Goal: Task Accomplishment & Management: Complete application form

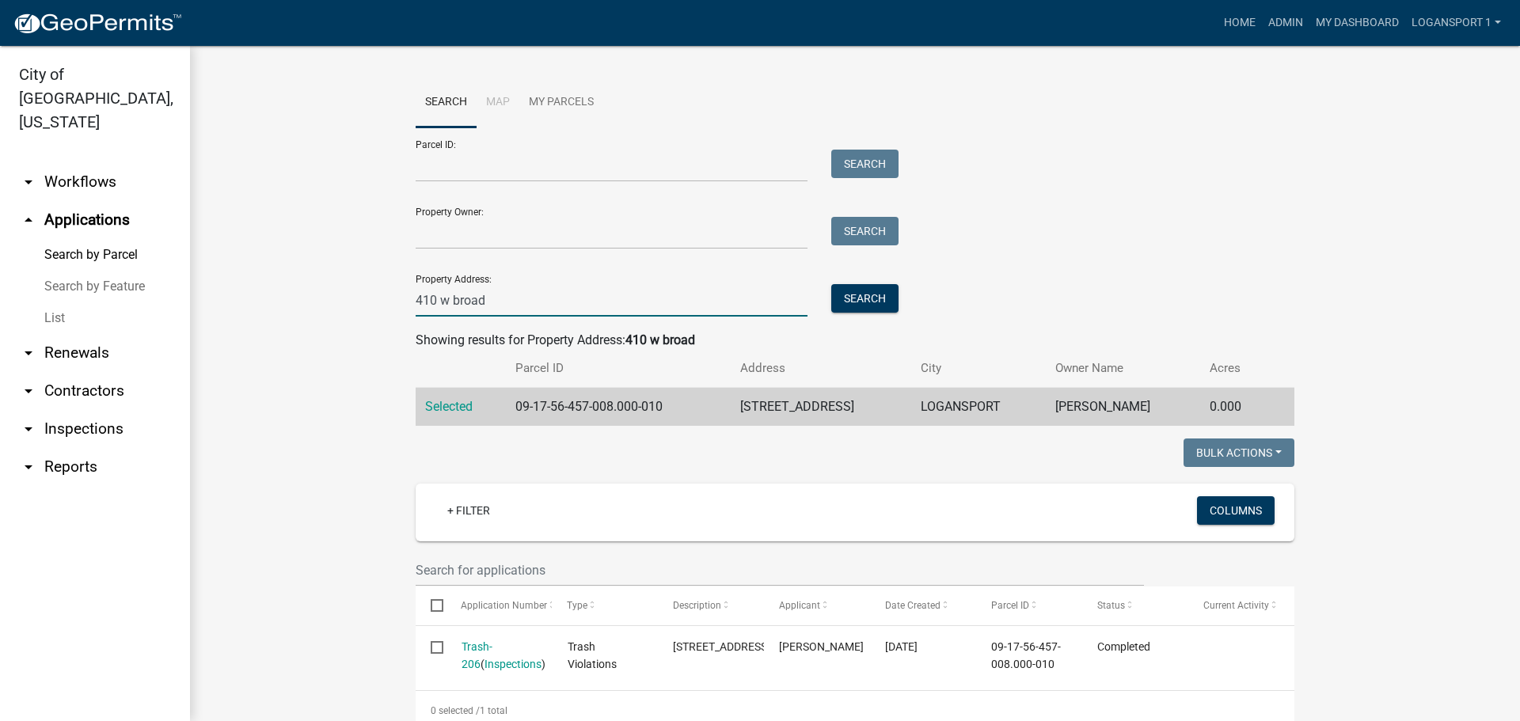
click at [590, 301] on input "410 w broad" at bounding box center [612, 300] width 392 height 32
click at [1242, 17] on link "Home" at bounding box center [1239, 23] width 44 height 30
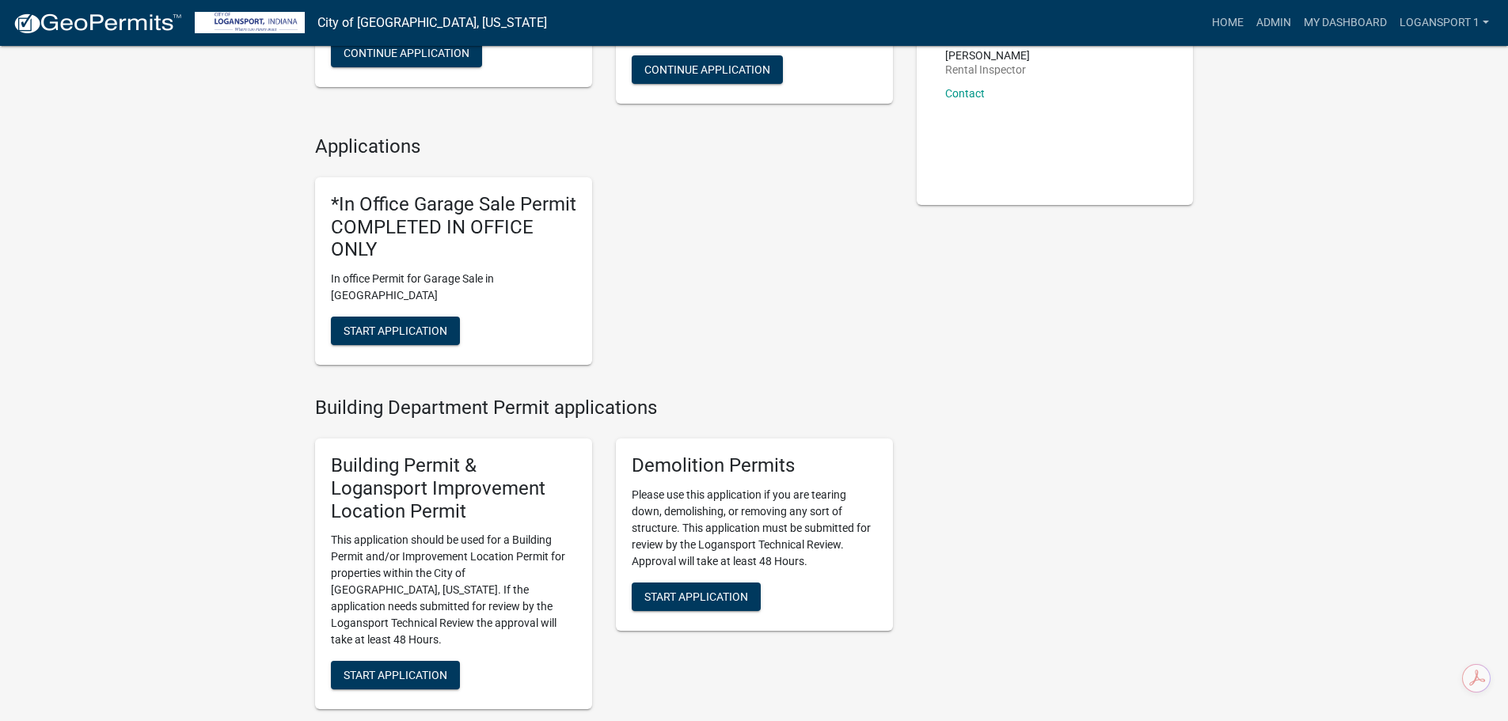
scroll to position [317, 0]
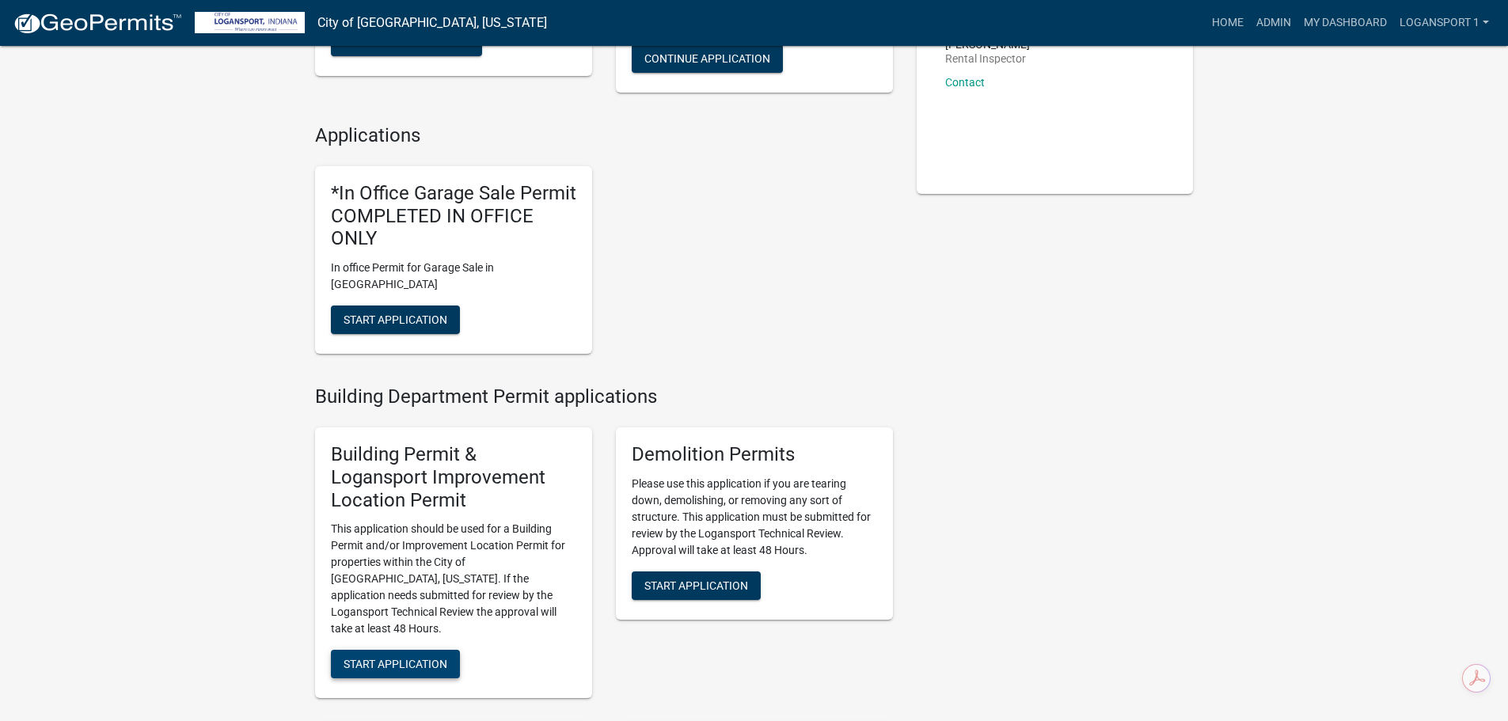
click at [416, 658] on span "Start Application" at bounding box center [396, 664] width 104 height 13
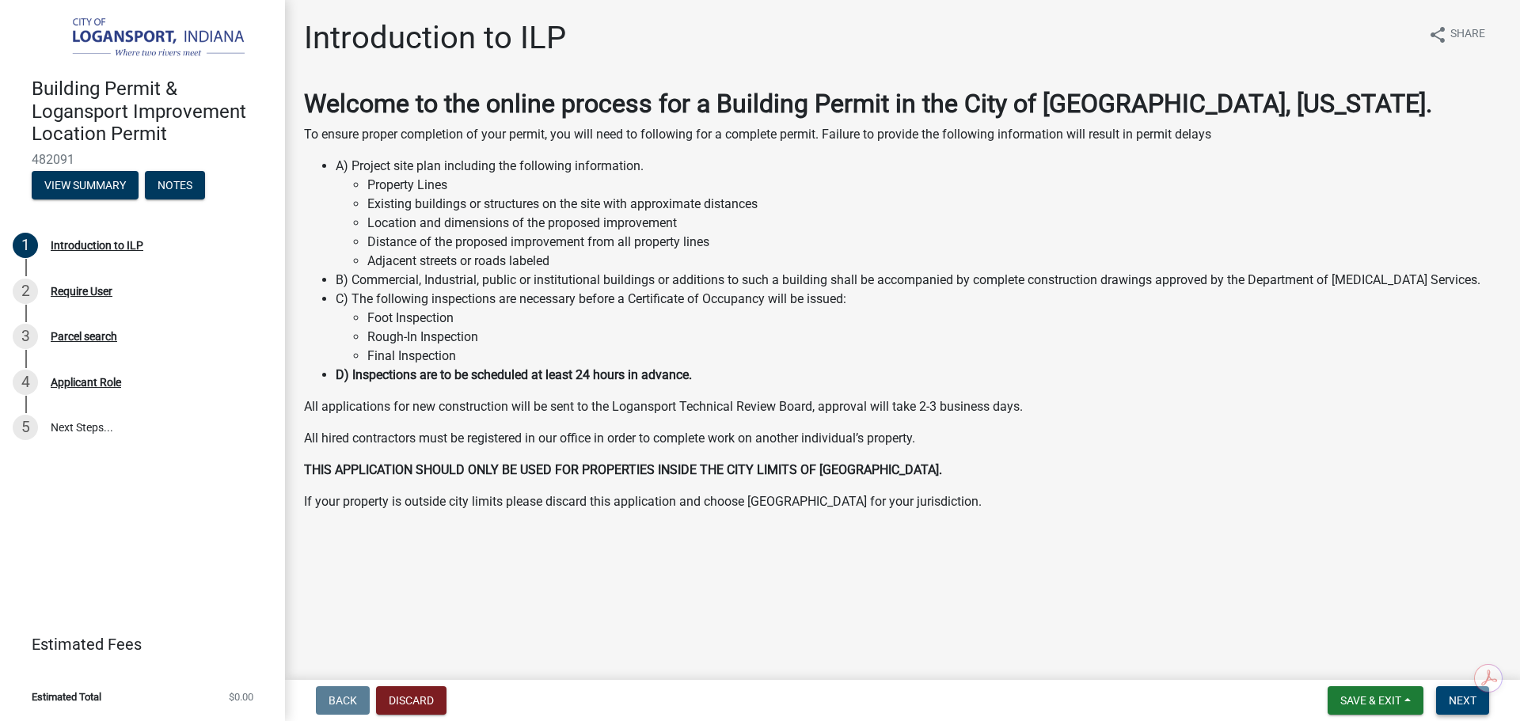
click at [1448, 707] on button "Next" at bounding box center [1462, 700] width 53 height 28
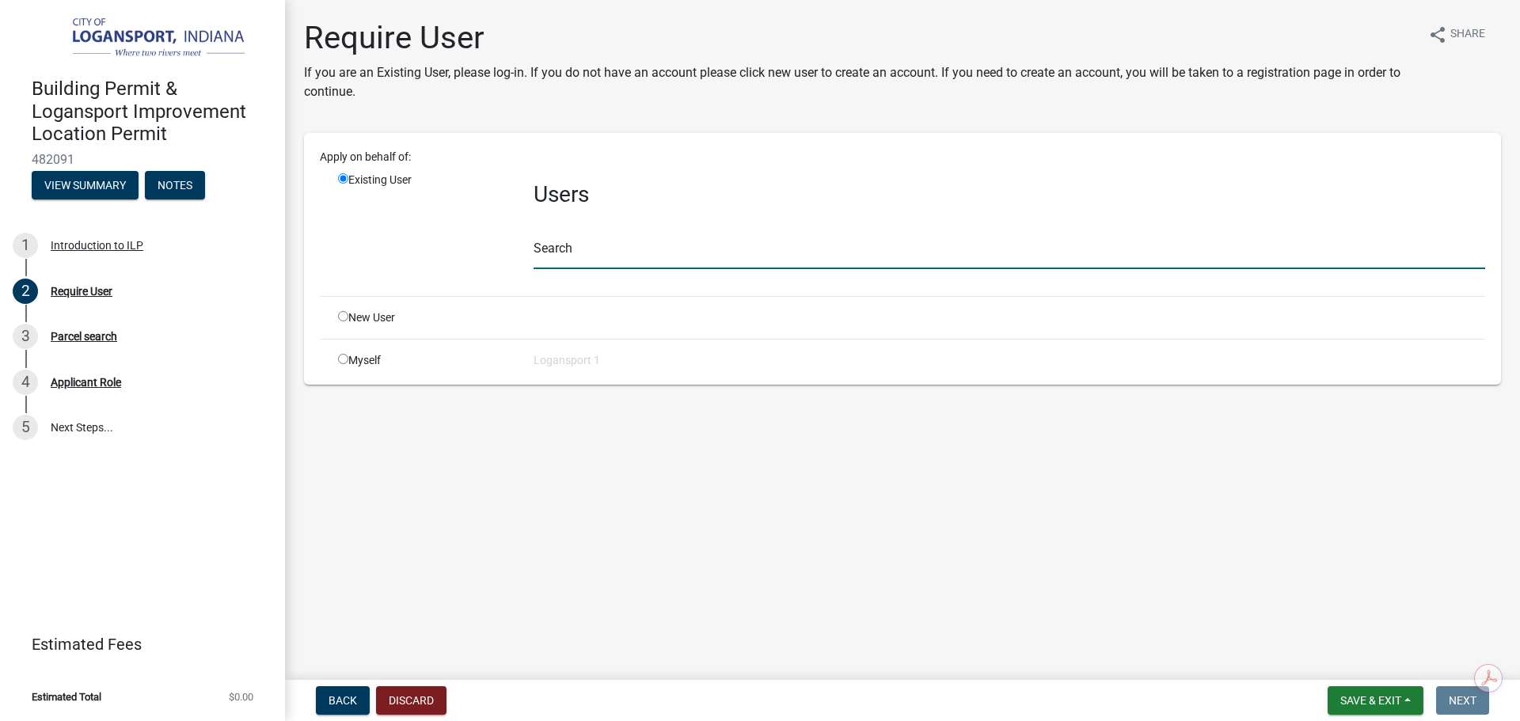
click at [659, 239] on input "text" at bounding box center [1009, 253] width 951 height 32
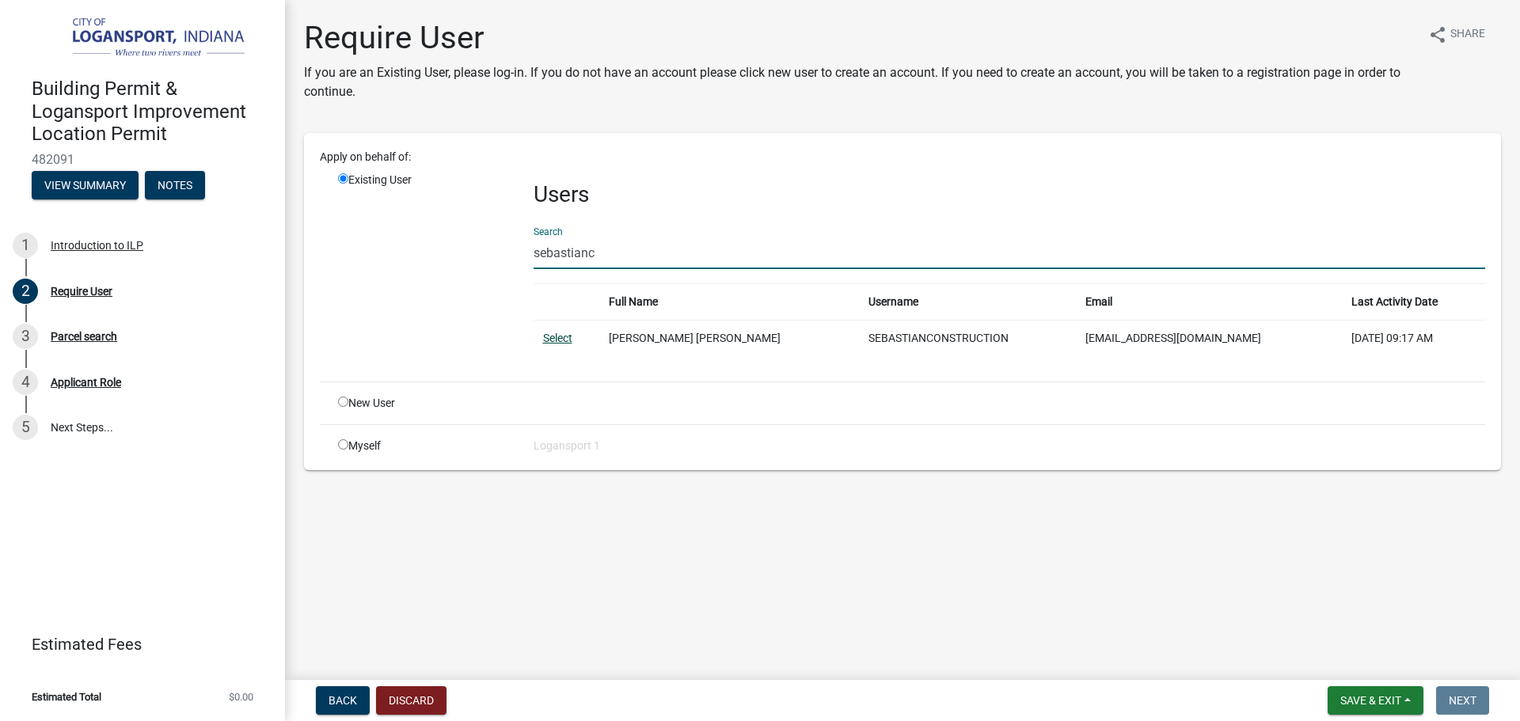
type input "sebastianc"
click at [548, 333] on link "Select" at bounding box center [557, 338] width 29 height 13
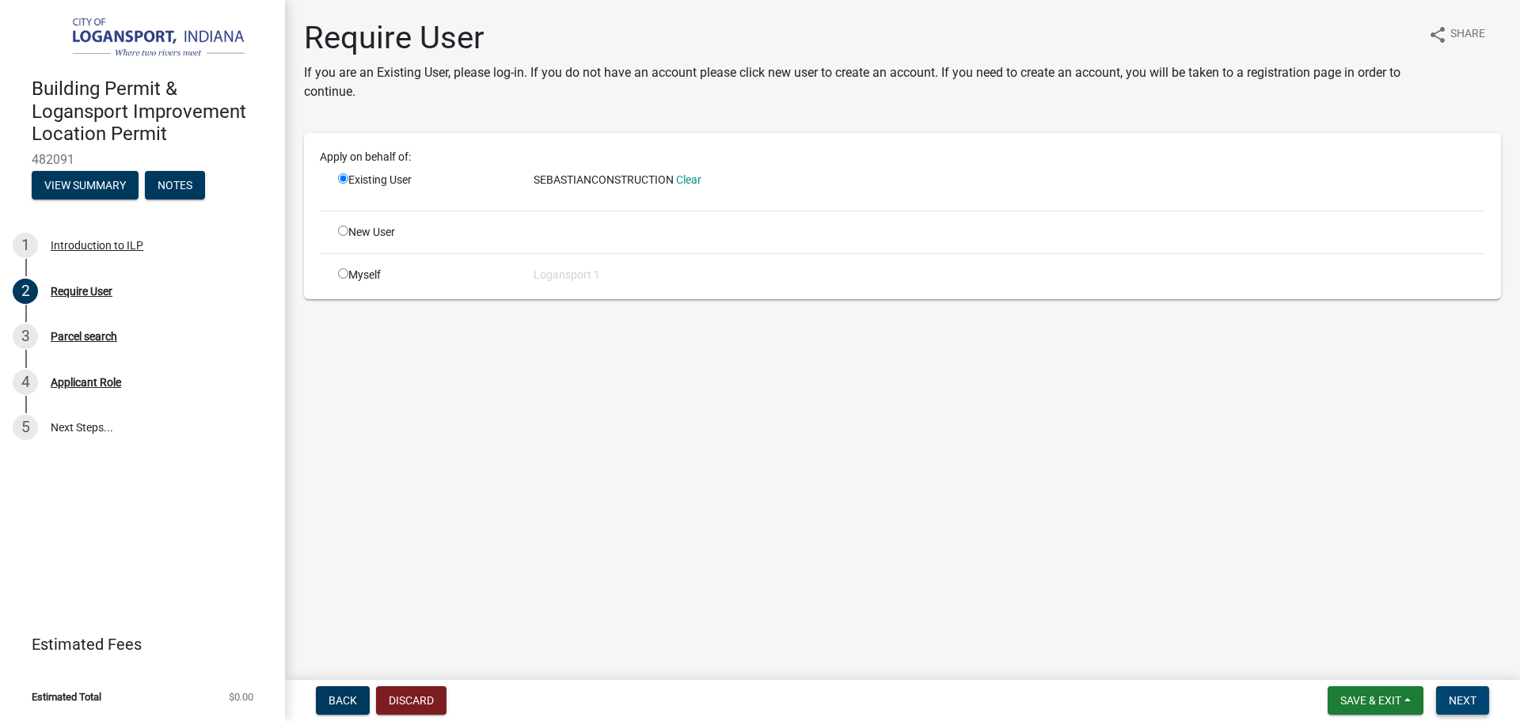
click at [1460, 699] on span "Next" at bounding box center [1463, 700] width 28 height 13
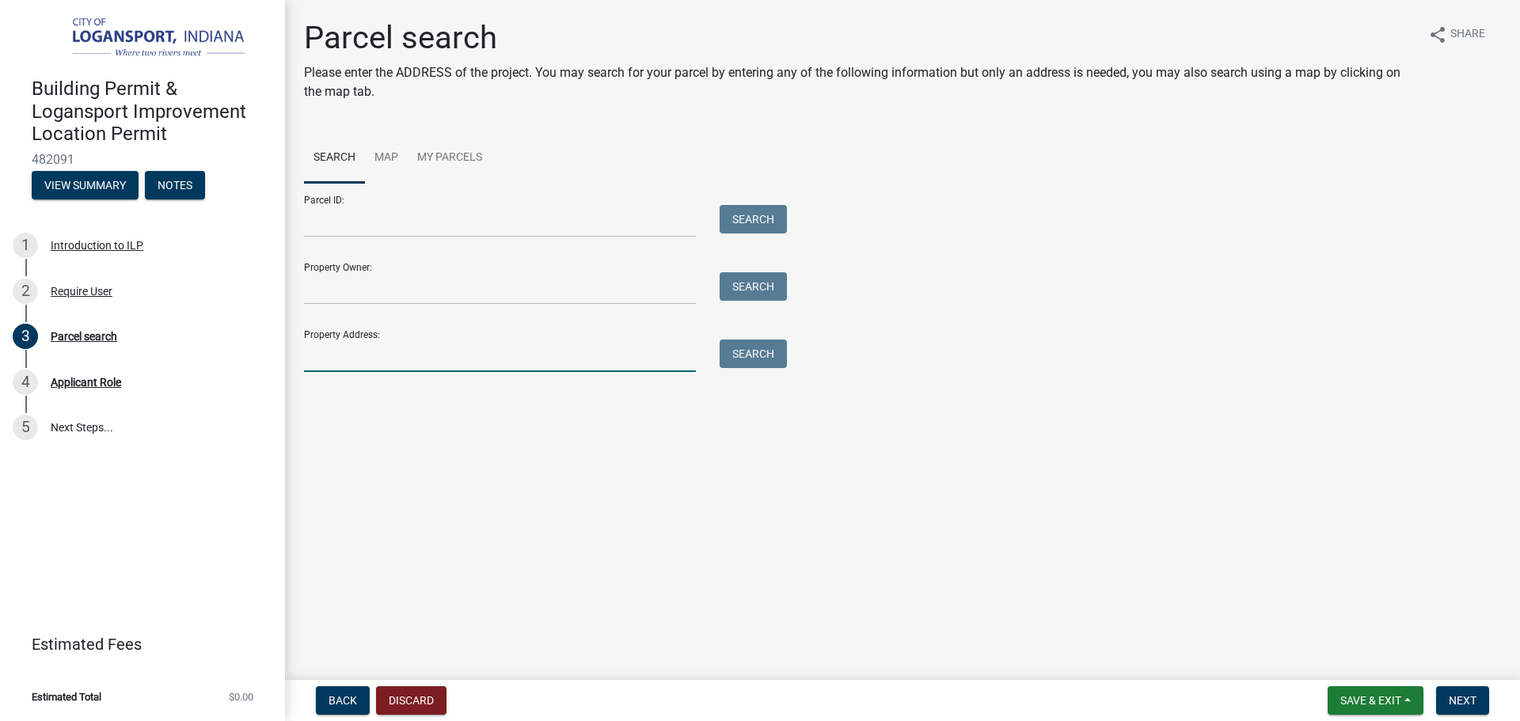
click at [613, 343] on input "Property Address:" at bounding box center [500, 356] width 392 height 32
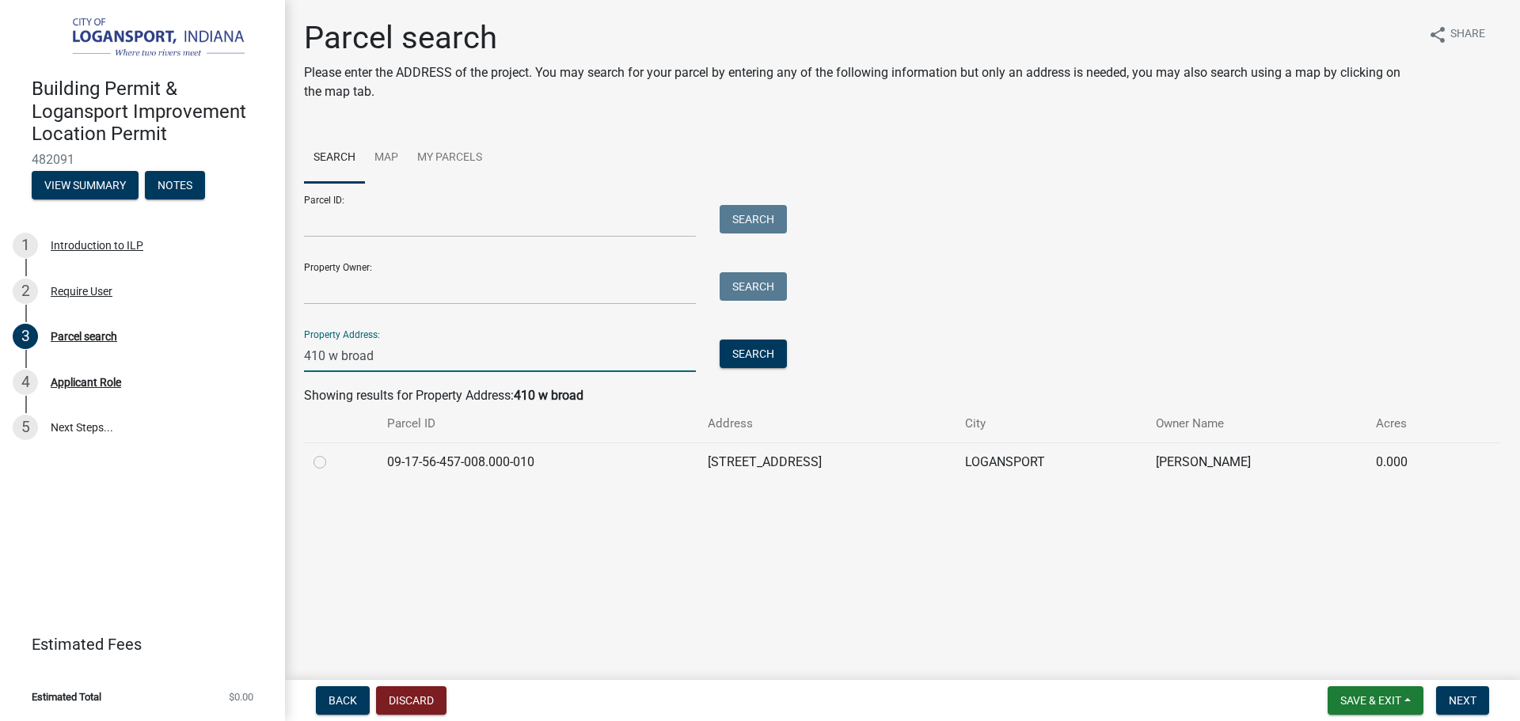
type input "410 w broad"
click at [332, 453] on label at bounding box center [332, 453] width 0 height 0
click at [332, 458] on input "radio" at bounding box center [337, 458] width 10 height 10
radio input "true"
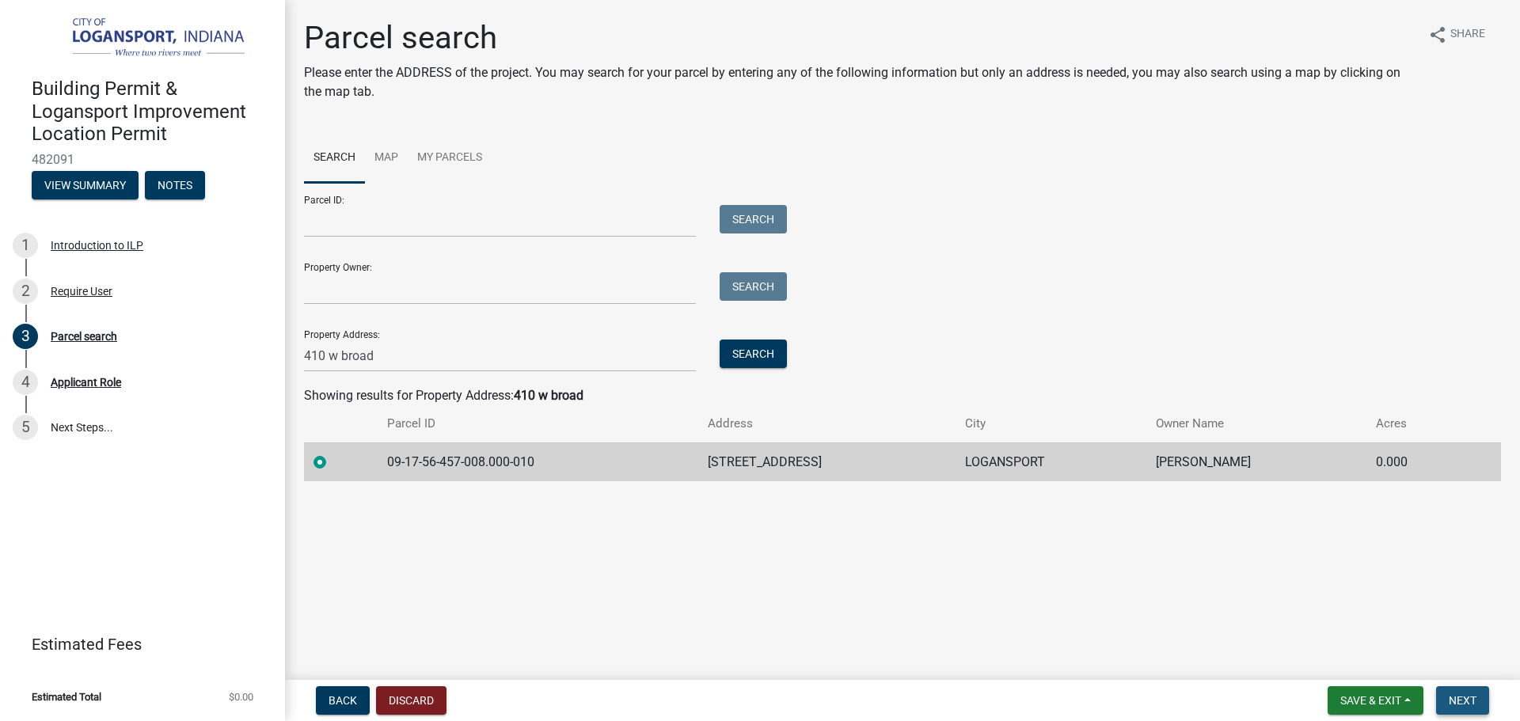
click at [1479, 701] on button "Next" at bounding box center [1462, 700] width 53 height 28
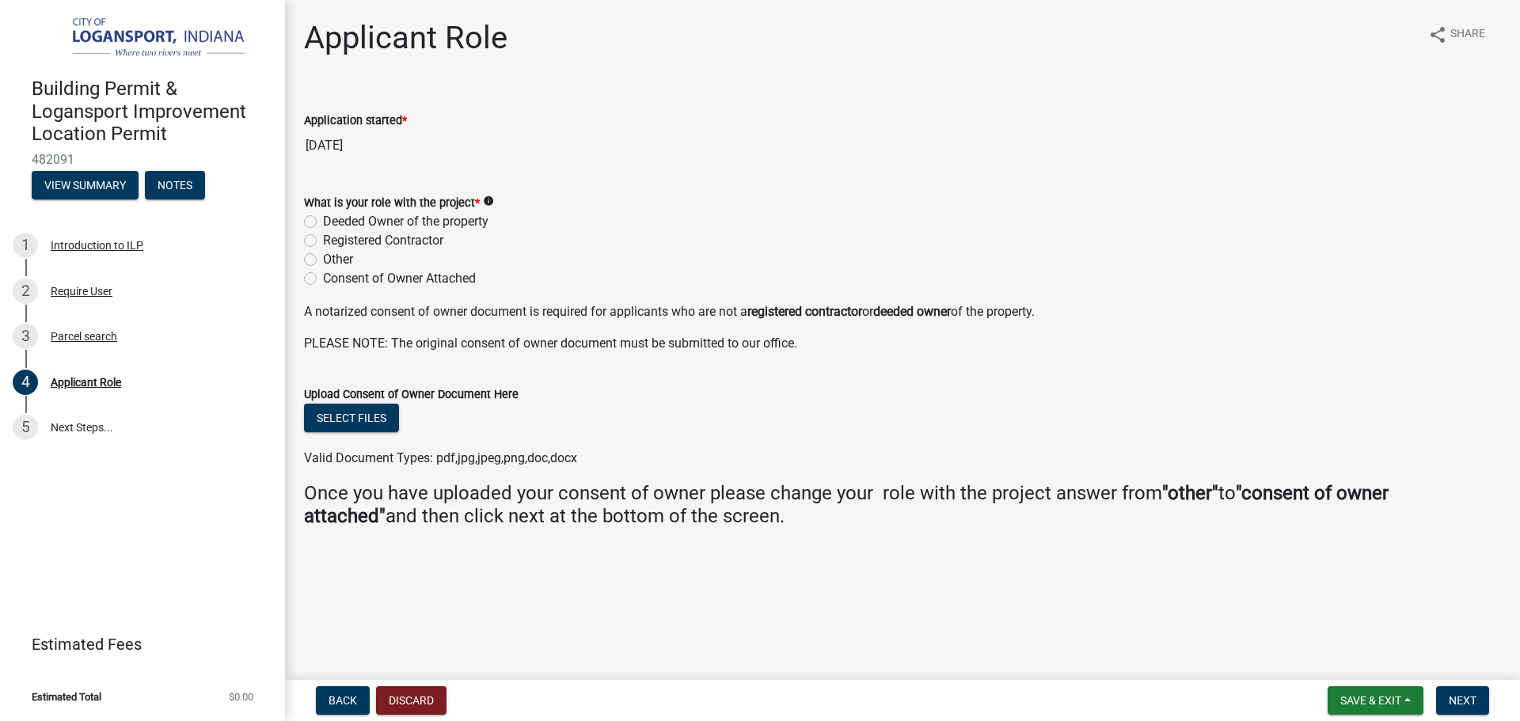
click at [323, 219] on label "Deeded Owner of the property" at bounding box center [405, 221] width 165 height 19
click at [323, 219] on input "Deeded Owner of the property" at bounding box center [328, 217] width 10 height 10
radio input "true"
click at [1474, 705] on span "Next" at bounding box center [1463, 700] width 28 height 13
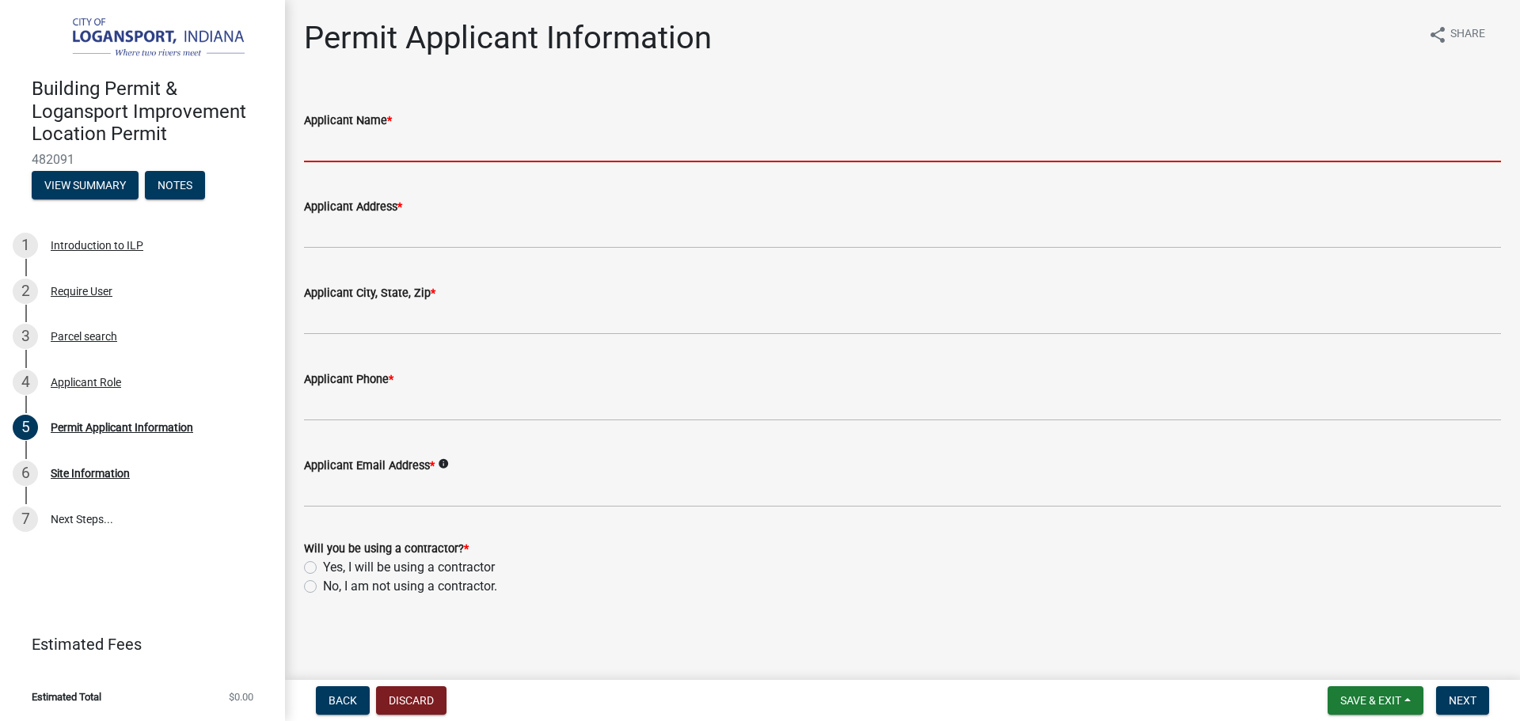
click at [428, 148] on input "Applicant Name *" at bounding box center [902, 146] width 1197 height 32
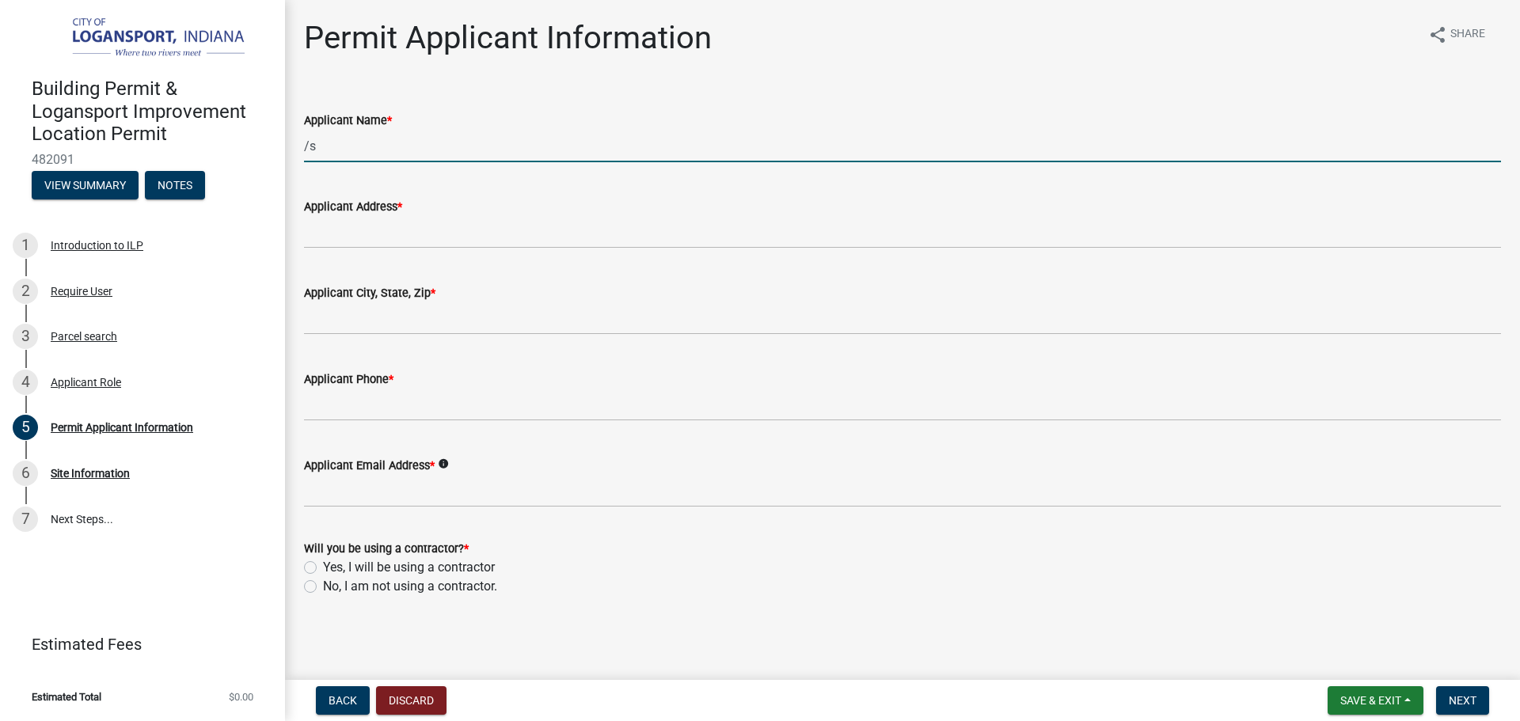
type input "/"
type input "[PERSON_NAME]"
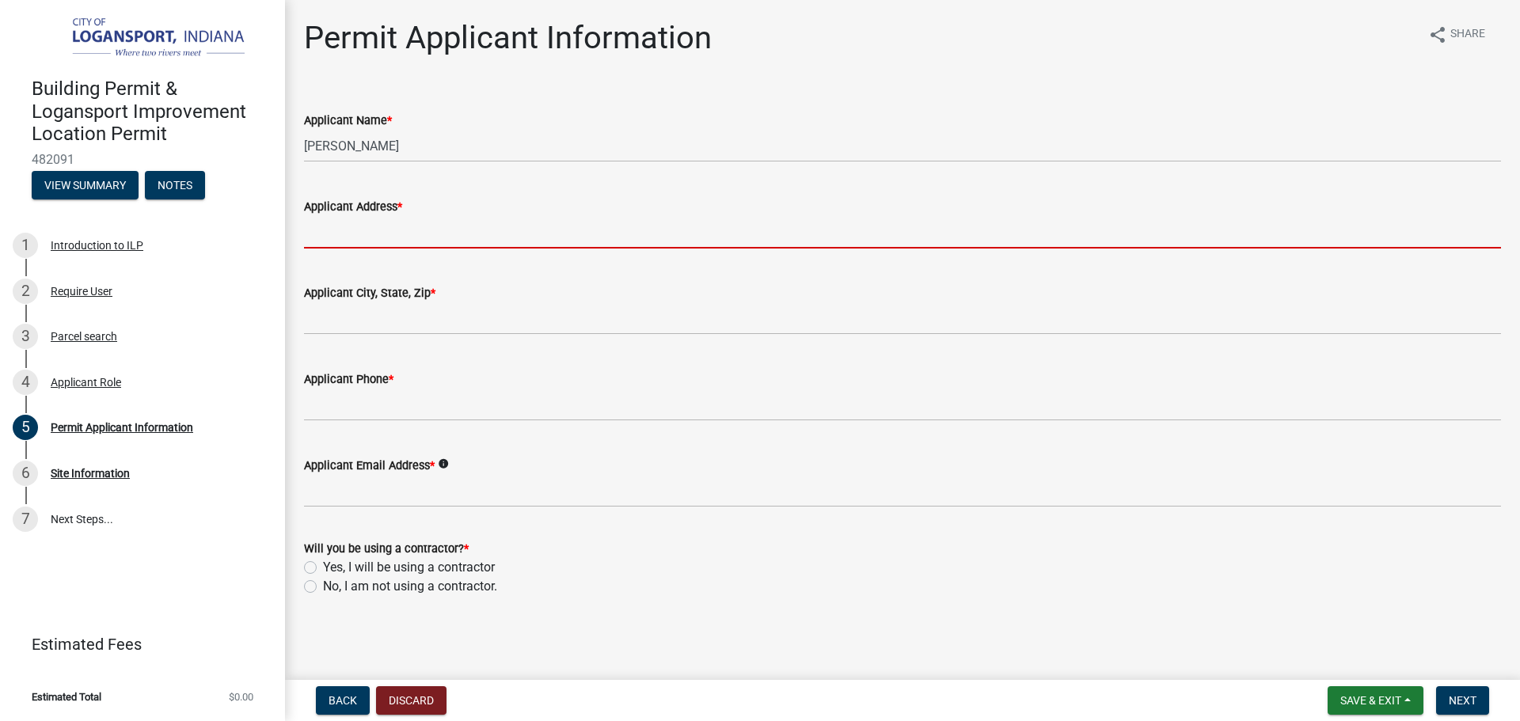
type input "4"
click at [310, 565] on div "Will you be using a contractor? * Yes, I will be using a contractor No, I am no…" at bounding box center [902, 567] width 1197 height 57
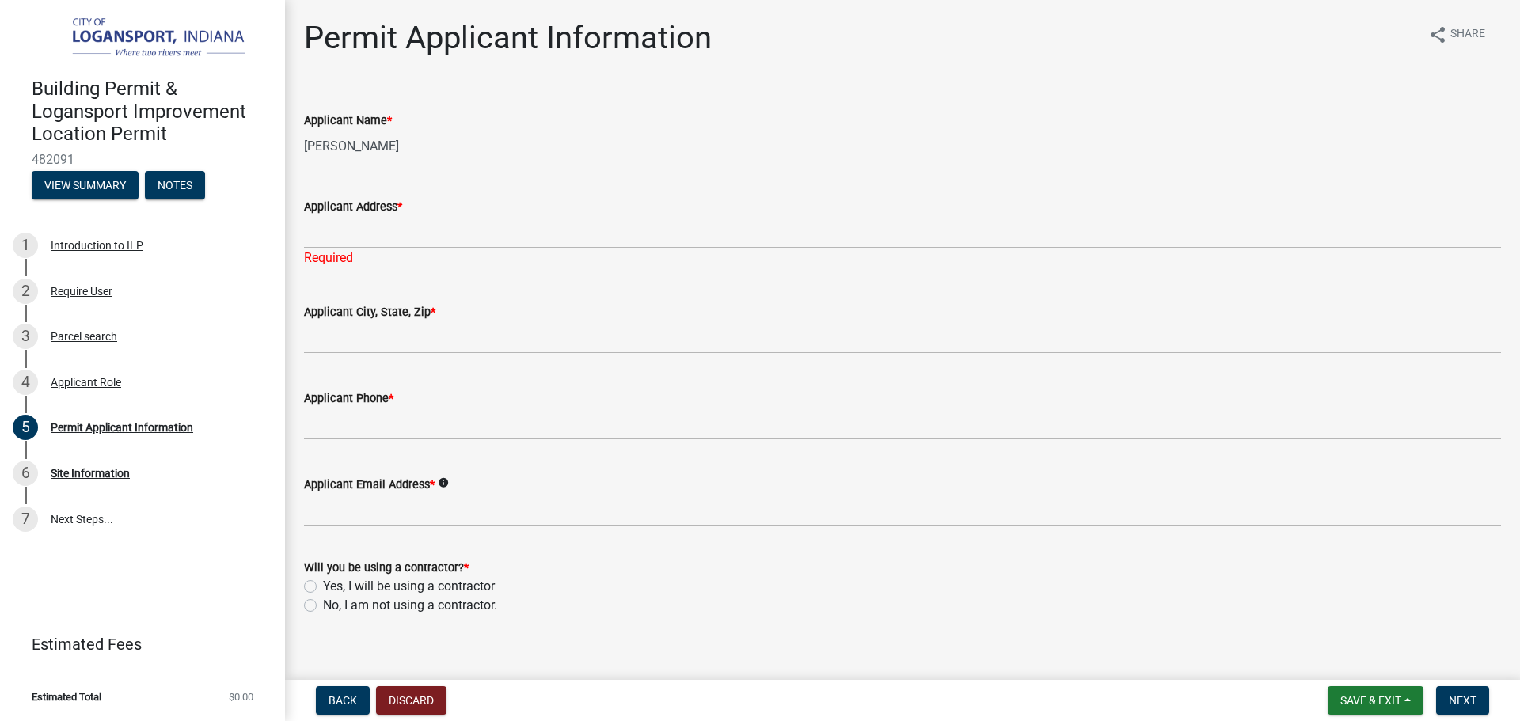
click at [323, 582] on label "Yes, I will be using a contractor" at bounding box center [409, 586] width 172 height 19
click at [323, 582] on input "Yes, I will be using a contractor" at bounding box center [328, 582] width 10 height 10
radio input "true"
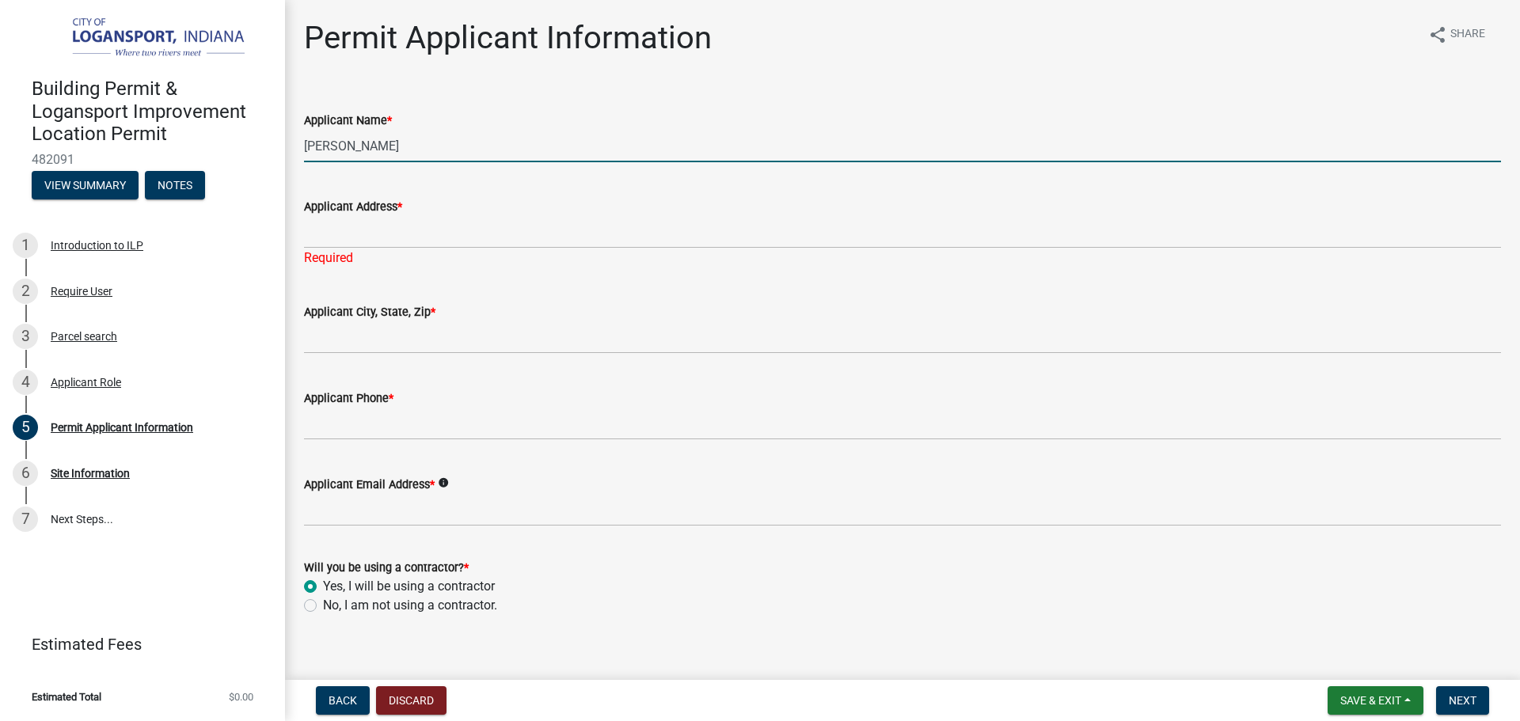
click at [460, 154] on input "[PERSON_NAME]" at bounding box center [902, 146] width 1197 height 32
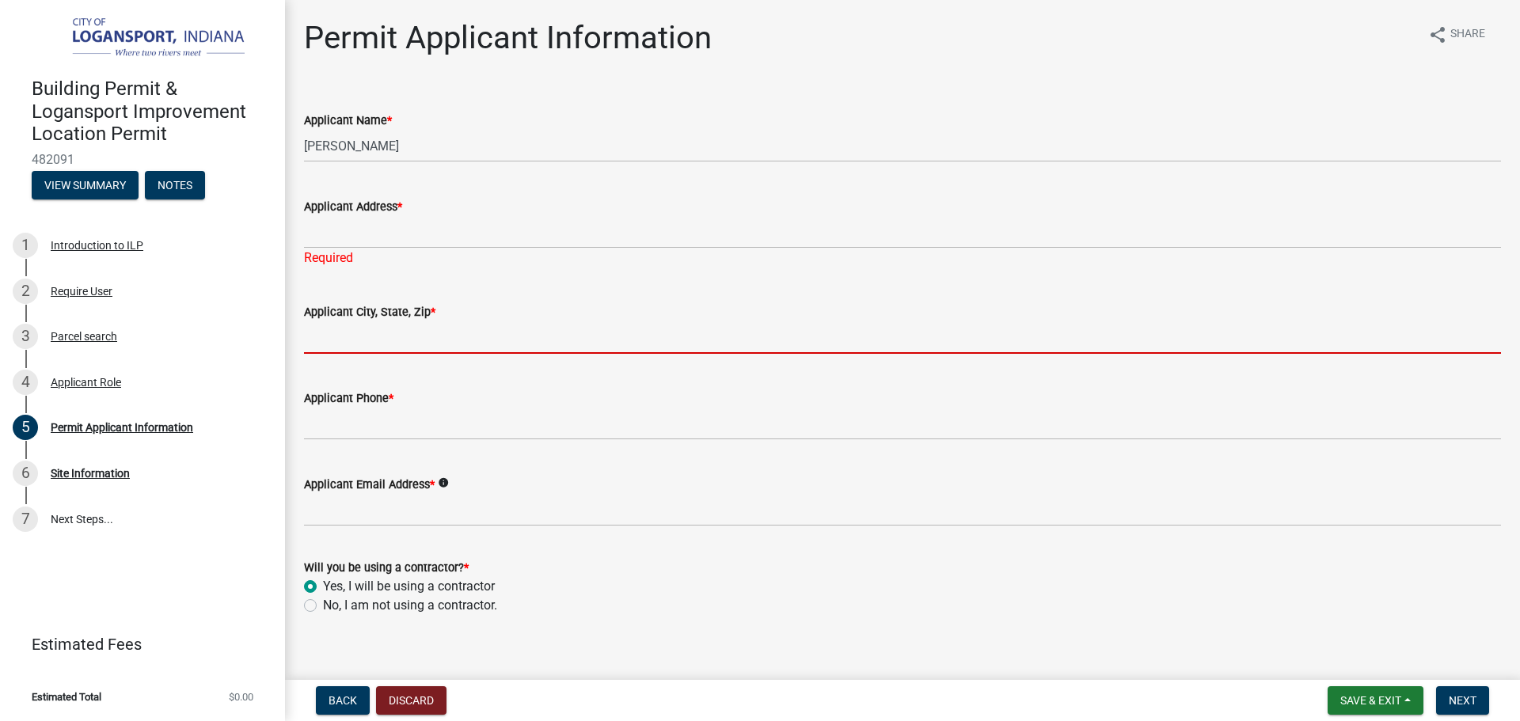
click at [386, 347] on input "Applicant City, State, Zip *" at bounding box center [902, 337] width 1197 height 32
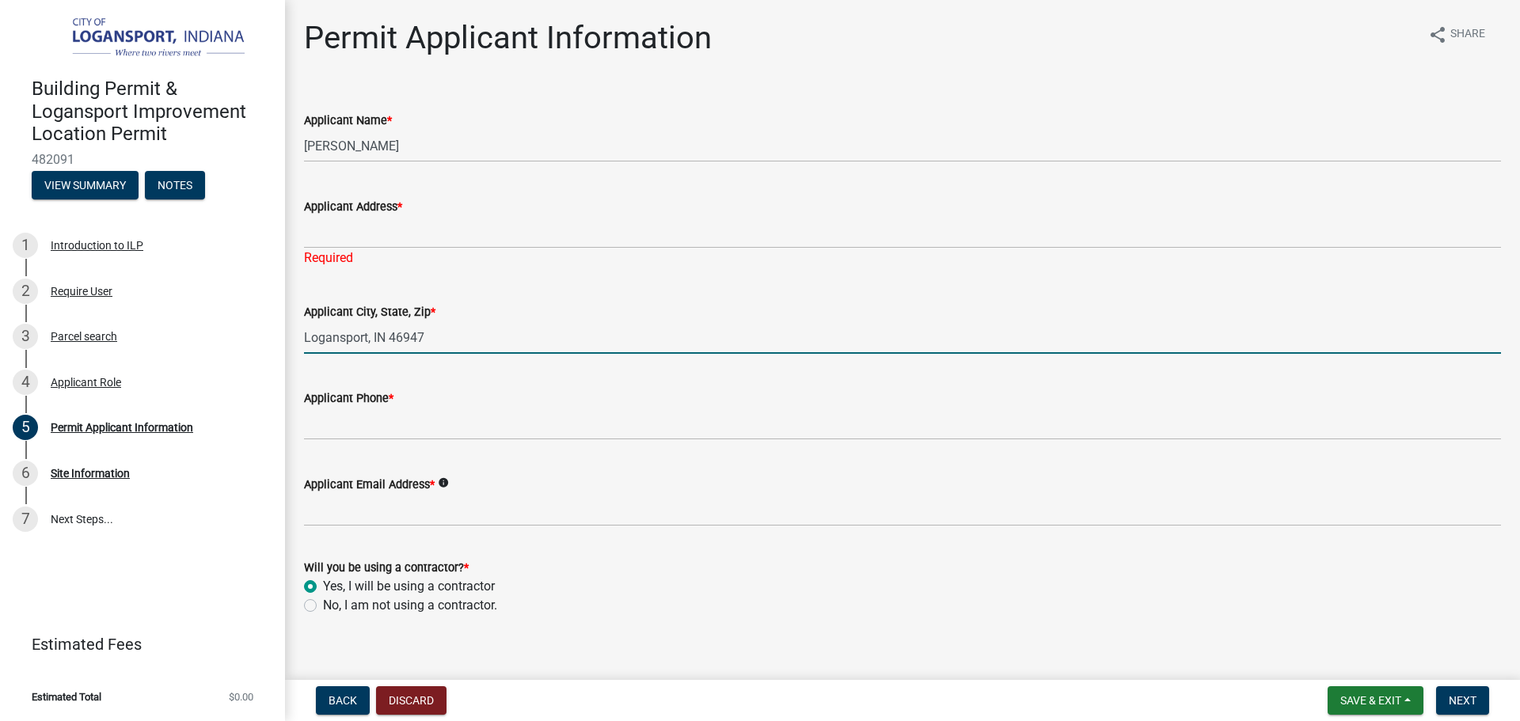
type input "Logansport, IN 46947"
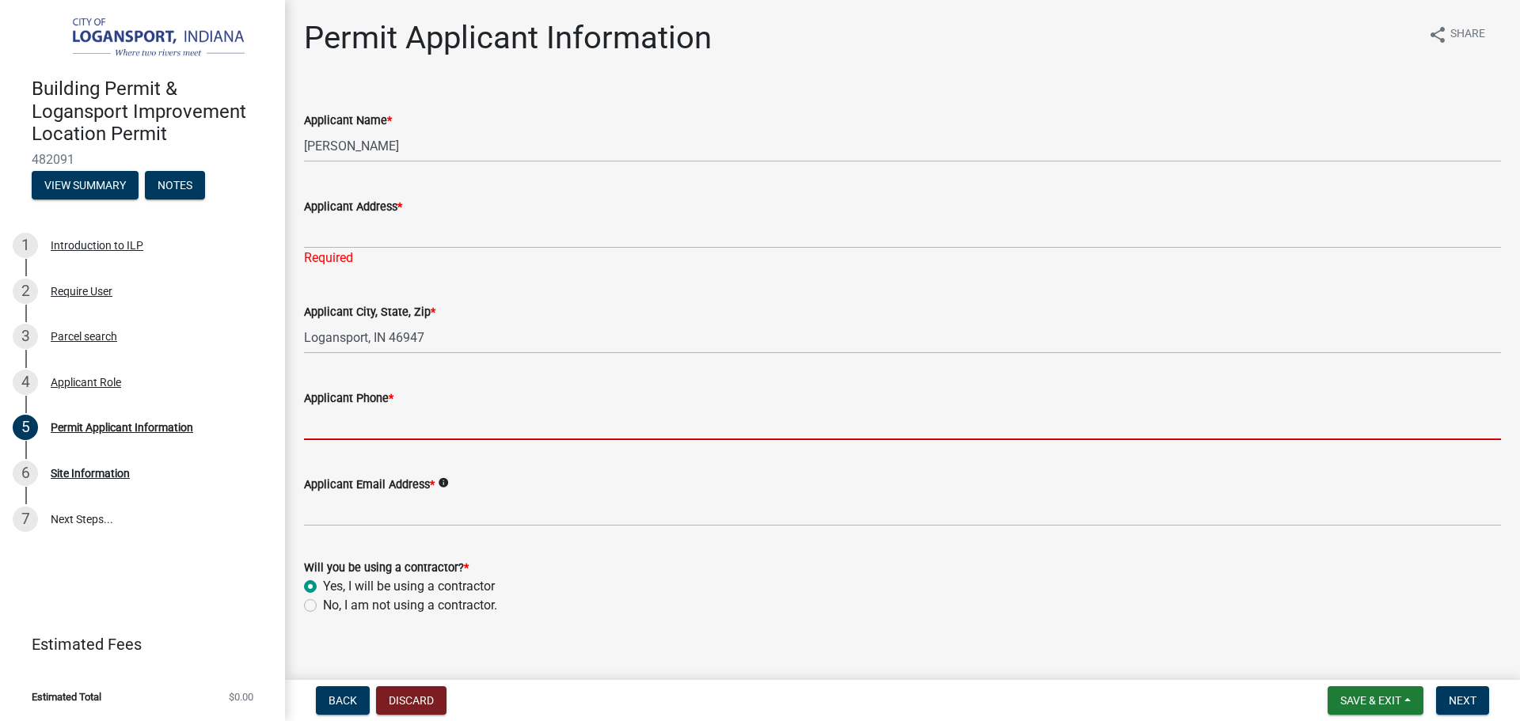
click at [372, 419] on input "Applicant Phone *" at bounding box center [902, 424] width 1197 height 32
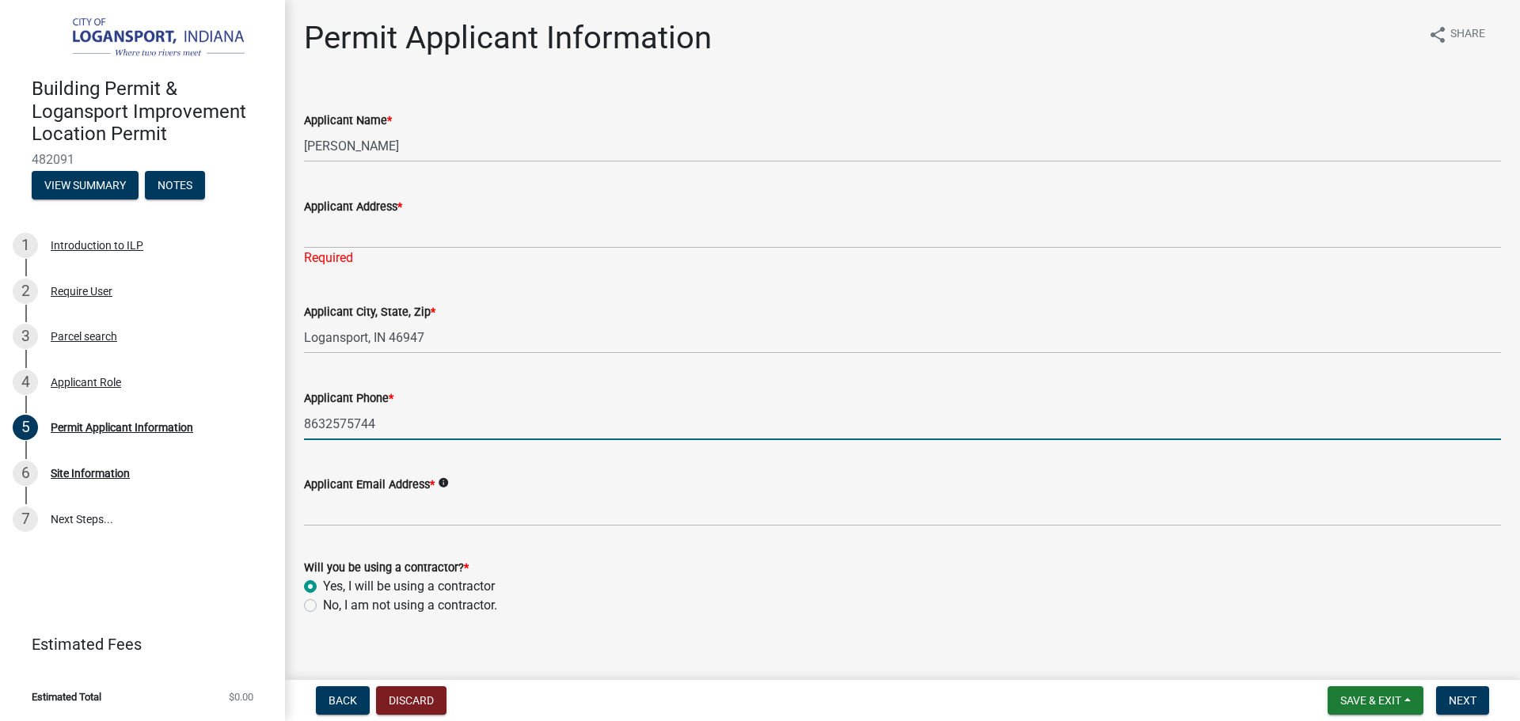
type input "8632575744"
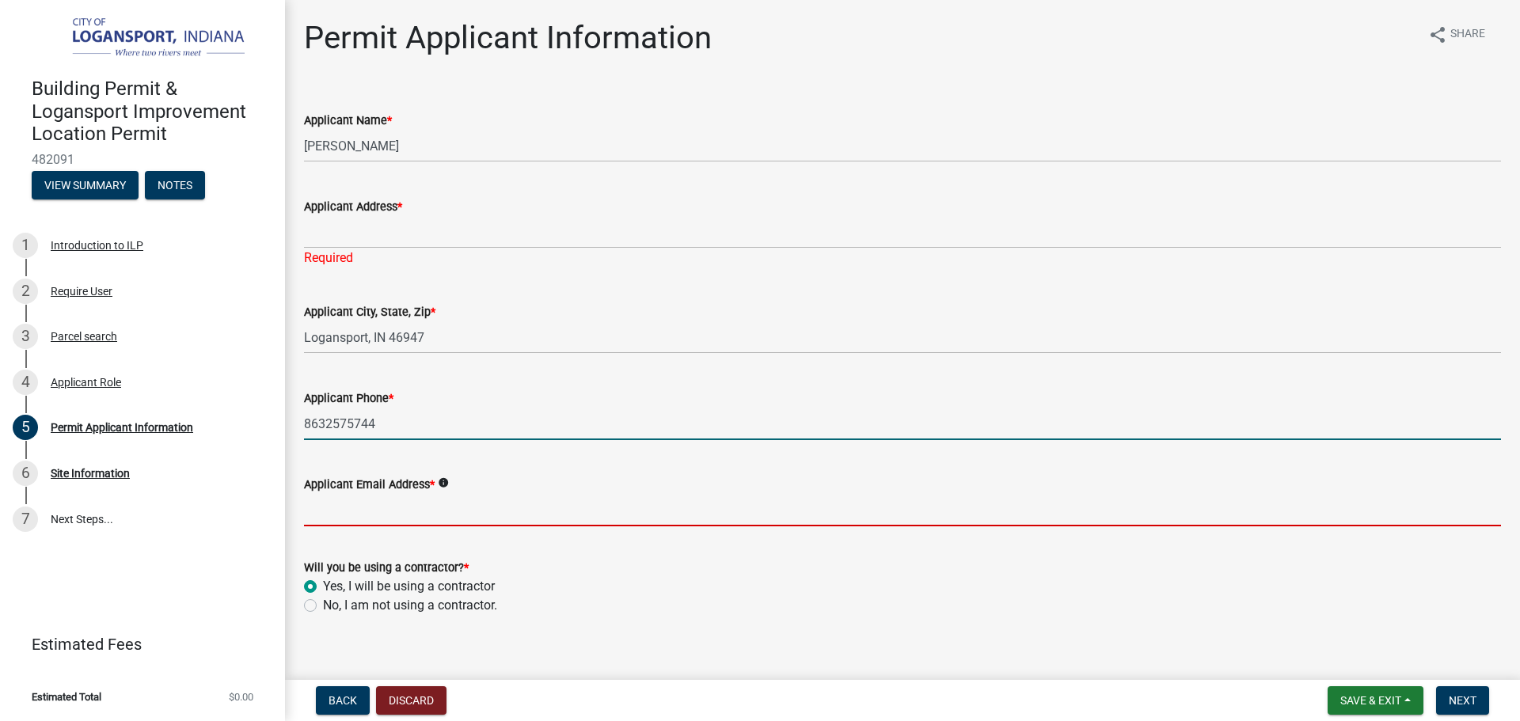
click at [363, 505] on input "Applicant Email Address *" at bounding box center [902, 510] width 1197 height 32
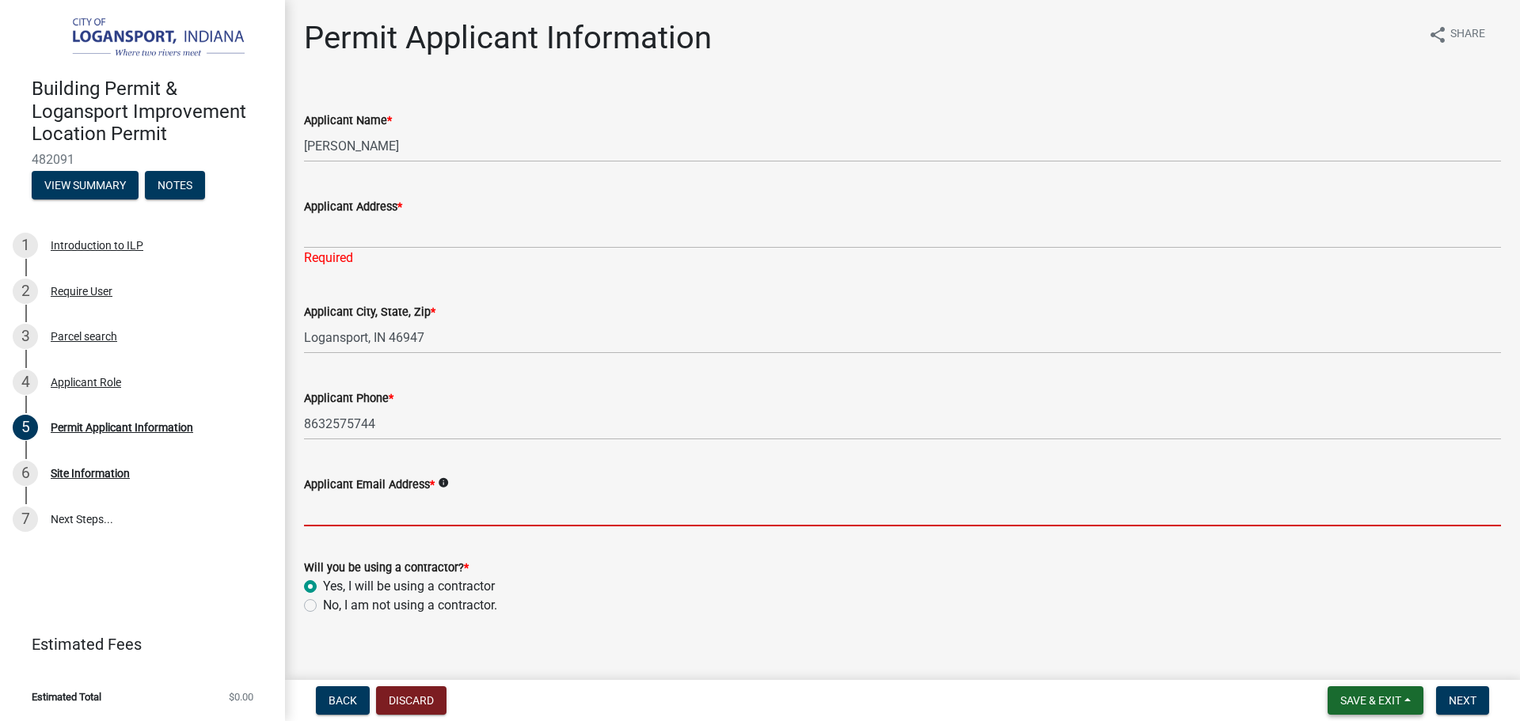
click at [1392, 693] on button "Save & Exit" at bounding box center [1375, 700] width 96 height 28
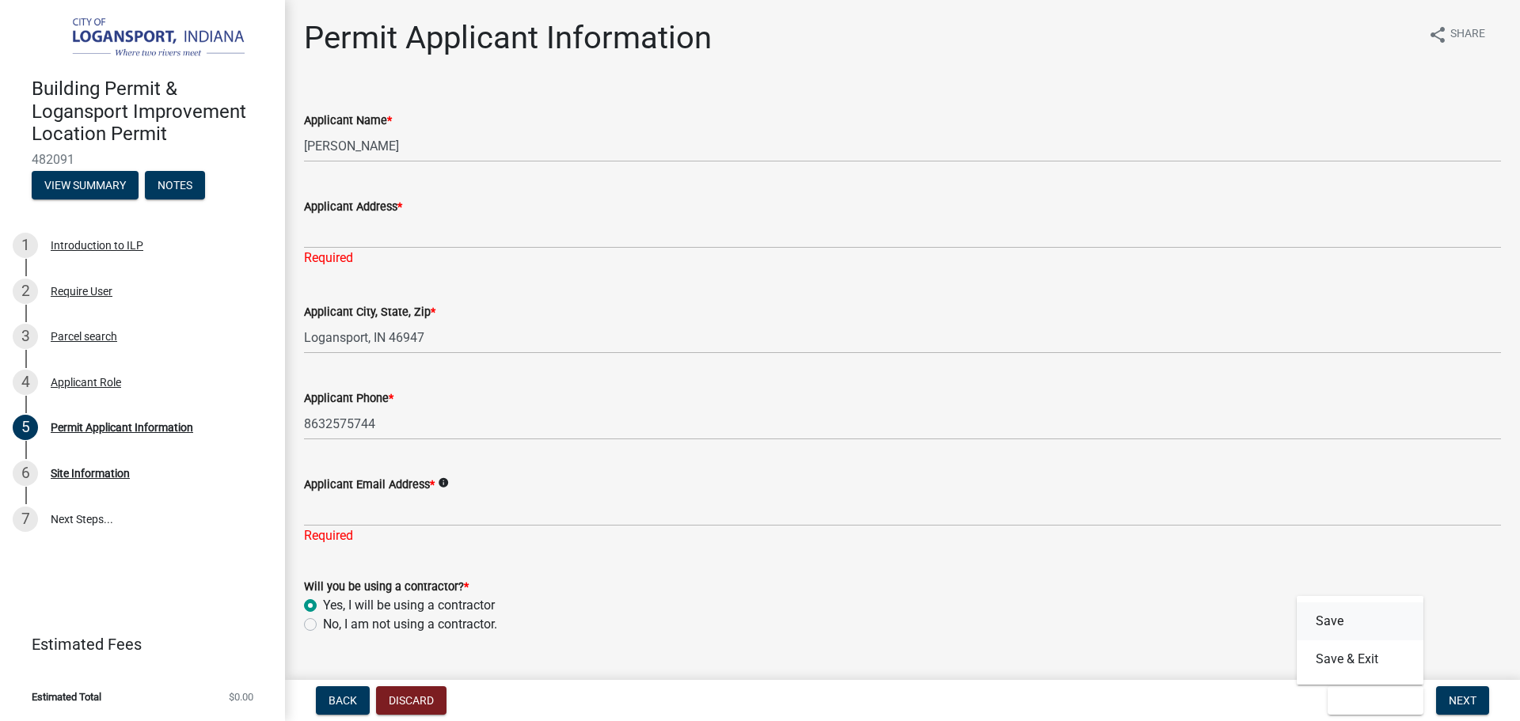
click at [1349, 625] on button "Save" at bounding box center [1360, 621] width 127 height 38
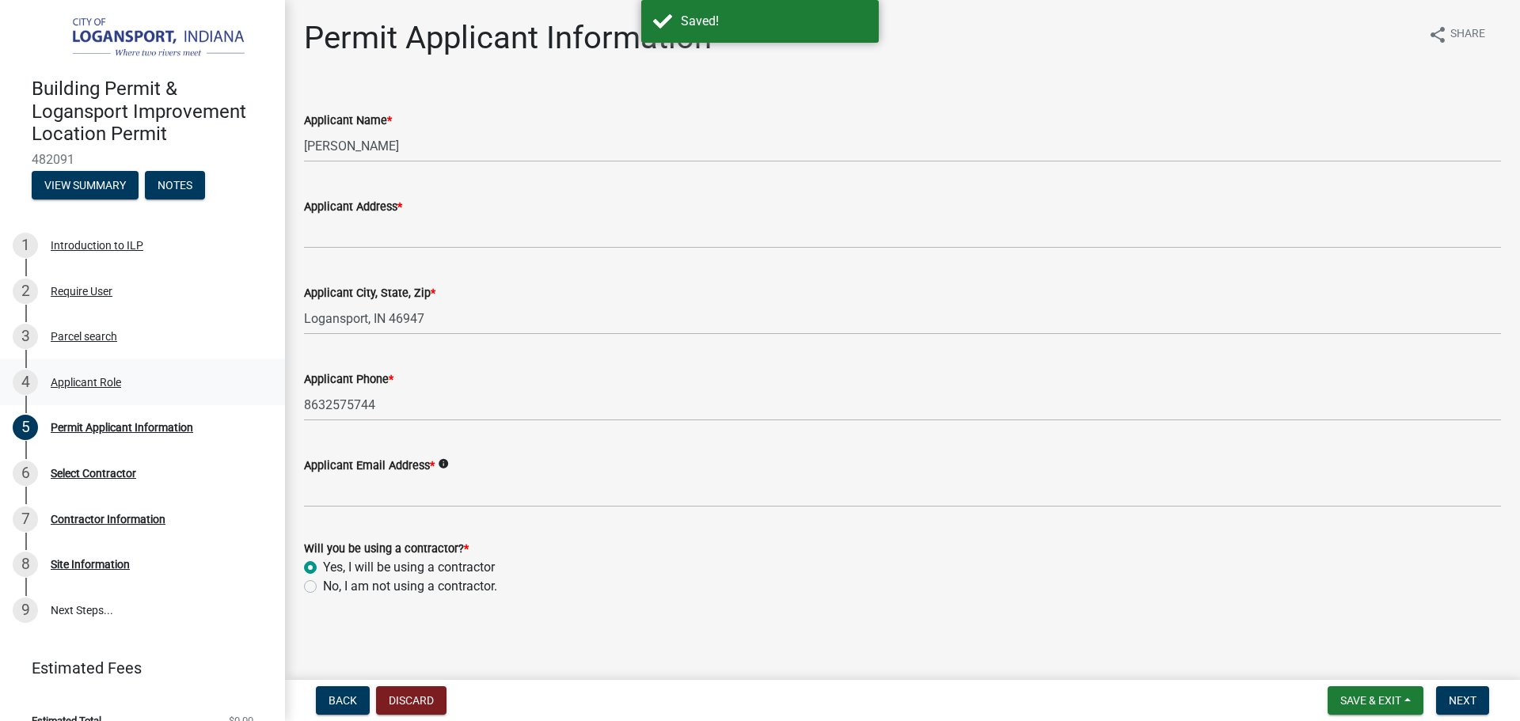
click at [114, 370] on div "4 Applicant Role" at bounding box center [136, 382] width 247 height 25
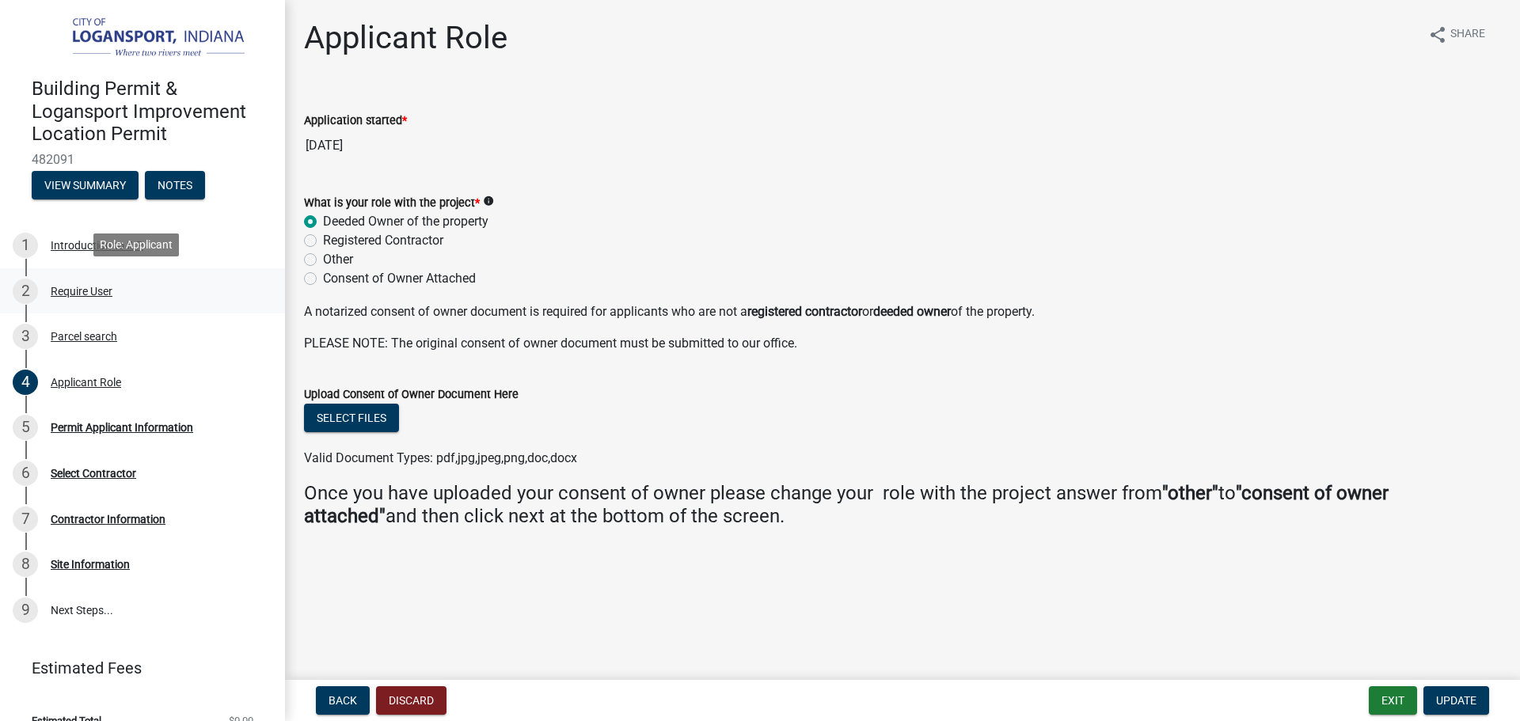
click at [103, 292] on div "Require User" at bounding box center [82, 291] width 62 height 11
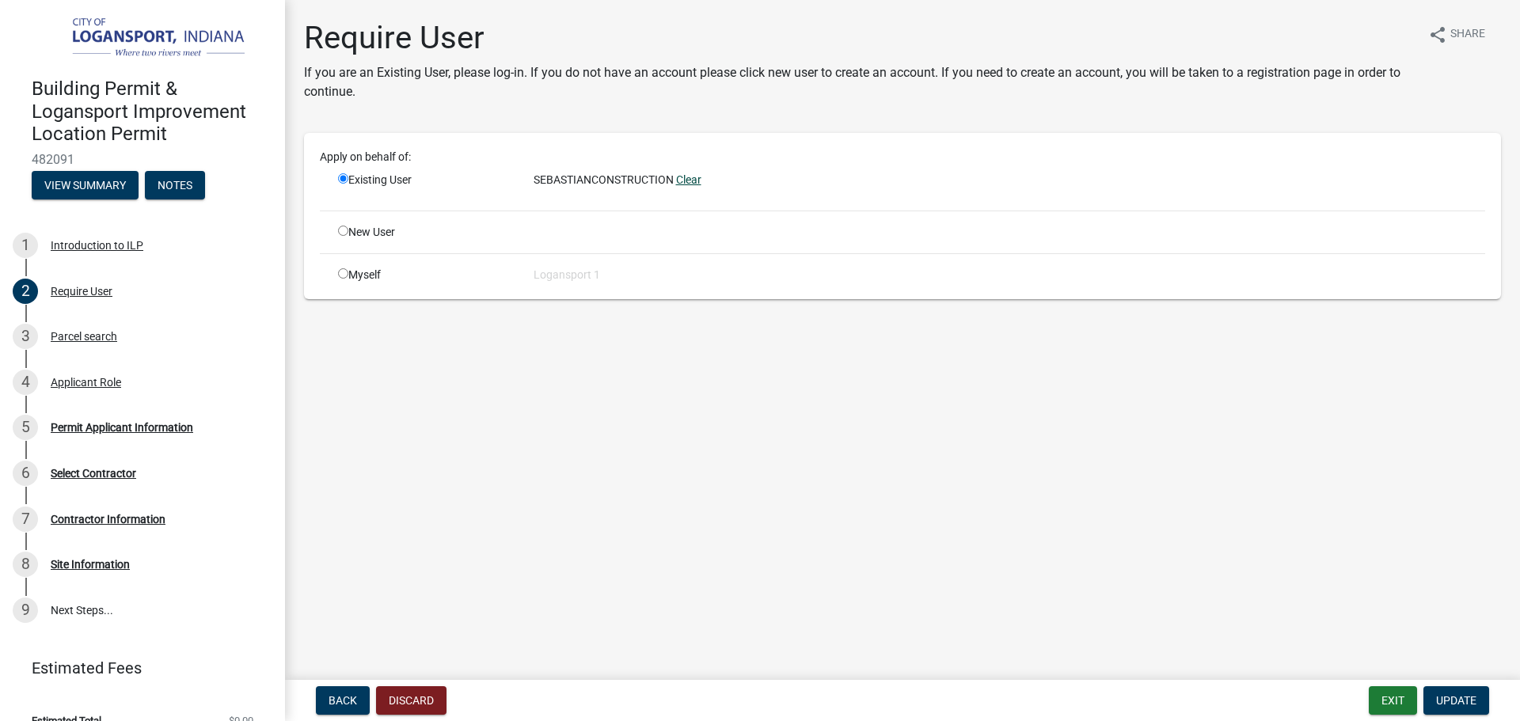
click at [689, 181] on link "Clear" at bounding box center [688, 179] width 25 height 13
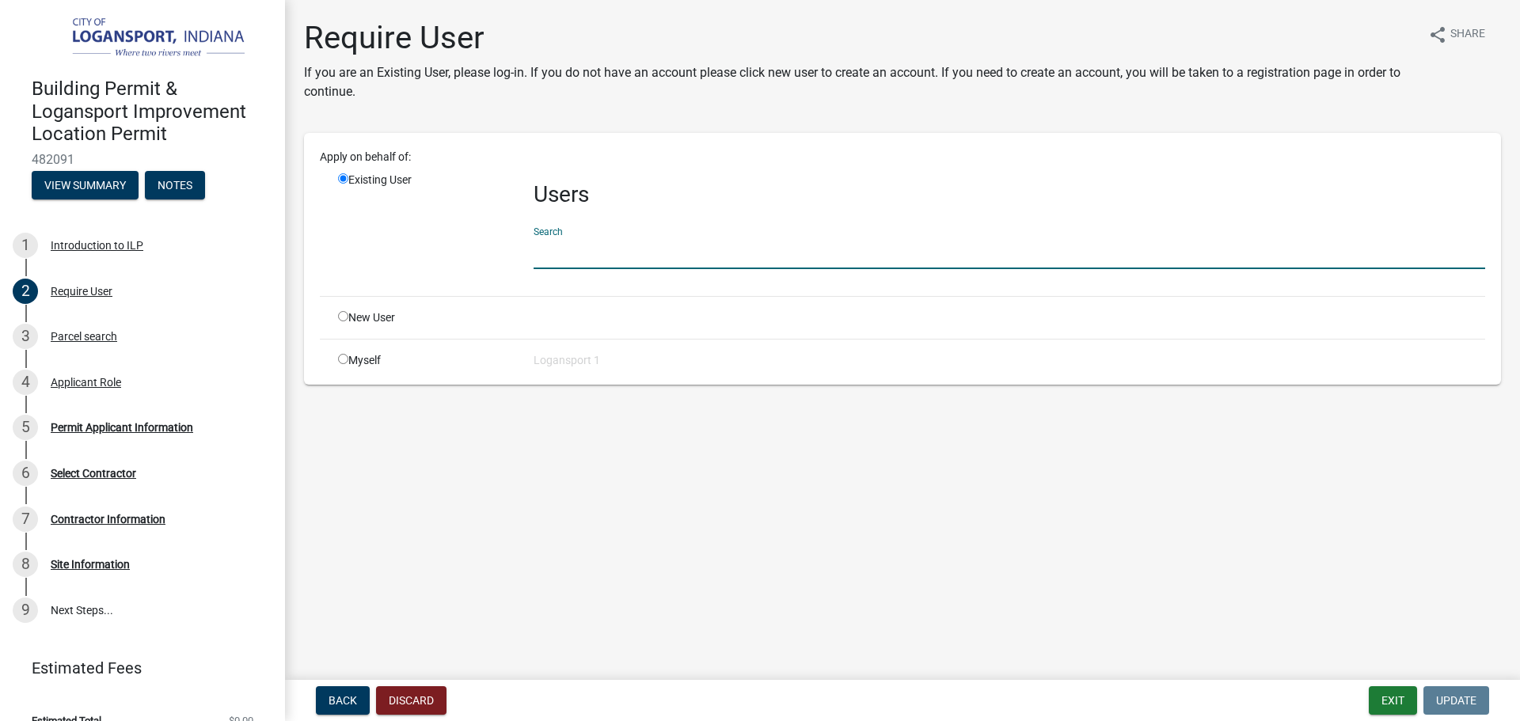
click at [632, 252] on input "text" at bounding box center [1009, 253] width 951 height 32
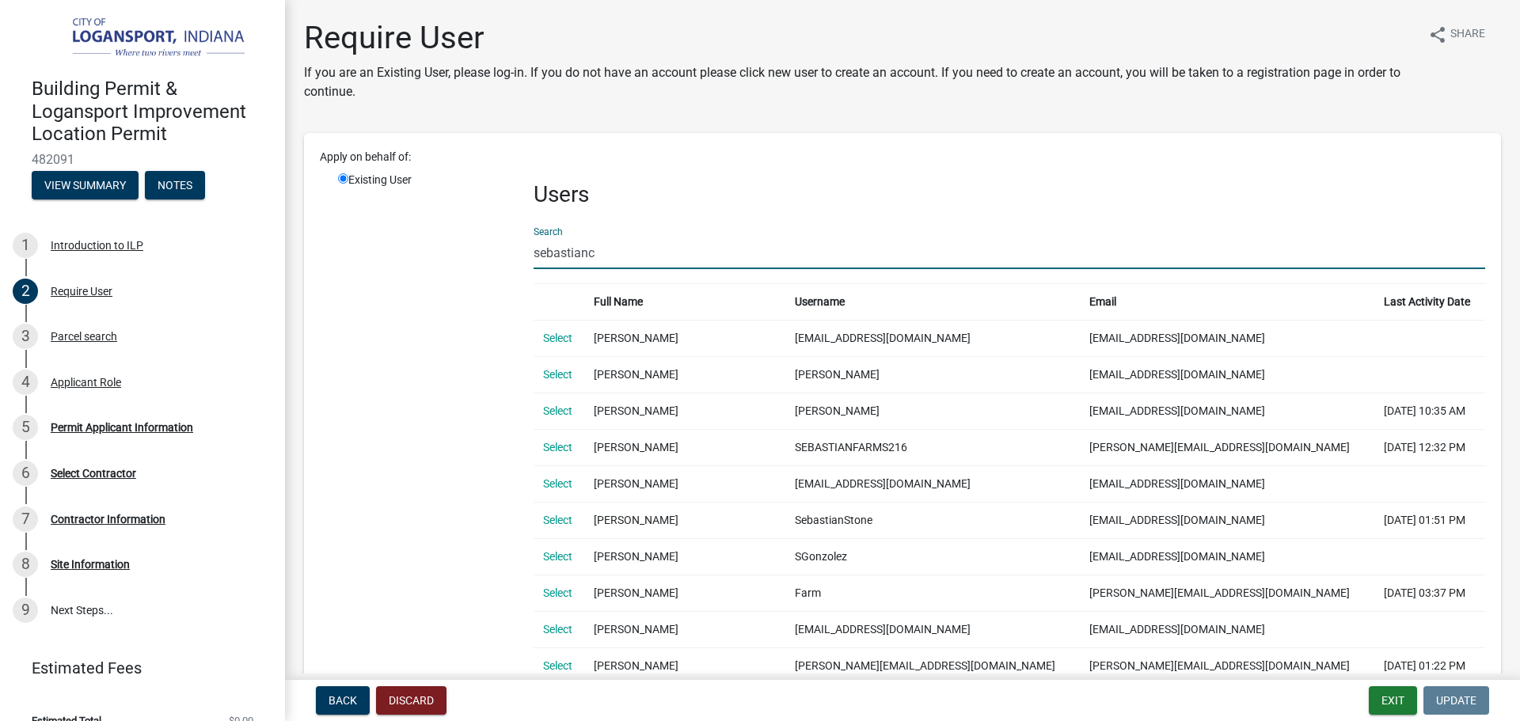
type input "sebastianc"
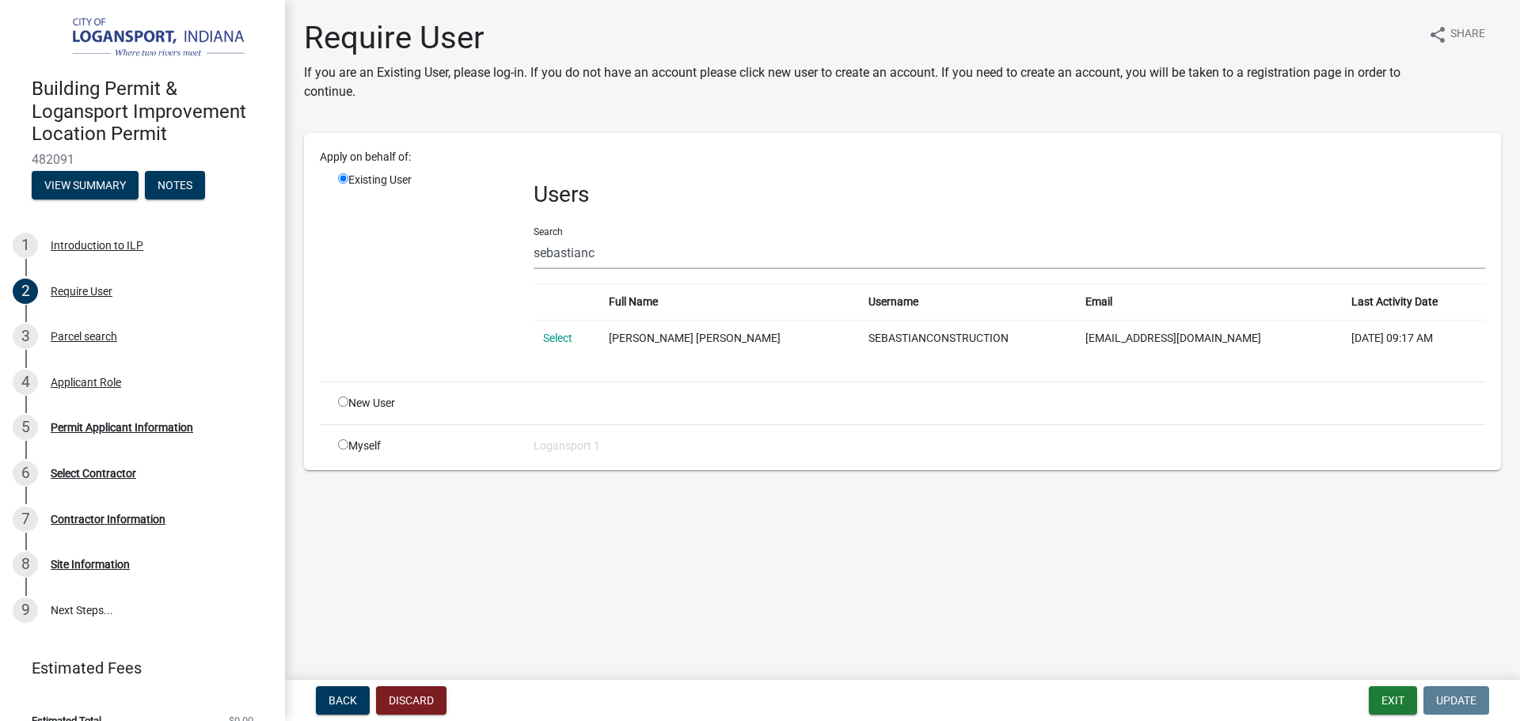
drag, startPoint x: 1249, startPoint y: 337, endPoint x: 1073, endPoint y: 340, distance: 176.5
click at [1076, 340] on td "[EMAIL_ADDRESS][DOMAIN_NAME]" at bounding box center [1208, 338] width 265 height 36
copy td "[EMAIL_ADDRESS][DOMAIN_NAME]"
click at [554, 337] on link "Select" at bounding box center [557, 338] width 29 height 13
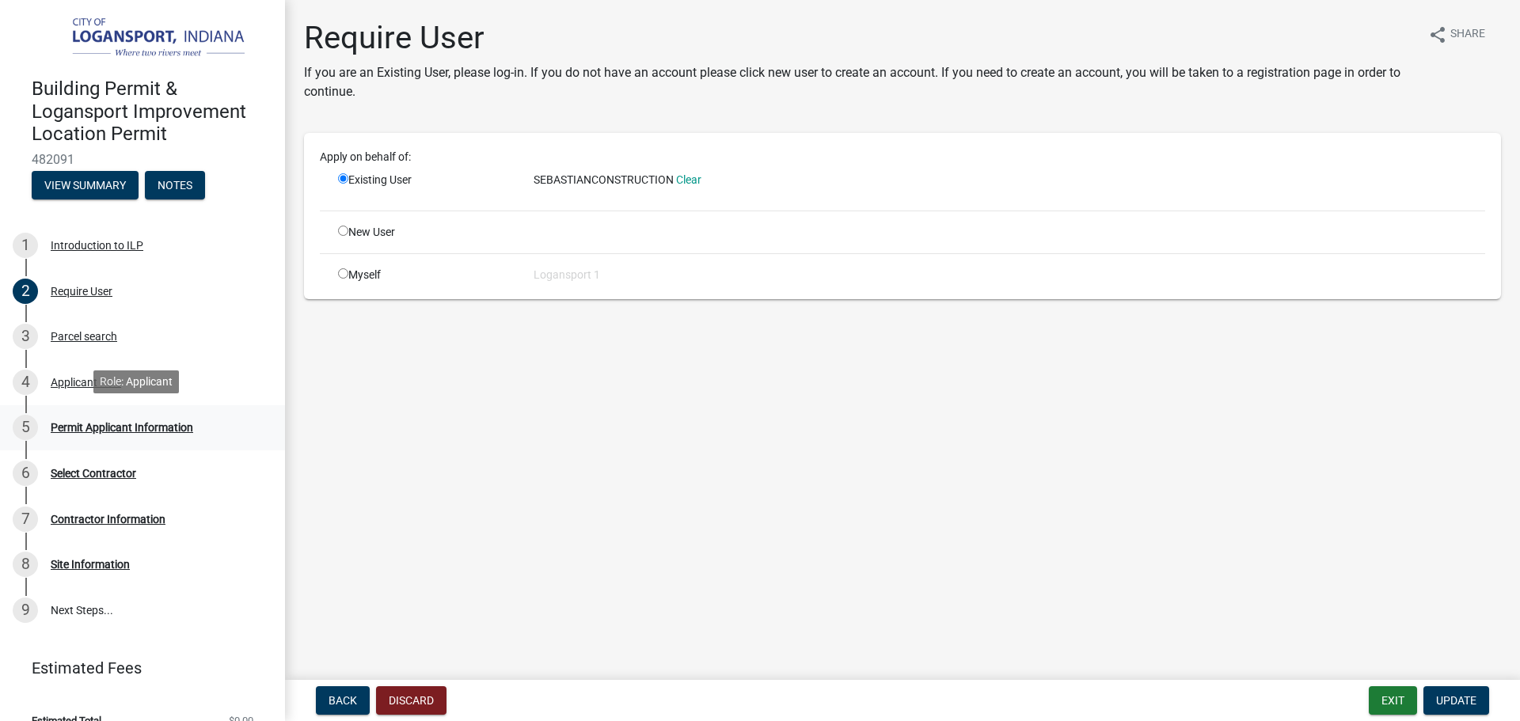
click at [160, 431] on div "Permit Applicant Information" at bounding box center [122, 427] width 142 height 11
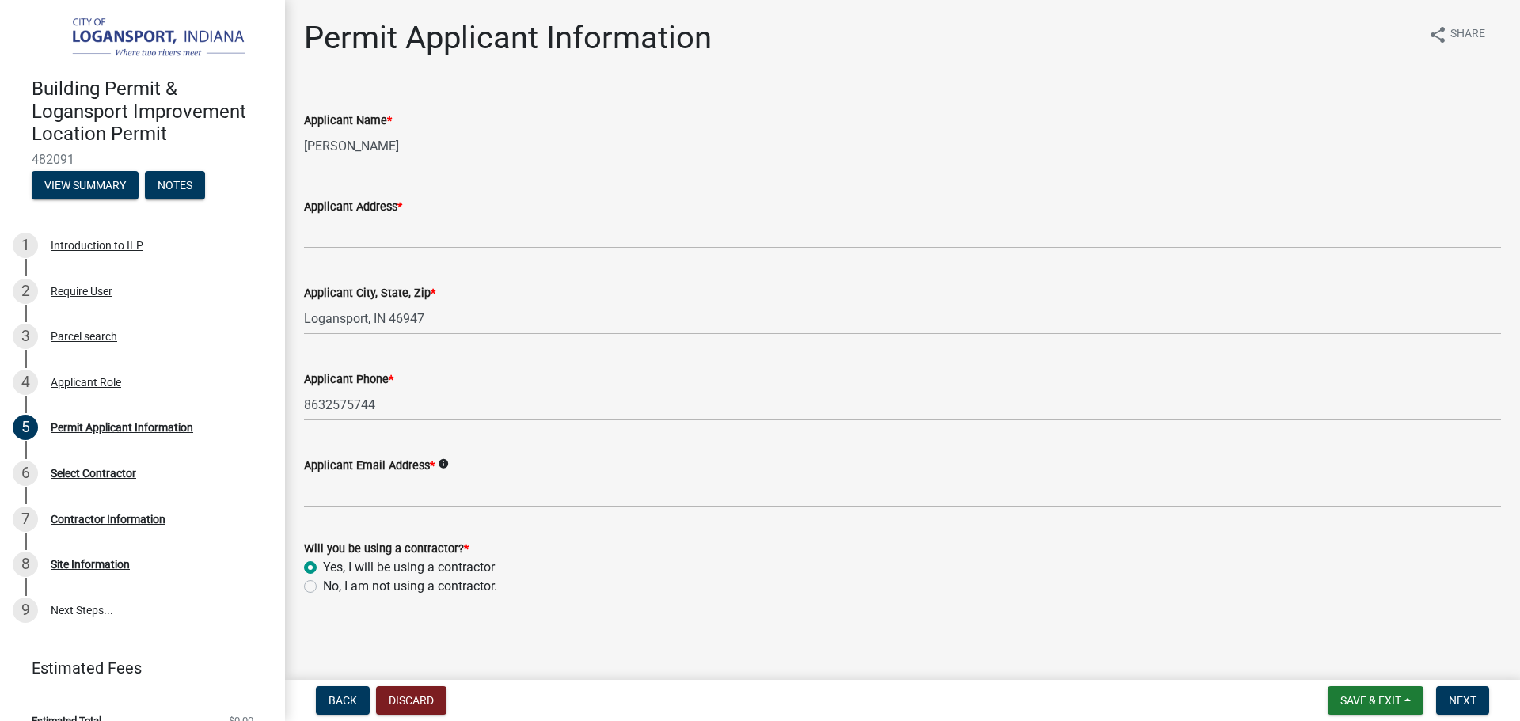
click at [435, 474] on div "Applicant Email Address * info" at bounding box center [902, 465] width 1197 height 19
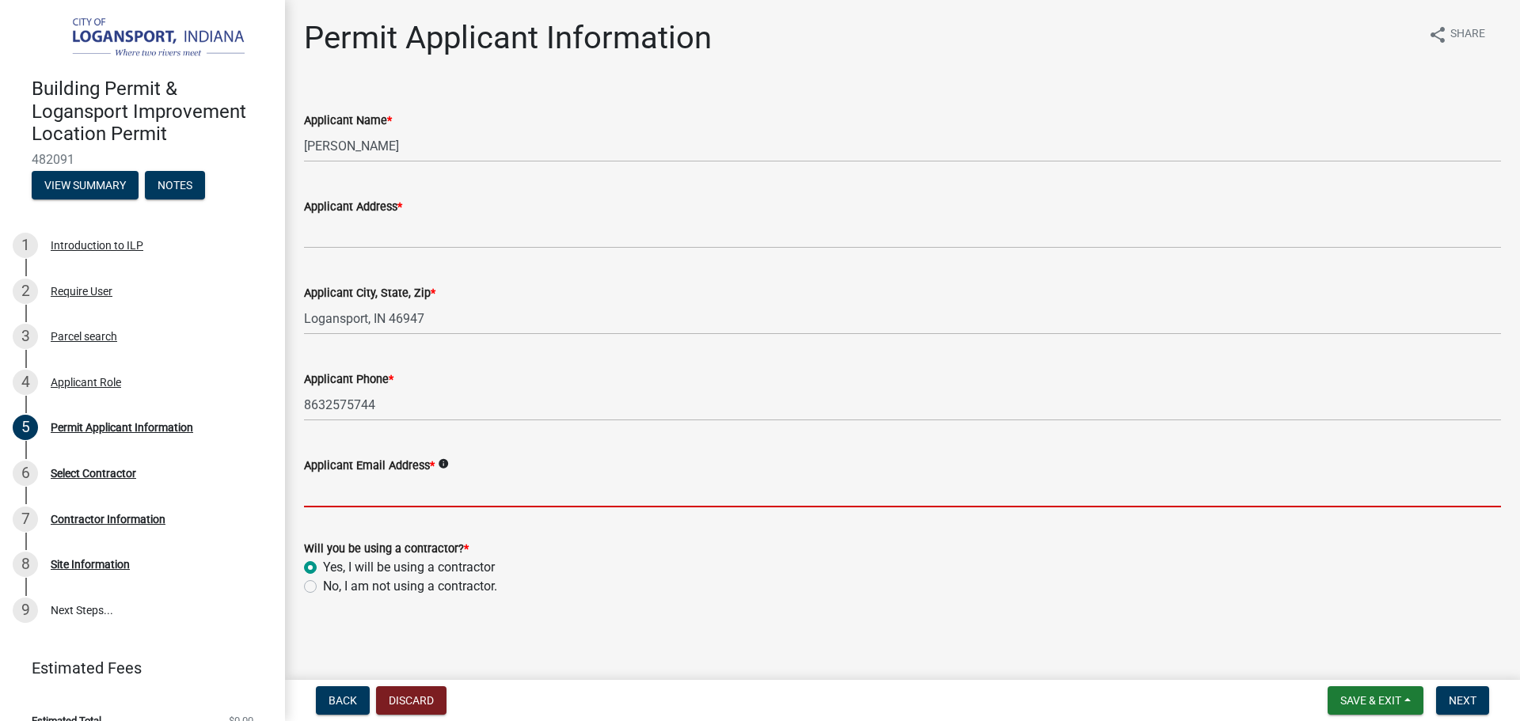
click at [450, 483] on input "Applicant Email Address *" at bounding box center [902, 491] width 1197 height 32
paste input "[EMAIL_ADDRESS][DOMAIN_NAME]"
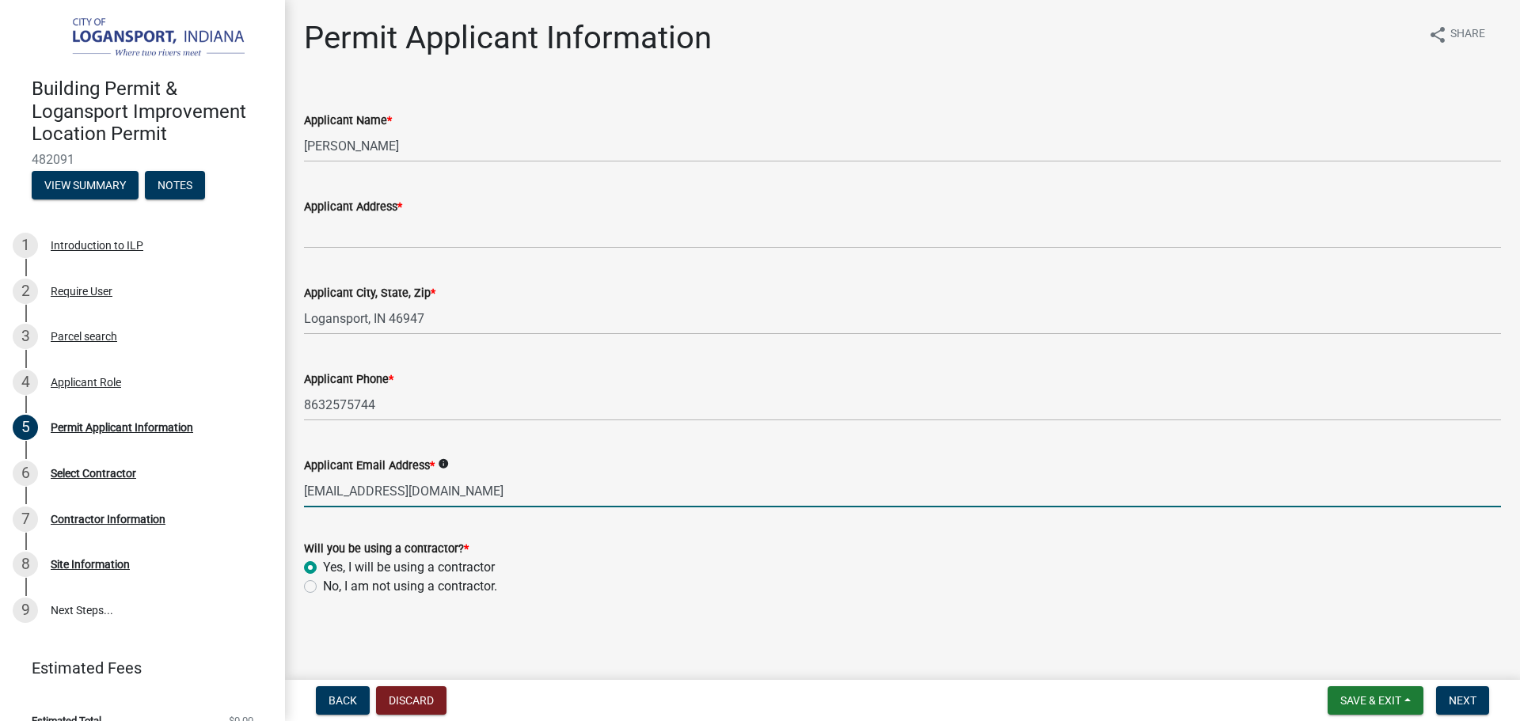
type input "[EMAIL_ADDRESS][DOMAIN_NAME]"
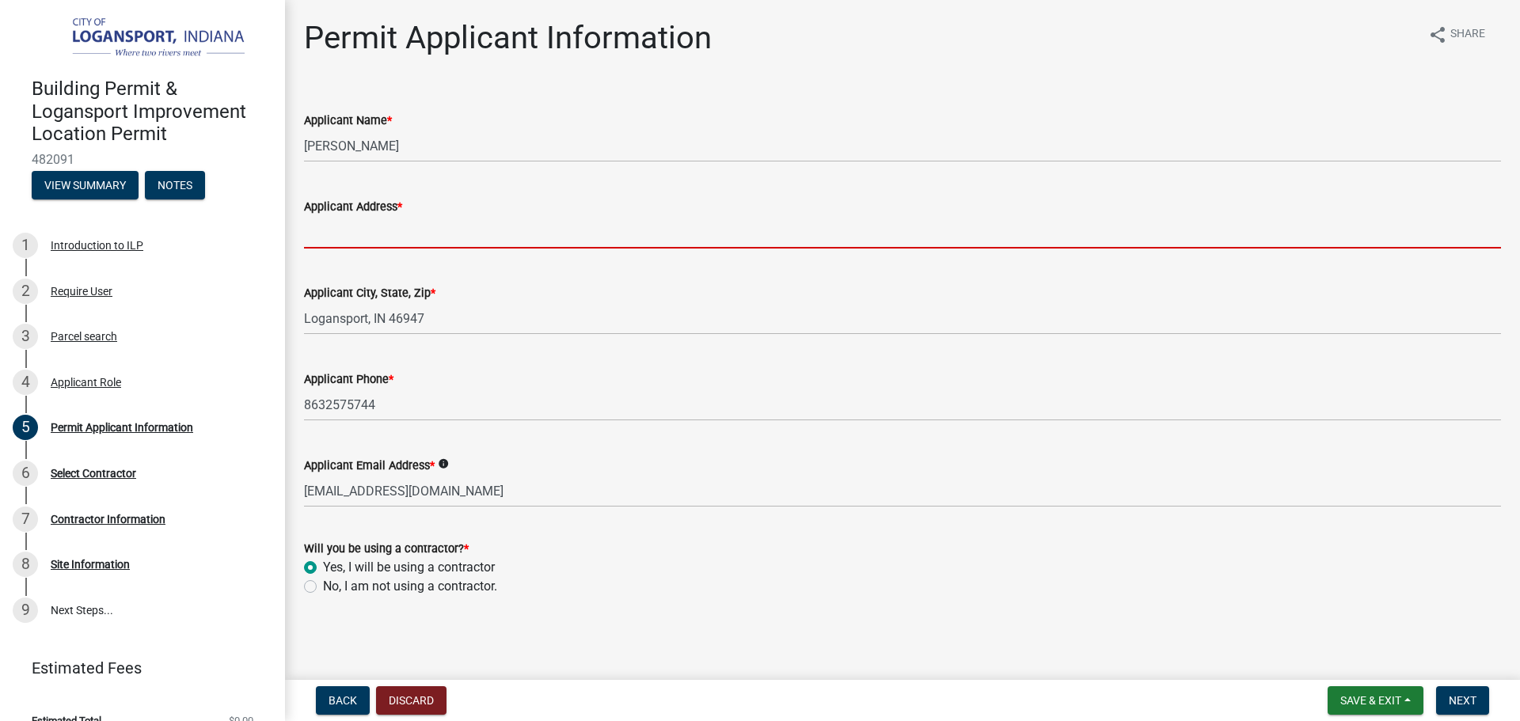
click at [406, 222] on input "Applicant Address *" at bounding box center [902, 232] width 1197 height 32
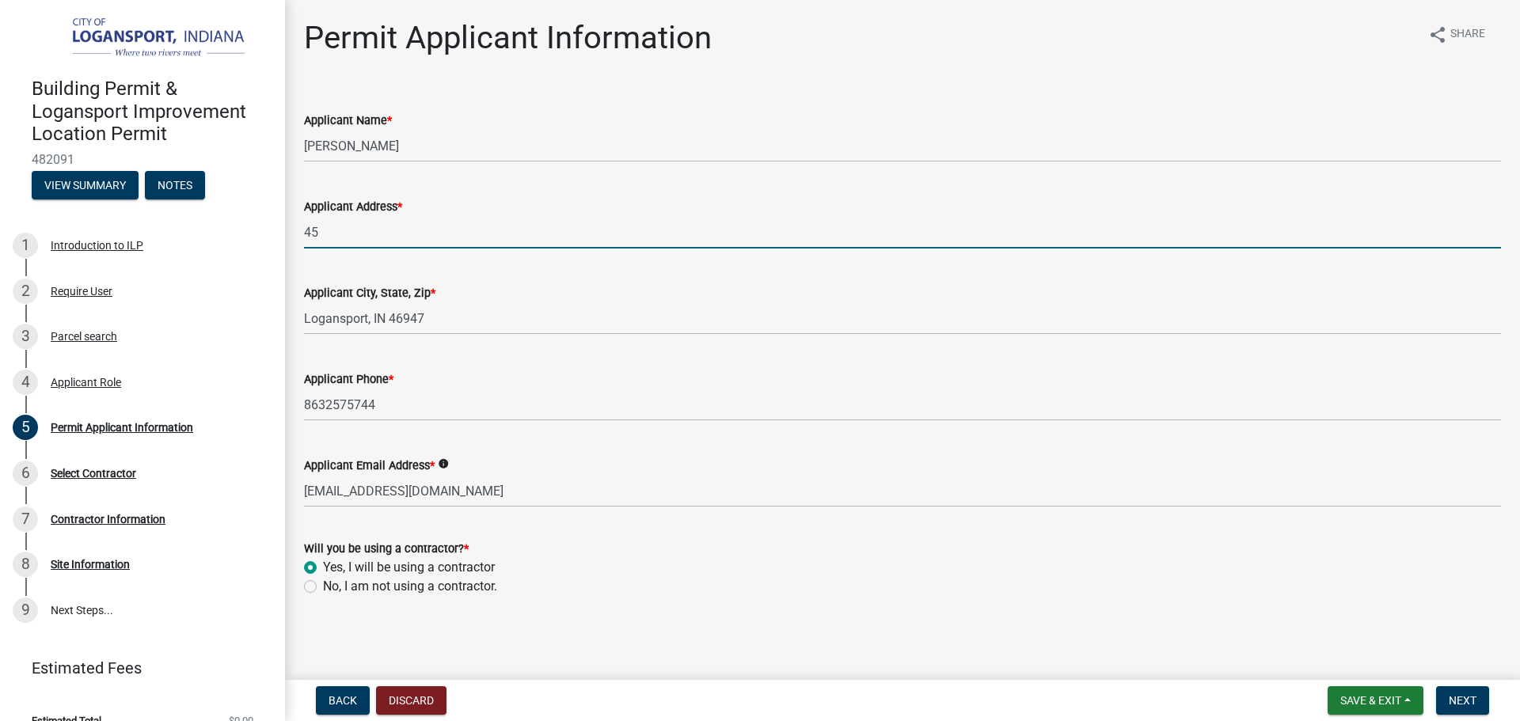
type input "4"
type input ";"
type input "1215 [PERSON_NAME]"
click at [1459, 699] on span "Next" at bounding box center [1463, 700] width 28 height 13
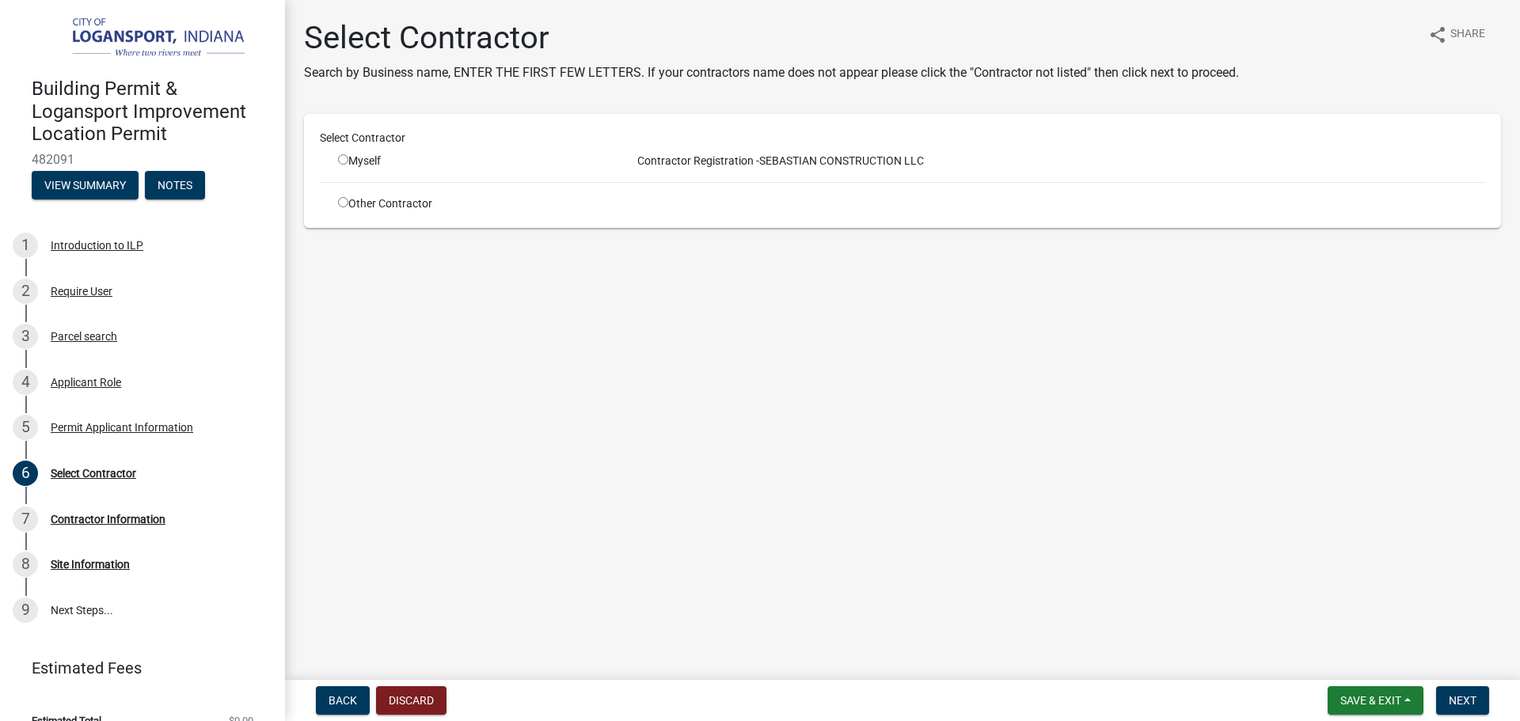
click at [344, 158] on input "radio" at bounding box center [343, 159] width 10 height 10
radio input "true"
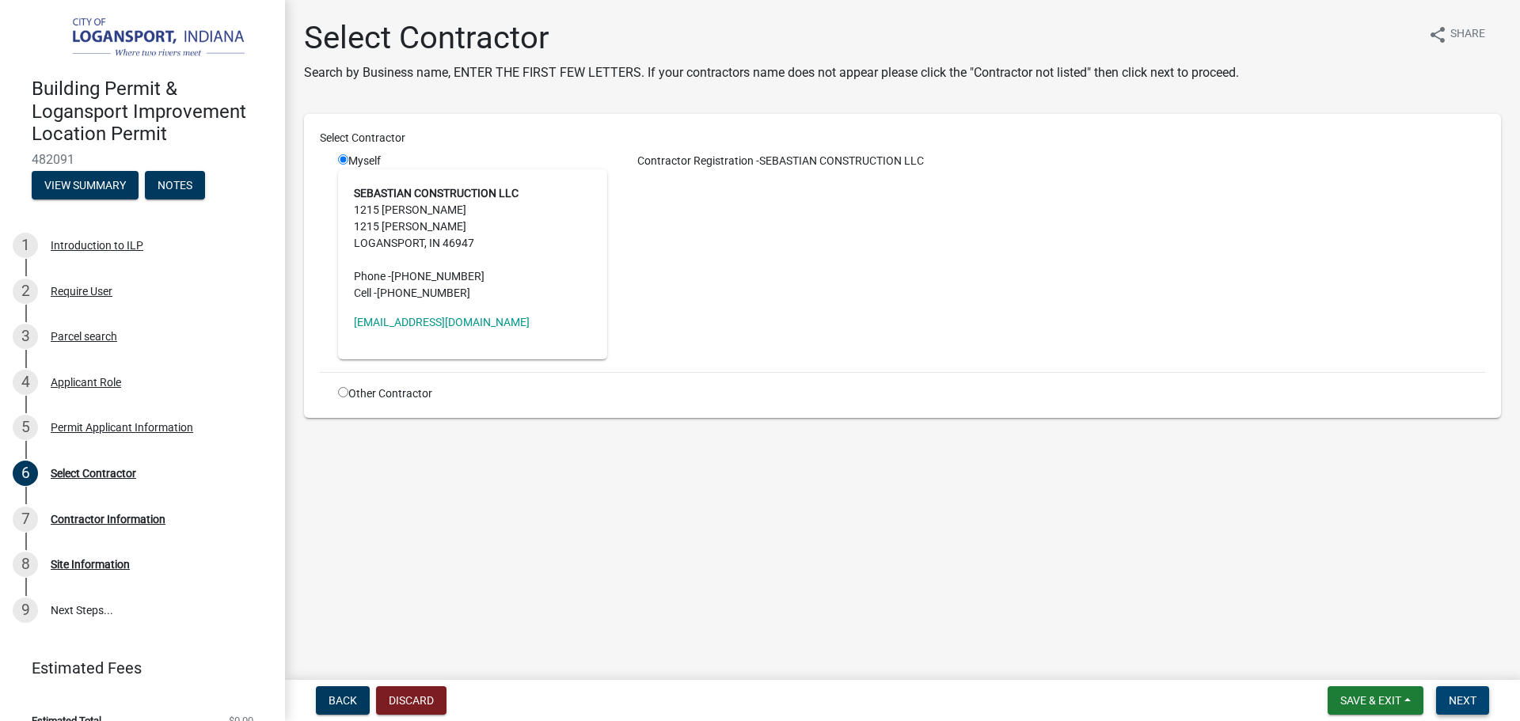
click at [1454, 691] on button "Next" at bounding box center [1462, 700] width 53 height 28
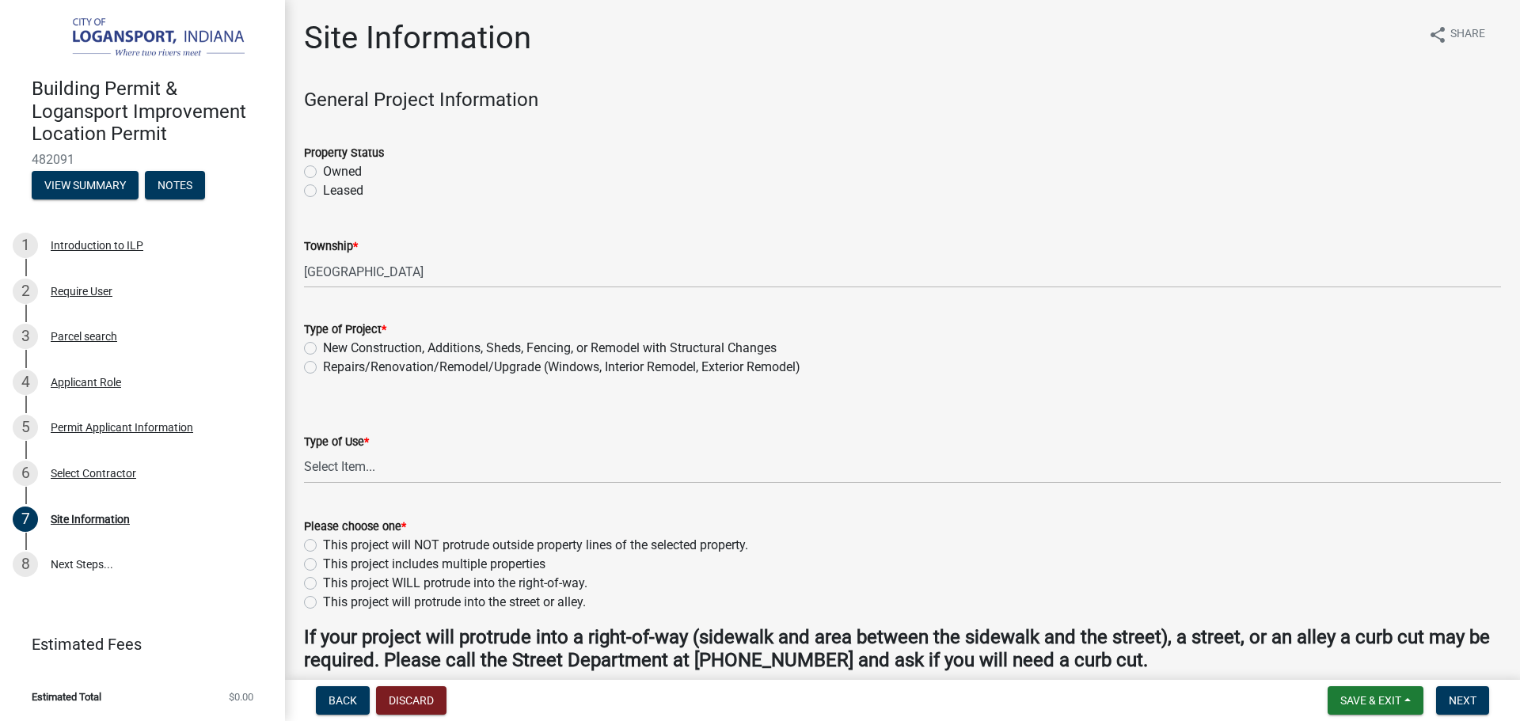
click at [323, 167] on label "Owned" at bounding box center [342, 171] width 39 height 19
click at [323, 167] on input "Owned" at bounding box center [328, 167] width 10 height 10
radio input "true"
click at [323, 360] on label "Repairs/Renovation/Remodel/Upgrade (Windows, Interior Remodel, Exterior Remodel)" at bounding box center [561, 367] width 477 height 19
click at [323, 360] on input "Repairs/Renovation/Remodel/Upgrade (Windows, Interior Remodel, Exterior Remodel)" at bounding box center [328, 363] width 10 height 10
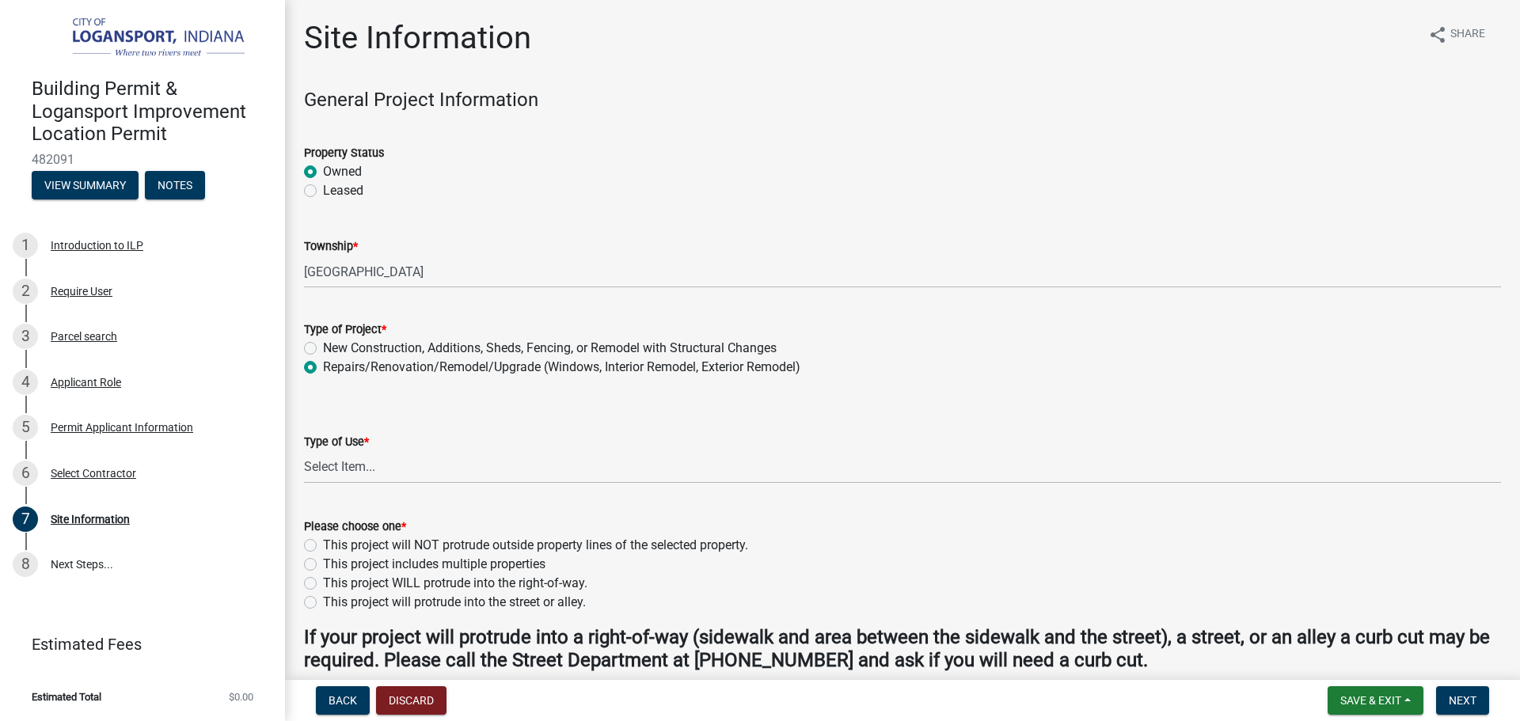
radio input "true"
click at [404, 468] on select "Select Item... Residential Commercial/Industrial Agricultural Public/Semi Public" at bounding box center [902, 467] width 1197 height 32
click at [304, 451] on select "Select Item... Residential Commercial/Industrial Agricultural Public/Semi Public" at bounding box center [902, 467] width 1197 height 32
select select "62802869-e470-474a-8a4c-8dbe1ccdd5ac"
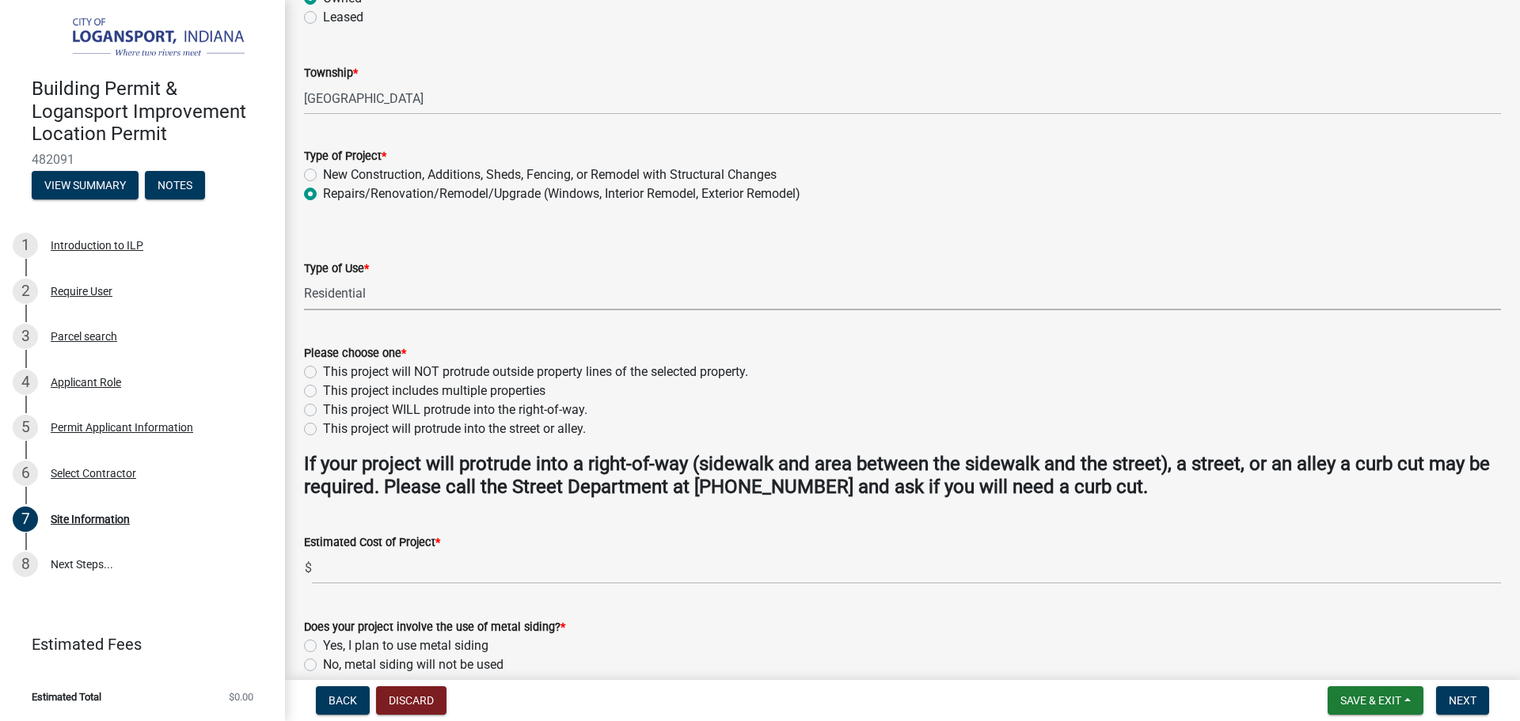
scroll to position [237, 0]
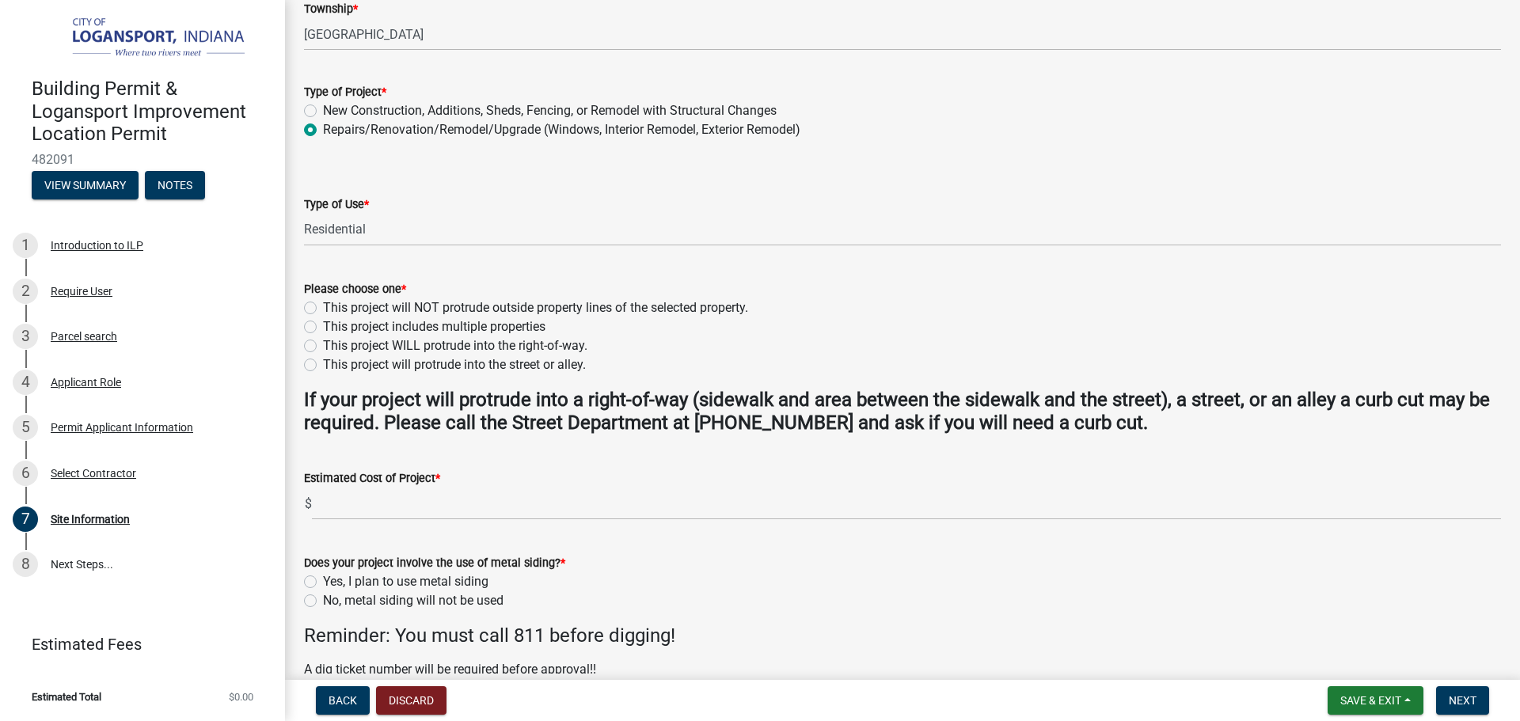
click at [323, 304] on label "This project will NOT protrude outside property lines of the selected property." at bounding box center [535, 307] width 425 height 19
click at [323, 304] on input "This project will NOT protrude outside property lines of the selected property." at bounding box center [328, 303] width 10 height 10
radio input "true"
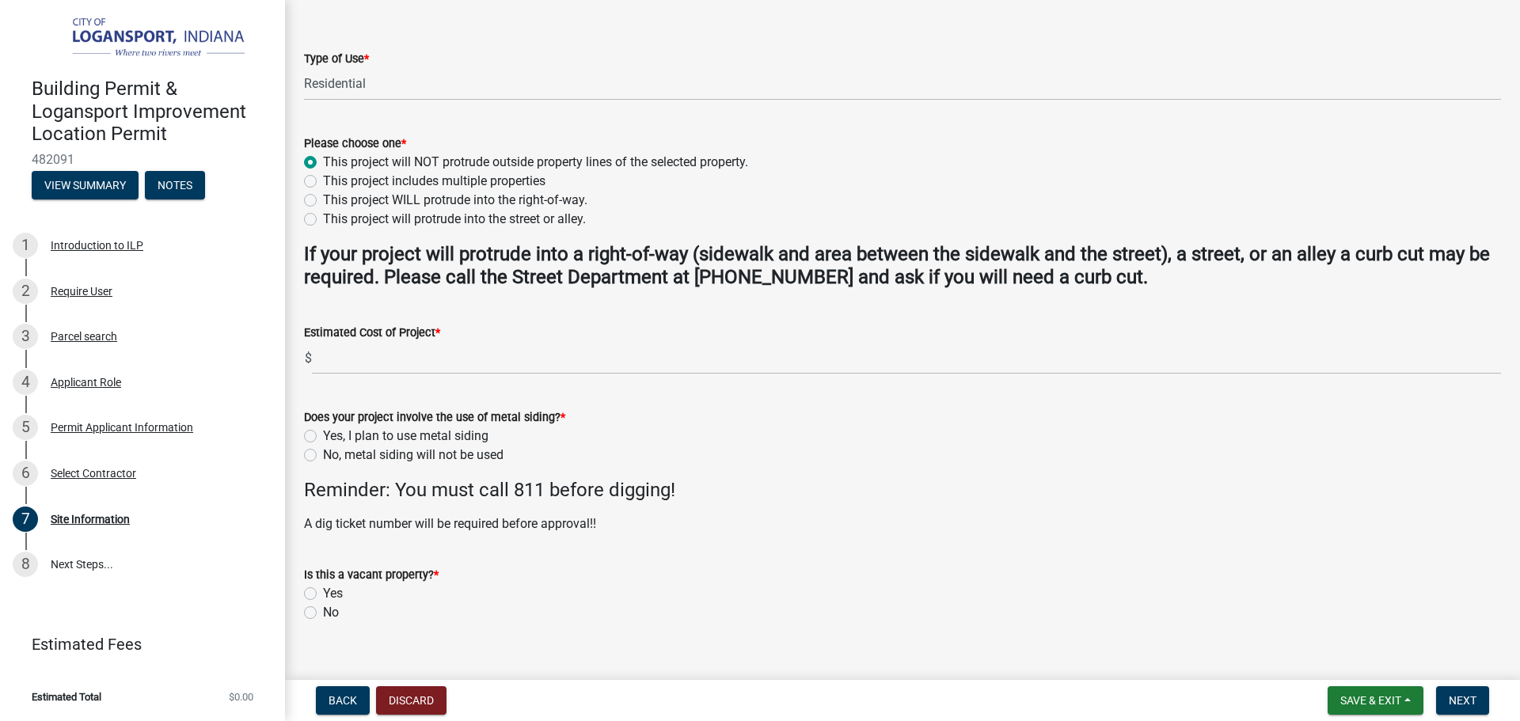
scroll to position [408, 0]
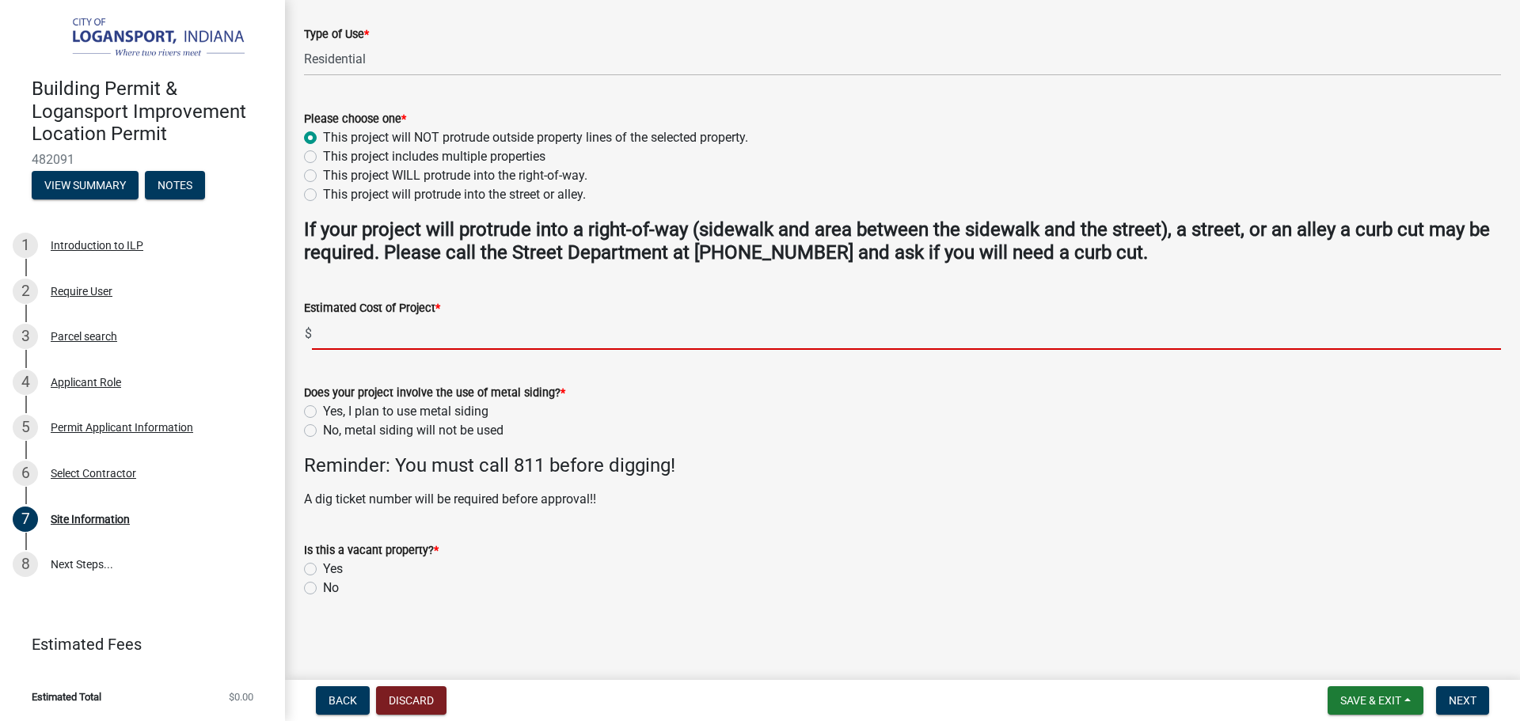
click at [440, 337] on input "text" at bounding box center [906, 333] width 1189 height 32
click at [306, 586] on div "Is this a vacant property? * Yes No" at bounding box center [902, 569] width 1197 height 57
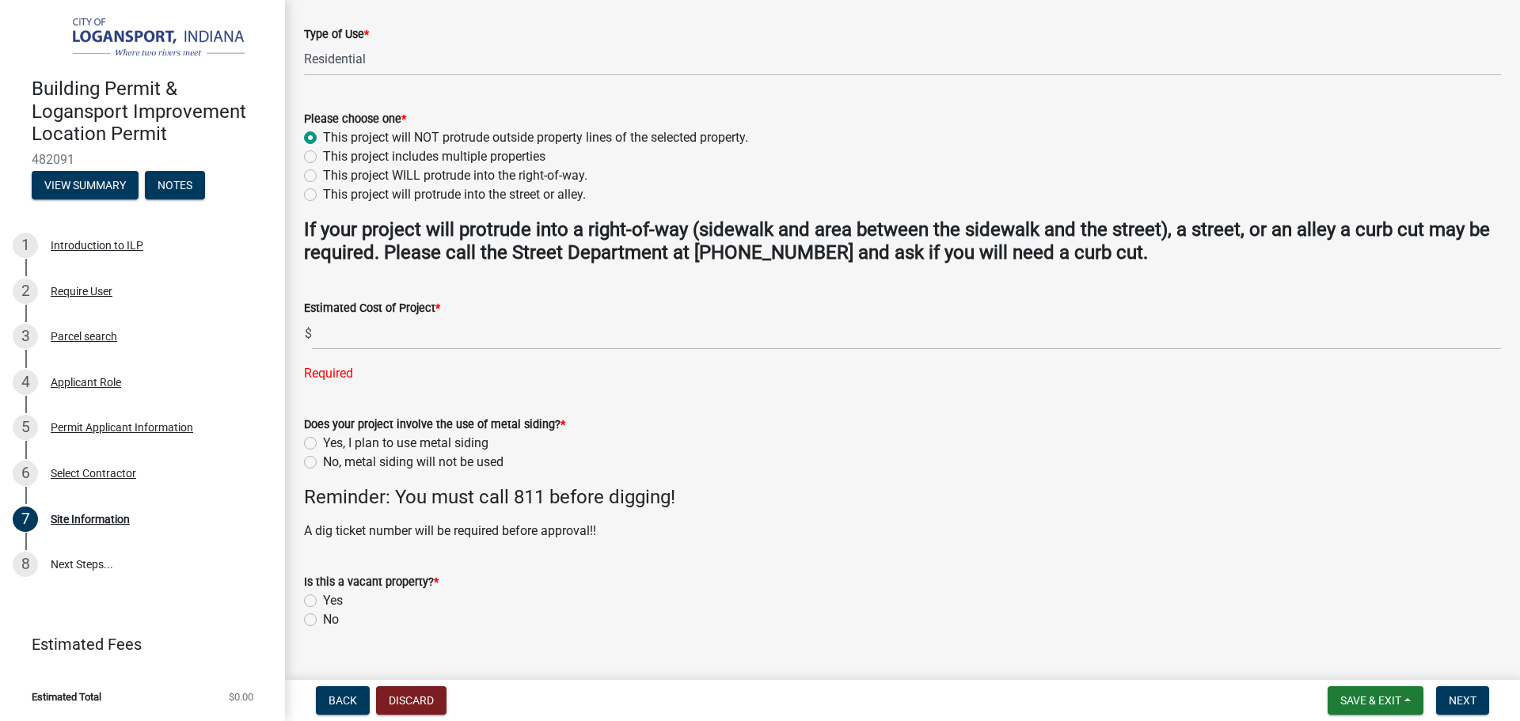
click at [323, 619] on label "No" at bounding box center [331, 619] width 16 height 19
click at [323, 619] on input "No" at bounding box center [328, 615] width 10 height 10
radio input "true"
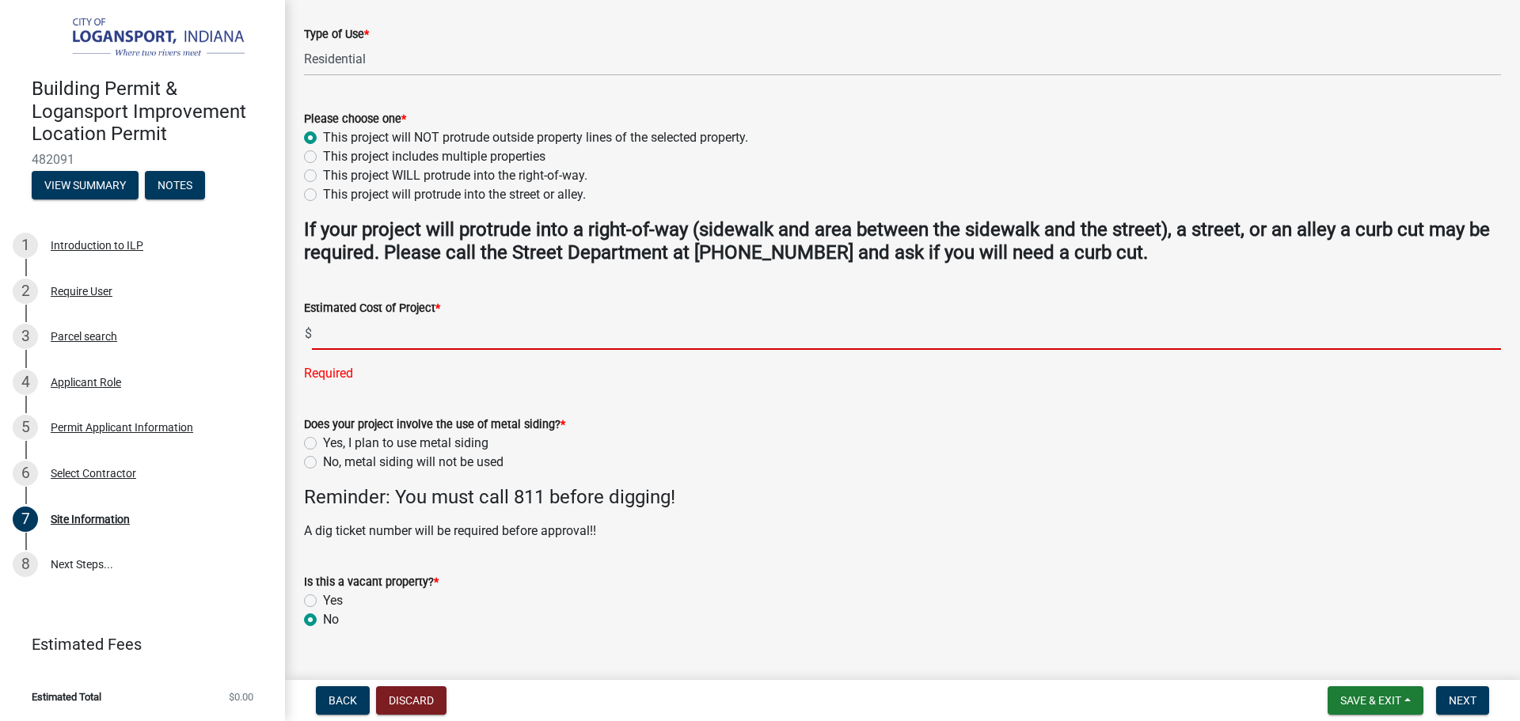
click at [438, 327] on input "text" at bounding box center [906, 333] width 1189 height 32
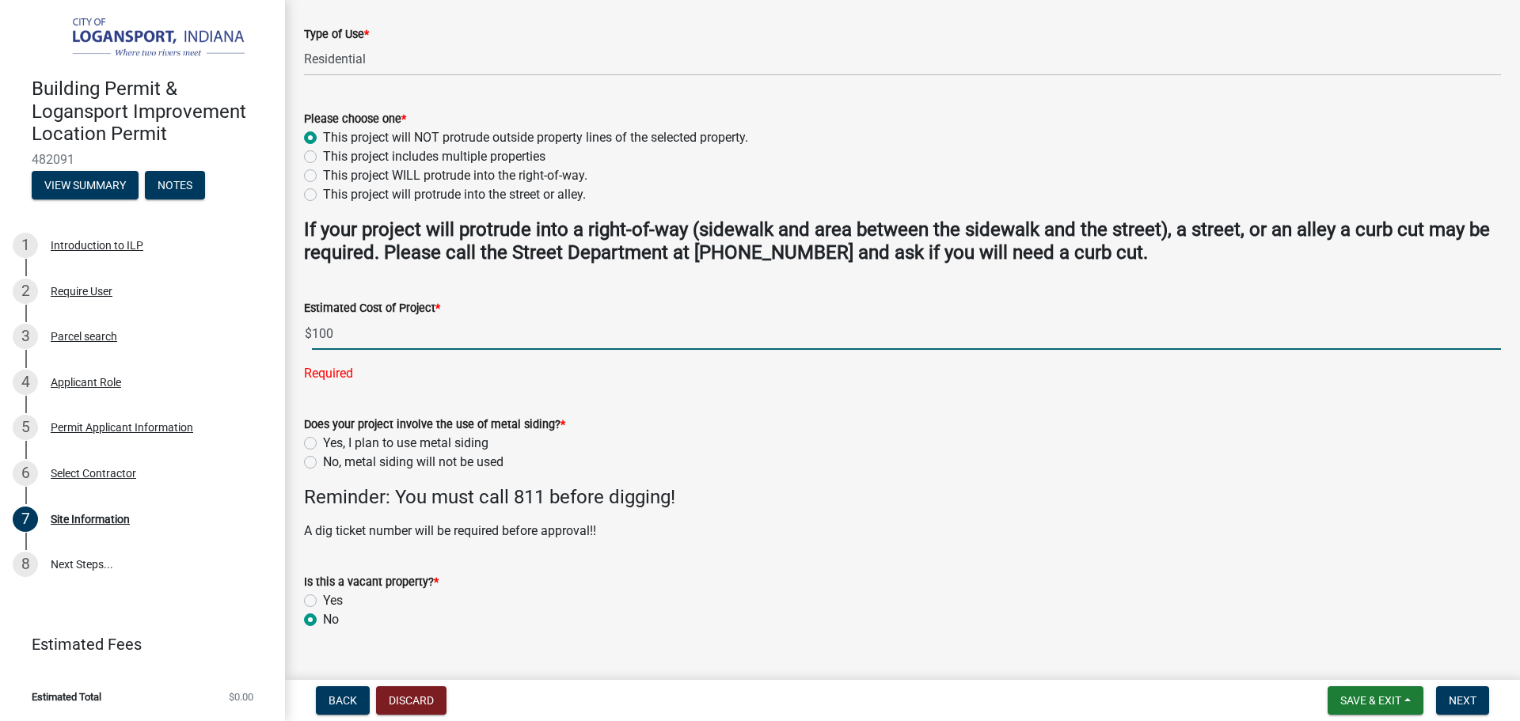
type input "100"
click at [315, 457] on wm-data-entity-input-list "General Project Information Property Status Owned Leased Township * EEL TOWNSHI…" at bounding box center [902, 162] width 1197 height 963
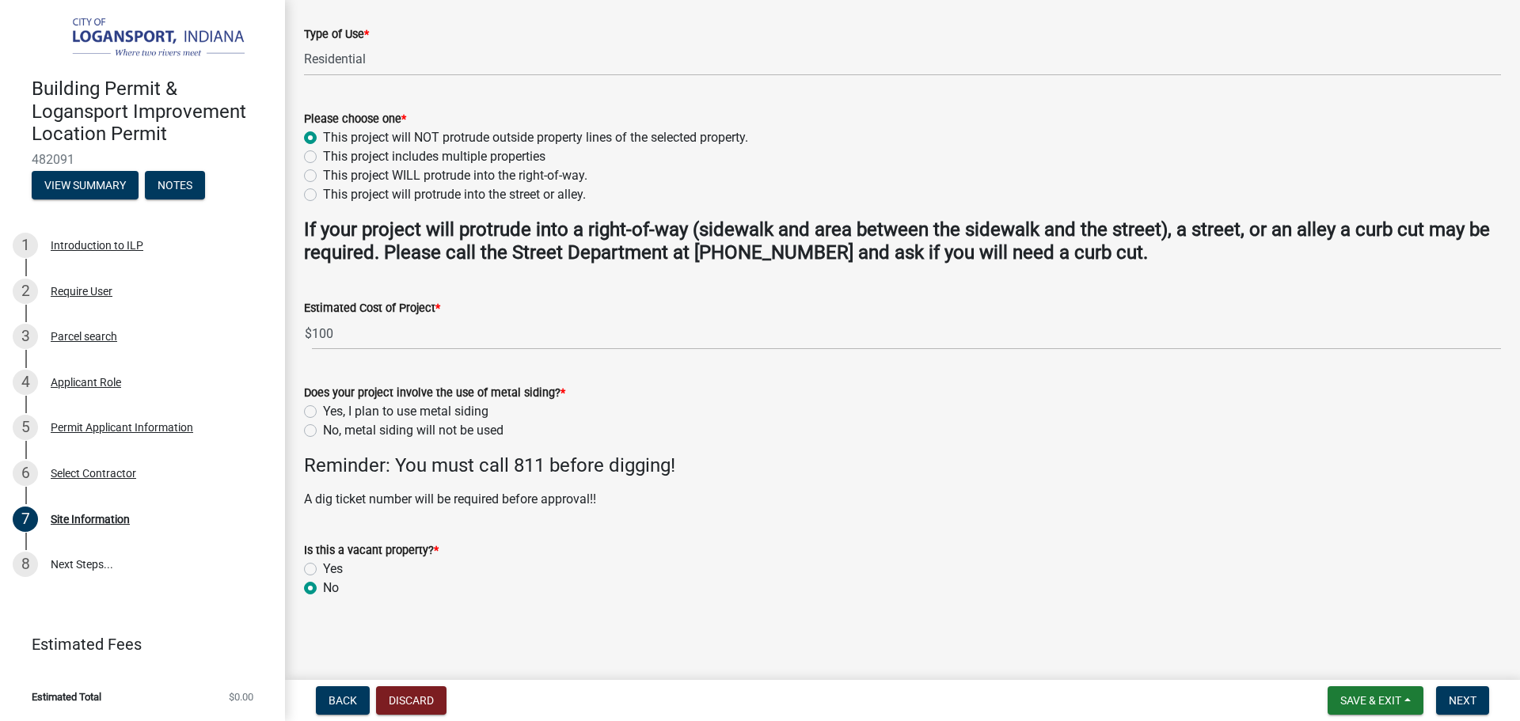
click at [323, 432] on label "No, metal siding will not be used" at bounding box center [413, 430] width 180 height 19
click at [323, 431] on input "No, metal siding will not be used" at bounding box center [328, 426] width 10 height 10
radio input "true"
drag, startPoint x: 526, startPoint y: 477, endPoint x: 565, endPoint y: 468, distance: 39.8
click at [567, 467] on h4 "Reminder: You must call 811 before digging!" at bounding box center [902, 465] width 1197 height 23
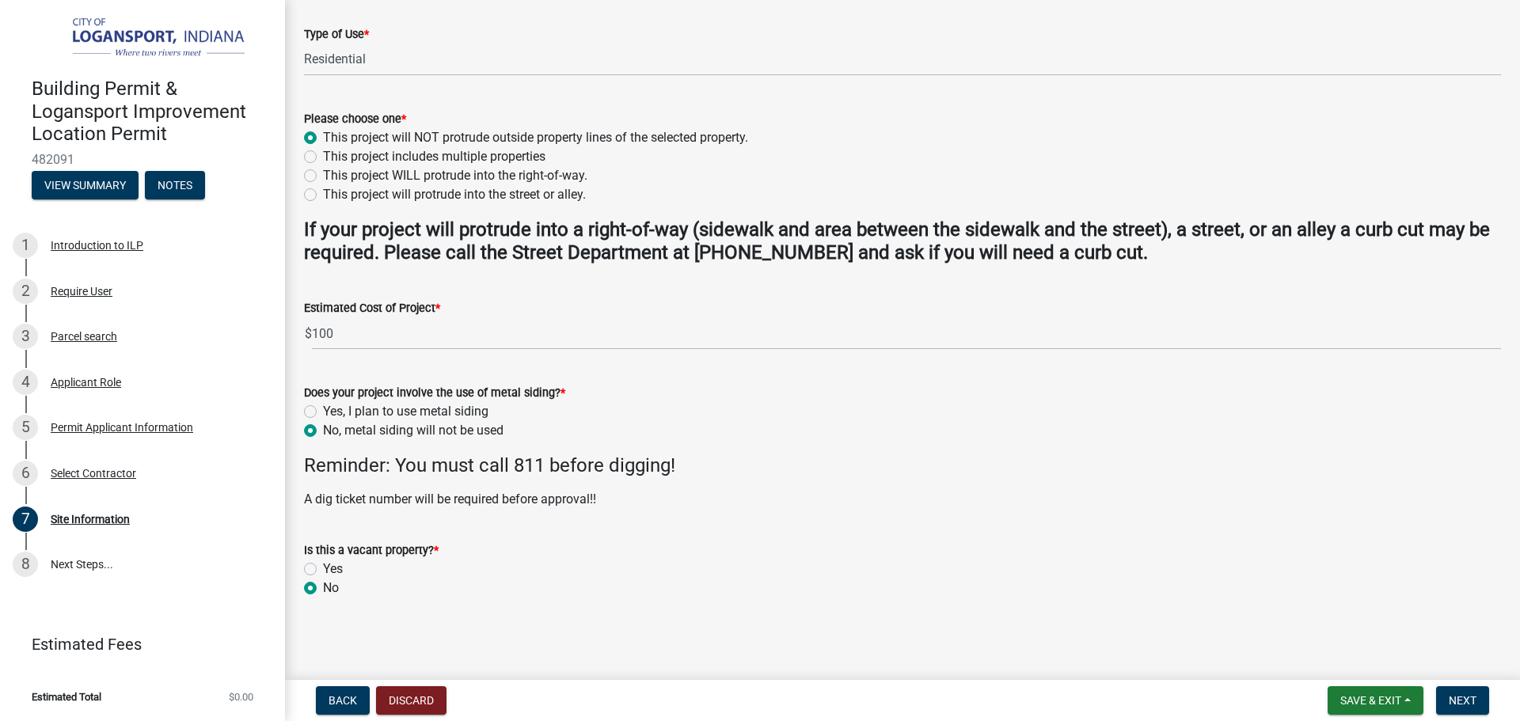
click at [458, 467] on h4 "Reminder: You must call 811 before digging!" at bounding box center [902, 465] width 1197 height 23
click at [1455, 695] on span "Next" at bounding box center [1463, 700] width 28 height 13
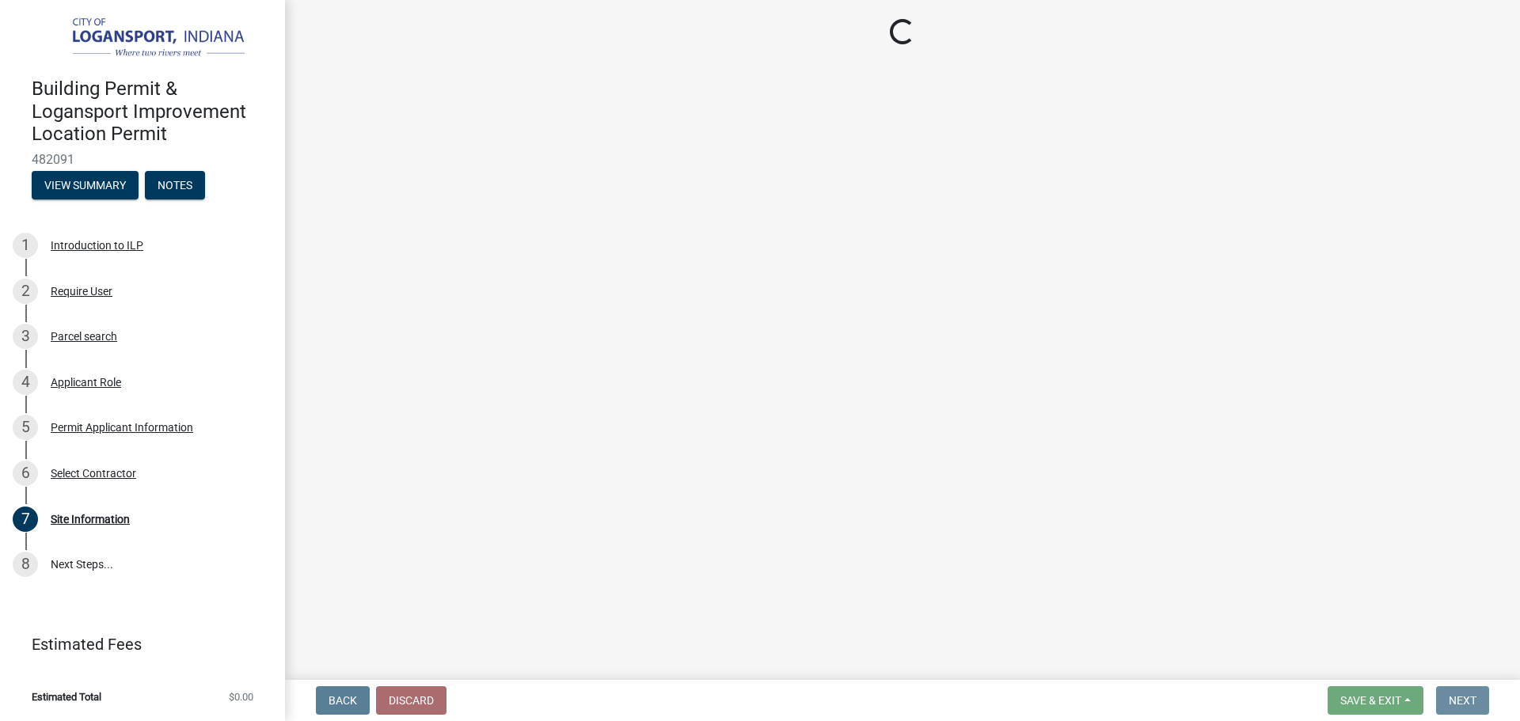
scroll to position [0, 0]
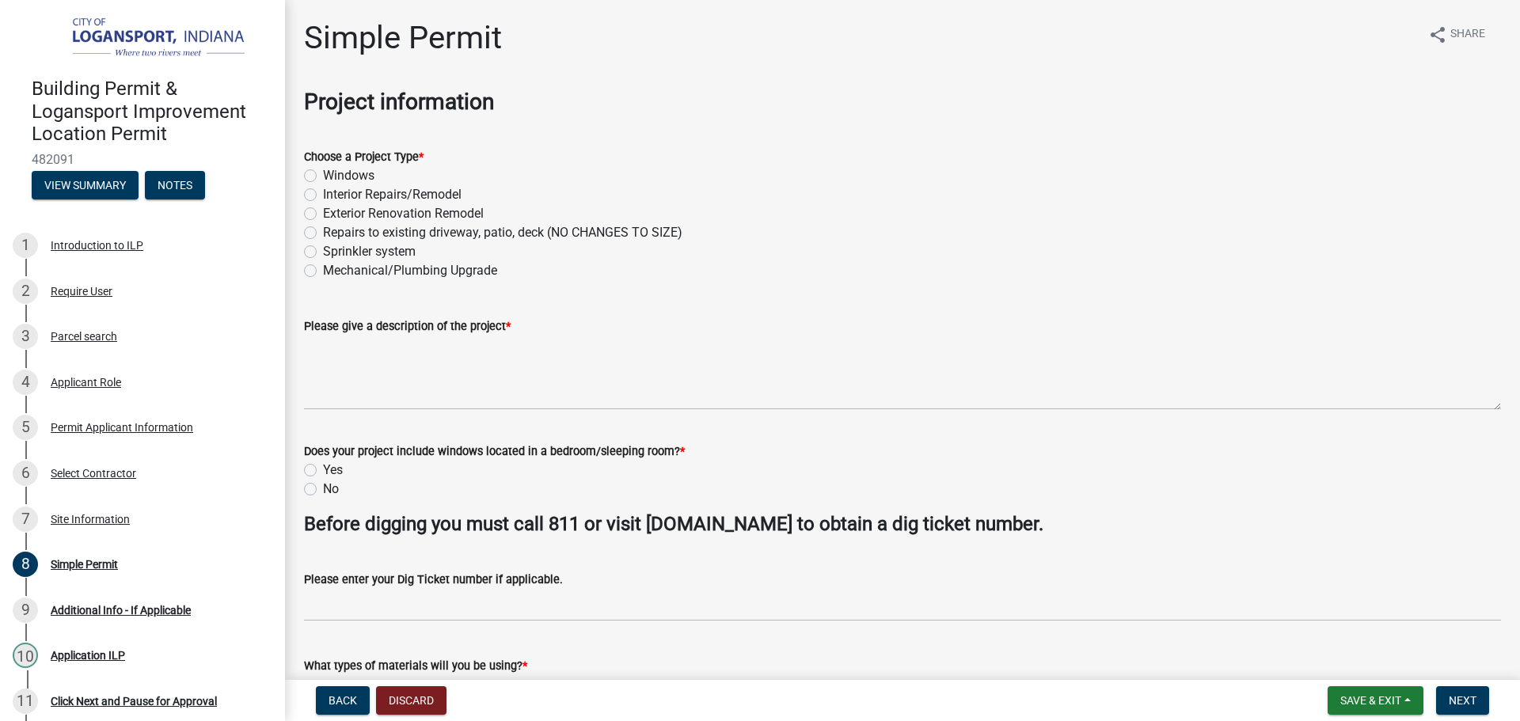
click at [323, 267] on label "Mechanical/Plumbing Upgrade" at bounding box center [410, 270] width 174 height 19
click at [323, 267] on input "Mechanical/Plumbing Upgrade" at bounding box center [328, 266] width 10 height 10
radio input "true"
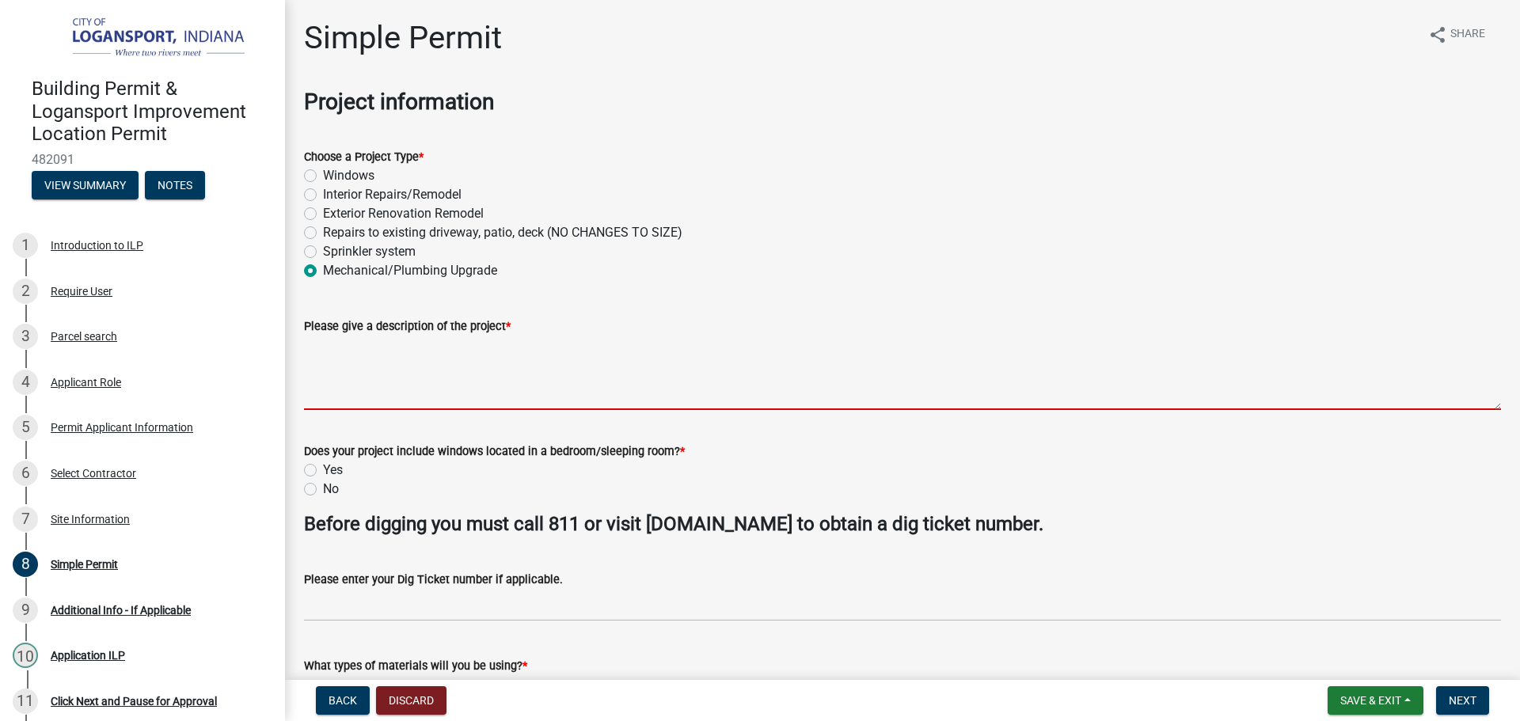
drag, startPoint x: 394, startPoint y: 366, endPoint x: 420, endPoint y: 382, distance: 30.5
click at [394, 366] on textarea "Please give a description of the project *" at bounding box center [902, 373] width 1197 height 74
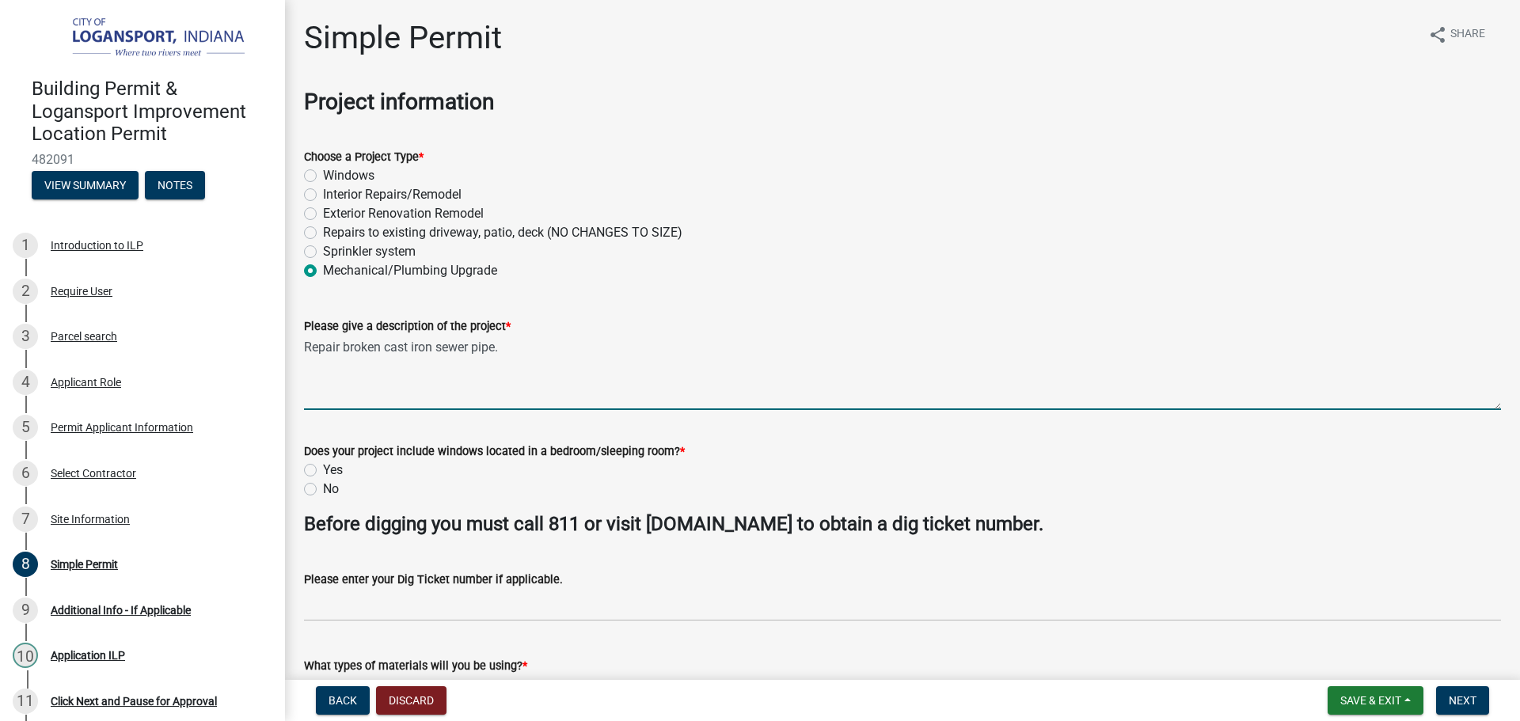
click at [333, 344] on textarea "Repair broken cast iron sewer pipe." at bounding box center [902, 373] width 1197 height 74
click at [647, 341] on textarea "Replace broken cast iron sewer pipe." at bounding box center [902, 373] width 1197 height 74
type textarea "Replace broken cast iron sewer pipe piece."
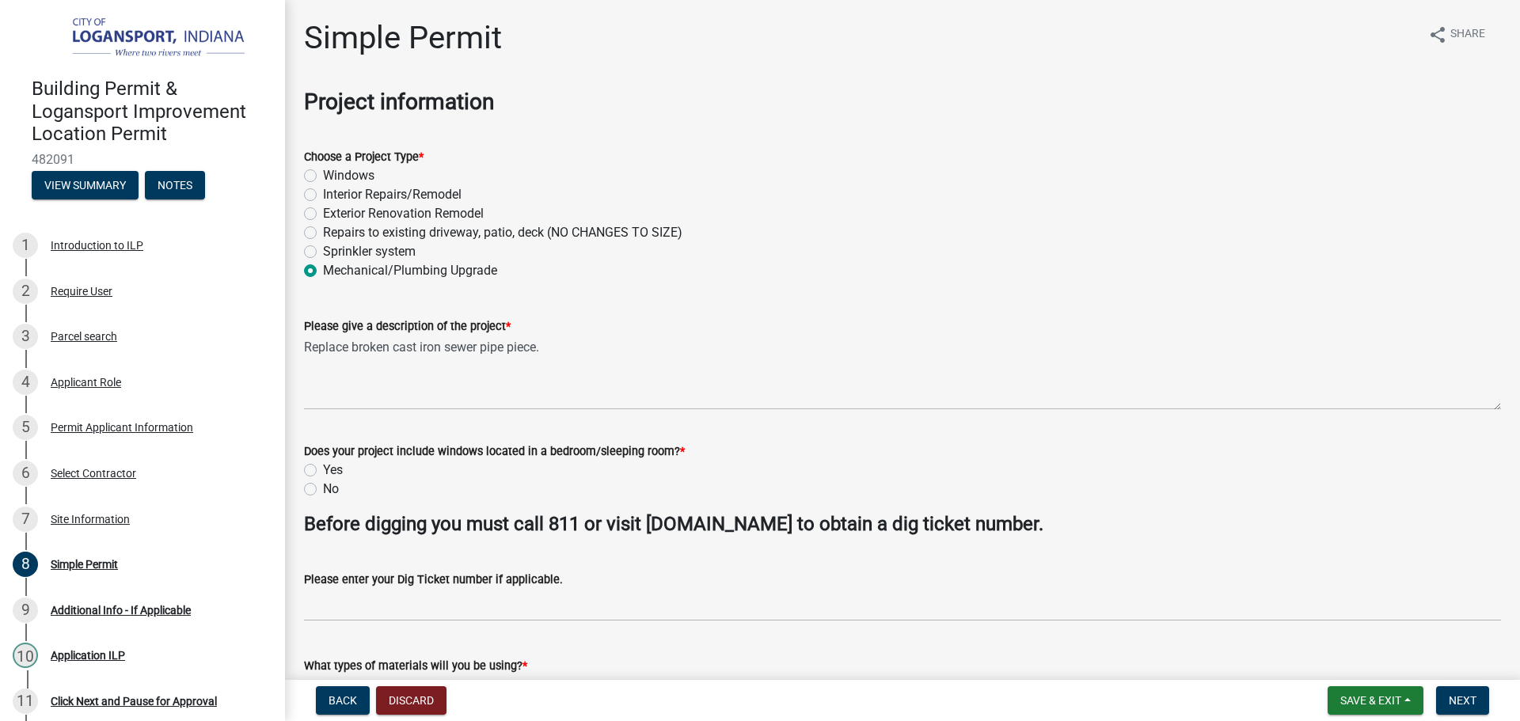
click at [323, 483] on label "No" at bounding box center [331, 489] width 16 height 19
click at [323, 483] on input "No" at bounding box center [328, 485] width 10 height 10
radio input "true"
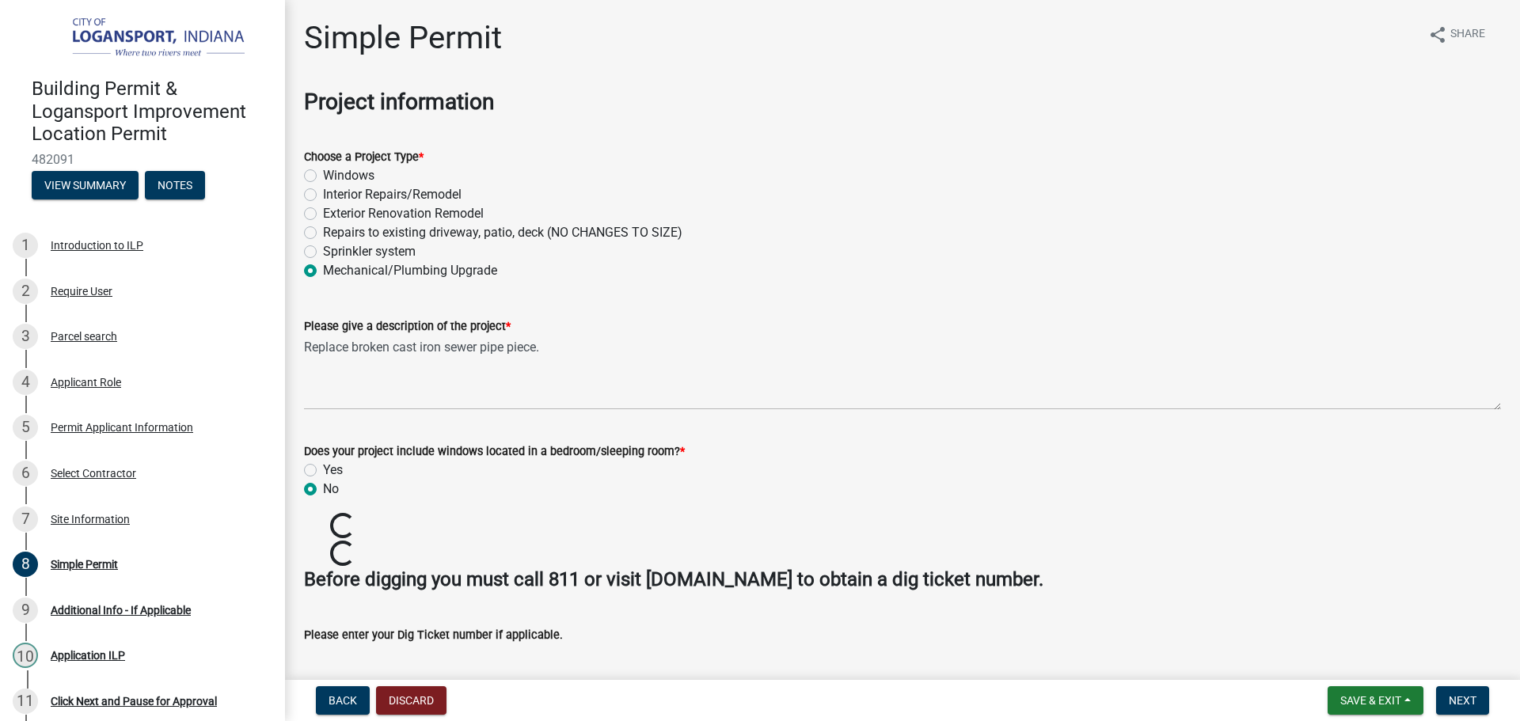
scroll to position [79, 0]
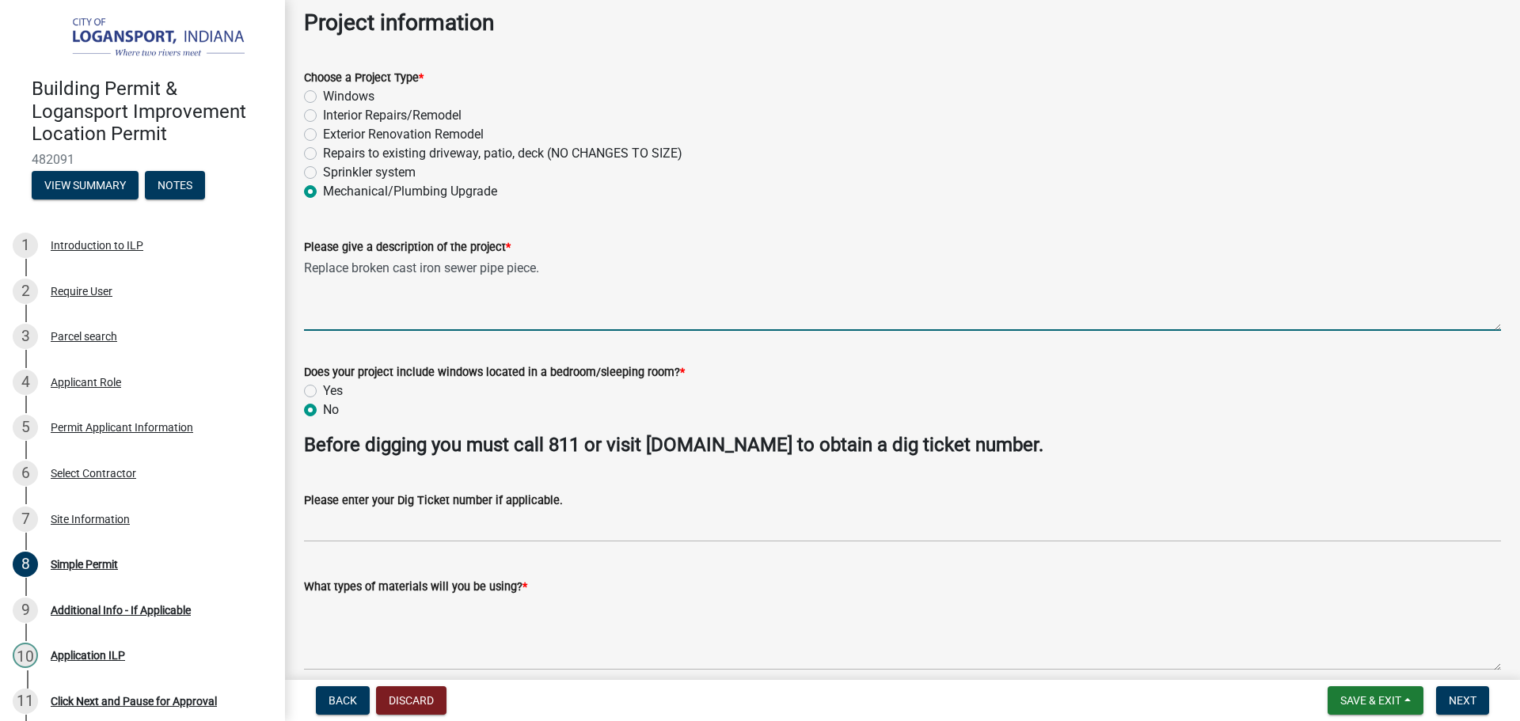
click at [602, 264] on textarea "Replace broken cast iron sewer pipe piece." at bounding box center [902, 293] width 1197 height 74
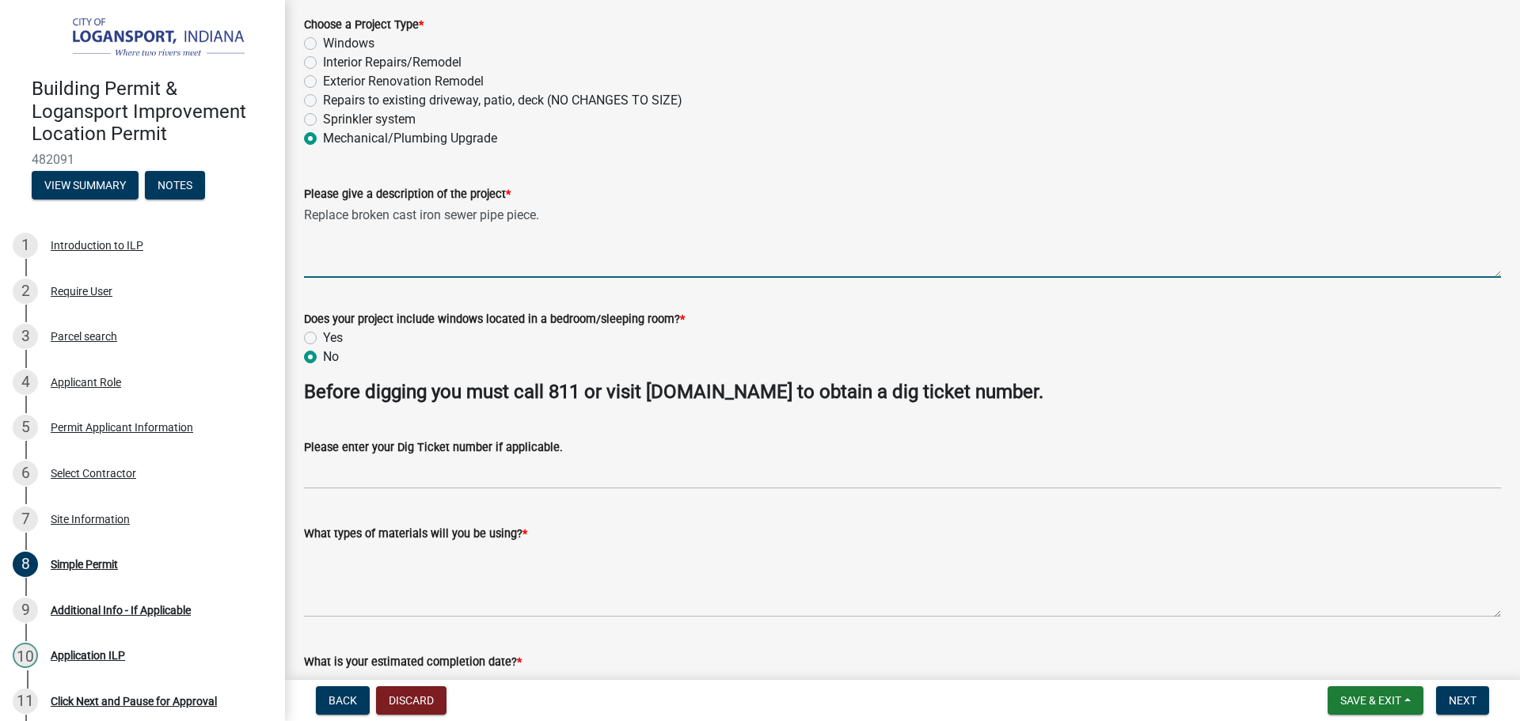
scroll to position [158, 0]
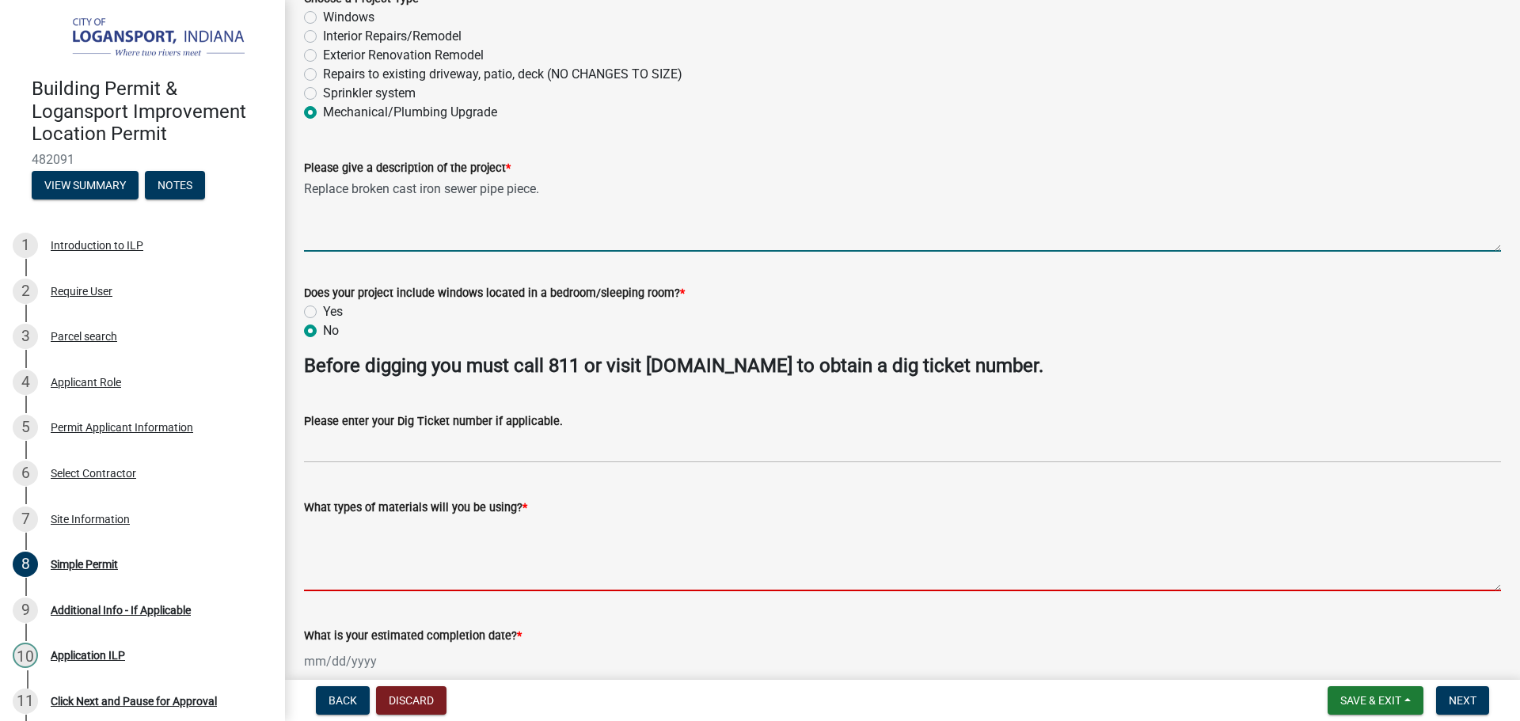
click at [439, 535] on textarea "What types of materials will you be using? *" at bounding box center [902, 554] width 1197 height 74
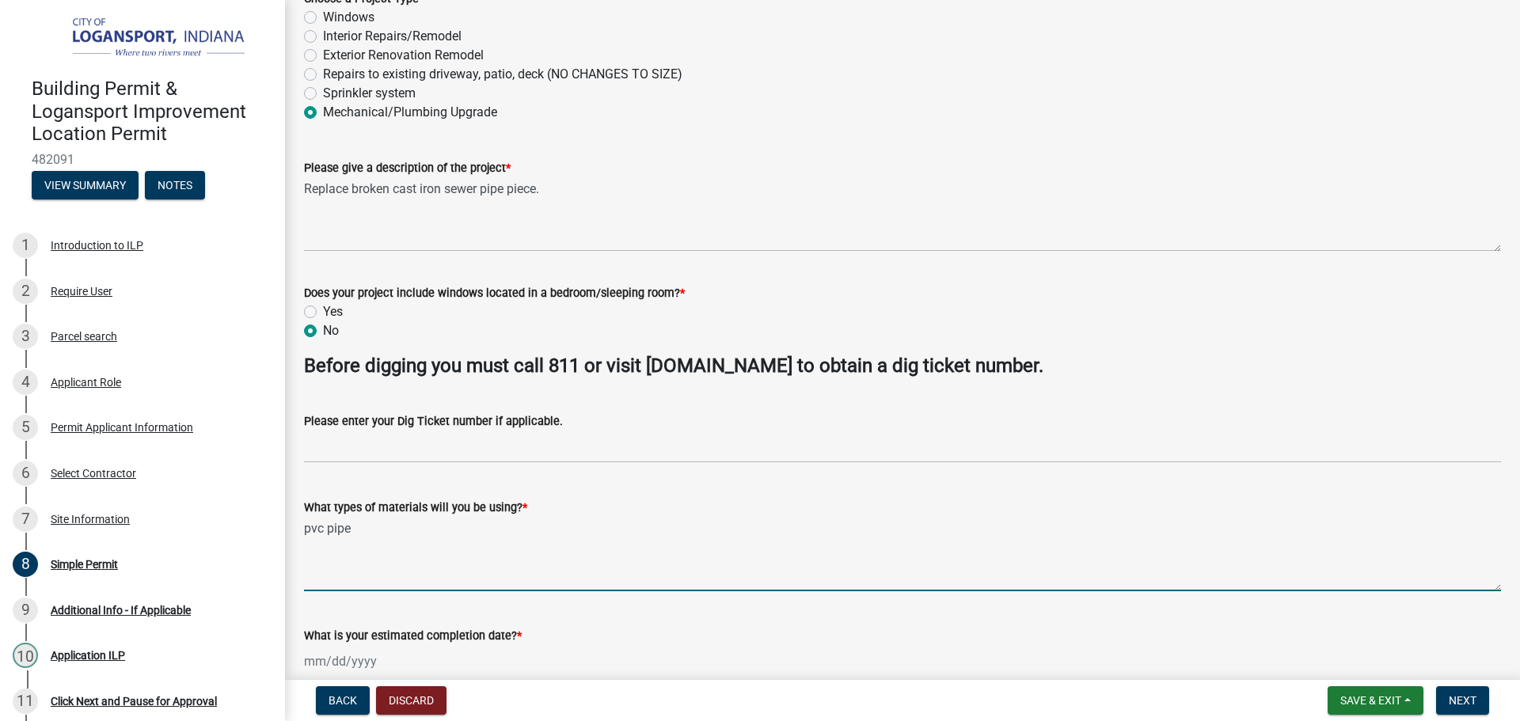
type textarea "pvc pipe"
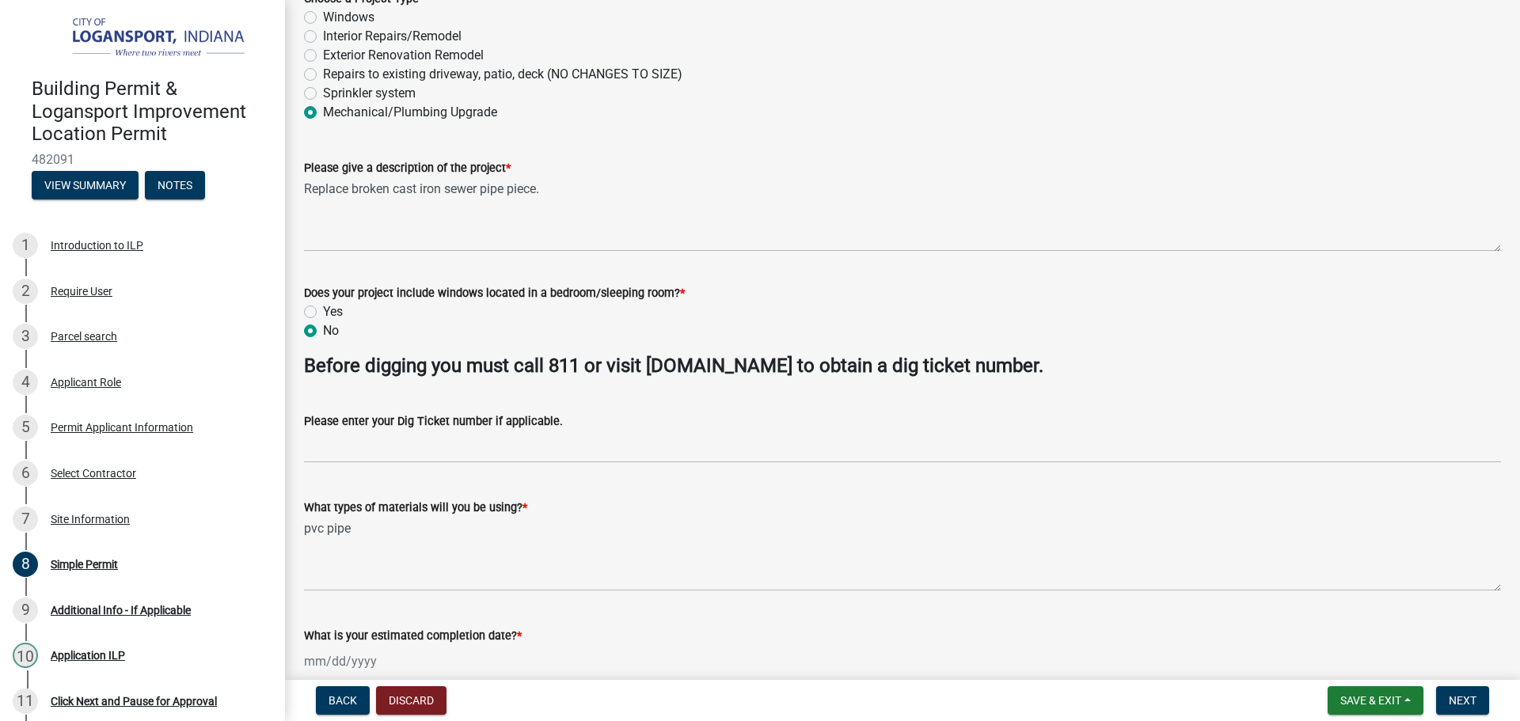
click at [591, 176] on div "Please give a description of the project *" at bounding box center [902, 167] width 1197 height 19
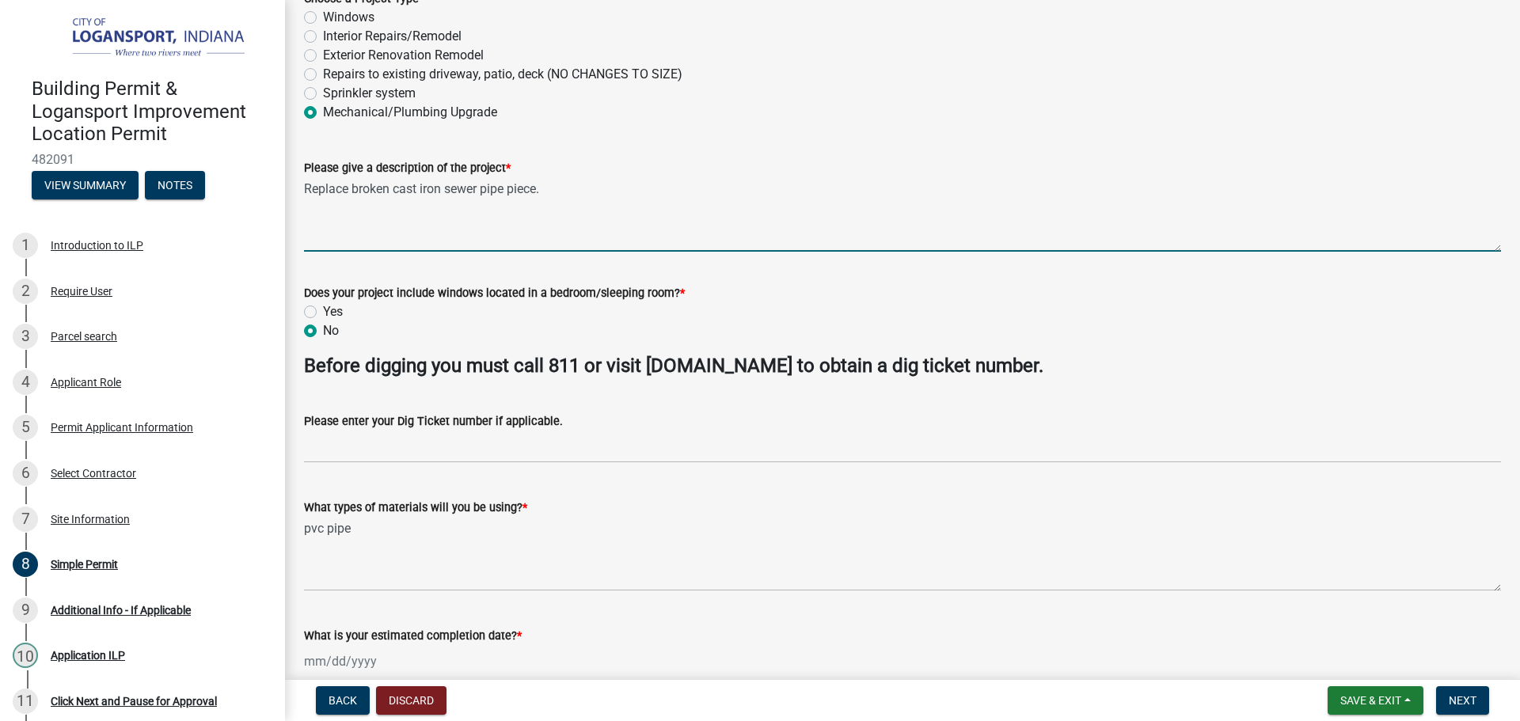
click at [610, 187] on textarea "Replace broken cast iron sewer pipe piece." at bounding box center [902, 214] width 1197 height 74
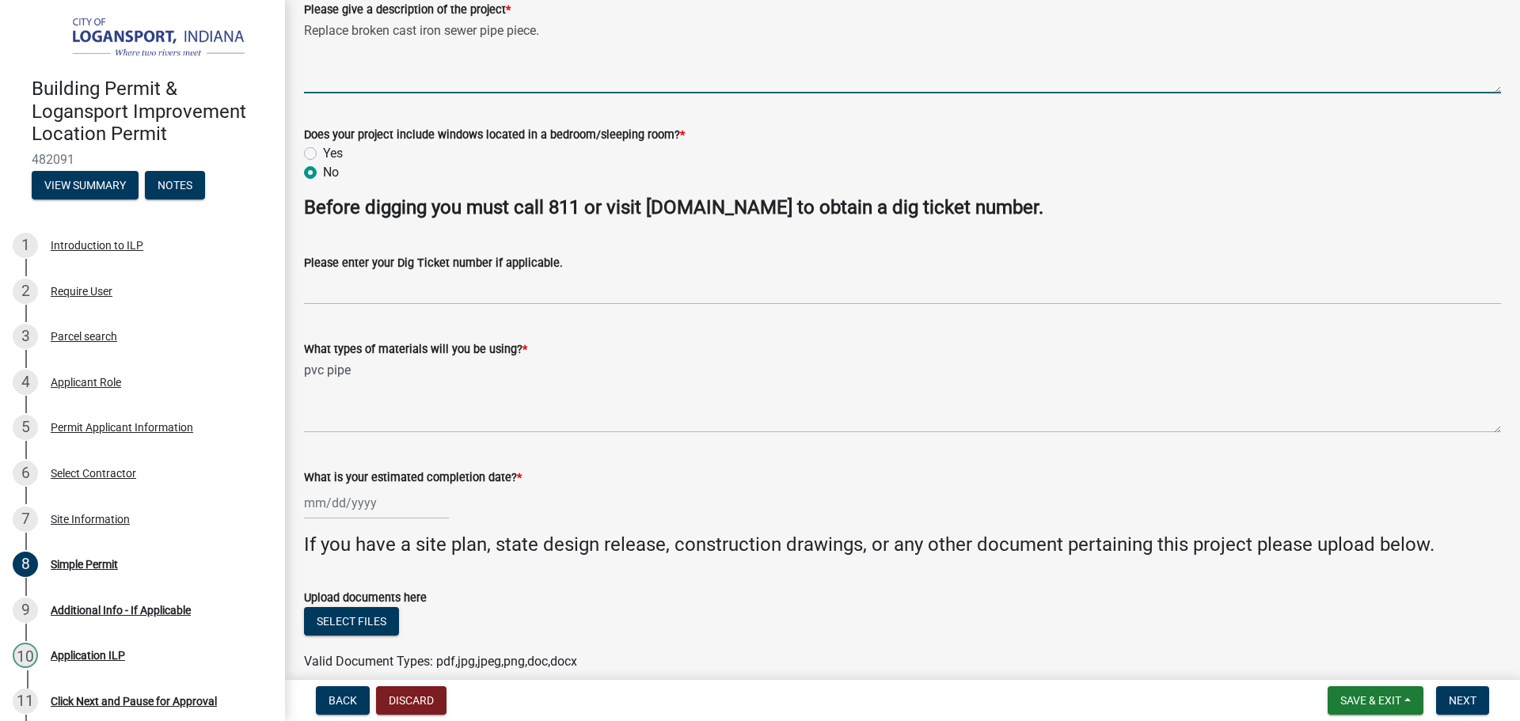
scroll to position [390, 0]
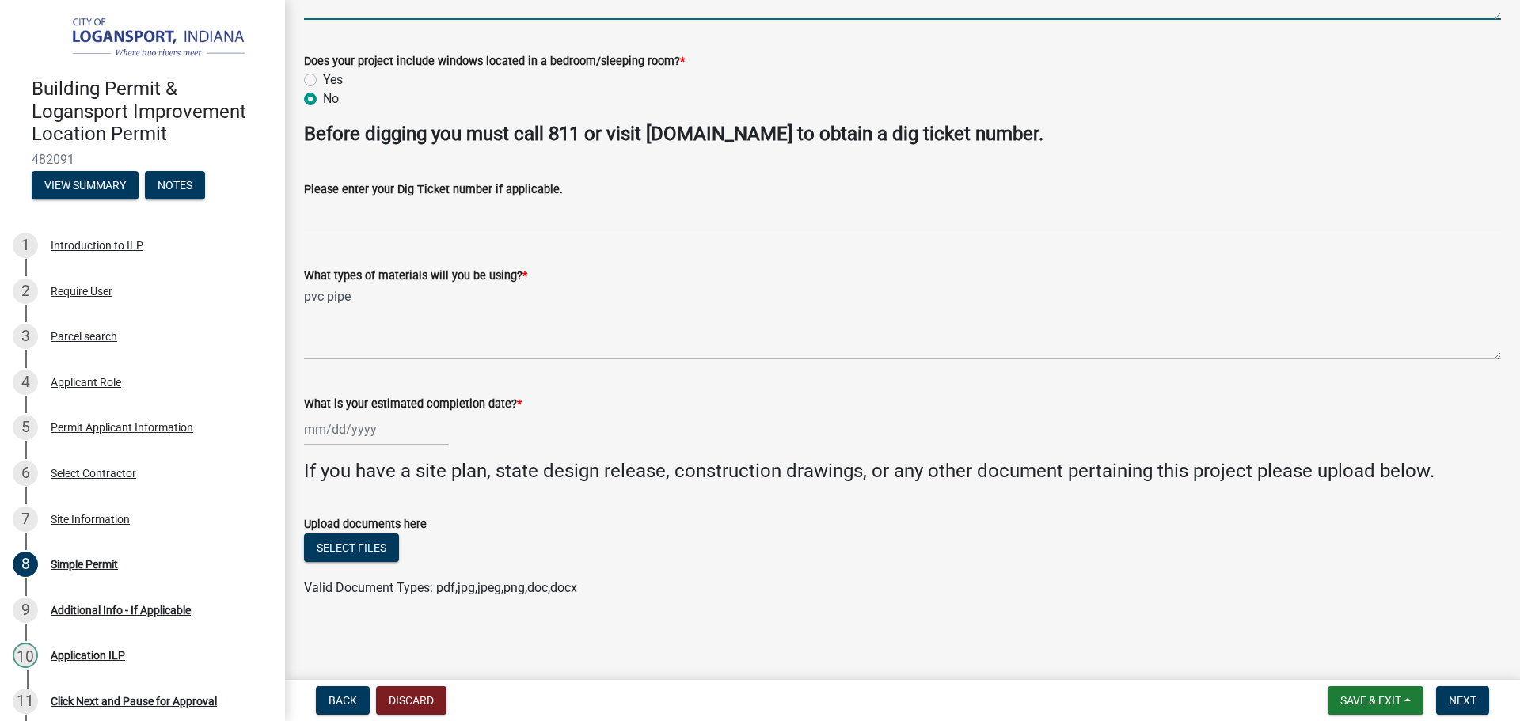
click at [370, 431] on div at bounding box center [376, 429] width 145 height 32
select select "9"
select select "2025"
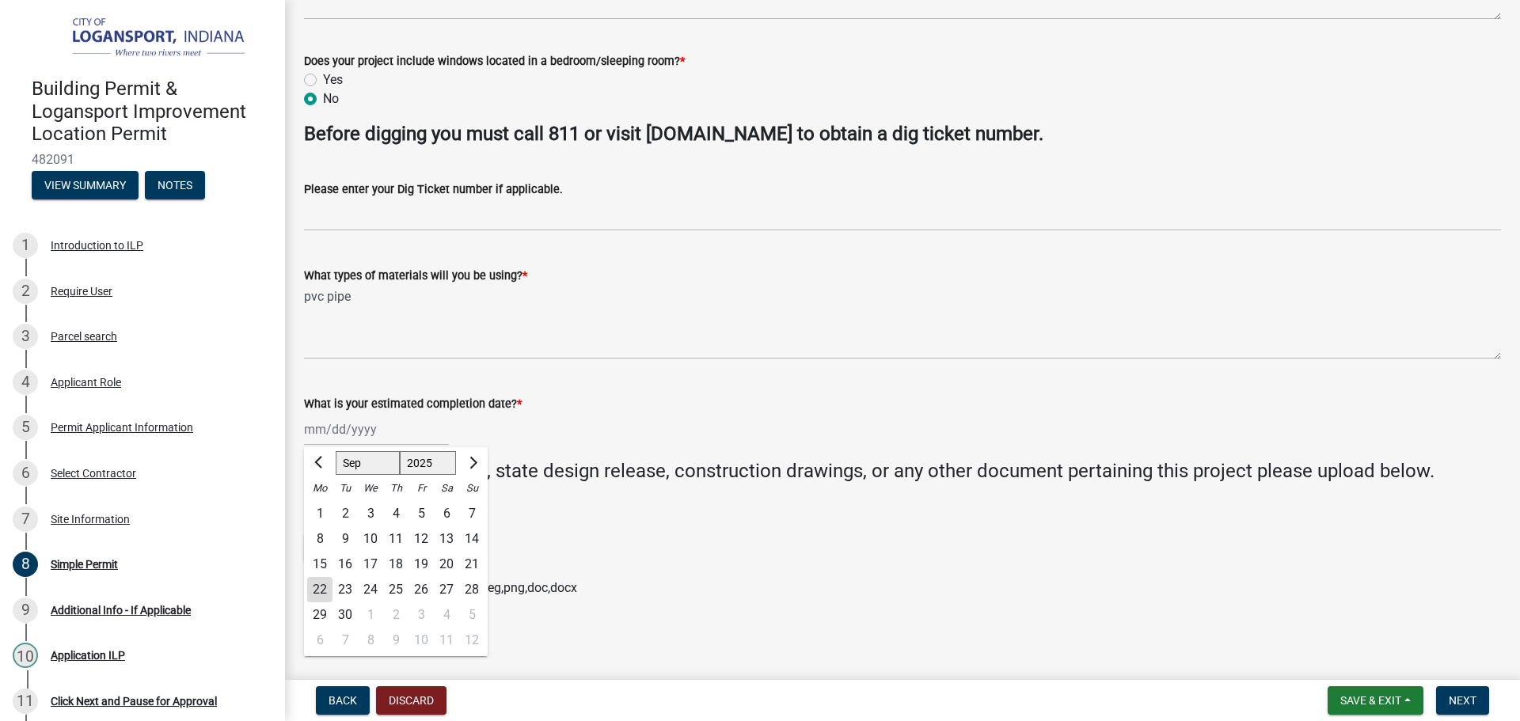
click at [321, 586] on div "22" at bounding box center [319, 589] width 25 height 25
type input "[DATE]"
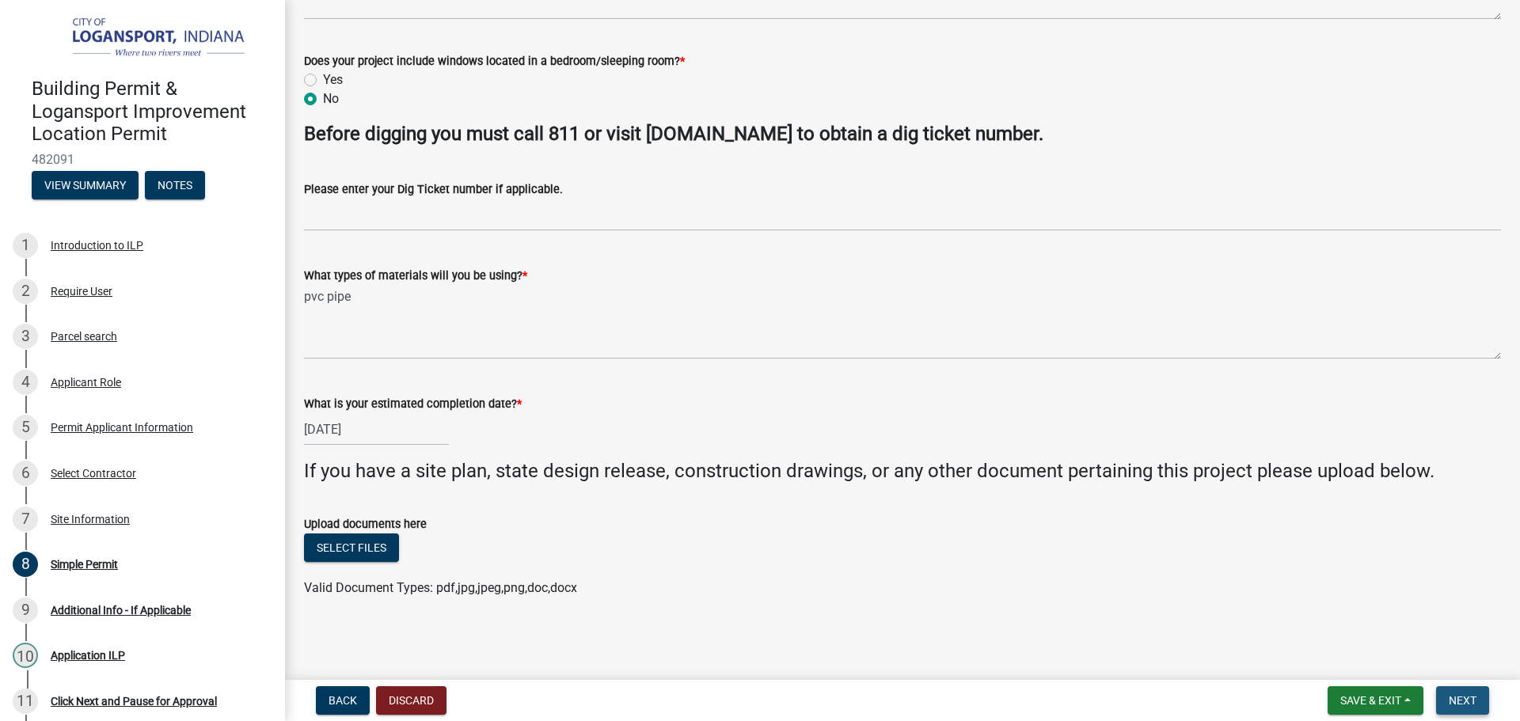
click at [1461, 698] on span "Next" at bounding box center [1463, 700] width 28 height 13
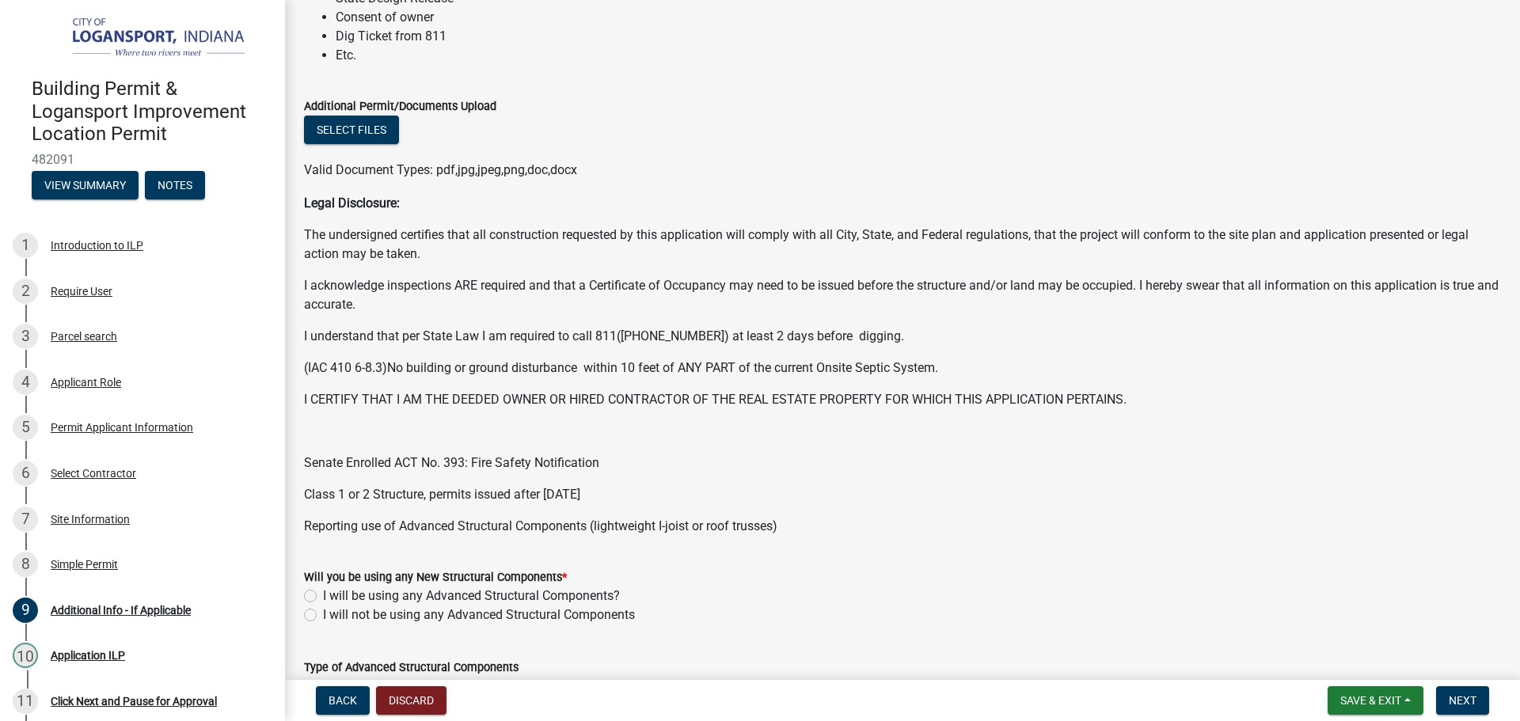
scroll to position [237, 0]
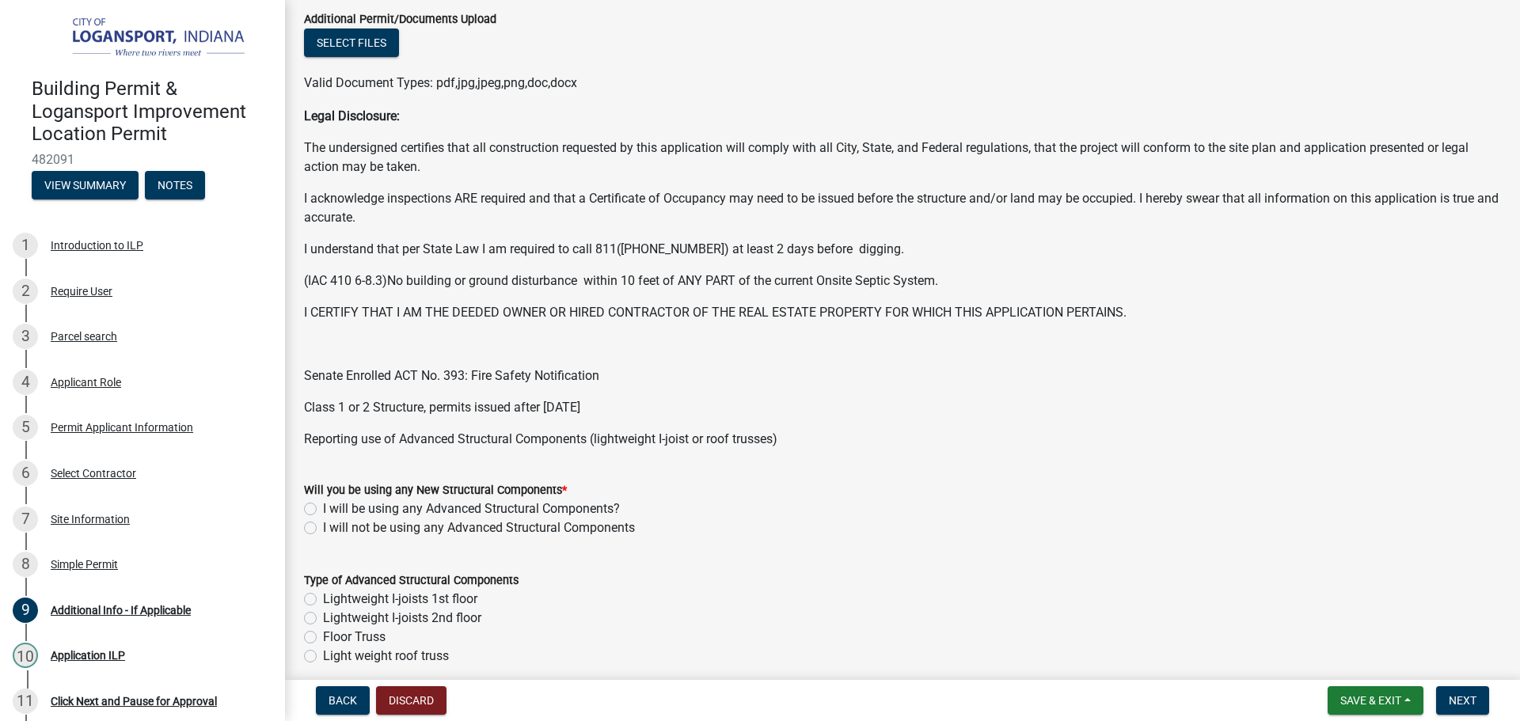
click at [323, 526] on label "I will not be using any Advanced Structural Components" at bounding box center [479, 527] width 312 height 19
click at [323, 526] on input "I will not be using any Advanced Structural Components" at bounding box center [328, 523] width 10 height 10
radio input "true"
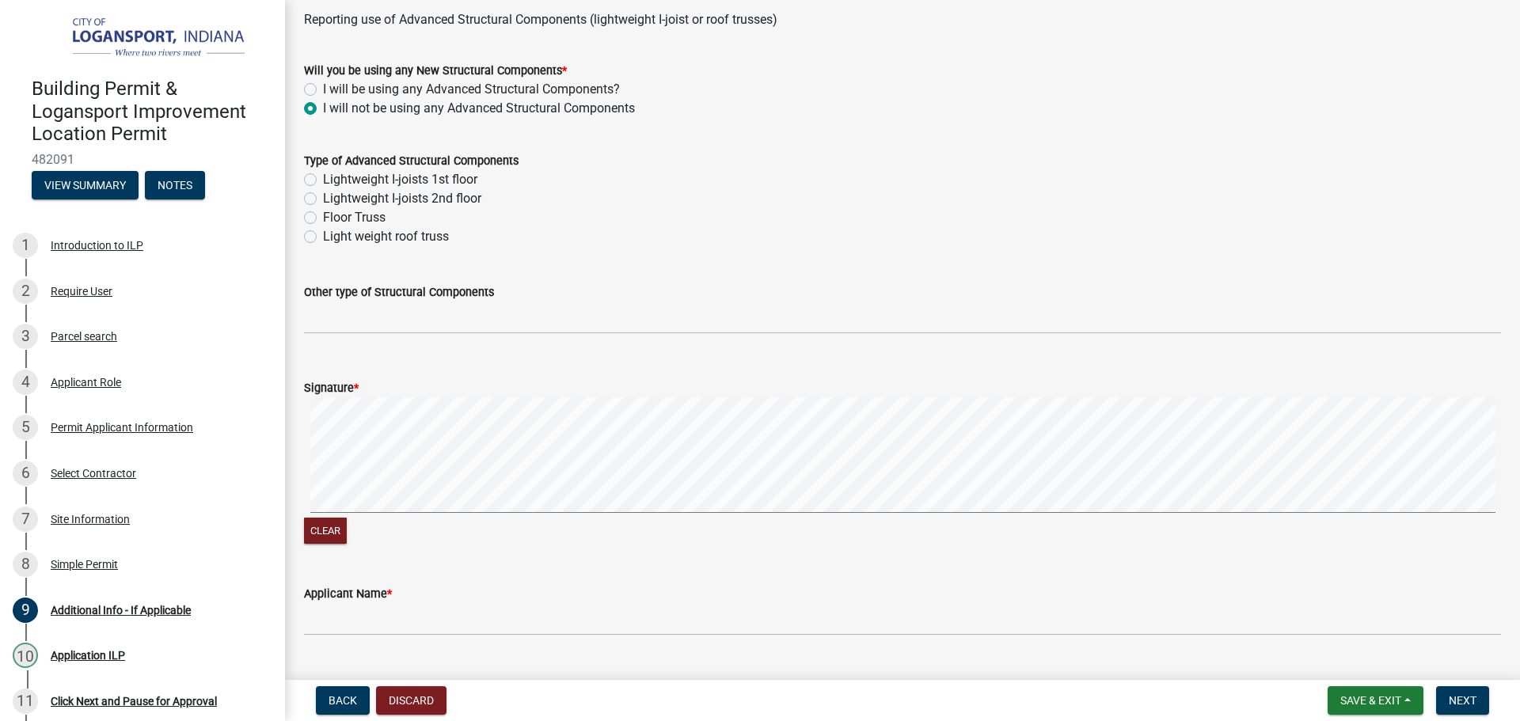
scroll to position [631, 0]
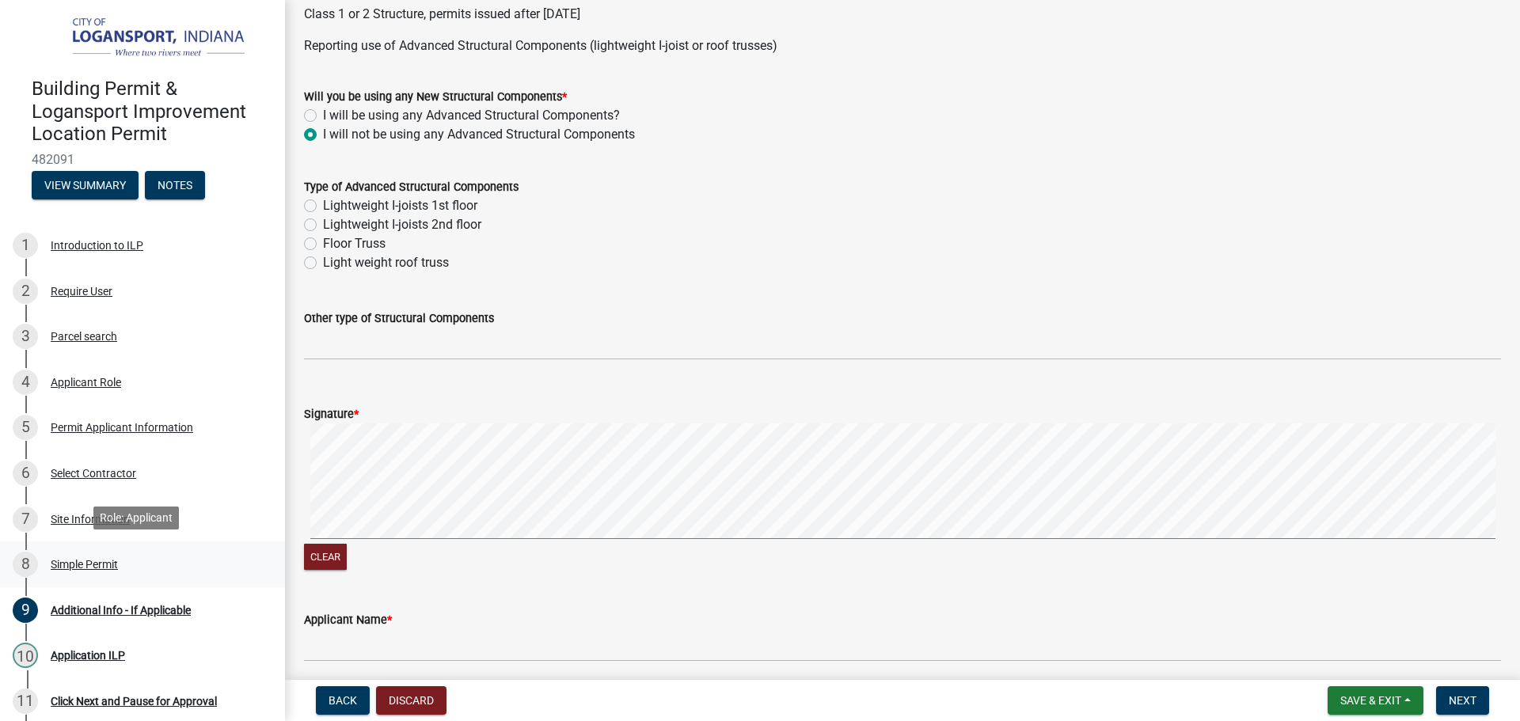
click at [111, 559] on div "Simple Permit" at bounding box center [84, 564] width 67 height 11
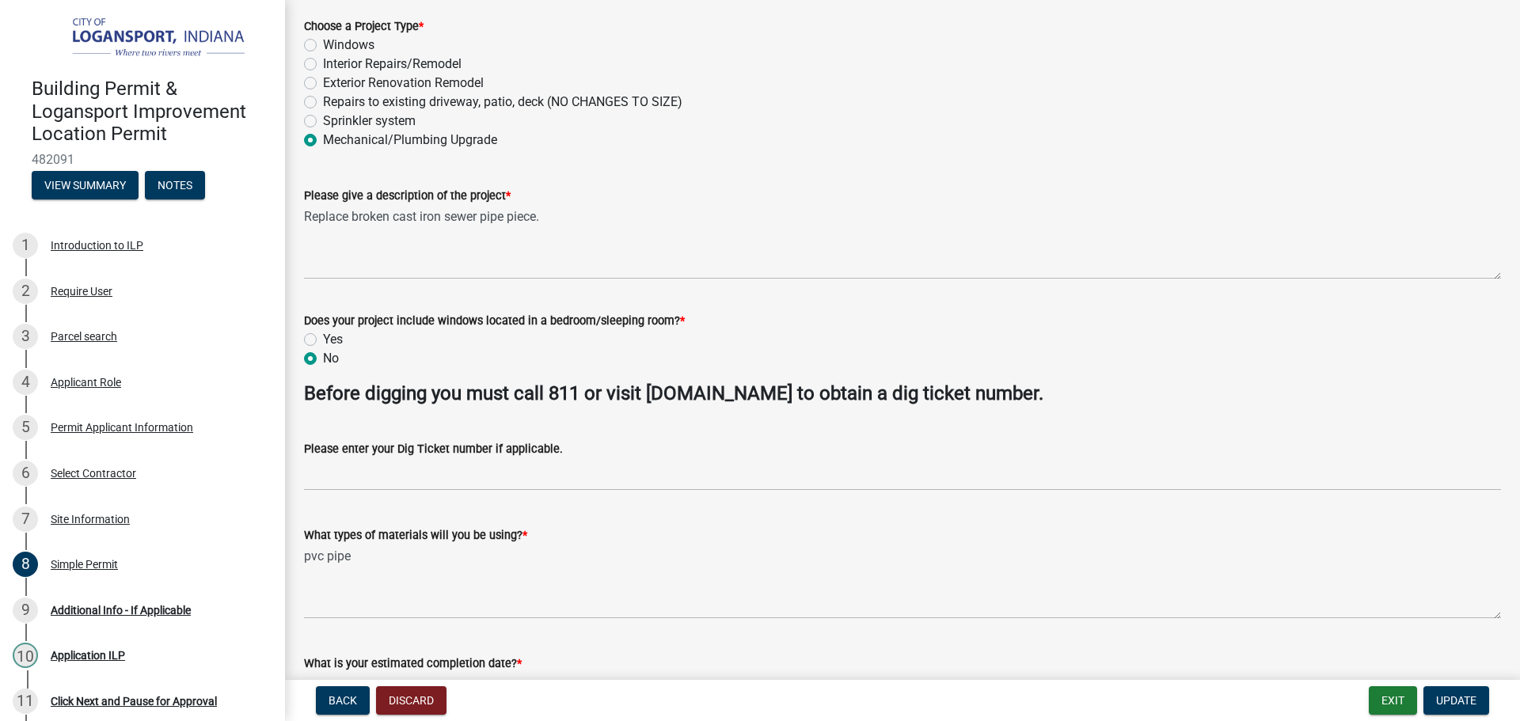
scroll to position [158, 0]
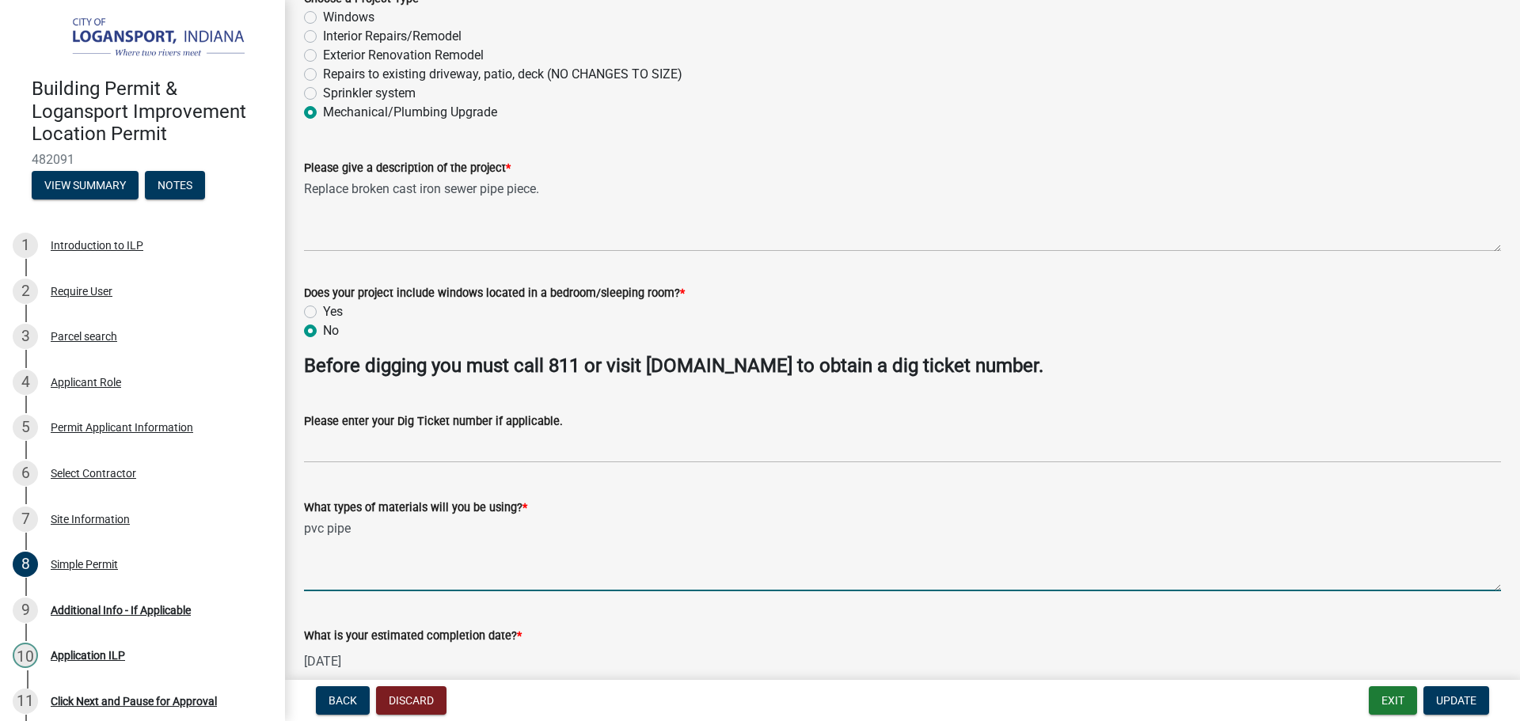
click at [306, 531] on textarea "pvc pipe" at bounding box center [902, 554] width 1197 height 74
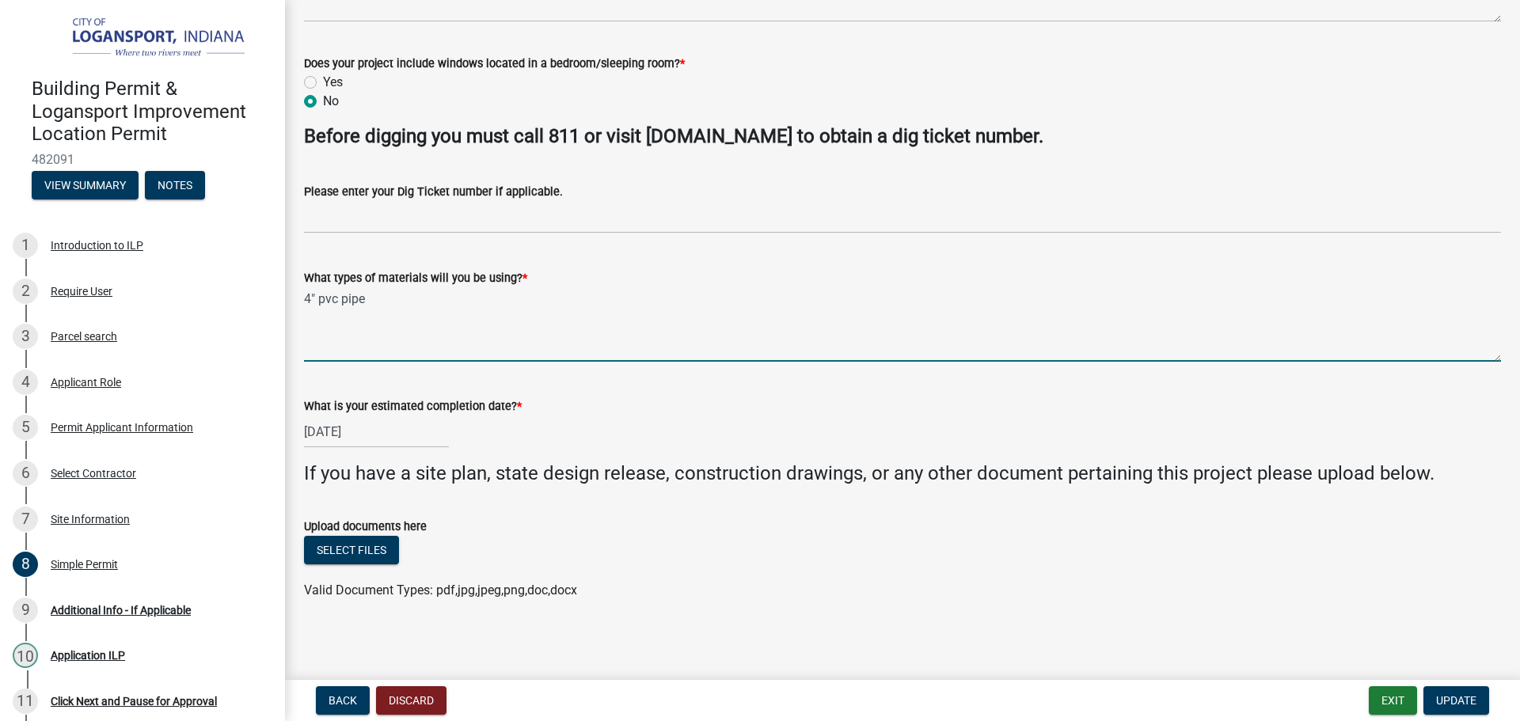
scroll to position [390, 0]
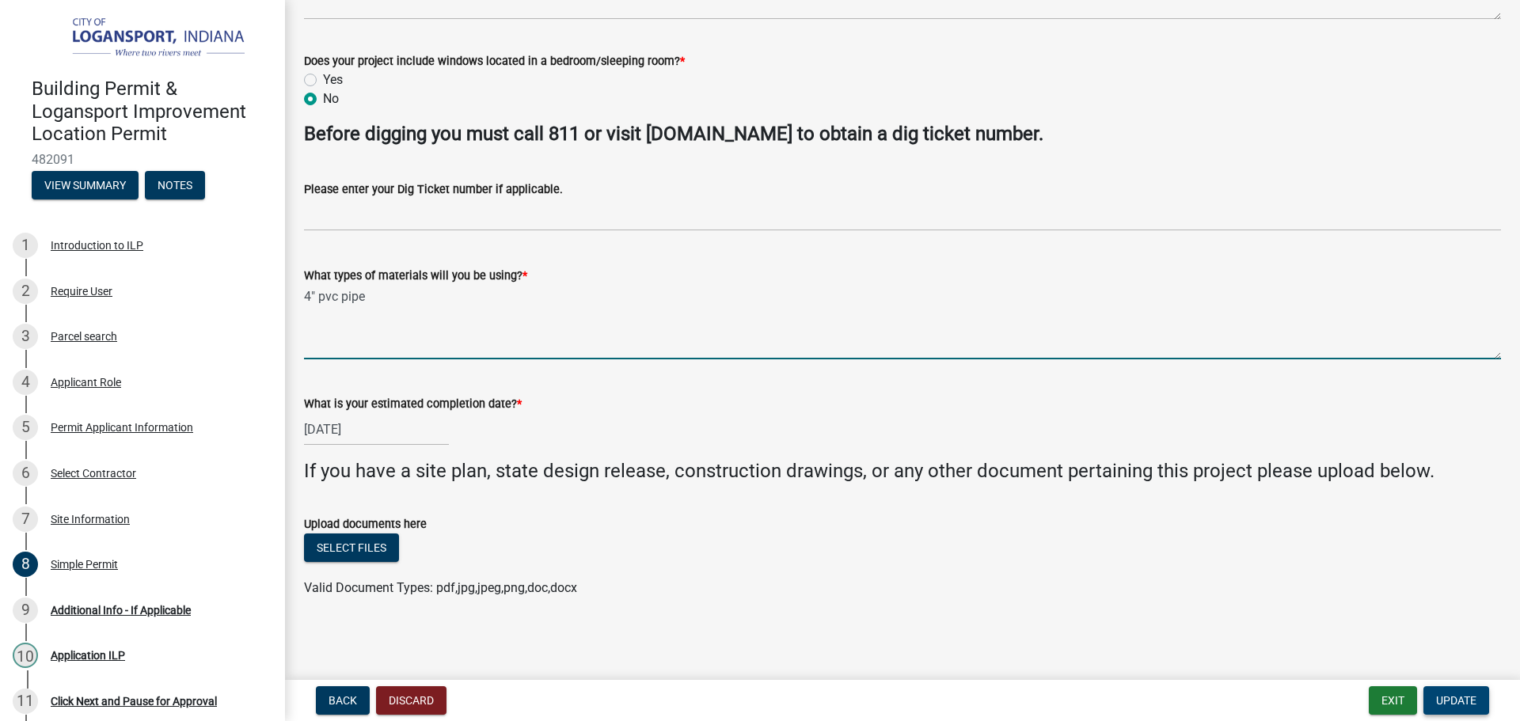
type textarea "4" pvc pipe"
click at [1457, 708] on button "Update" at bounding box center [1456, 700] width 66 height 28
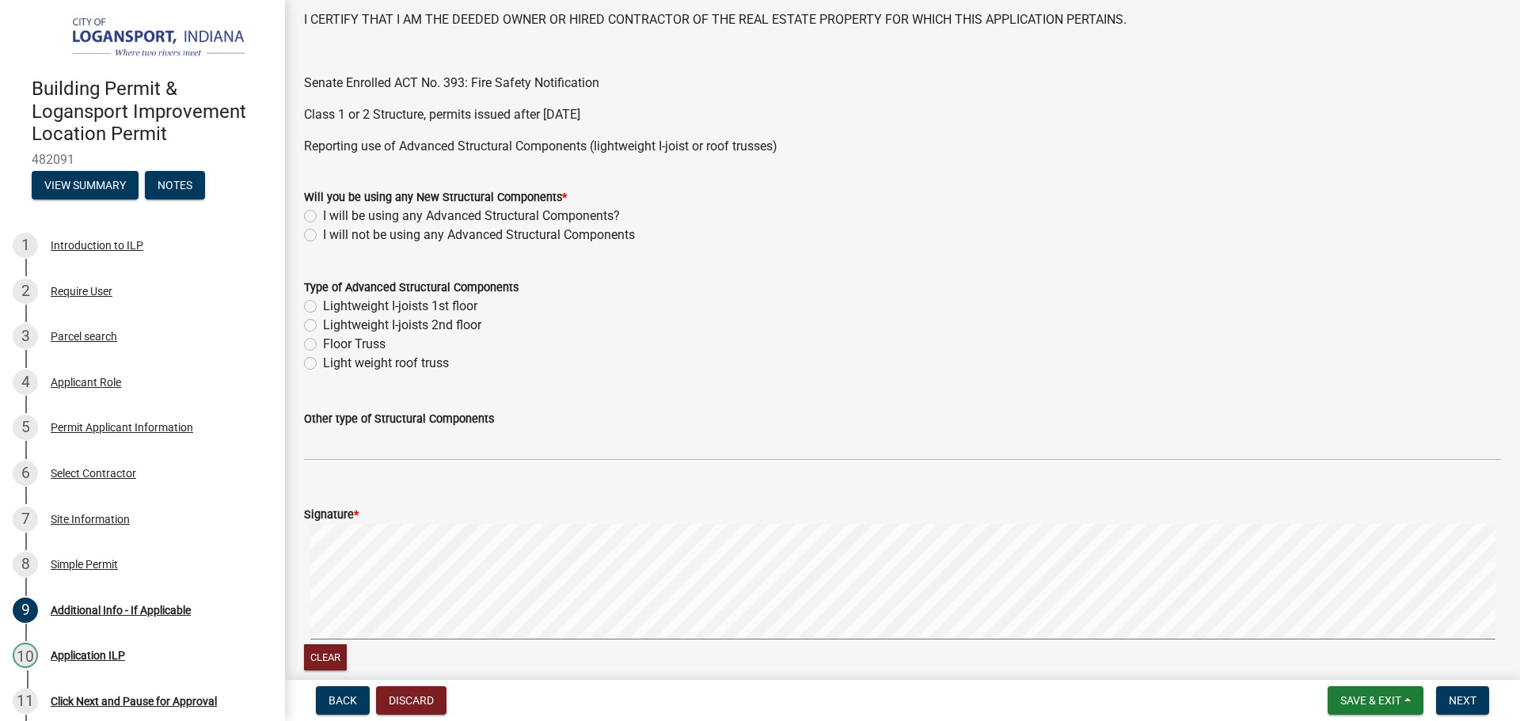
scroll to position [633, 0]
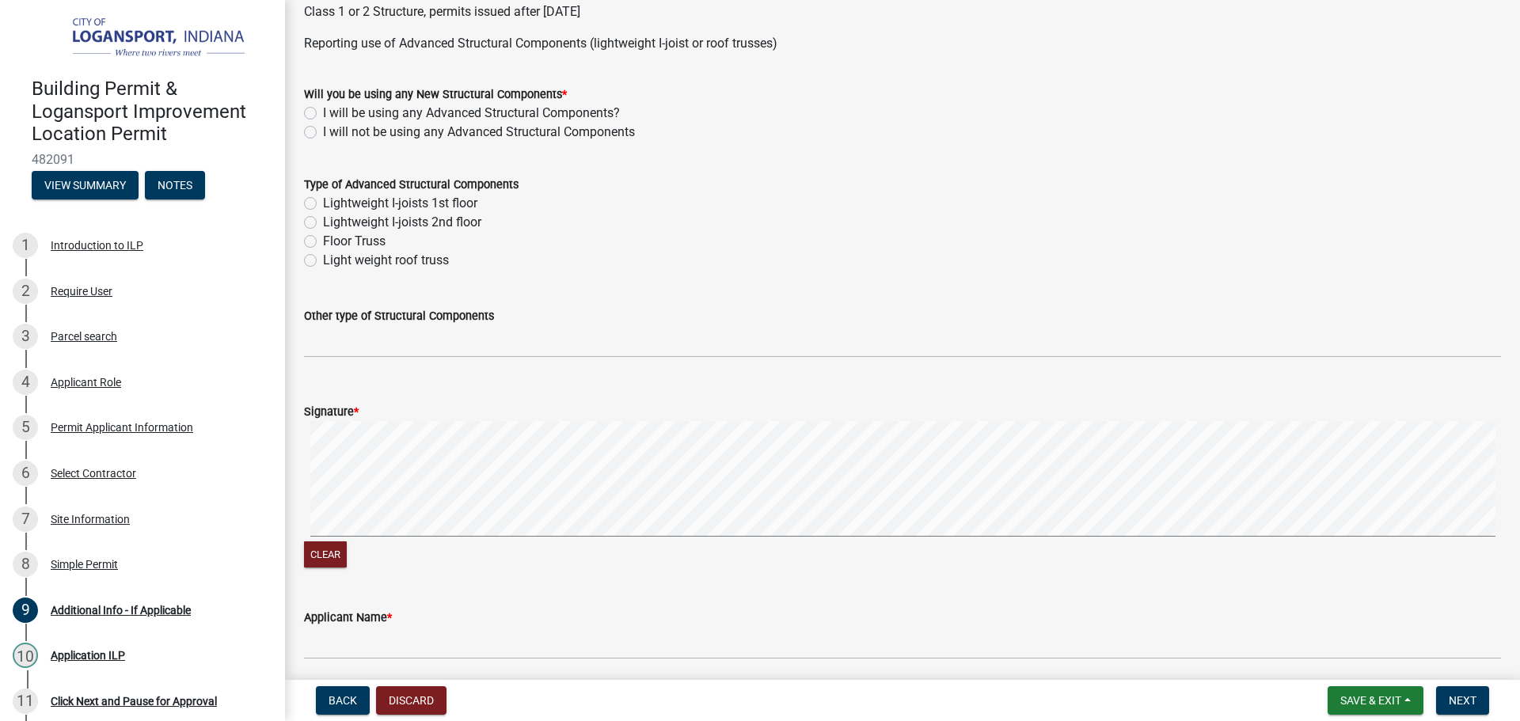
click at [323, 131] on label "I will not be using any Advanced Structural Components" at bounding box center [479, 132] width 312 height 19
click at [323, 131] on input "I will not be using any Advanced Structural Components" at bounding box center [328, 128] width 10 height 10
radio input "true"
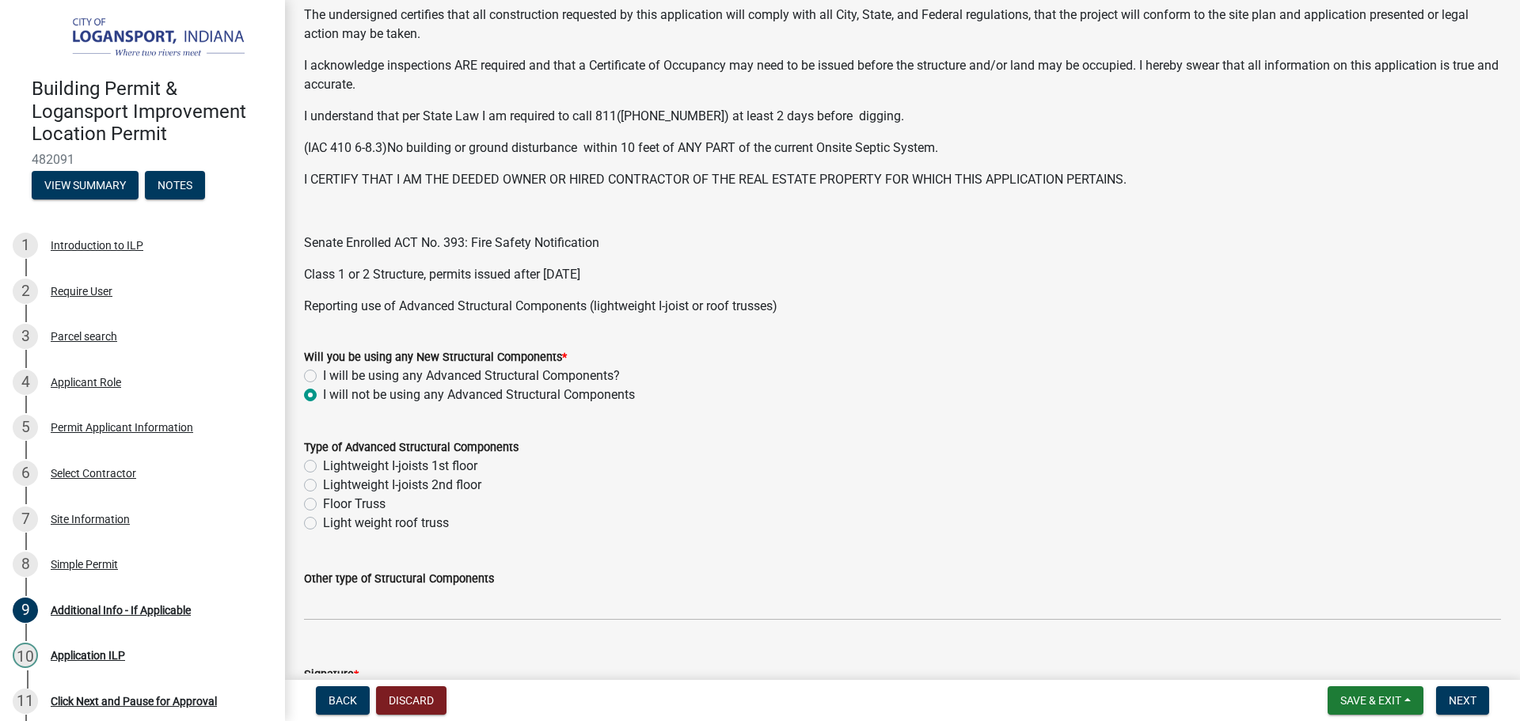
scroll to position [393, 0]
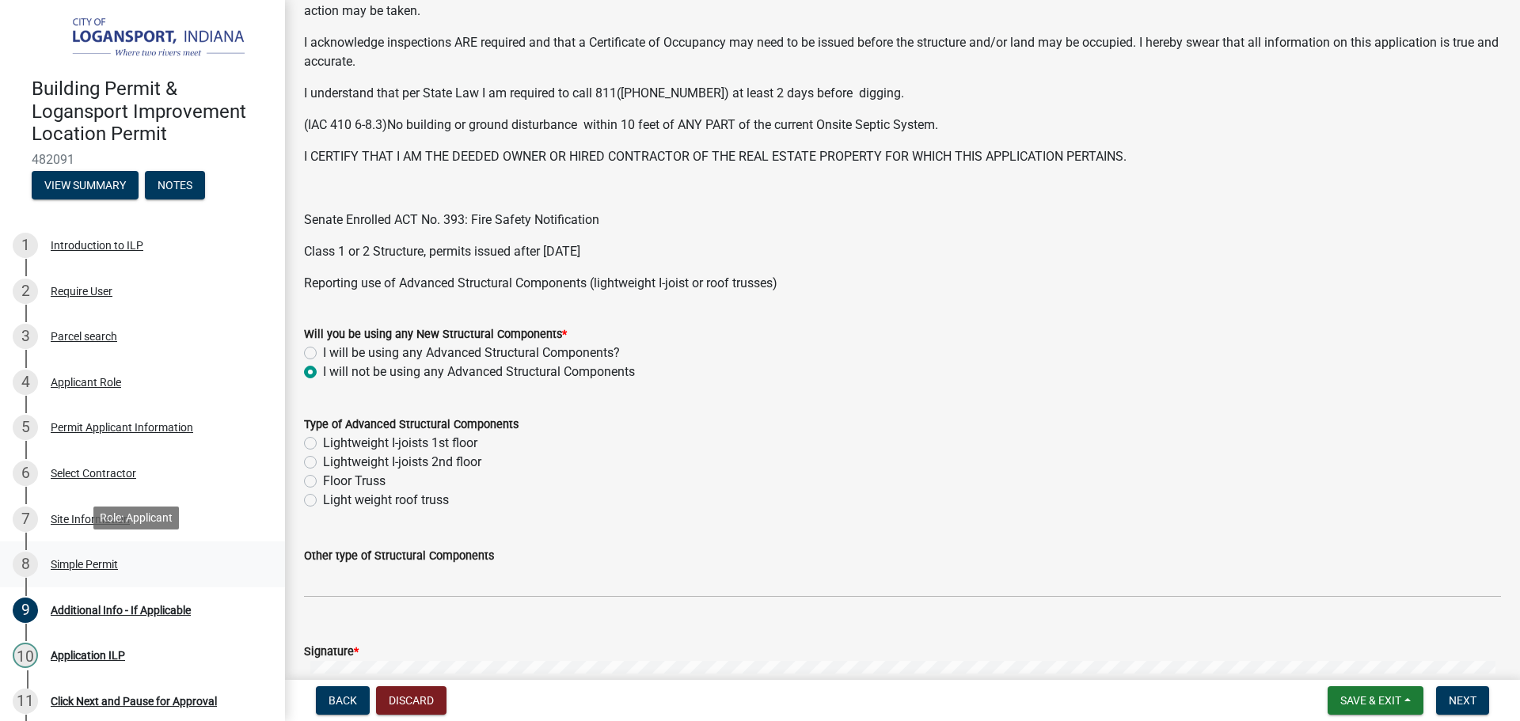
click at [64, 565] on div "Simple Permit" at bounding box center [84, 564] width 67 height 11
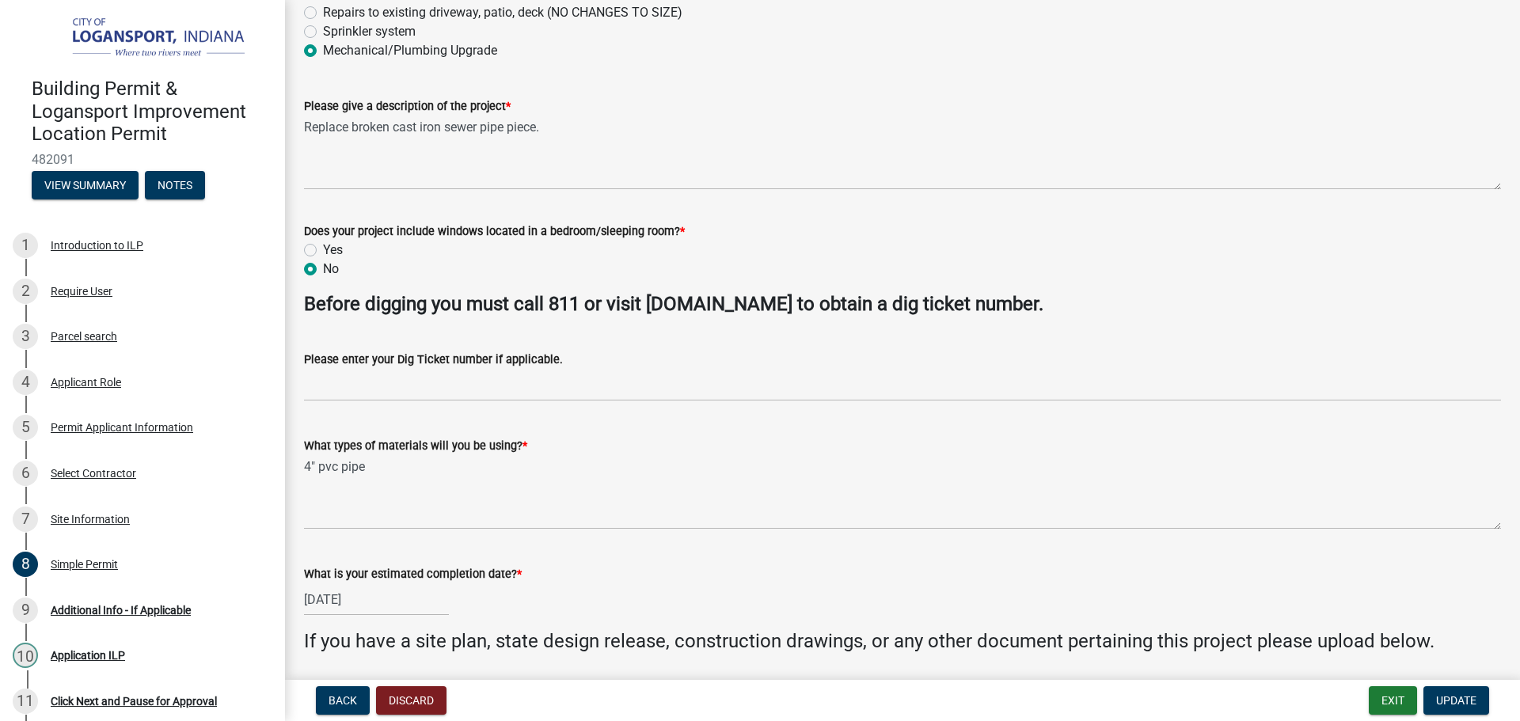
scroll to position [237, 0]
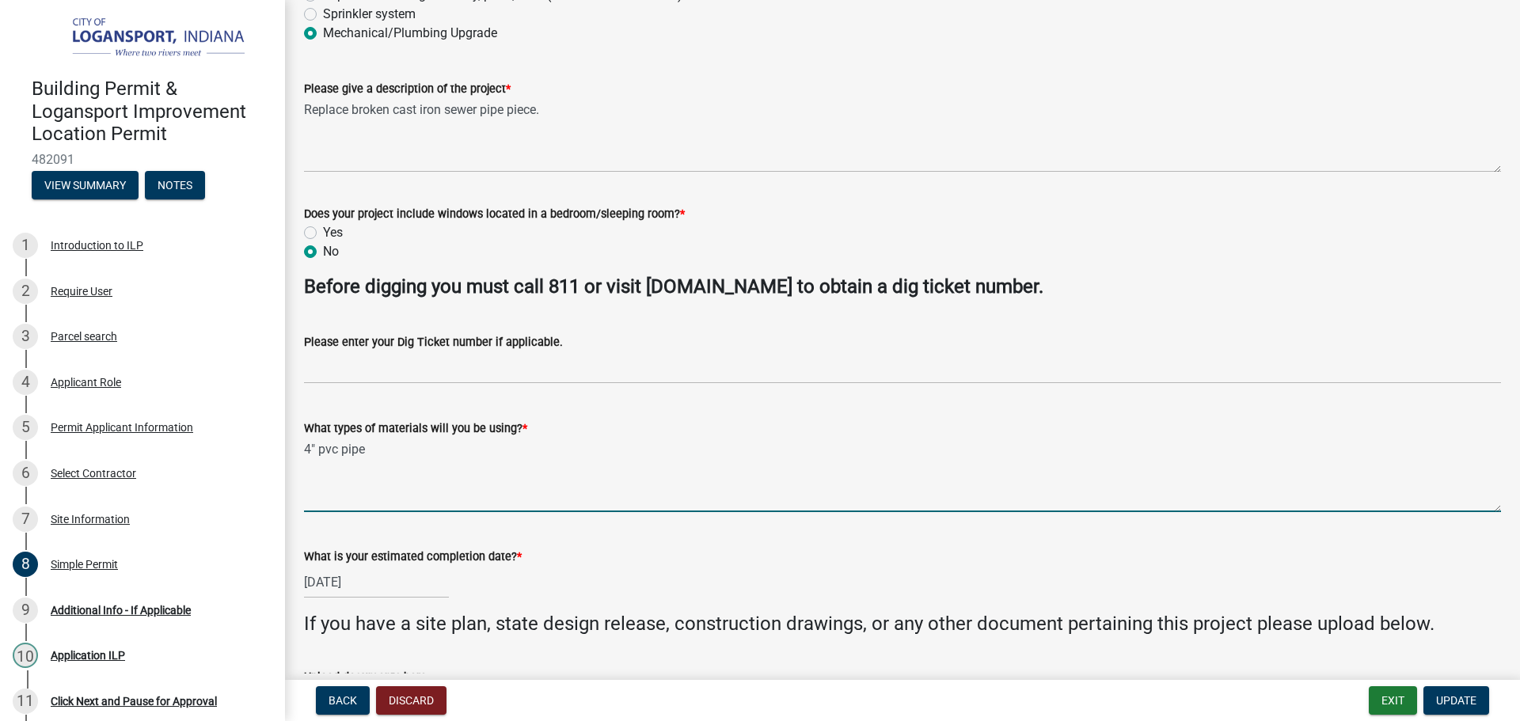
click at [428, 448] on textarea "4" pvc pipe" at bounding box center [902, 475] width 1197 height 74
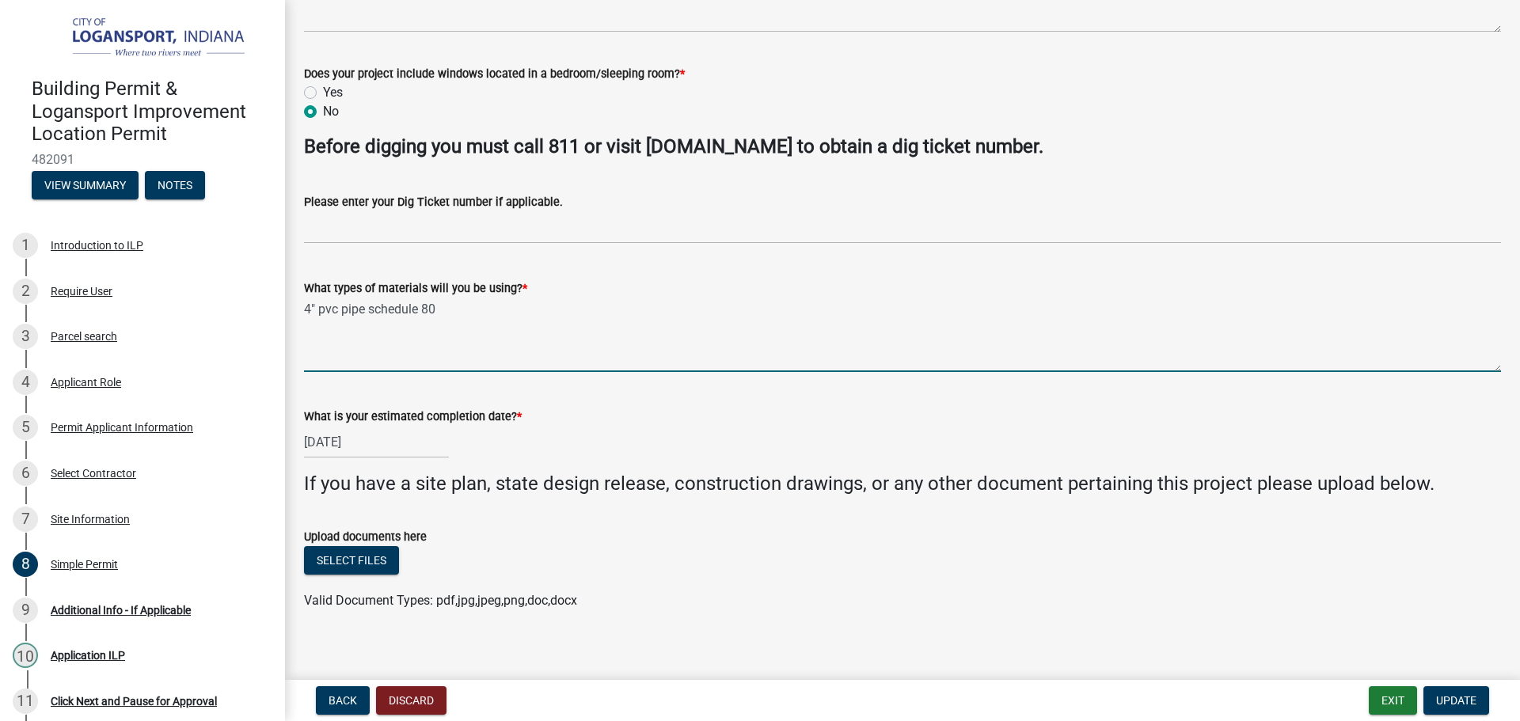
scroll to position [390, 0]
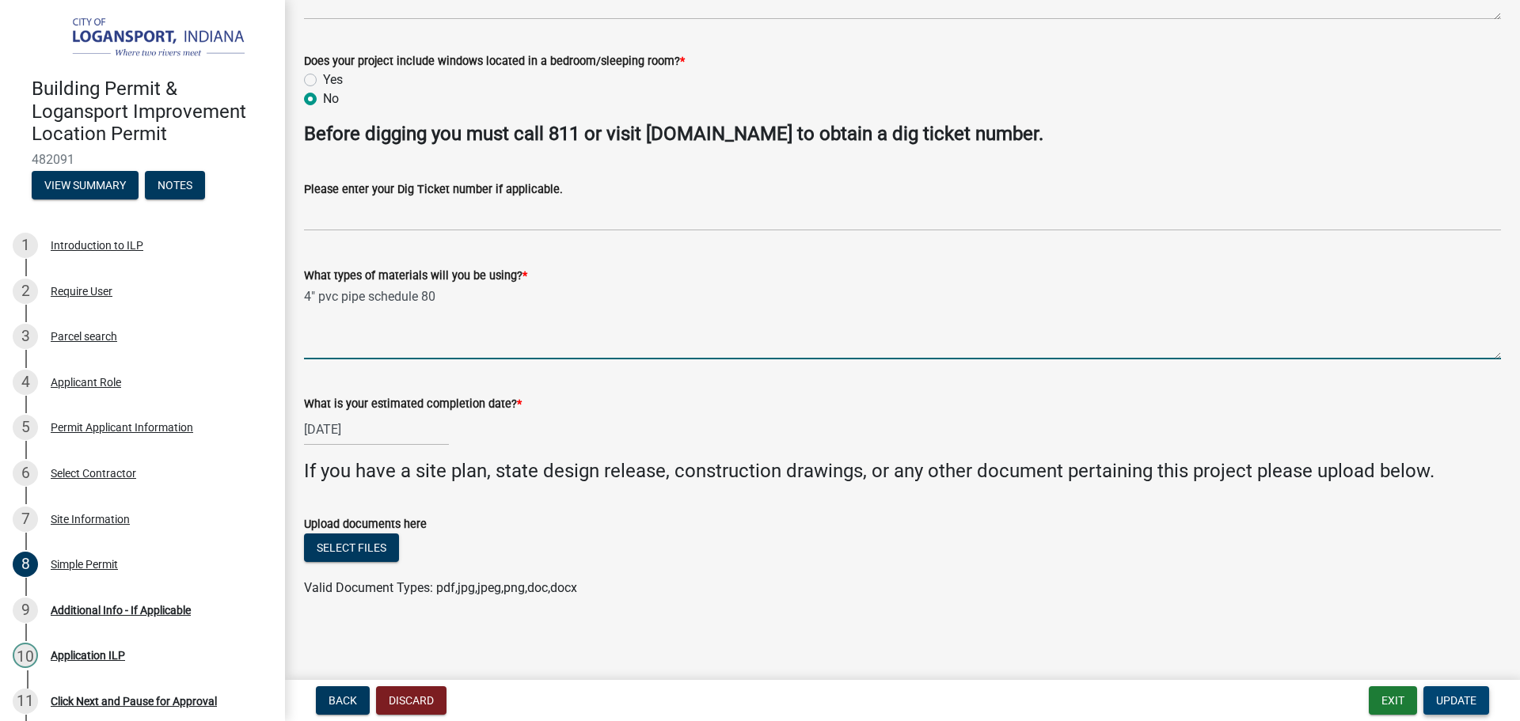
type textarea "4" pvc pipe schedule 80"
click at [1465, 695] on span "Update" at bounding box center [1456, 700] width 40 height 13
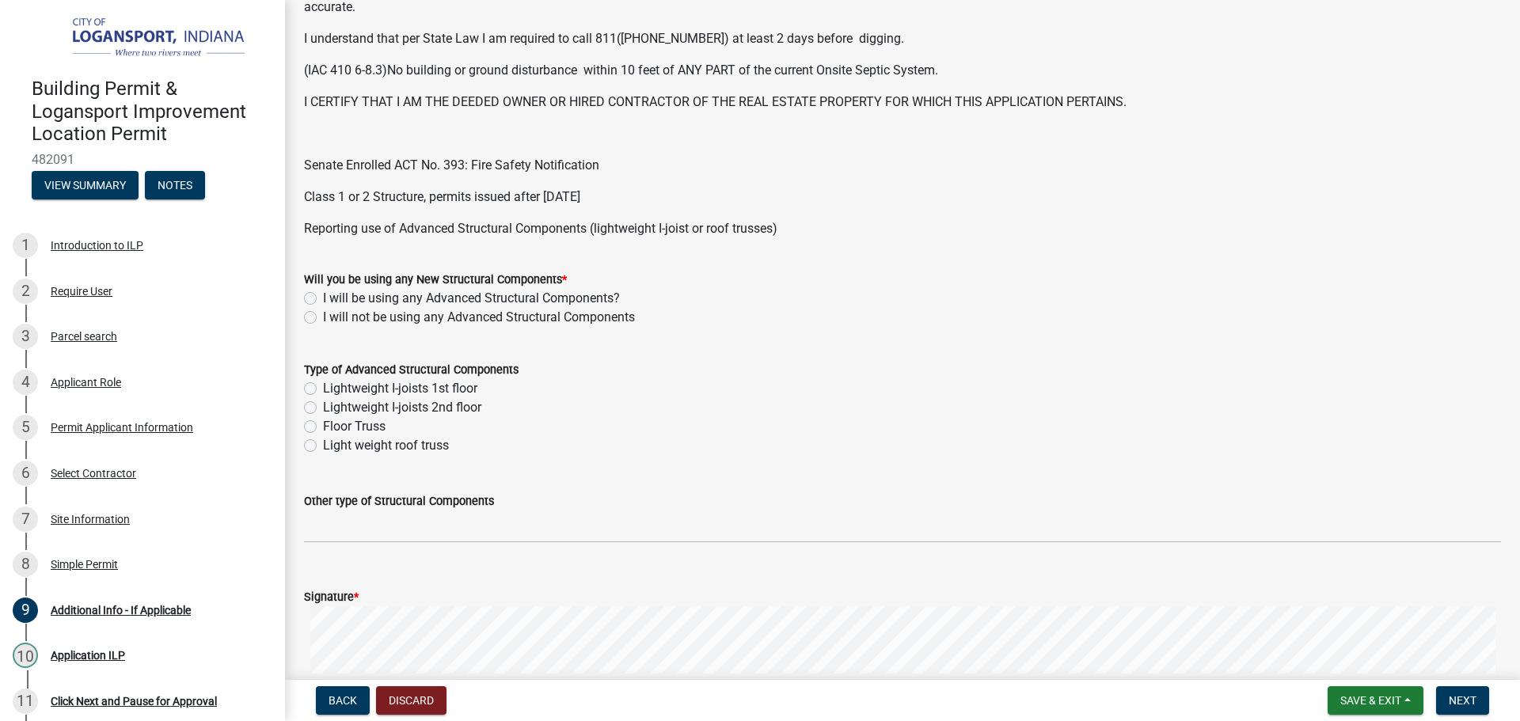
scroll to position [475, 0]
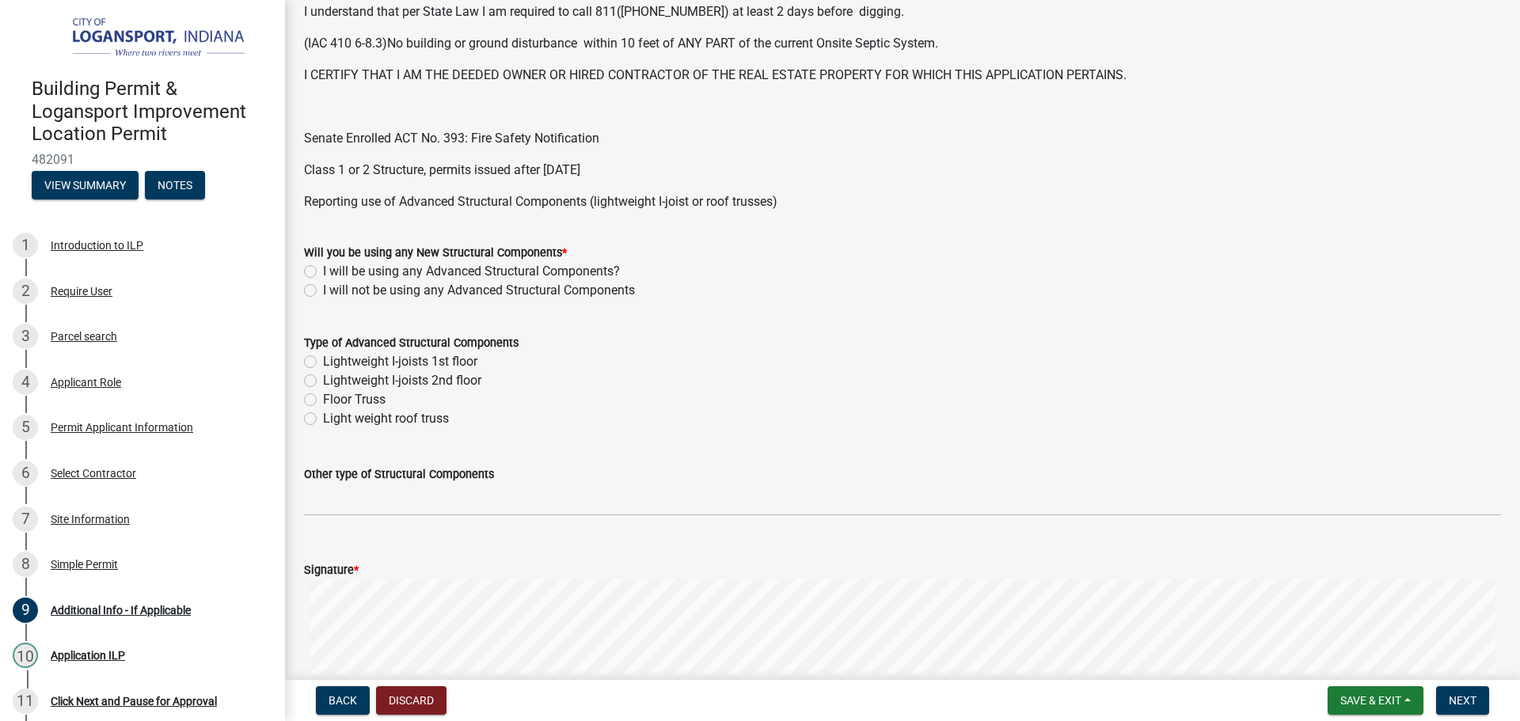
click at [323, 285] on label "I will not be using any Advanced Structural Components" at bounding box center [479, 290] width 312 height 19
click at [323, 285] on input "I will not be using any Advanced Structural Components" at bounding box center [328, 286] width 10 height 10
radio input "true"
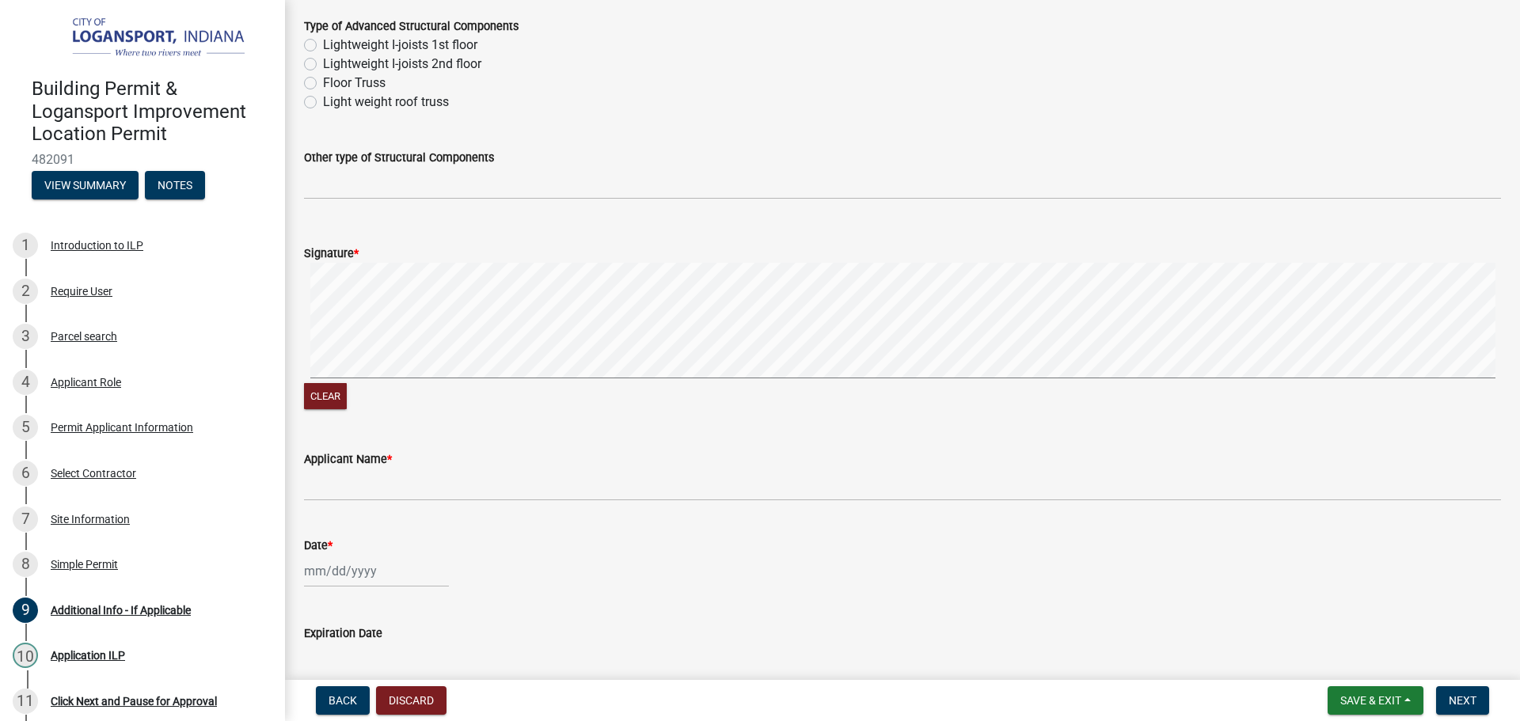
scroll to position [868, 0]
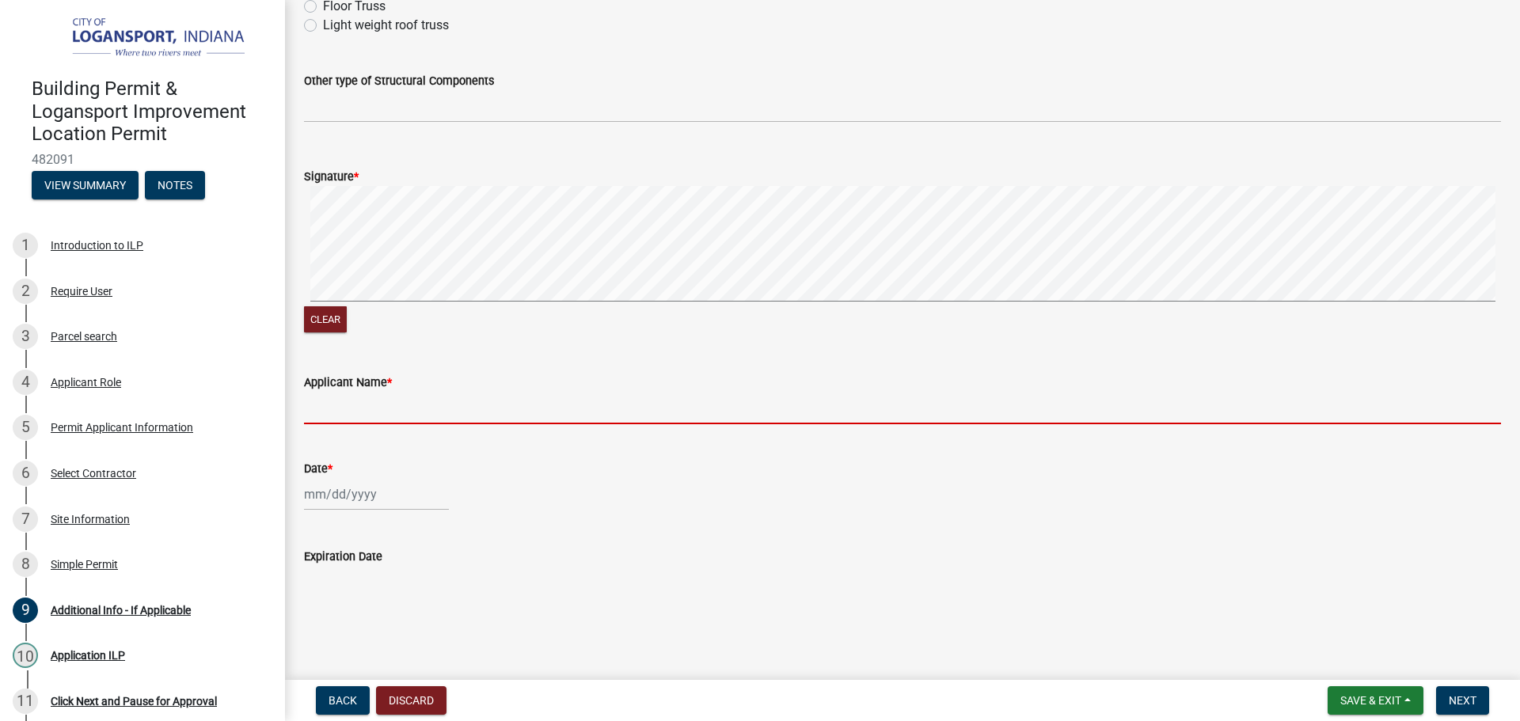
click at [516, 405] on input "Applicant Name *" at bounding box center [902, 408] width 1197 height 32
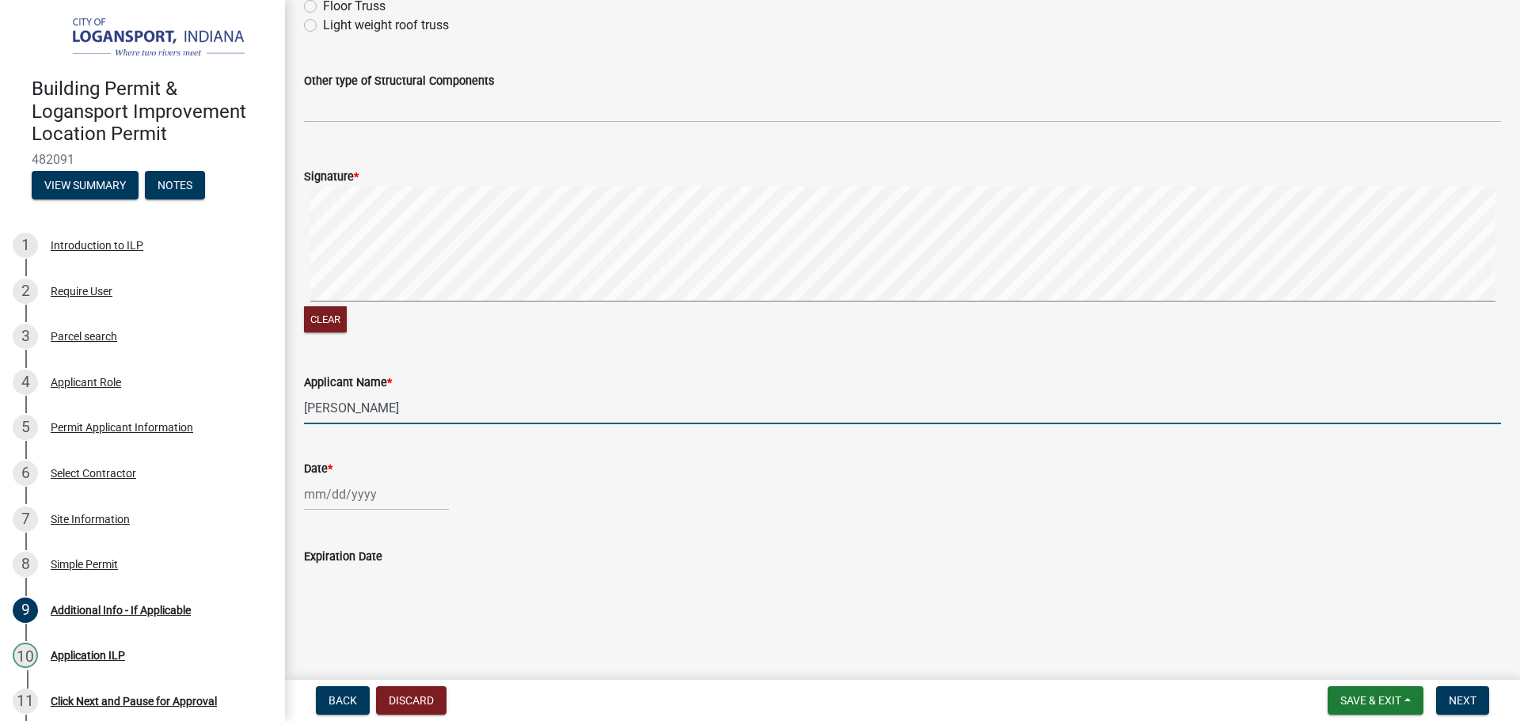
type input "[PERSON_NAME]"
select select "9"
select select "2025"
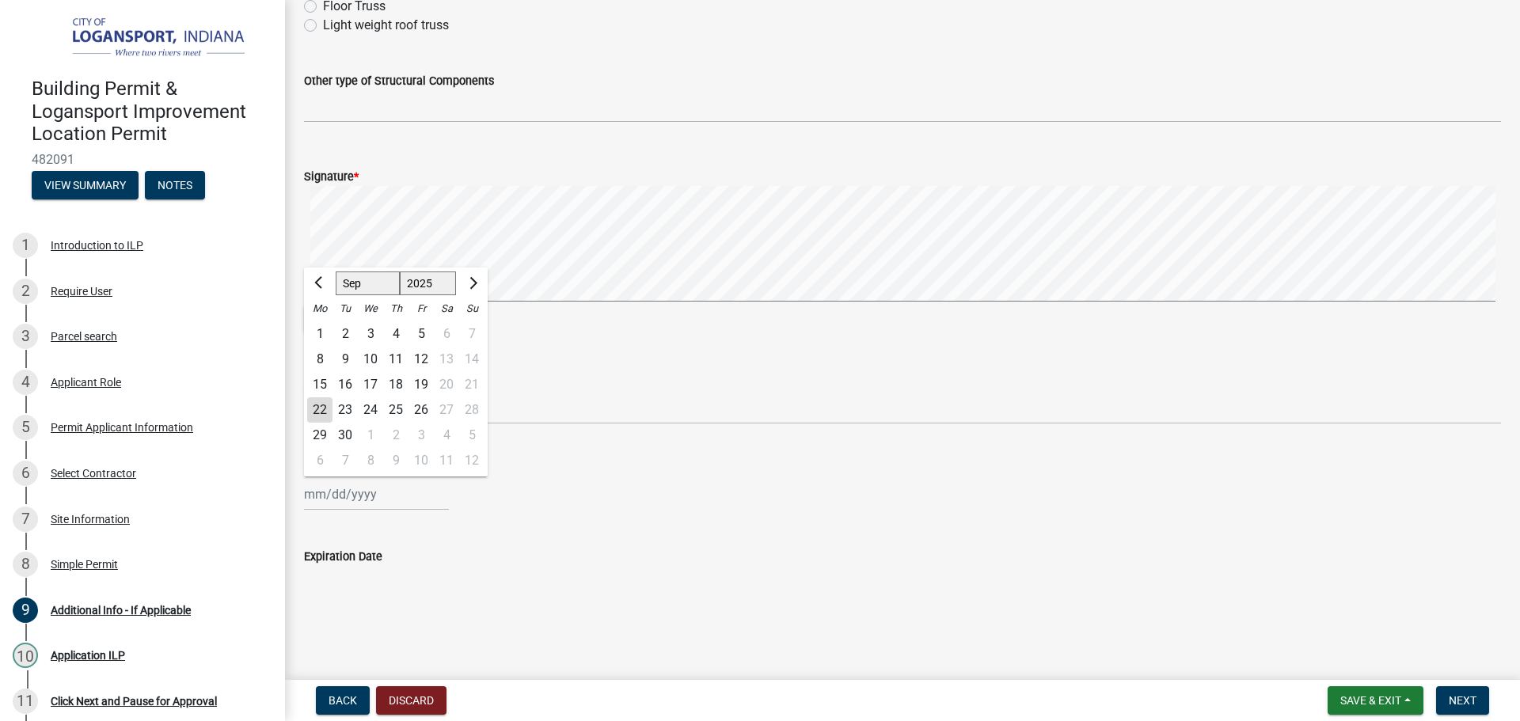
click at [332, 492] on div "[PERSON_NAME] Feb Mar Apr [PERSON_NAME][DATE] Oct Nov [DATE] 1526 1527 1528 152…" at bounding box center [376, 494] width 145 height 32
click at [321, 404] on div "22" at bounding box center [319, 409] width 25 height 25
type input "[DATE]"
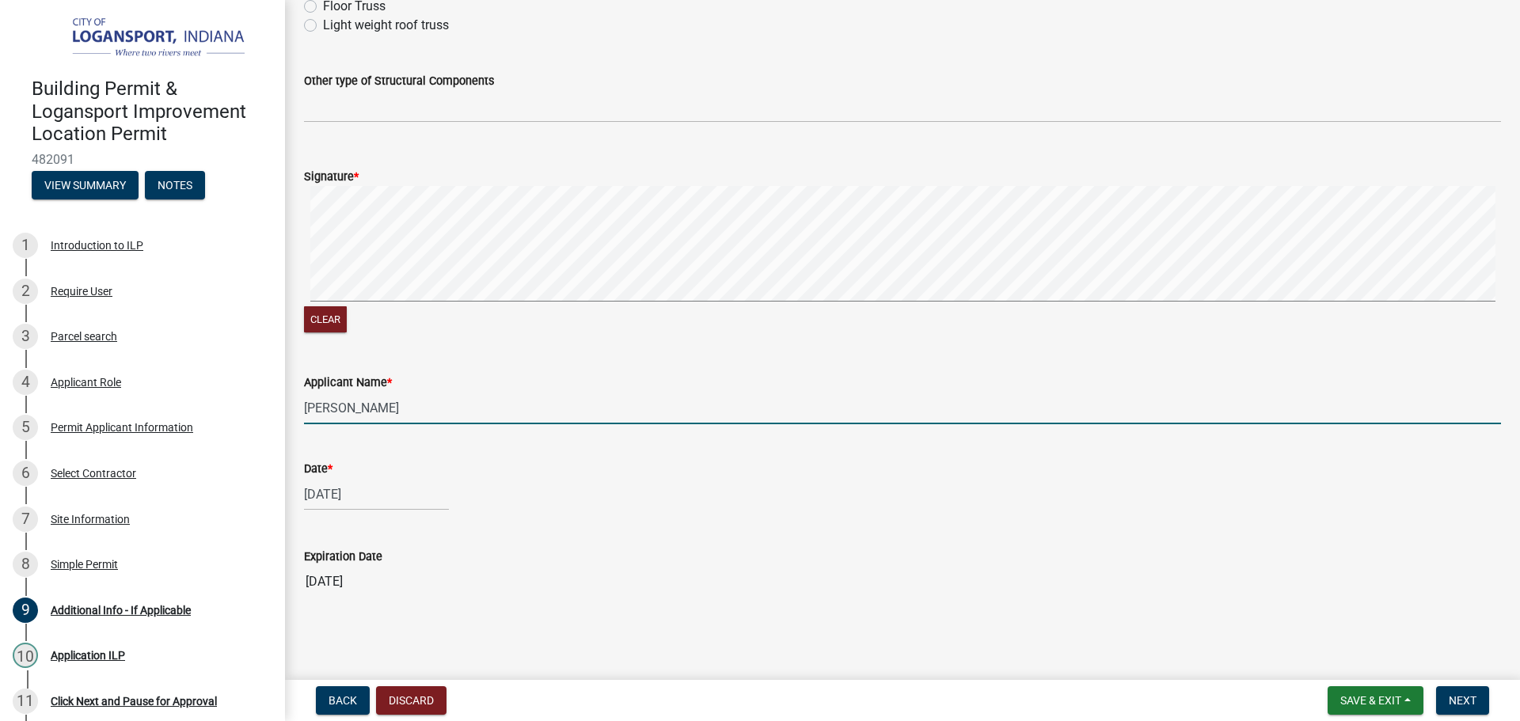
drag, startPoint x: 511, startPoint y: 399, endPoint x: 309, endPoint y: 415, distance: 202.5
click at [309, 415] on input "[PERSON_NAME]" at bounding box center [902, 408] width 1197 height 32
click at [783, 457] on div "Date * [DATE]" at bounding box center [902, 474] width 1197 height 74
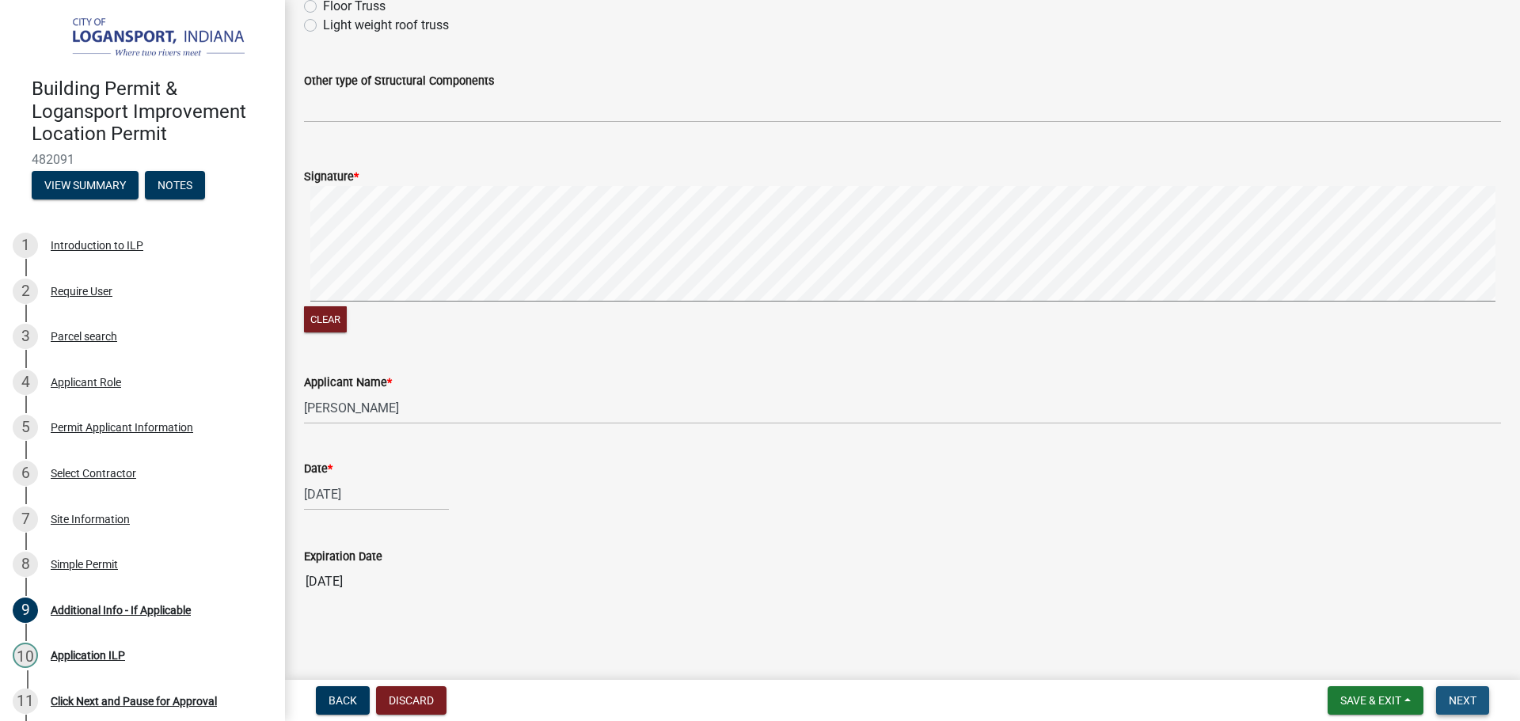
click at [1471, 696] on span "Next" at bounding box center [1463, 700] width 28 height 13
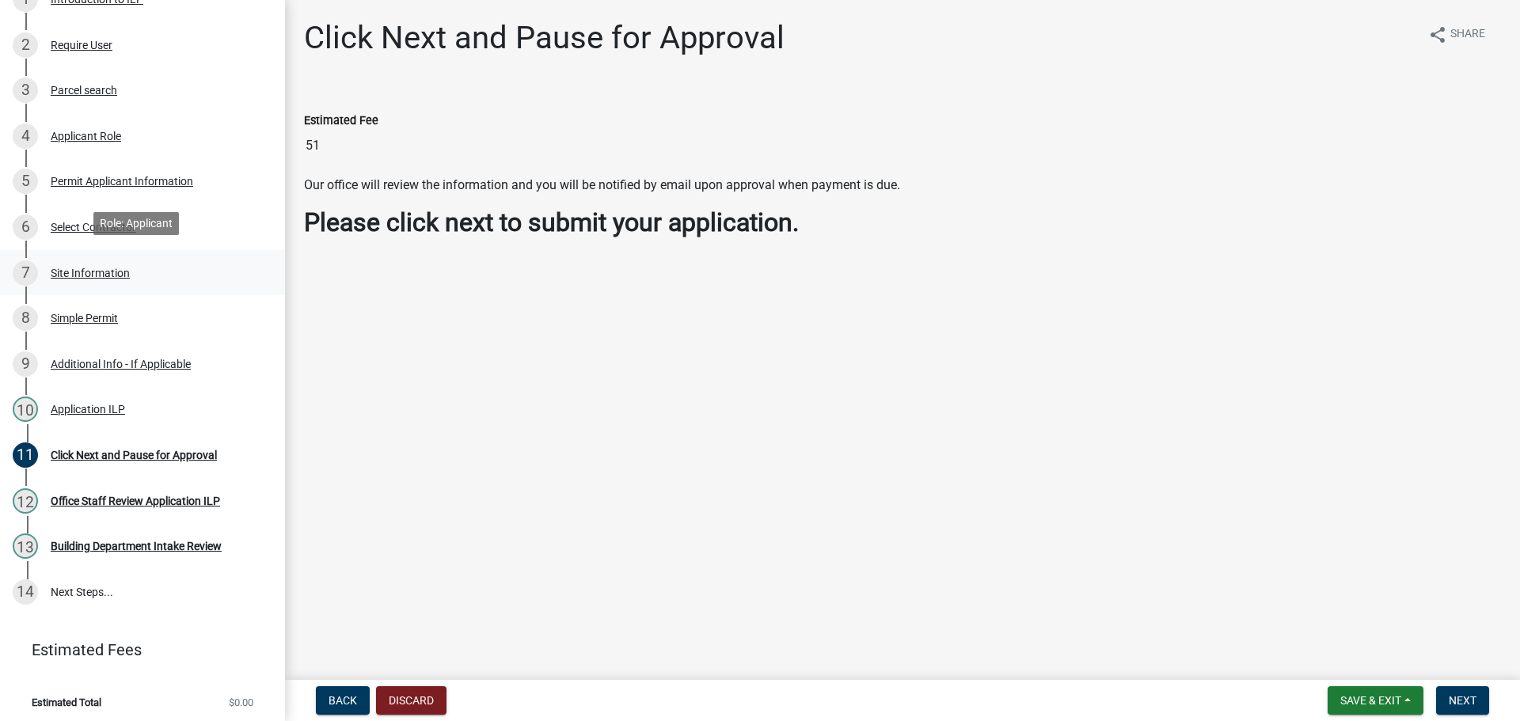
scroll to position [249, 0]
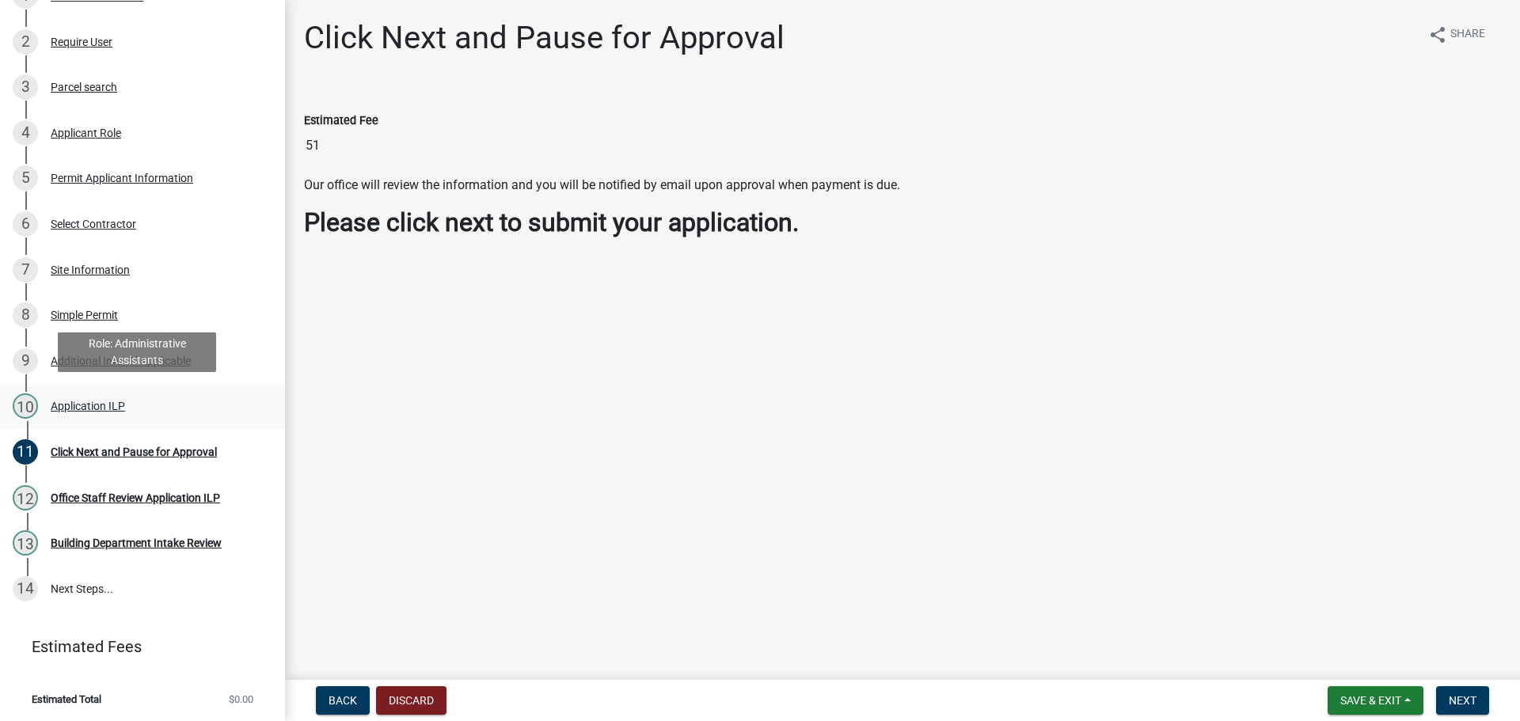
click at [119, 396] on div "10 Application ILP" at bounding box center [136, 405] width 247 height 25
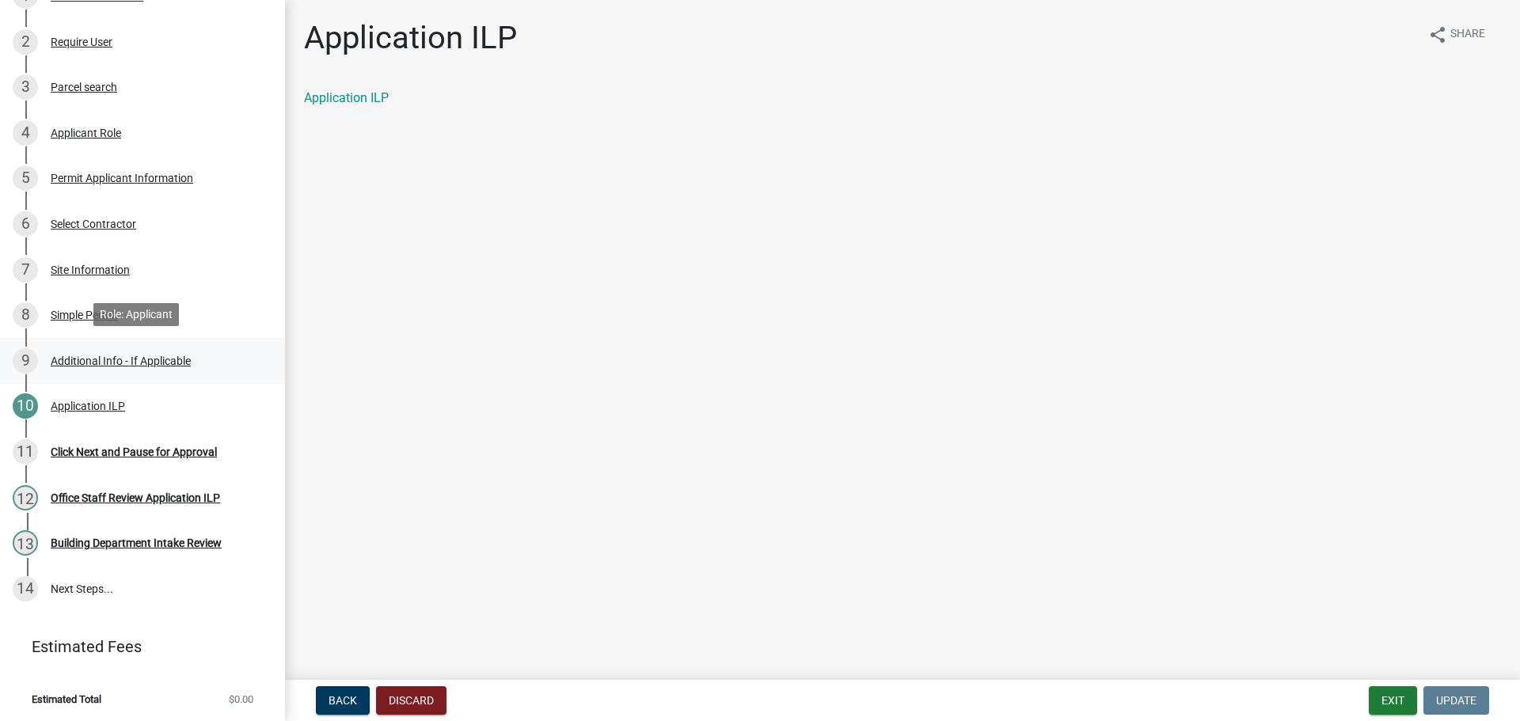
click at [112, 355] on div "Additional Info - If Applicable" at bounding box center [121, 360] width 140 height 11
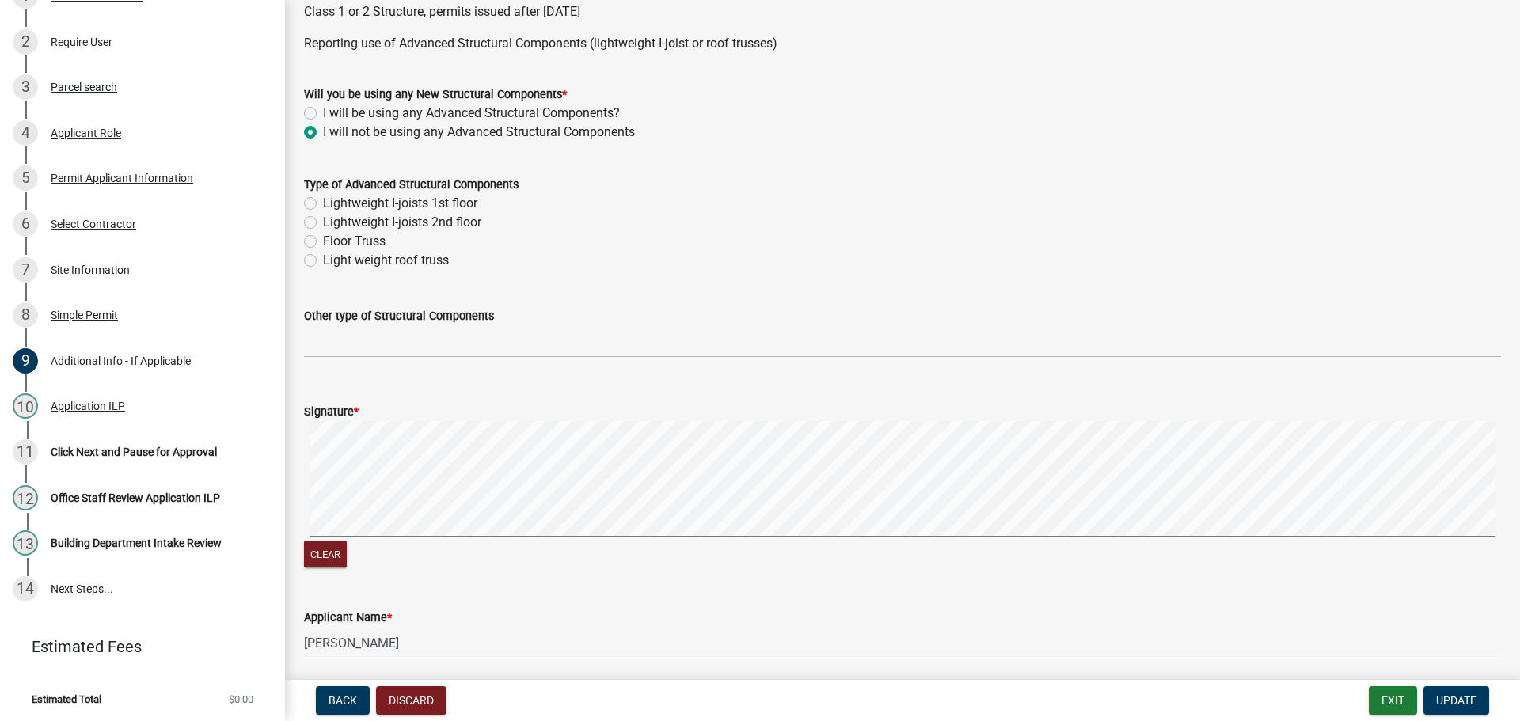
scroll to position [868, 0]
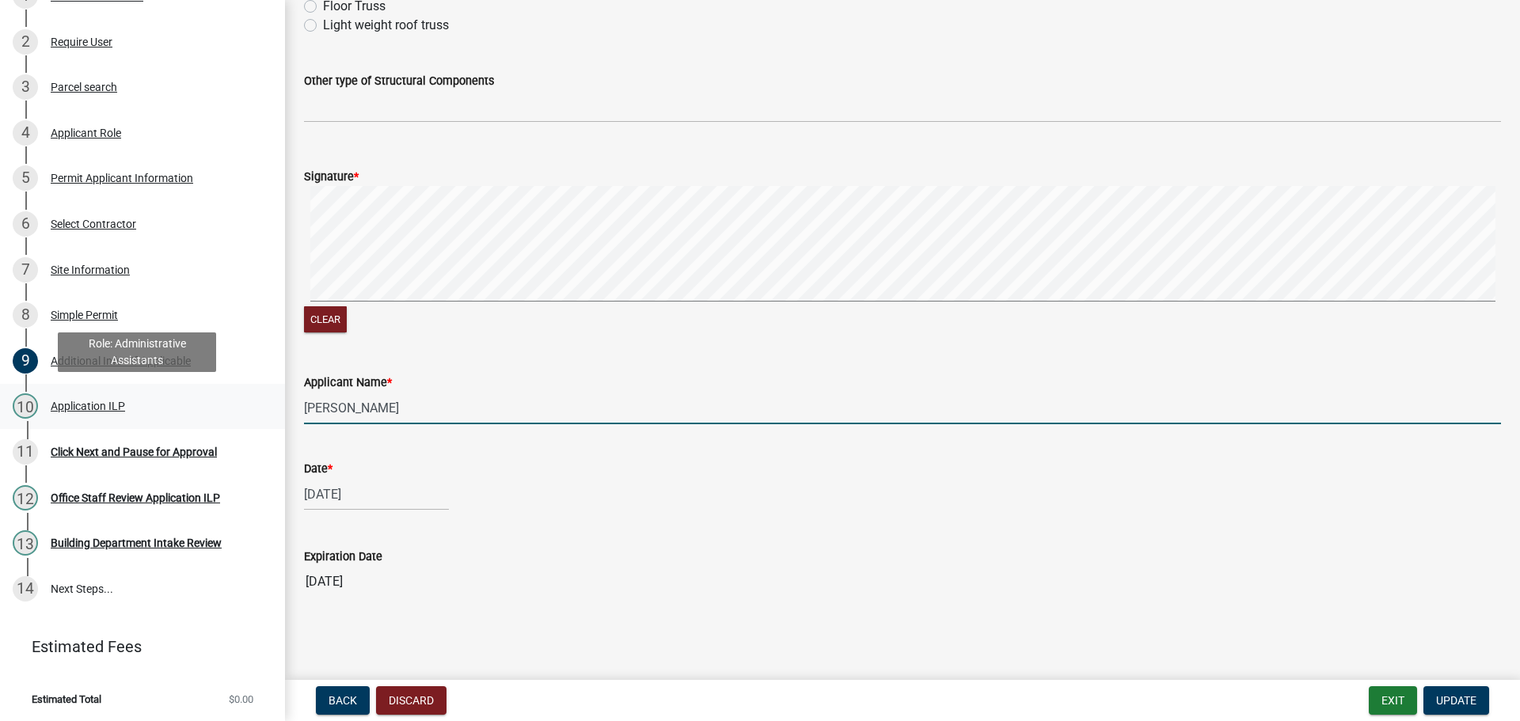
drag, startPoint x: 532, startPoint y: 406, endPoint x: 221, endPoint y: 395, distance: 311.3
click at [221, 395] on div "Building Permit & Logansport Improvement Location Permit 2025-BP-353 View Summa…" at bounding box center [760, 360] width 1520 height 721
type input "[PERSON_NAME] [PERSON_NAME]"
click at [602, 527] on div "Expiration Date [DATE]" at bounding box center [902, 561] width 1197 height 73
click at [628, 394] on input "[PERSON_NAME] [PERSON_NAME]" at bounding box center [902, 408] width 1197 height 32
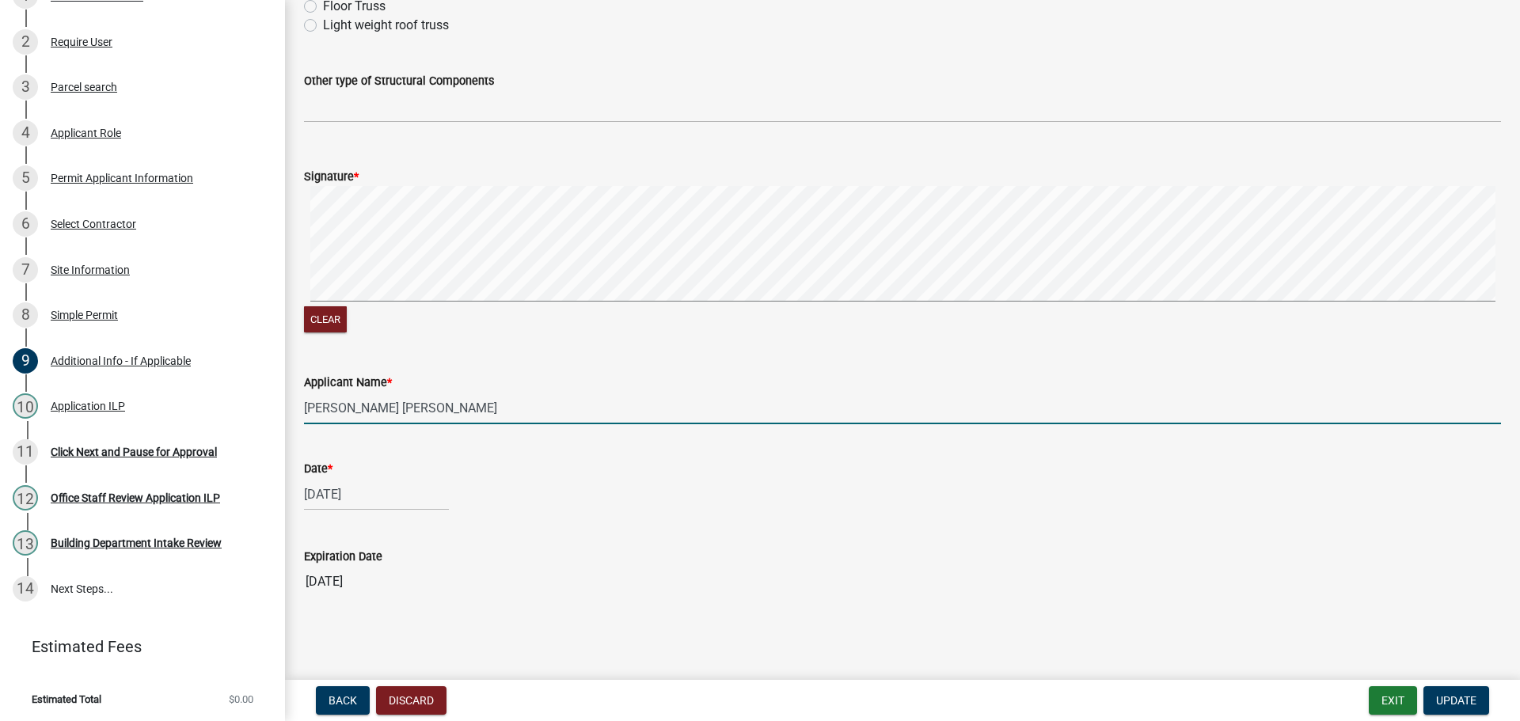
click at [628, 394] on input "[PERSON_NAME] [PERSON_NAME]" at bounding box center [902, 408] width 1197 height 32
click at [744, 533] on div "Expiration Date [DATE]" at bounding box center [902, 561] width 1197 height 73
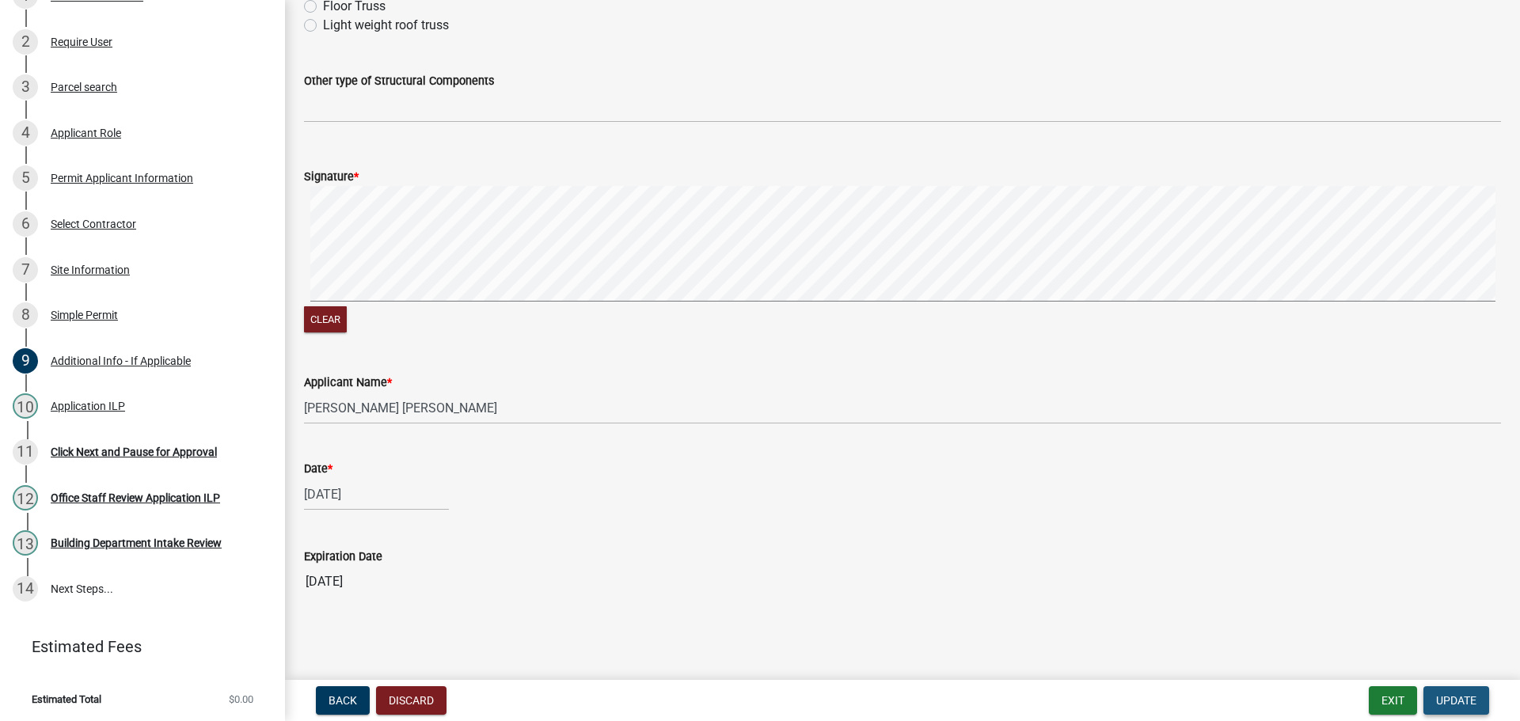
click at [1453, 703] on span "Update" at bounding box center [1456, 700] width 40 height 13
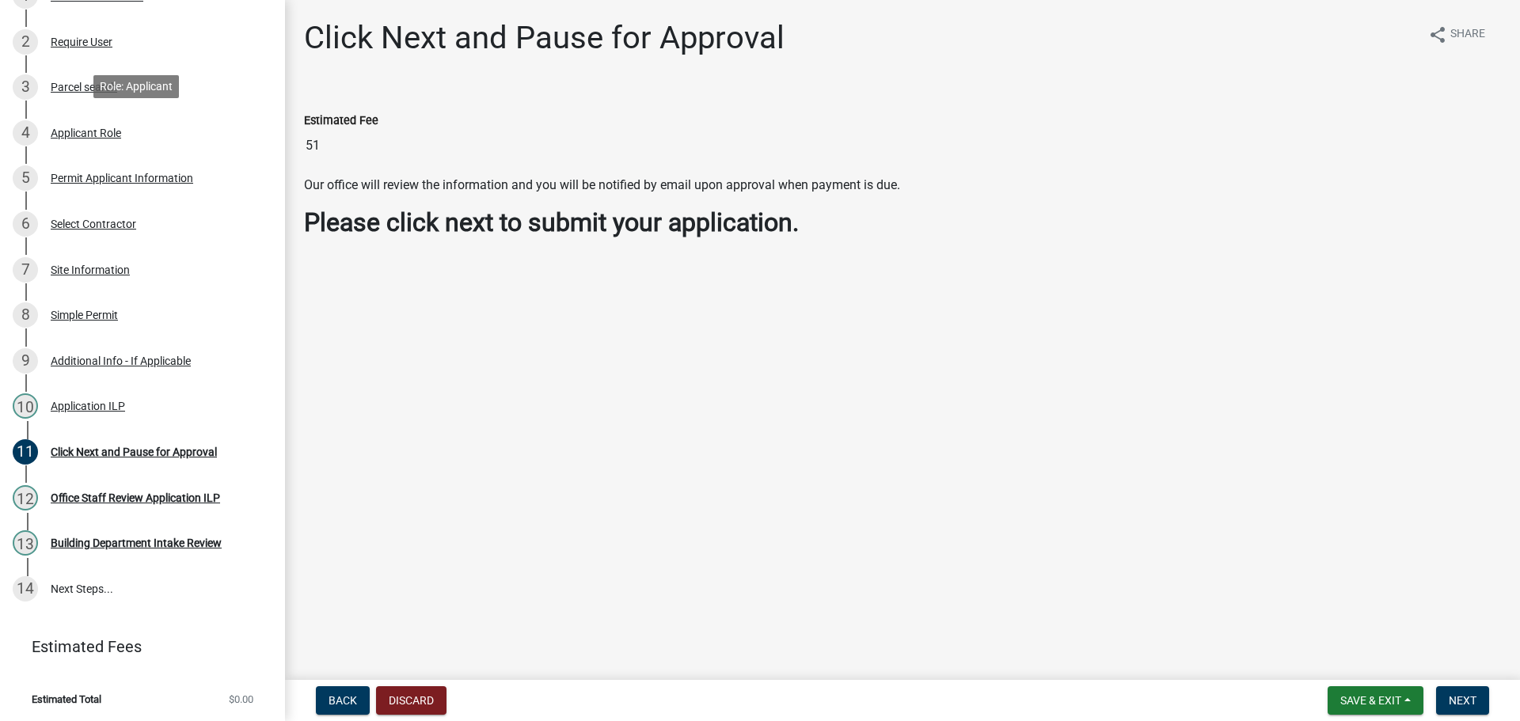
click at [129, 127] on div "4 Applicant Role" at bounding box center [136, 132] width 247 height 25
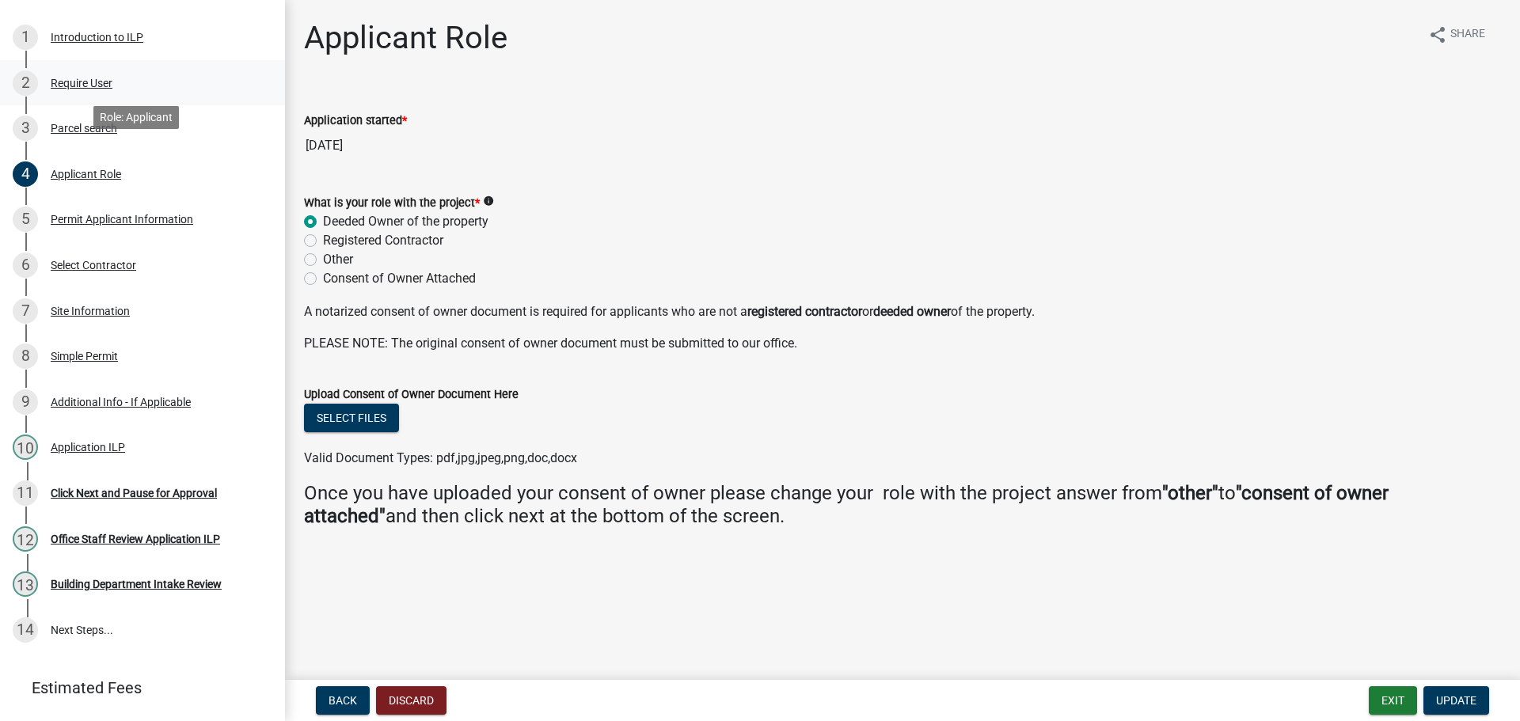
scroll to position [170, 0]
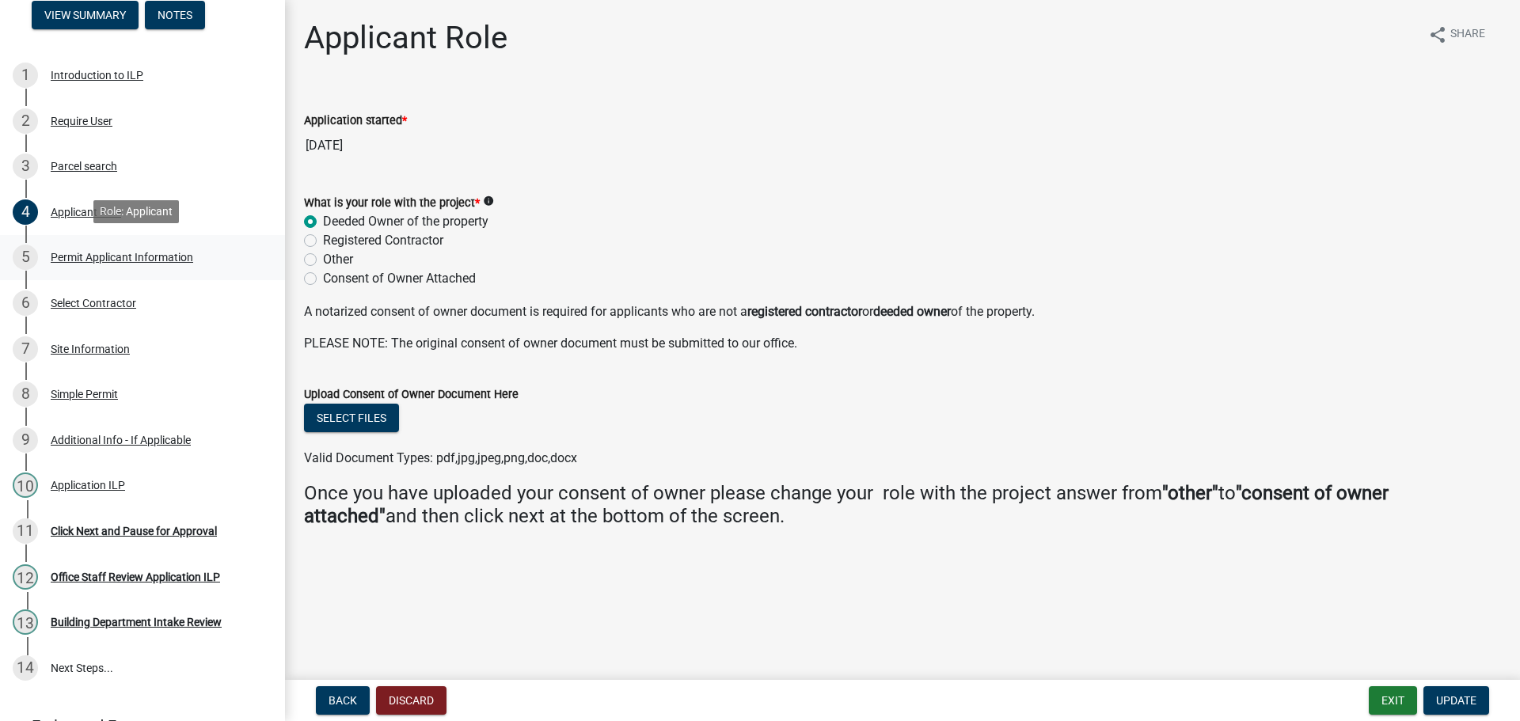
click at [127, 245] on div "5 Permit Applicant Information" at bounding box center [136, 257] width 247 height 25
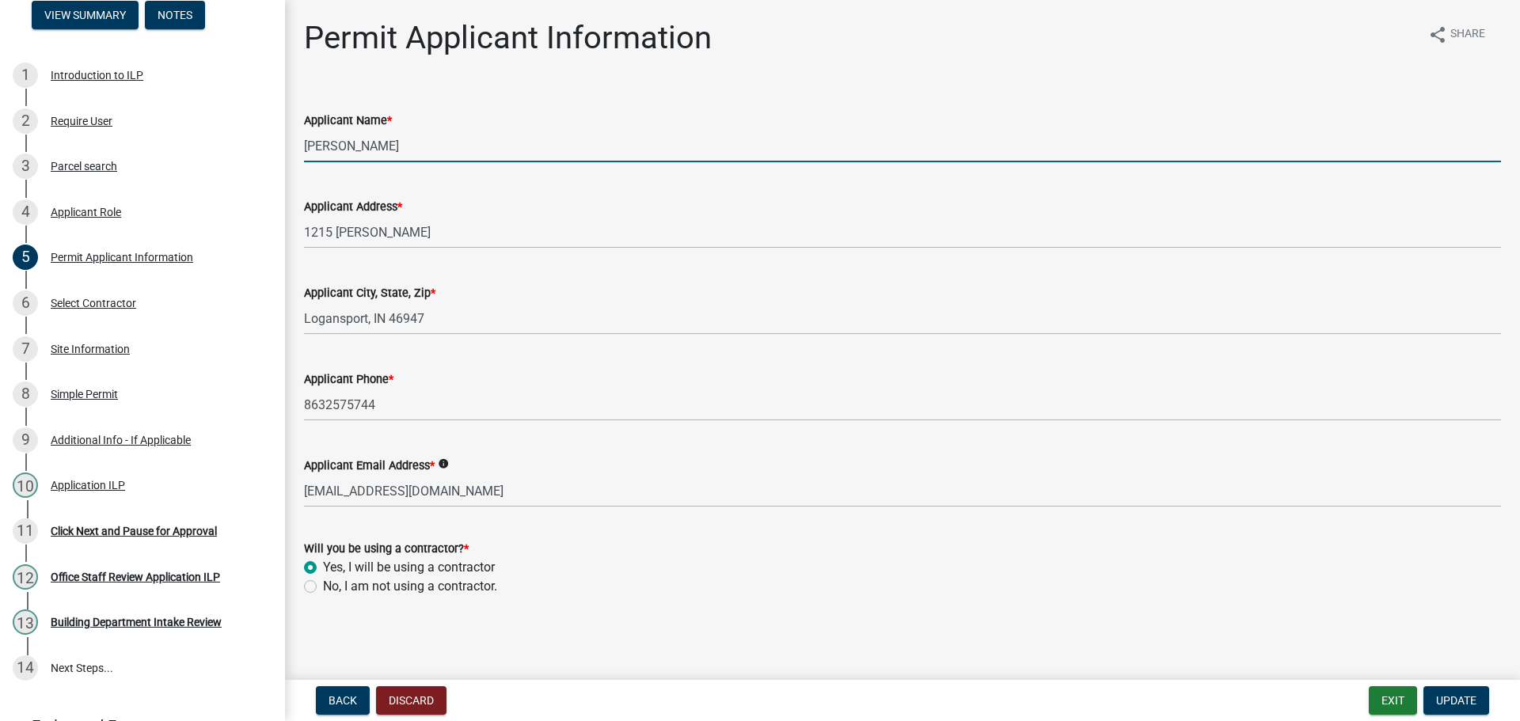
click at [429, 150] on input "[PERSON_NAME]" at bounding box center [902, 146] width 1197 height 32
paste input "[PERSON_NAME] [PERSON_NAME]"
type input "[PERSON_NAME] [PERSON_NAME]"
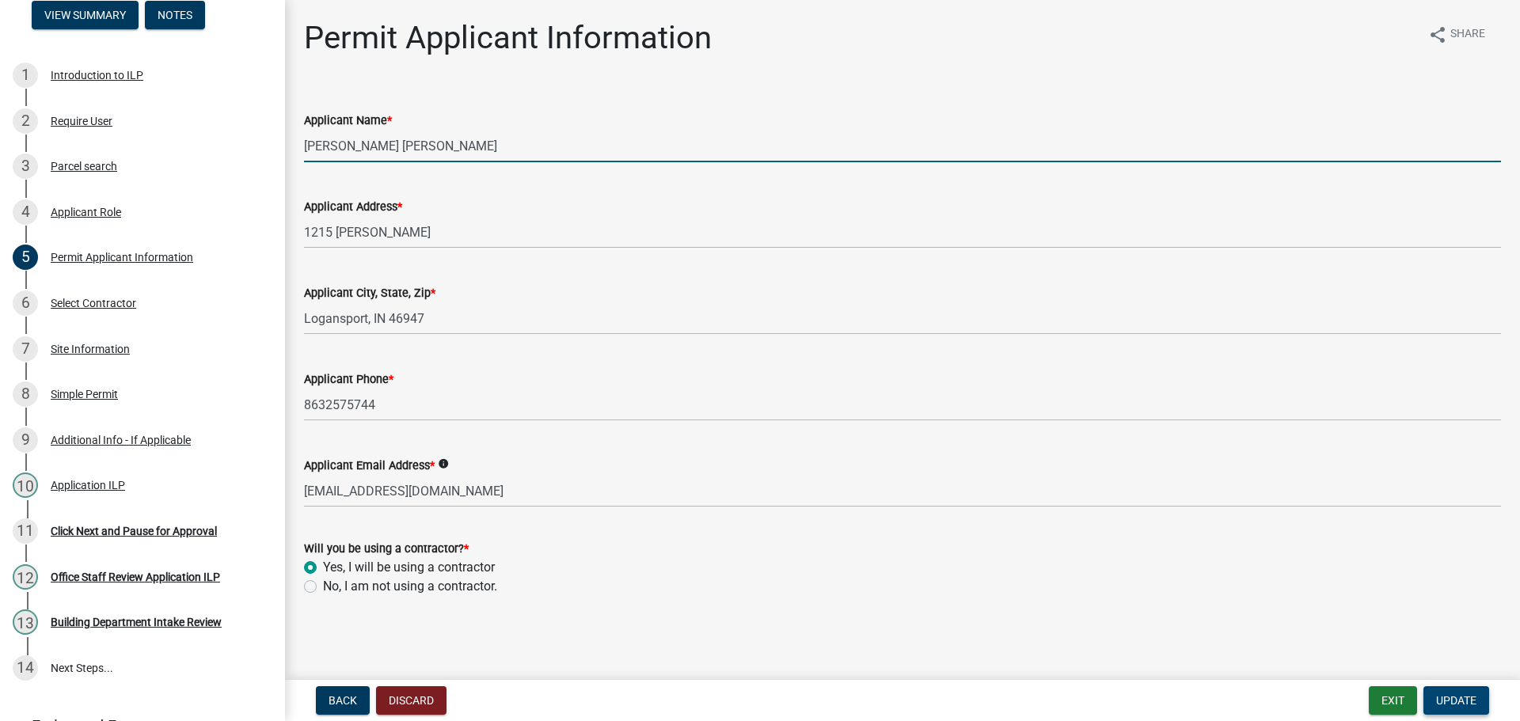
click at [1478, 698] on button "Update" at bounding box center [1456, 700] width 66 height 28
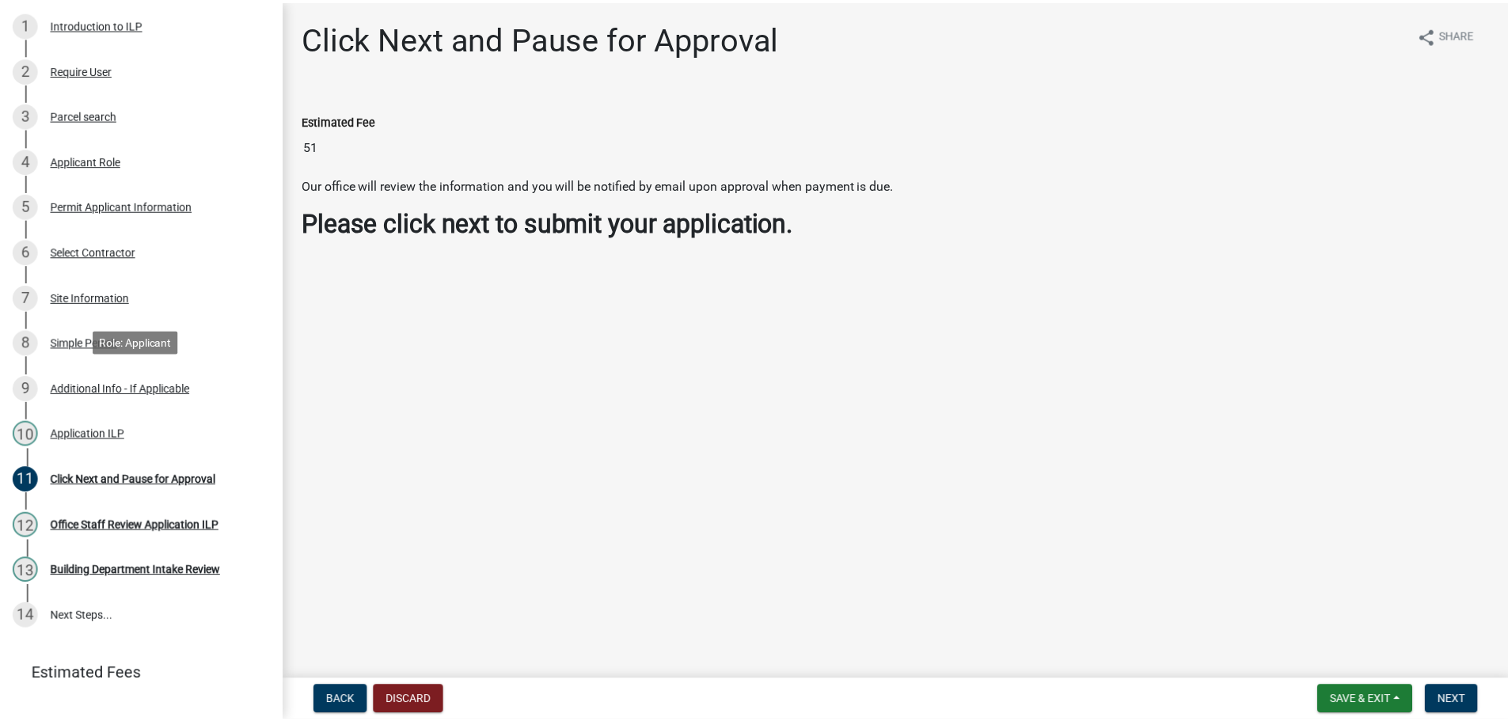
scroll to position [249, 0]
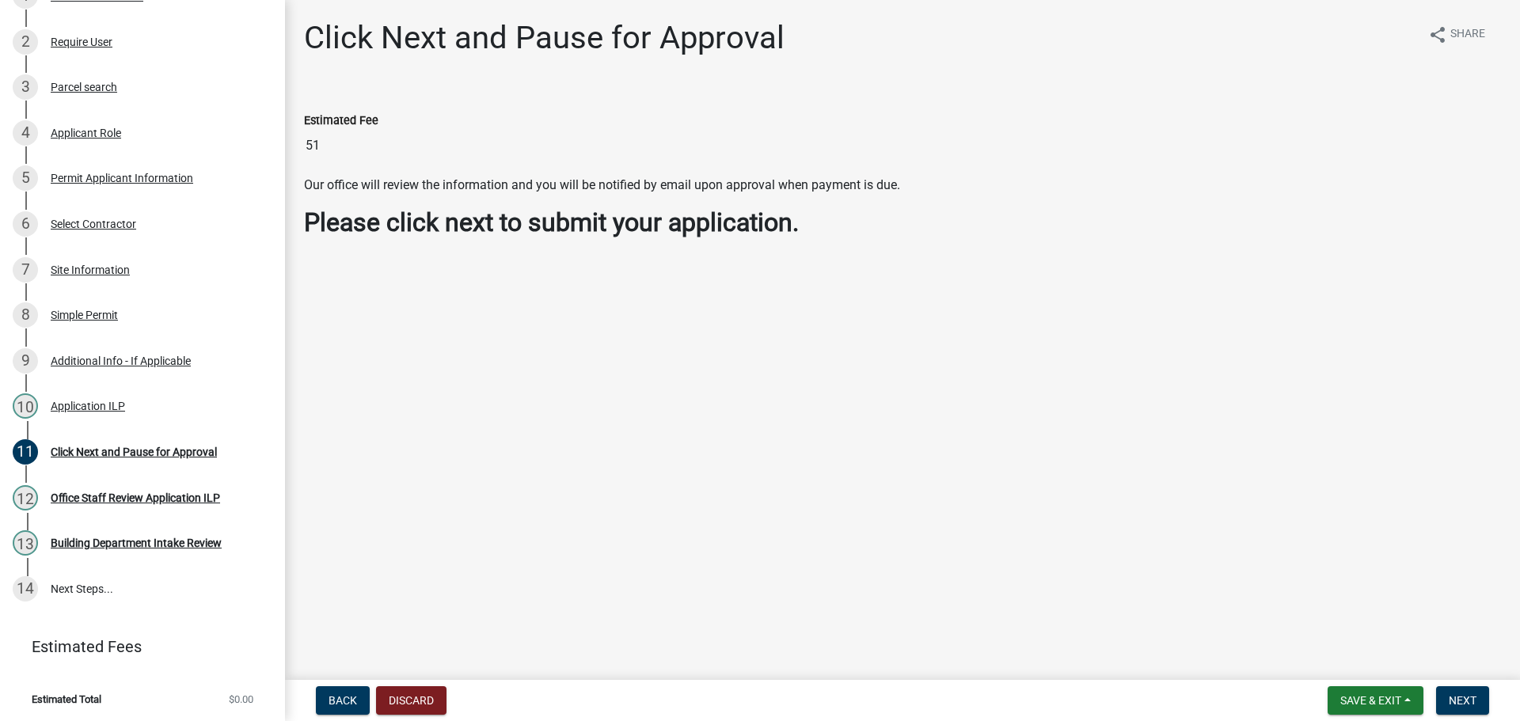
drag, startPoint x: 347, startPoint y: 138, endPoint x: 289, endPoint y: 154, distance: 60.9
click at [289, 154] on div "Click Next and Pause for Approval share Share Estimated Fee 51 Our office will …" at bounding box center [902, 141] width 1235 height 245
click at [610, 351] on main "Click Next and Pause for Approval share Share Estimated Fee 51 Our office will …" at bounding box center [902, 337] width 1235 height 674
click at [1406, 692] on button "Save & Exit" at bounding box center [1375, 700] width 96 height 28
click at [1377, 667] on button "Save & Exit" at bounding box center [1360, 659] width 127 height 38
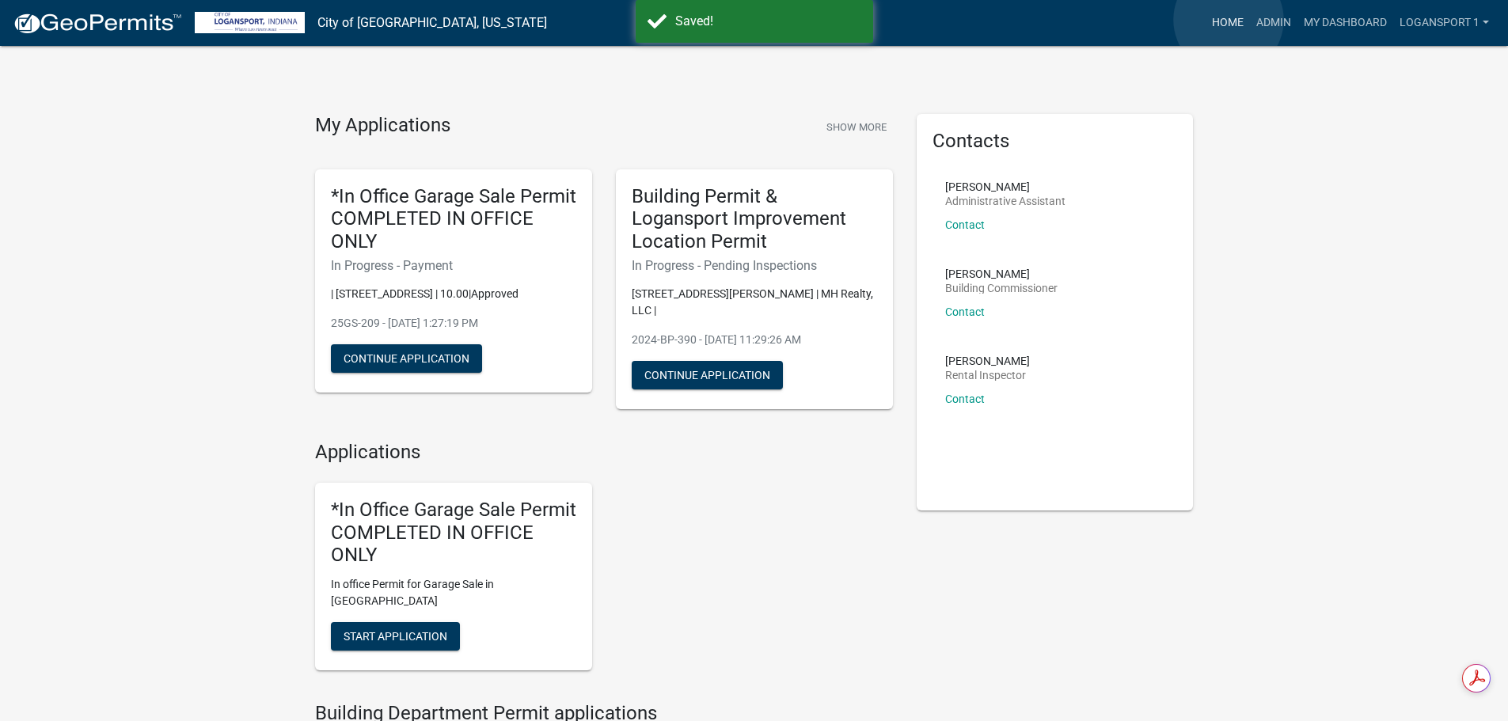
click at [1229, 20] on link "Home" at bounding box center [1228, 23] width 44 height 30
click at [1271, 24] on link "Admin" at bounding box center [1273, 23] width 47 height 30
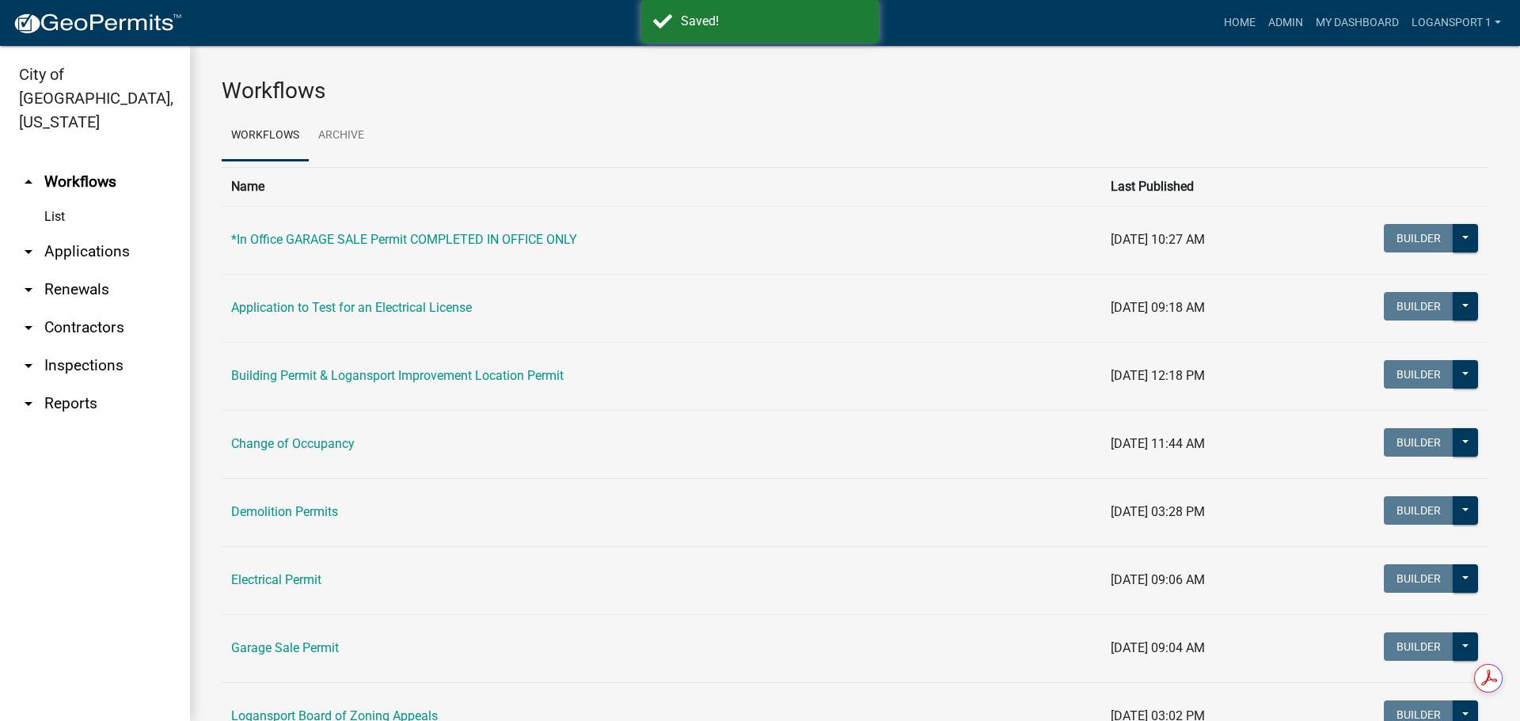
click at [92, 233] on link "arrow_drop_down Applications" at bounding box center [95, 252] width 190 height 38
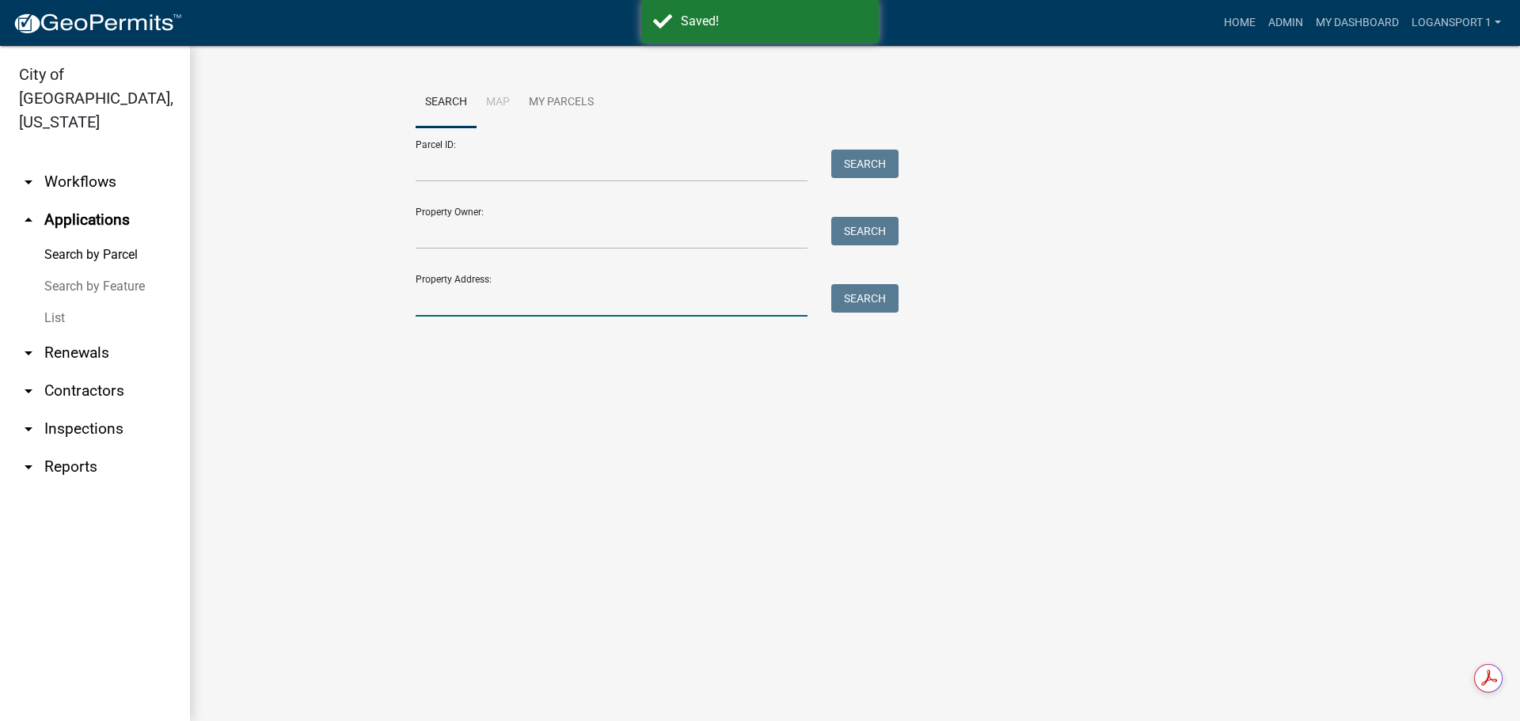
click at [456, 286] on input "Property Address:" at bounding box center [612, 300] width 392 height 32
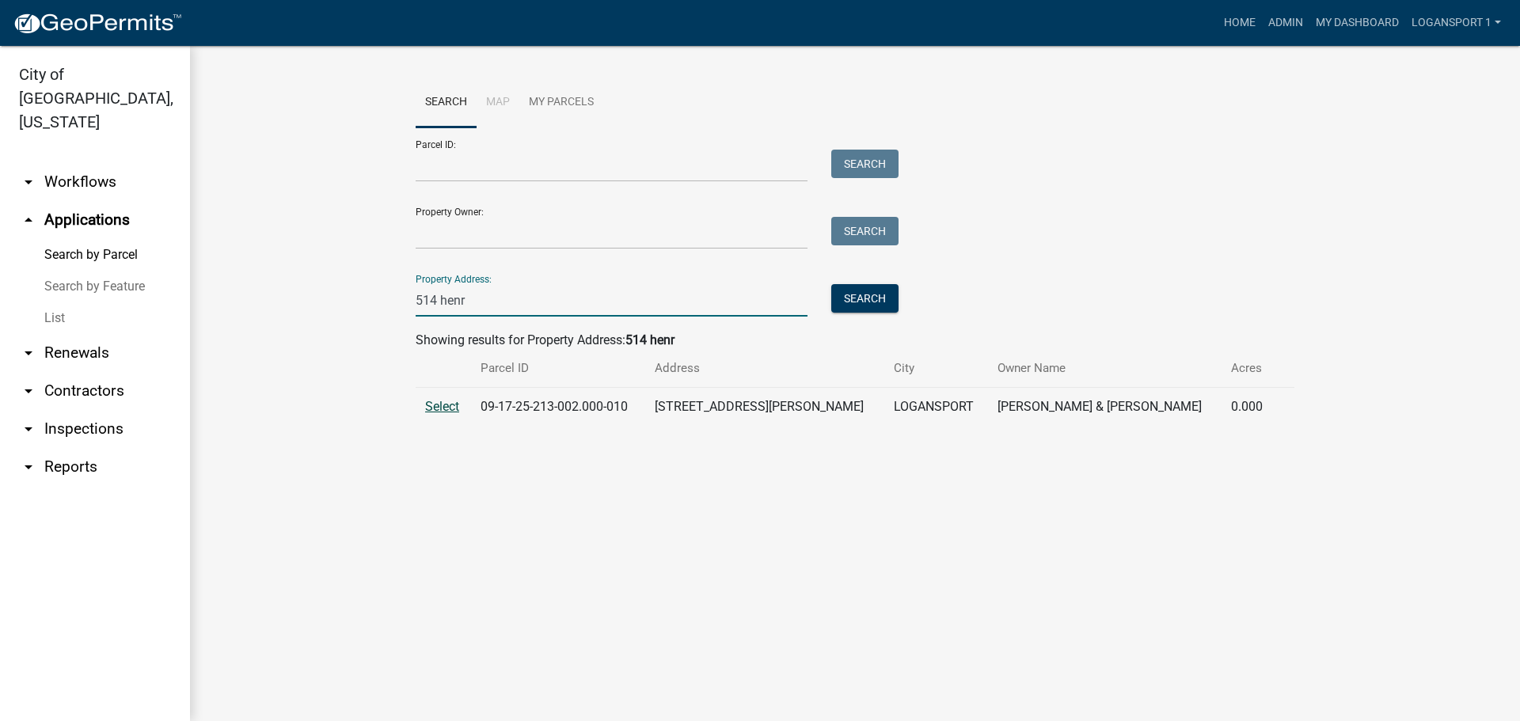
type input "514 henr"
click at [431, 401] on span "Select" at bounding box center [442, 406] width 34 height 15
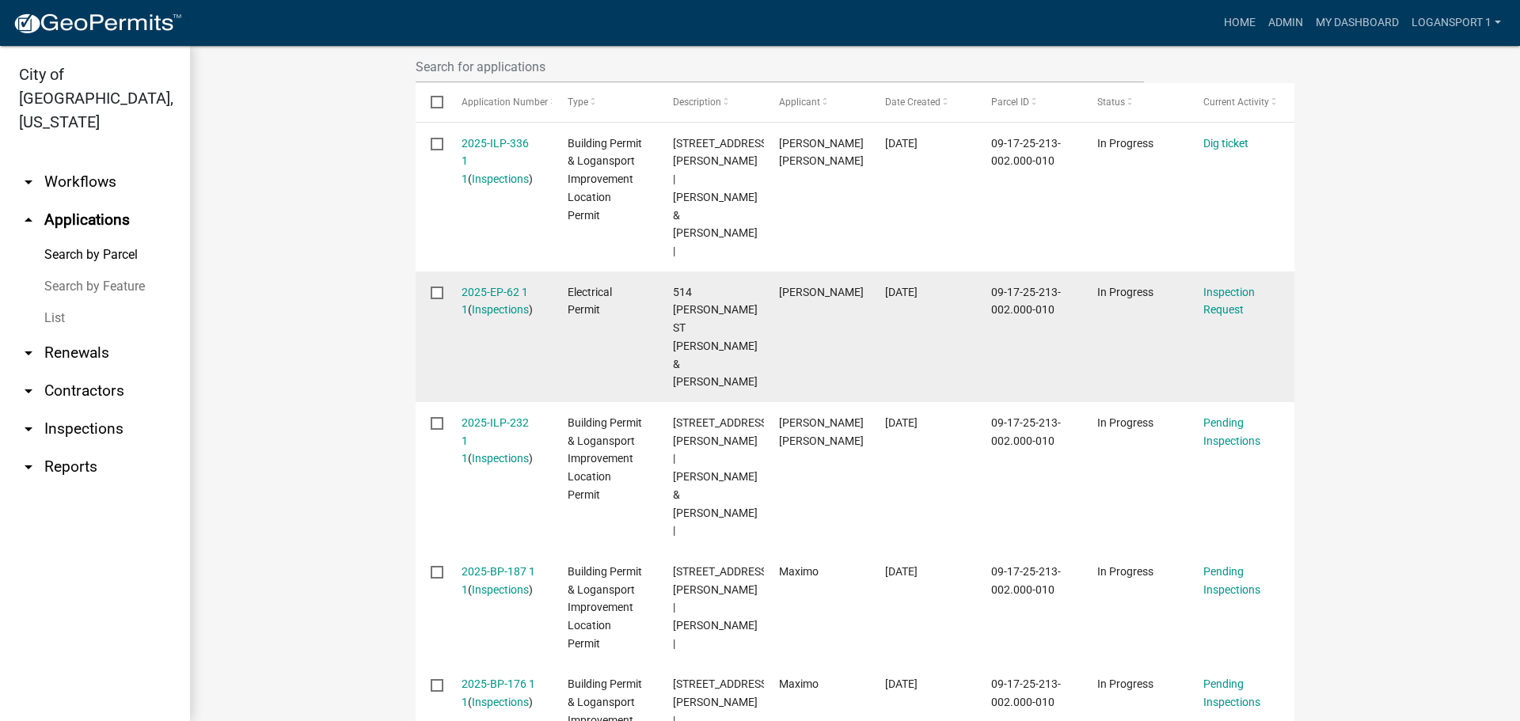
scroll to position [475, 0]
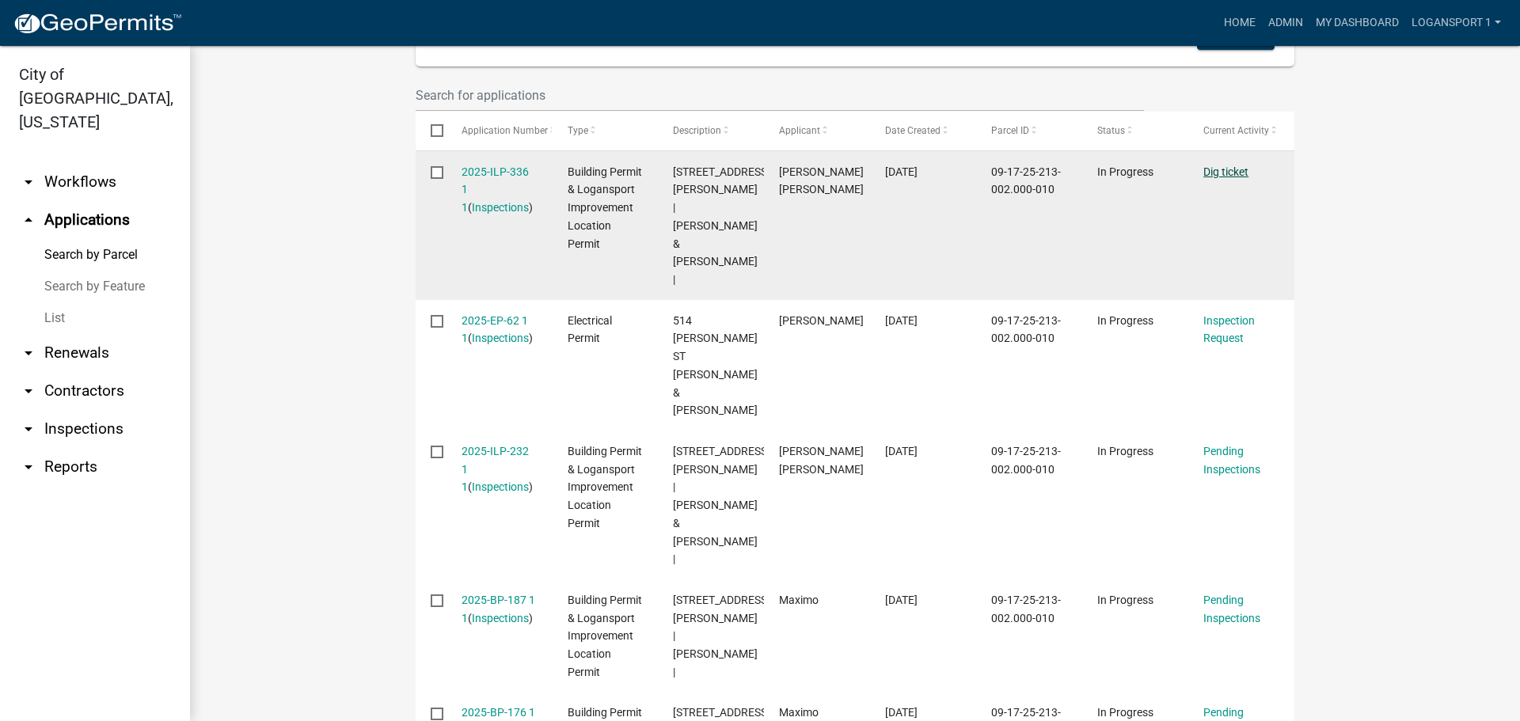
click at [1232, 165] on link "Dig ticket" at bounding box center [1225, 171] width 45 height 13
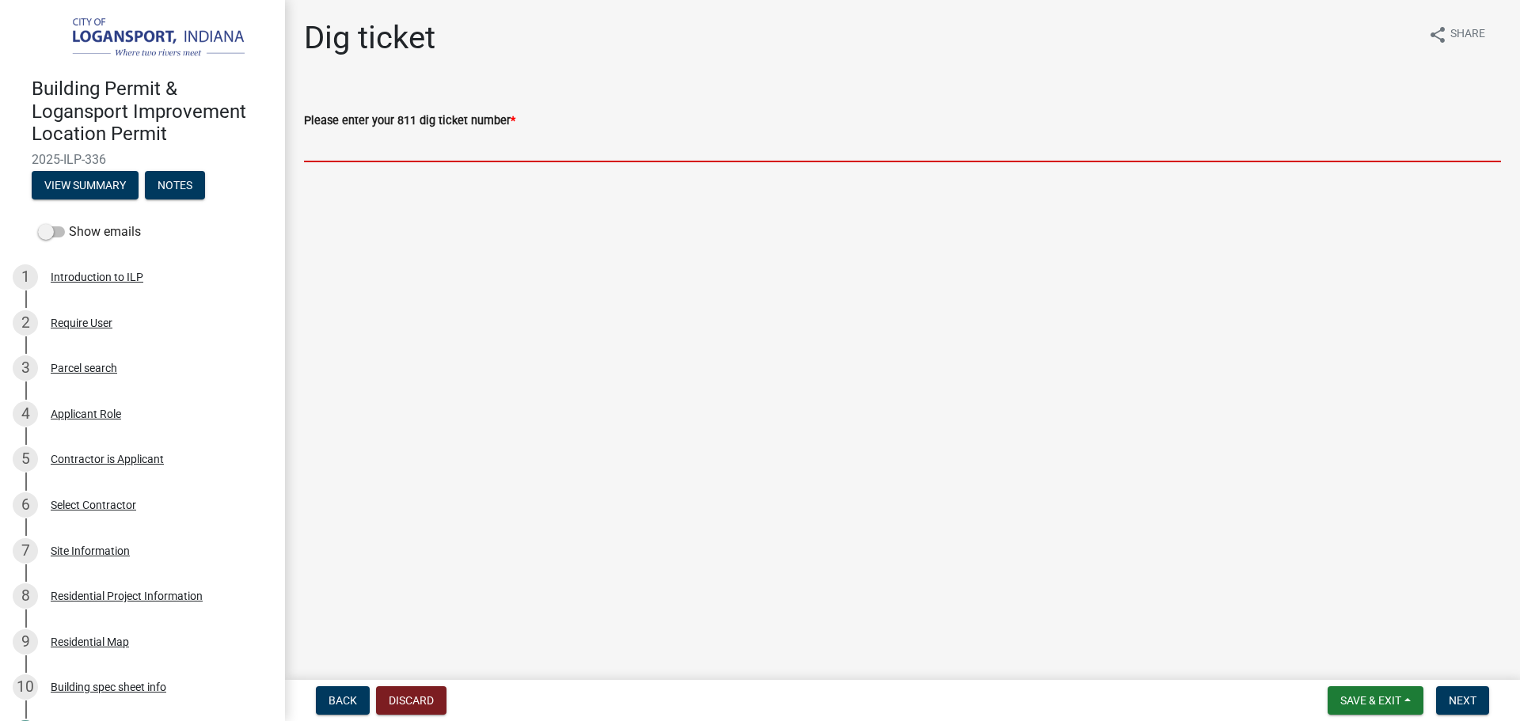
click at [407, 145] on input "Please enter your 811 dig ticket number *" at bounding box center [902, 146] width 1197 height 32
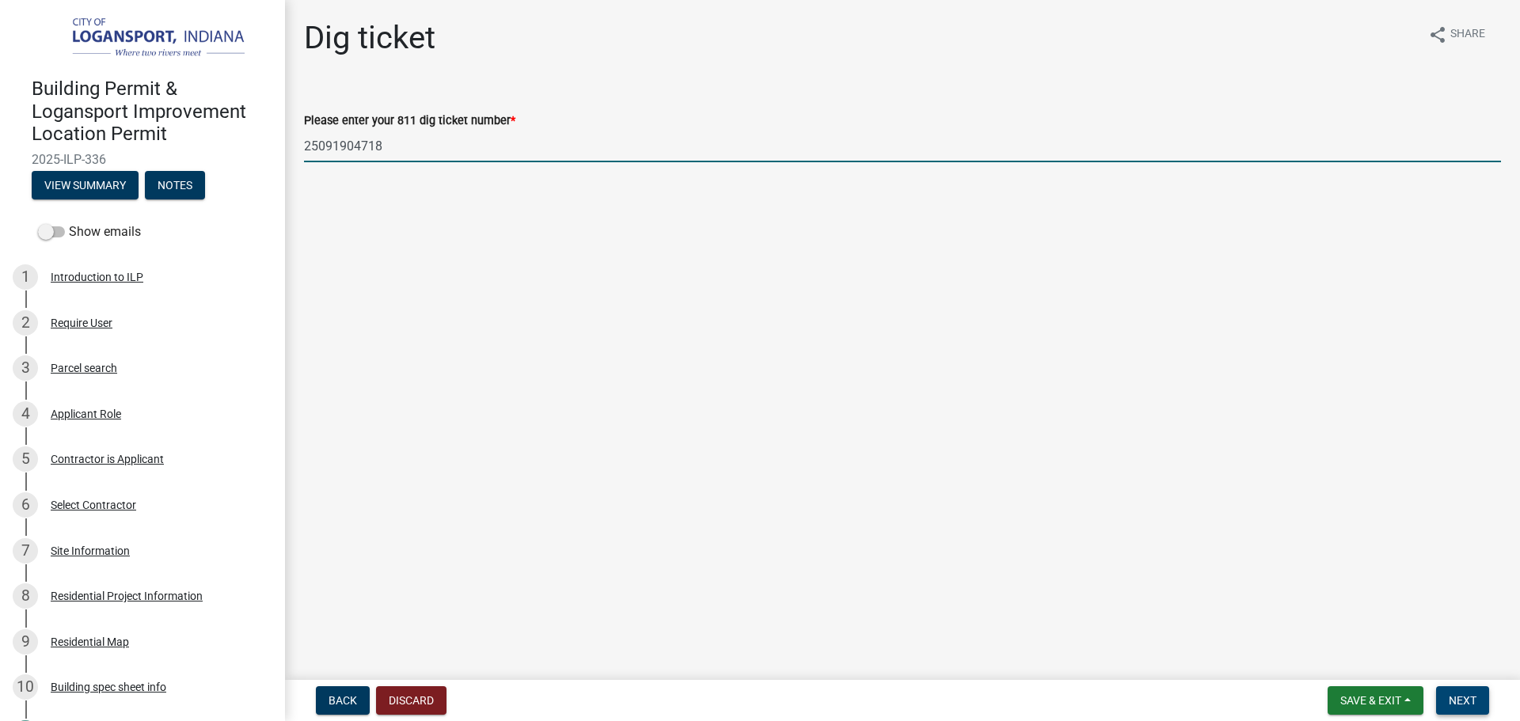
type input "25091904718"
click at [1469, 699] on span "Next" at bounding box center [1463, 700] width 28 height 13
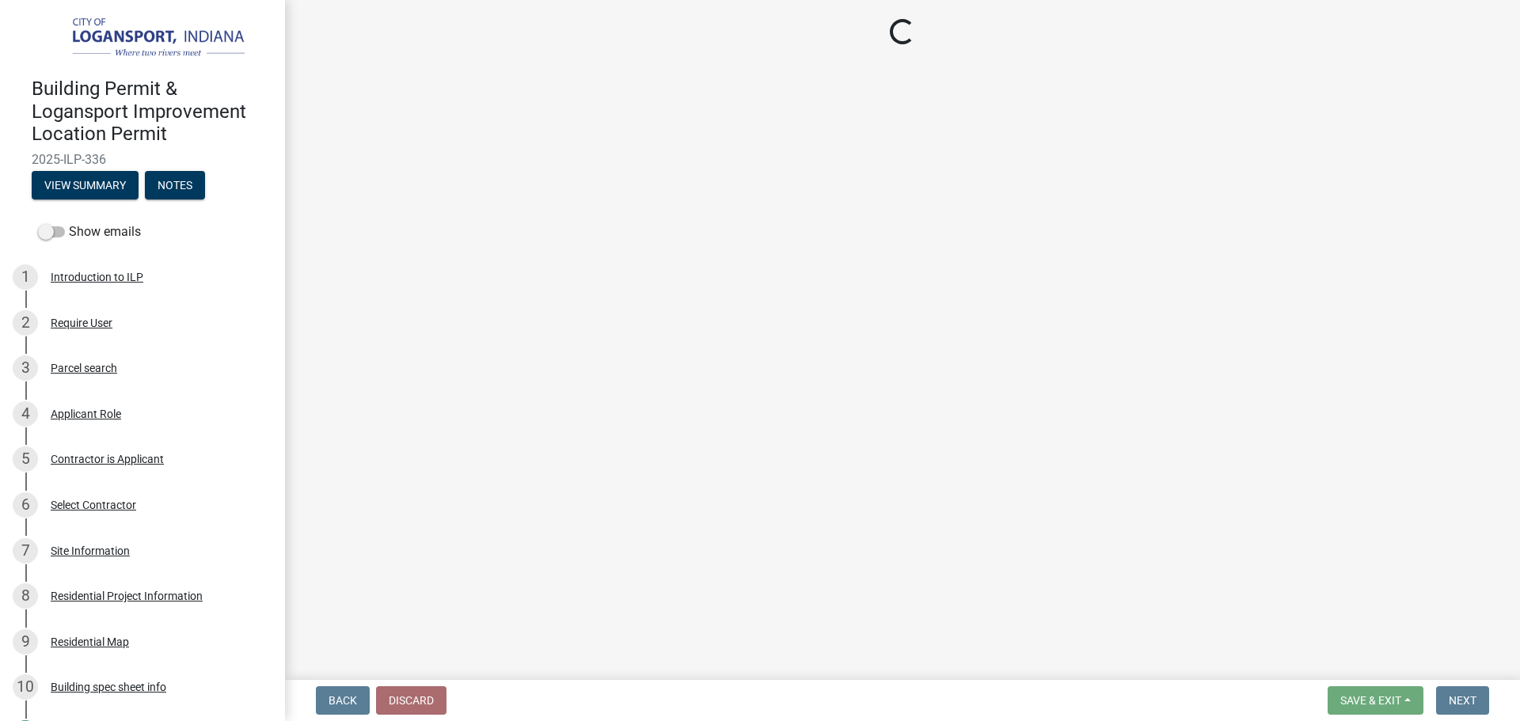
select select "3: 3"
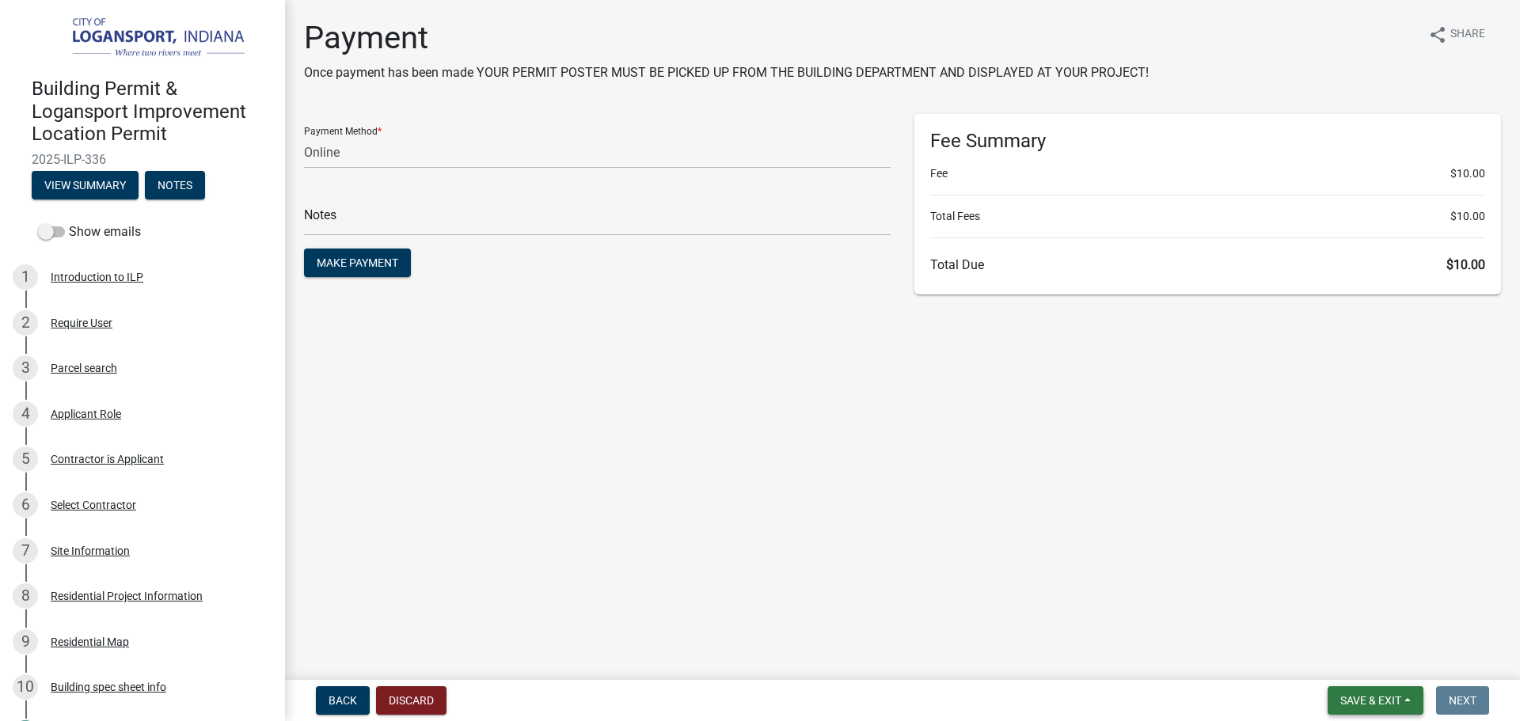
click at [1361, 699] on span "Save & Exit" at bounding box center [1370, 700] width 61 height 13
click at [1356, 655] on button "Save & Exit" at bounding box center [1360, 659] width 127 height 38
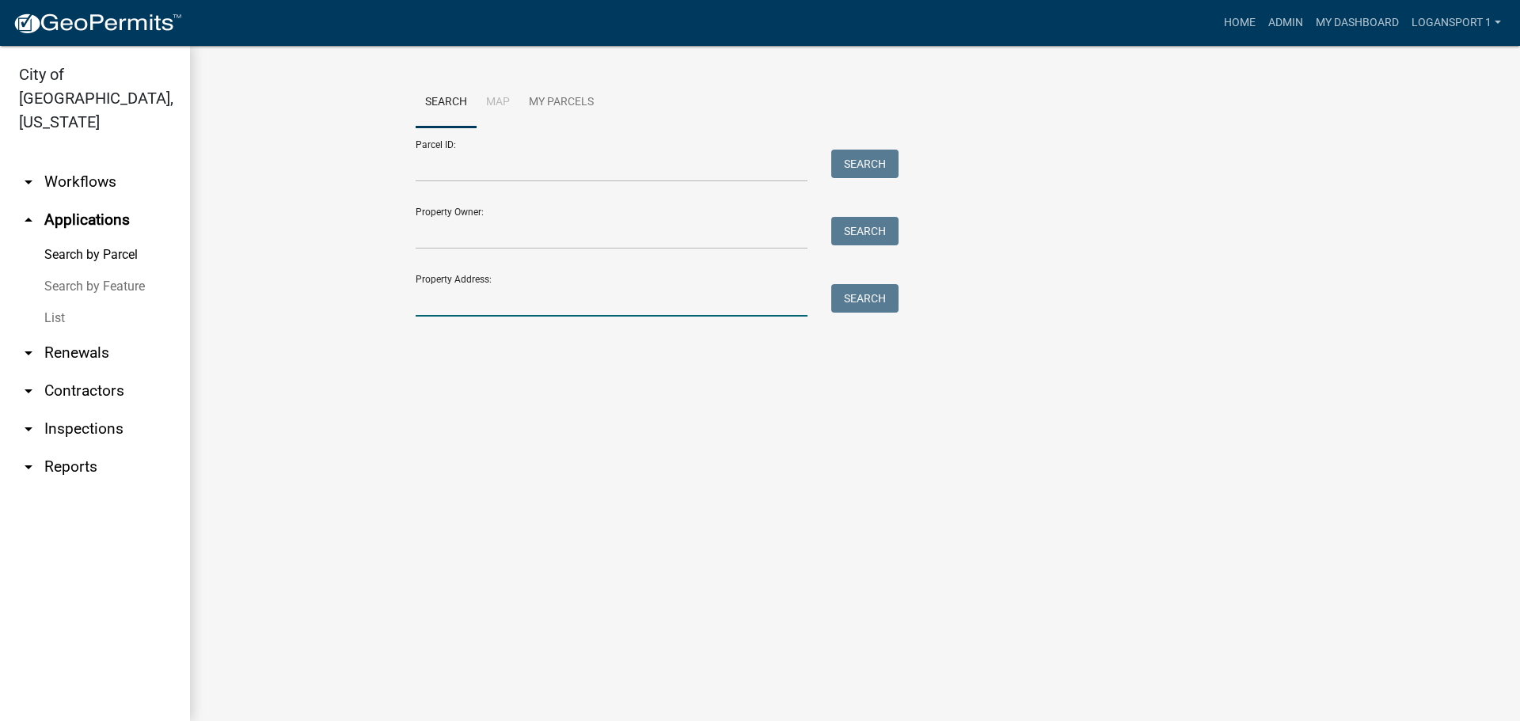
click at [558, 315] on input "Property Address:" at bounding box center [612, 300] width 392 height 32
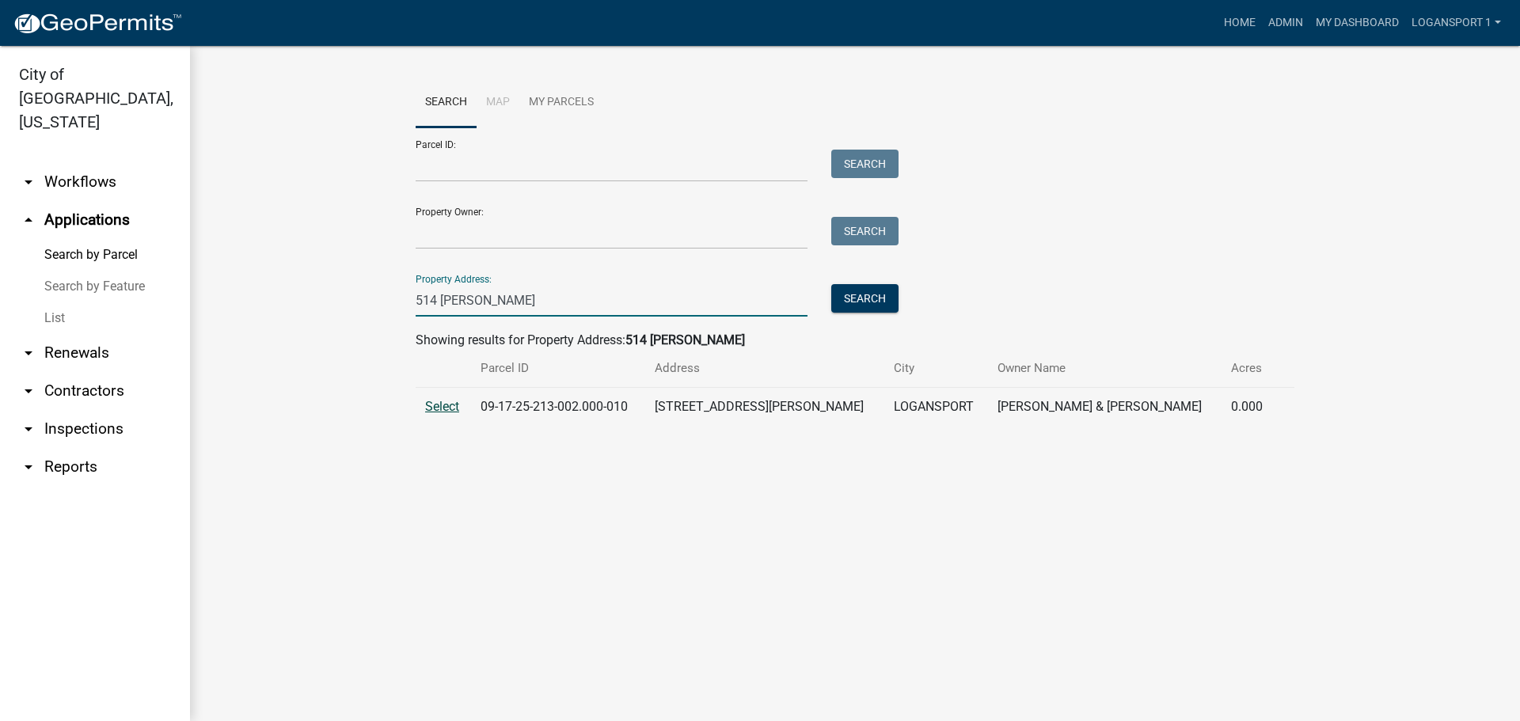
type input "514 [PERSON_NAME]"
click at [432, 402] on span "Select" at bounding box center [442, 406] width 34 height 15
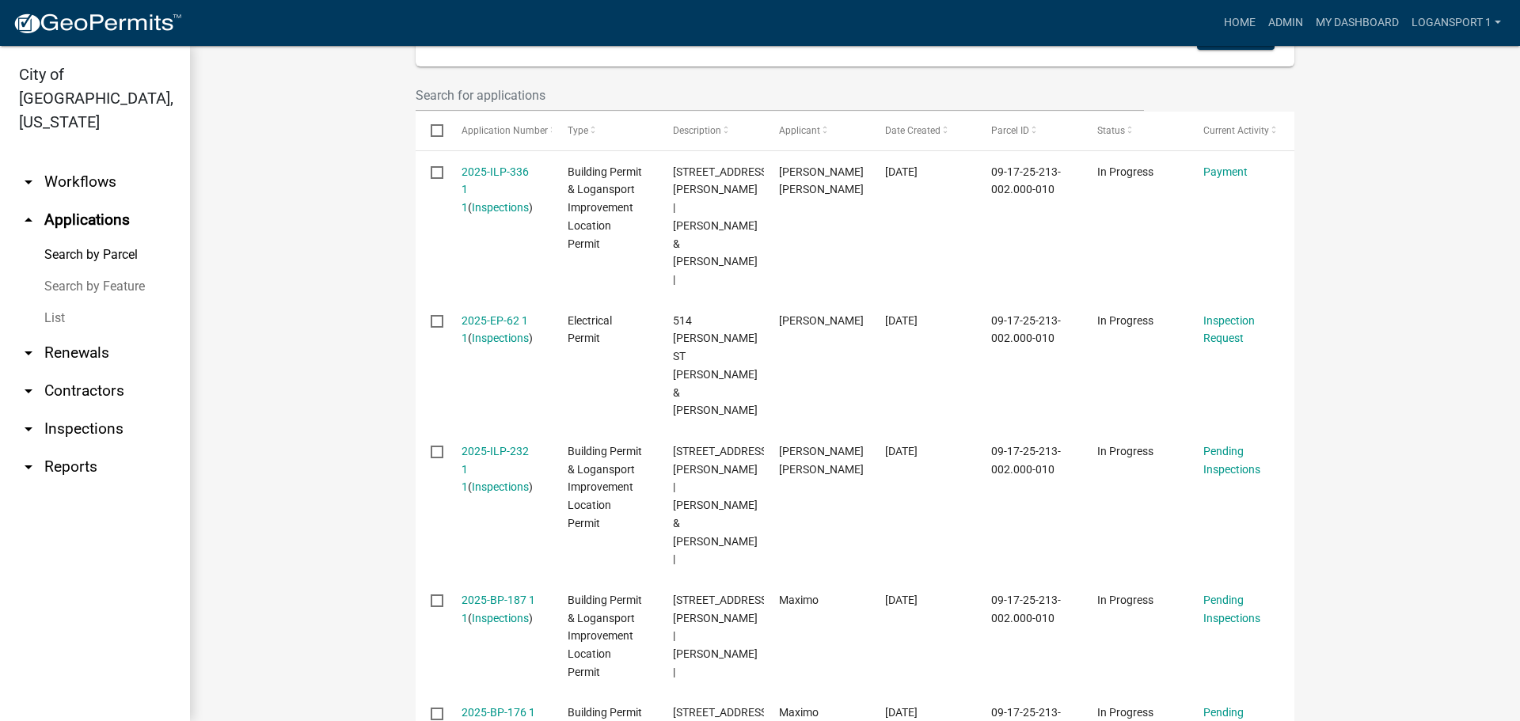
scroll to position [317, 0]
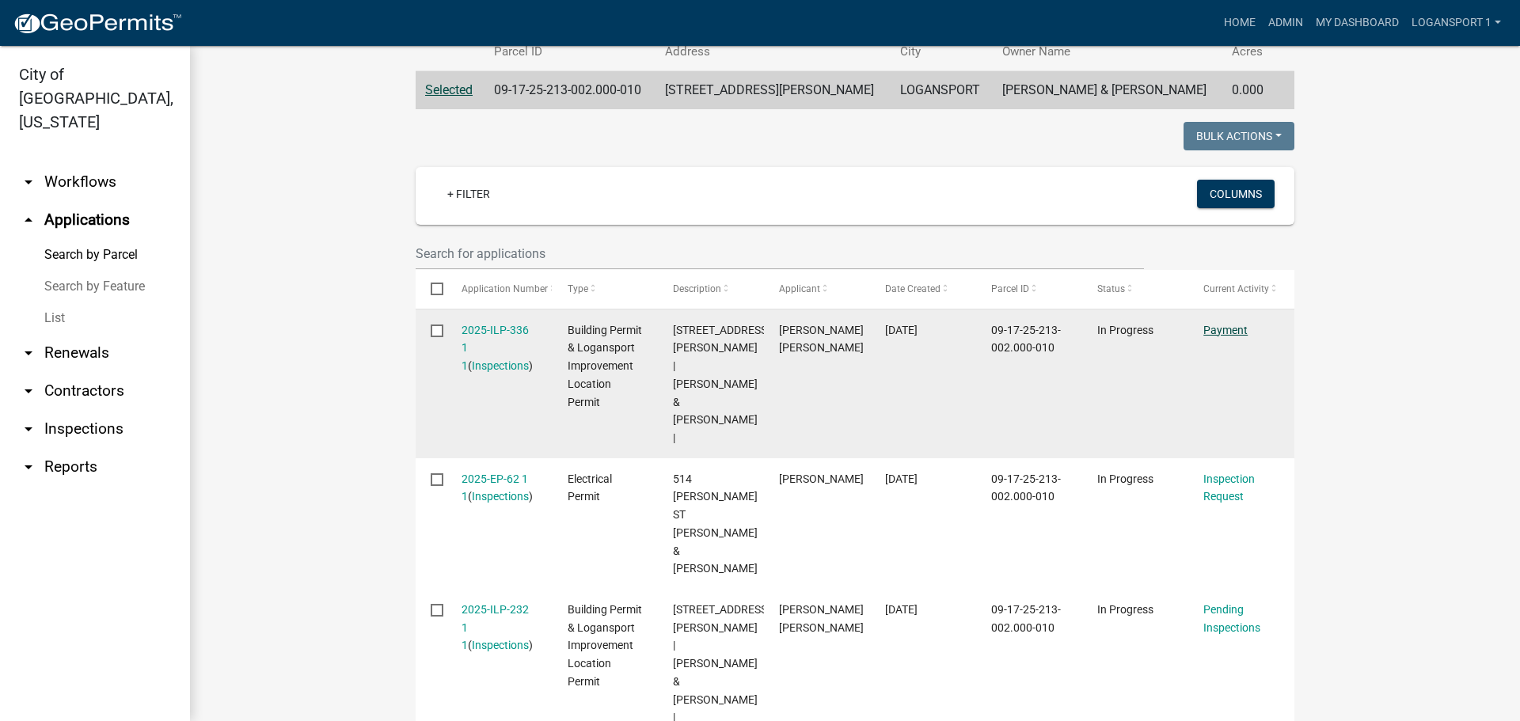
click at [1211, 328] on link "Payment" at bounding box center [1225, 330] width 44 height 13
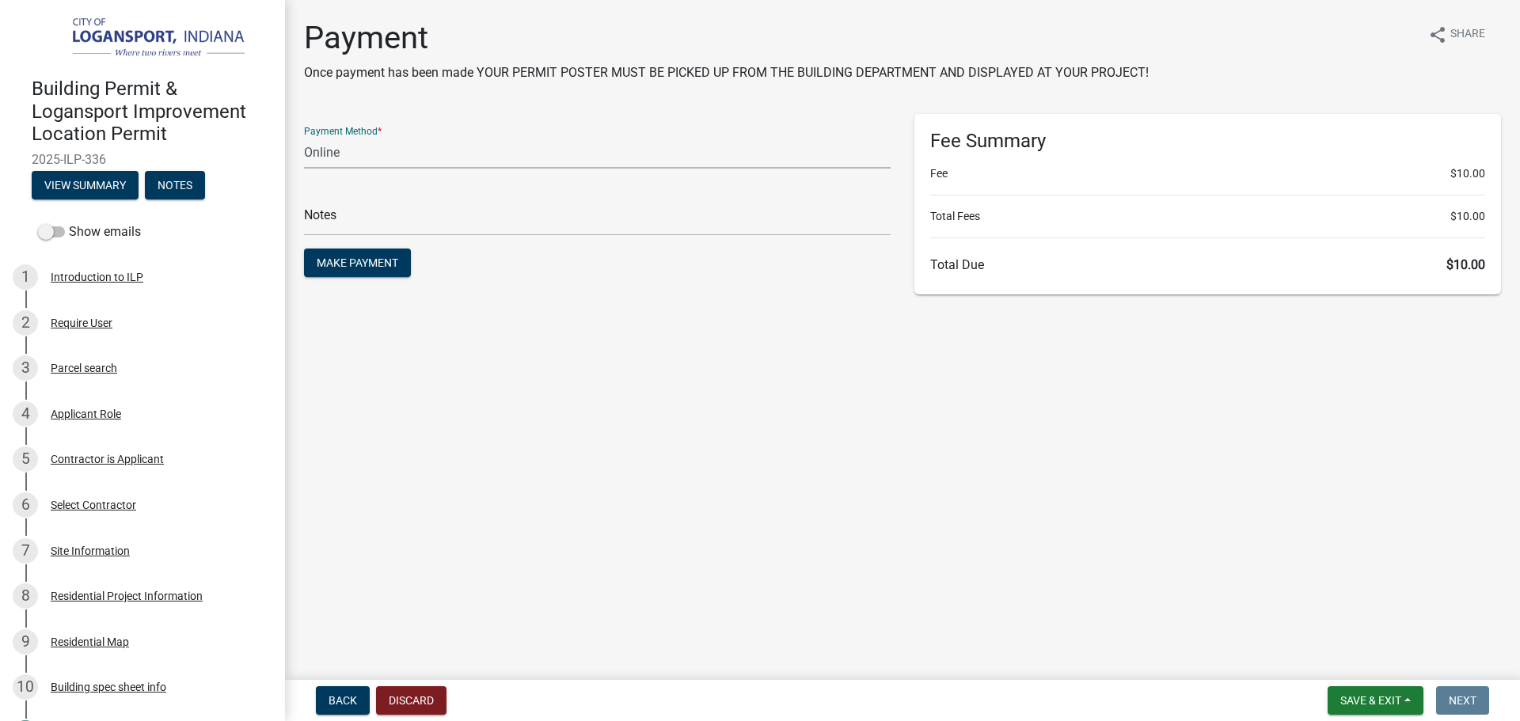
click at [411, 156] on select "Credit Card POS Check Cash Online" at bounding box center [597, 152] width 587 height 32
click at [744, 450] on main "Payment Once payment has been made YOUR PERMIT POSTER MUST BE PICKED UP FROM TH…" at bounding box center [902, 337] width 1235 height 674
drag, startPoint x: 344, startPoint y: 144, endPoint x: 344, endPoint y: 158, distance: 13.5
click at [344, 144] on select "Credit Card POS Check Cash Online" at bounding box center [597, 152] width 587 height 32
select select "2: 1"
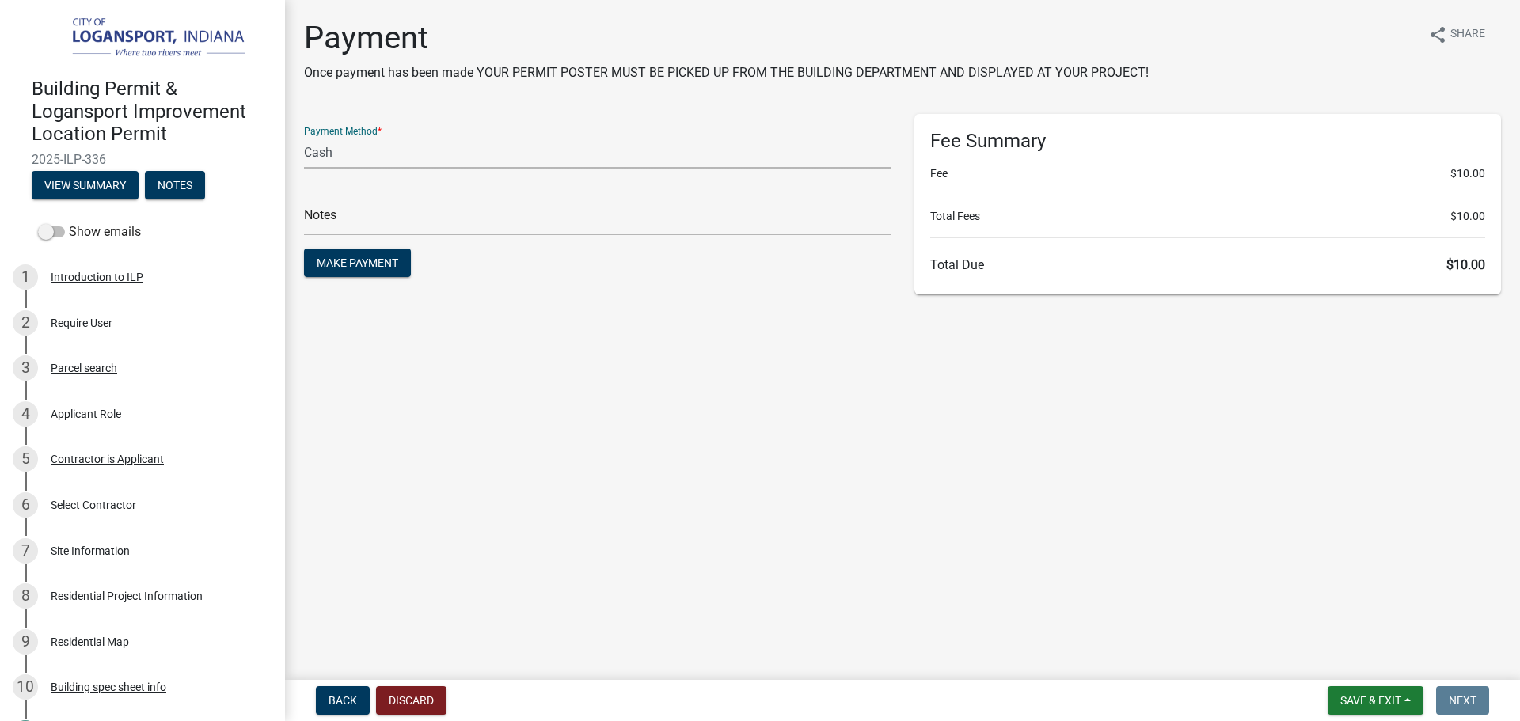
click at [304, 136] on select "Credit Card POS Check Cash Online" at bounding box center [597, 152] width 587 height 32
click at [624, 310] on main "Payment Once payment has been made YOUR PERMIT POSTER MUST BE PICKED UP FROM TH…" at bounding box center [902, 337] width 1235 height 674
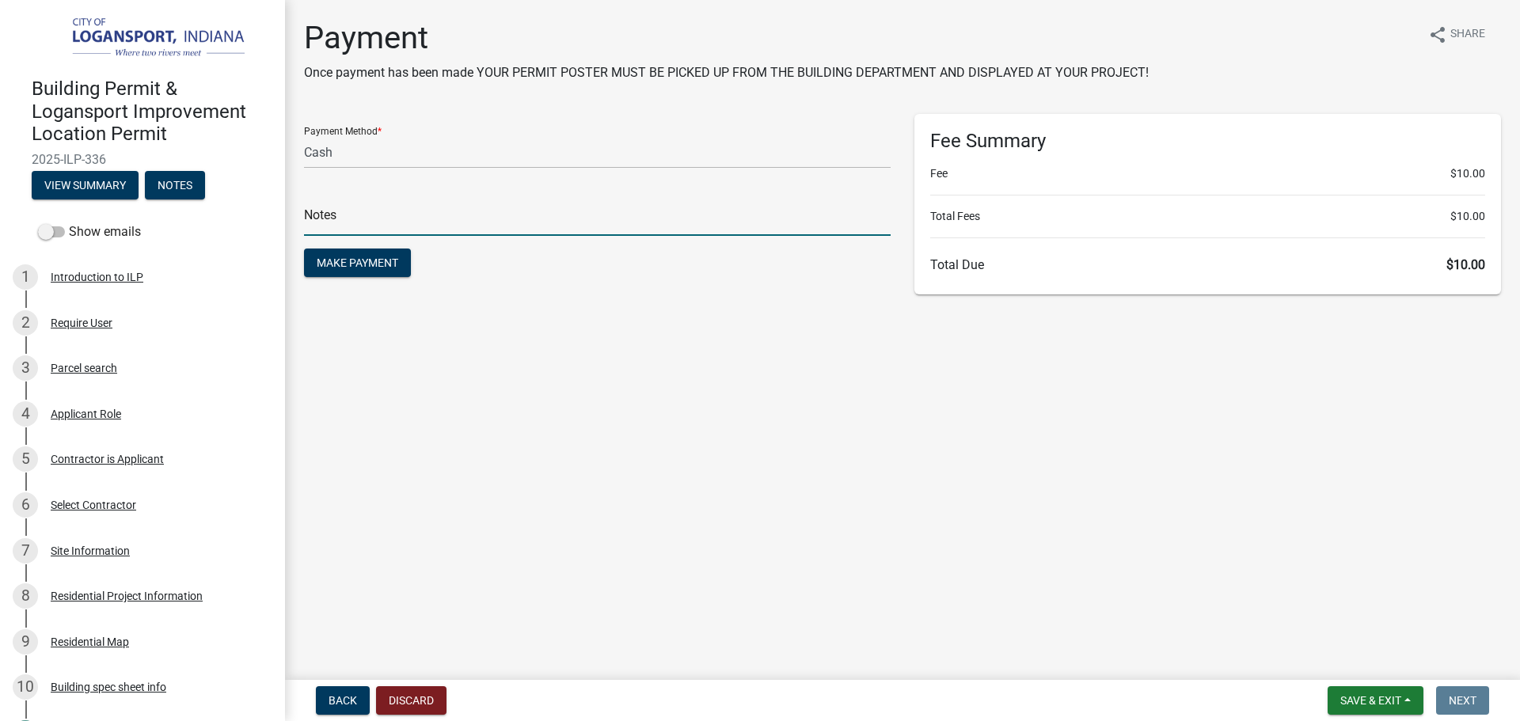
click at [579, 208] on input "text" at bounding box center [597, 219] width 587 height 32
type input "118373"
click at [377, 268] on span "Make Payment" at bounding box center [358, 262] width 82 height 13
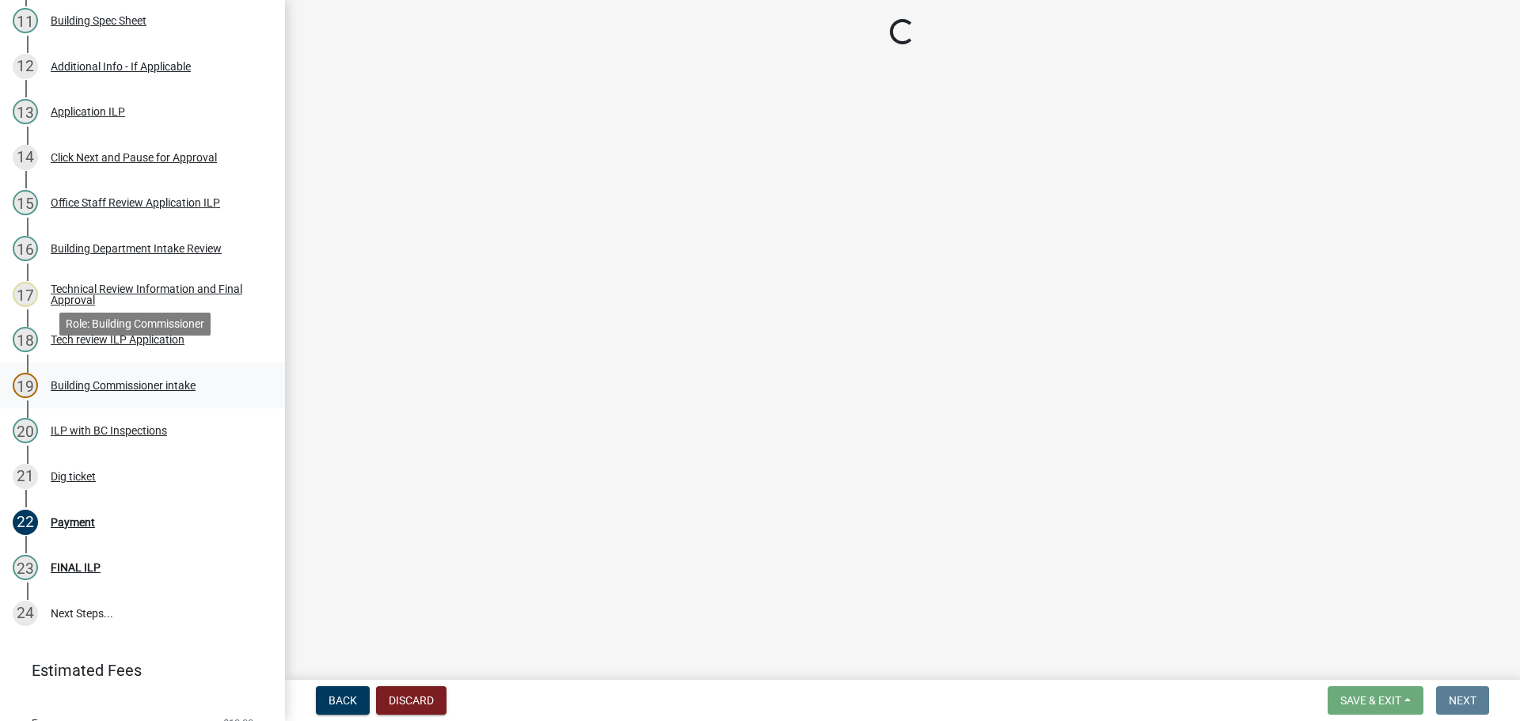
scroll to position [773, 0]
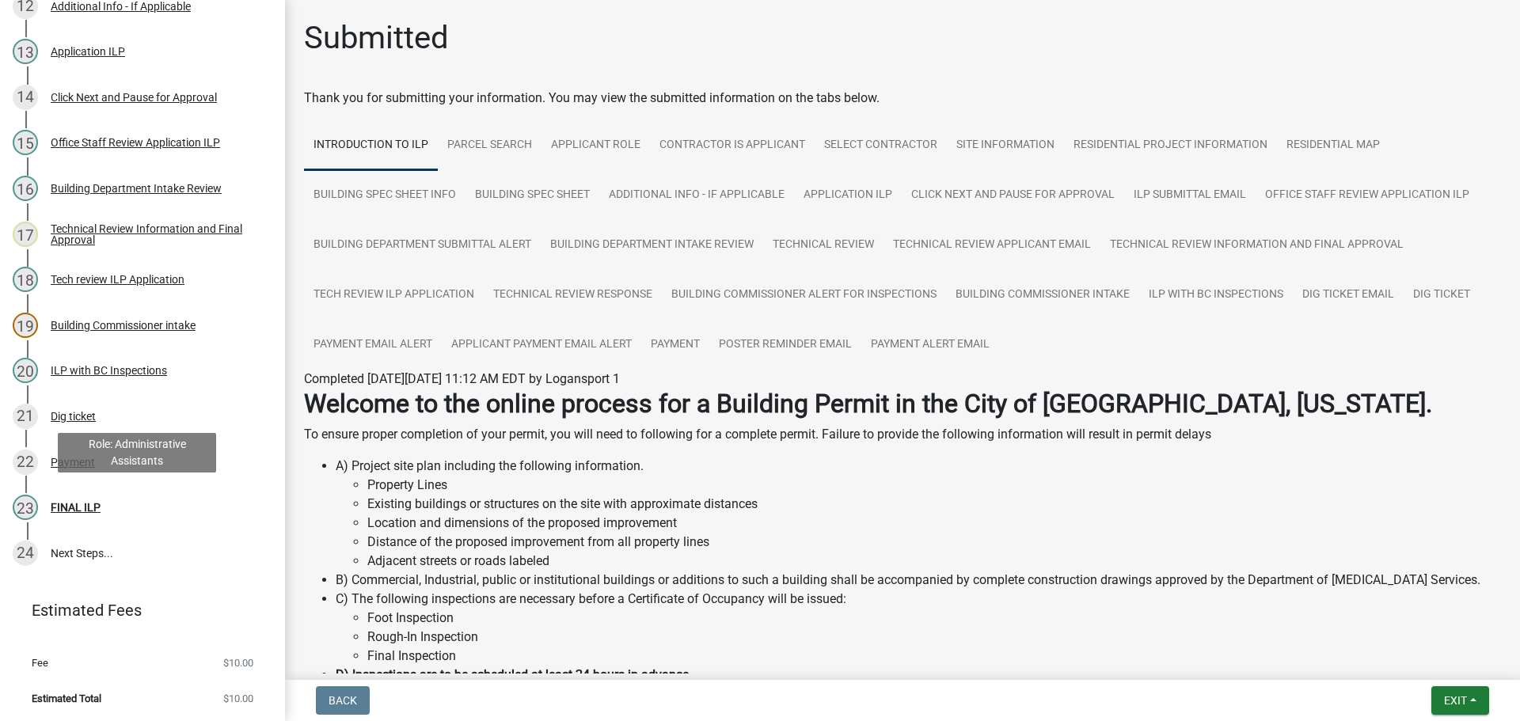
click at [118, 499] on div "23 FINAL ILP" at bounding box center [136, 507] width 247 height 25
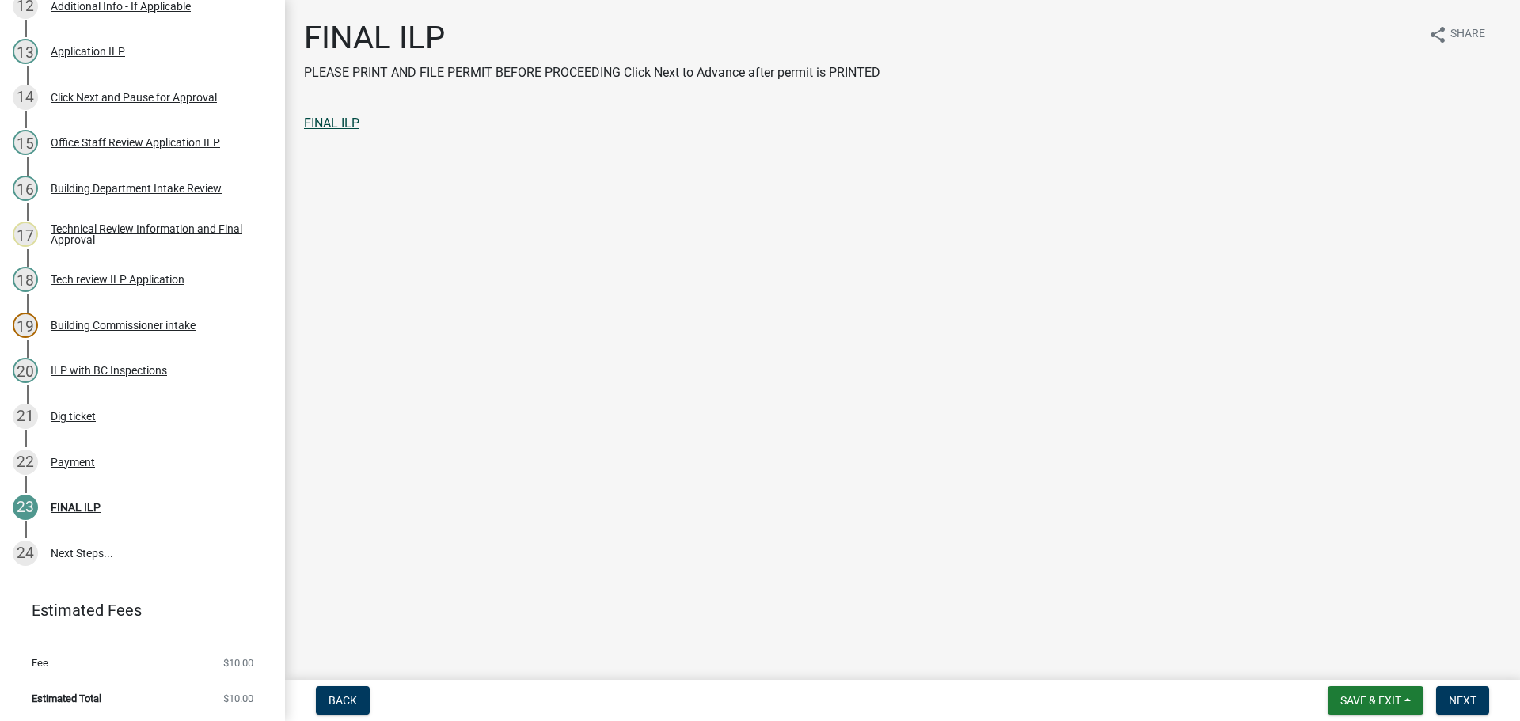
click at [343, 127] on link "FINAL ILP" at bounding box center [331, 123] width 55 height 15
click at [1467, 702] on span "Next" at bounding box center [1463, 700] width 28 height 13
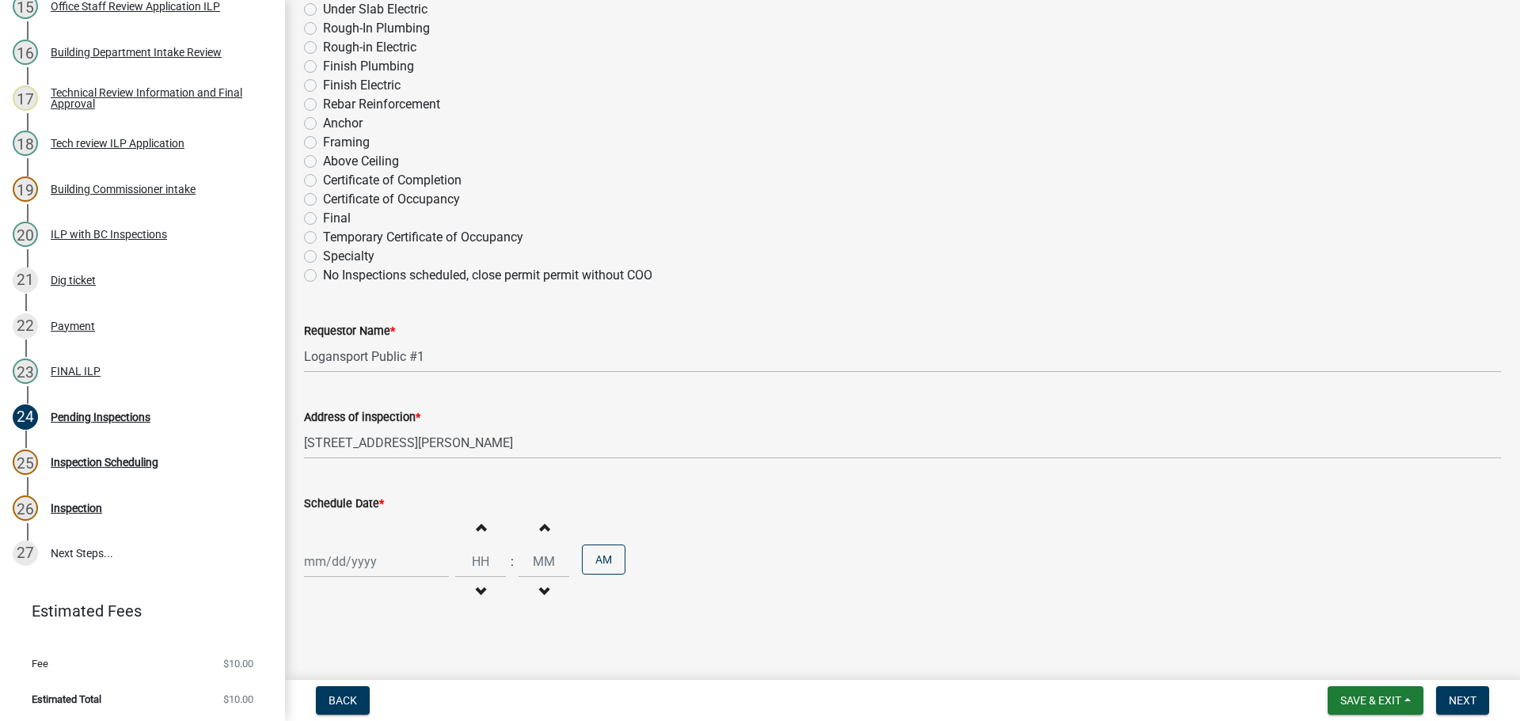
scroll to position [828, 0]
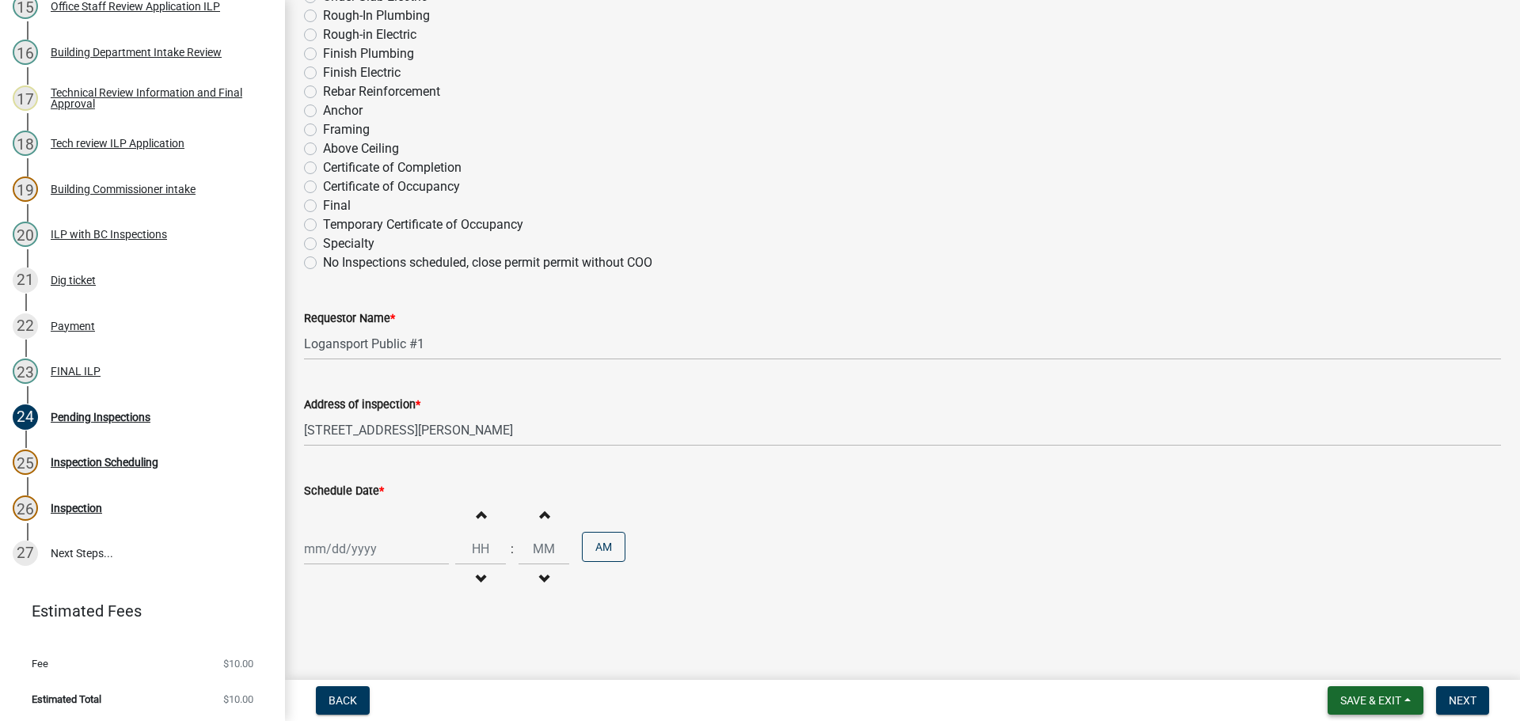
click at [1388, 697] on span "Save & Exit" at bounding box center [1370, 700] width 61 height 13
click at [1371, 656] on button "Save & Exit" at bounding box center [1360, 659] width 127 height 38
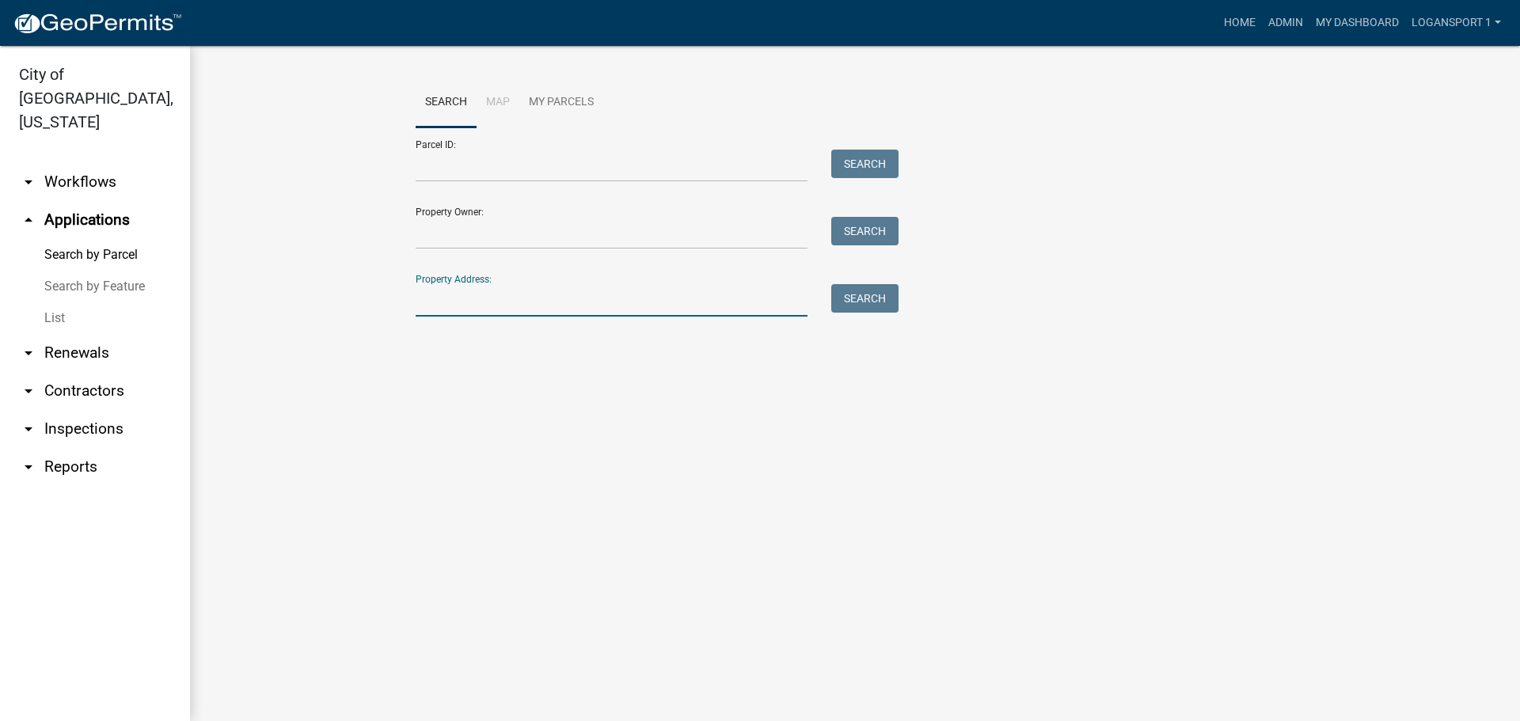
click at [567, 299] on input "Property Address:" at bounding box center [612, 300] width 392 height 32
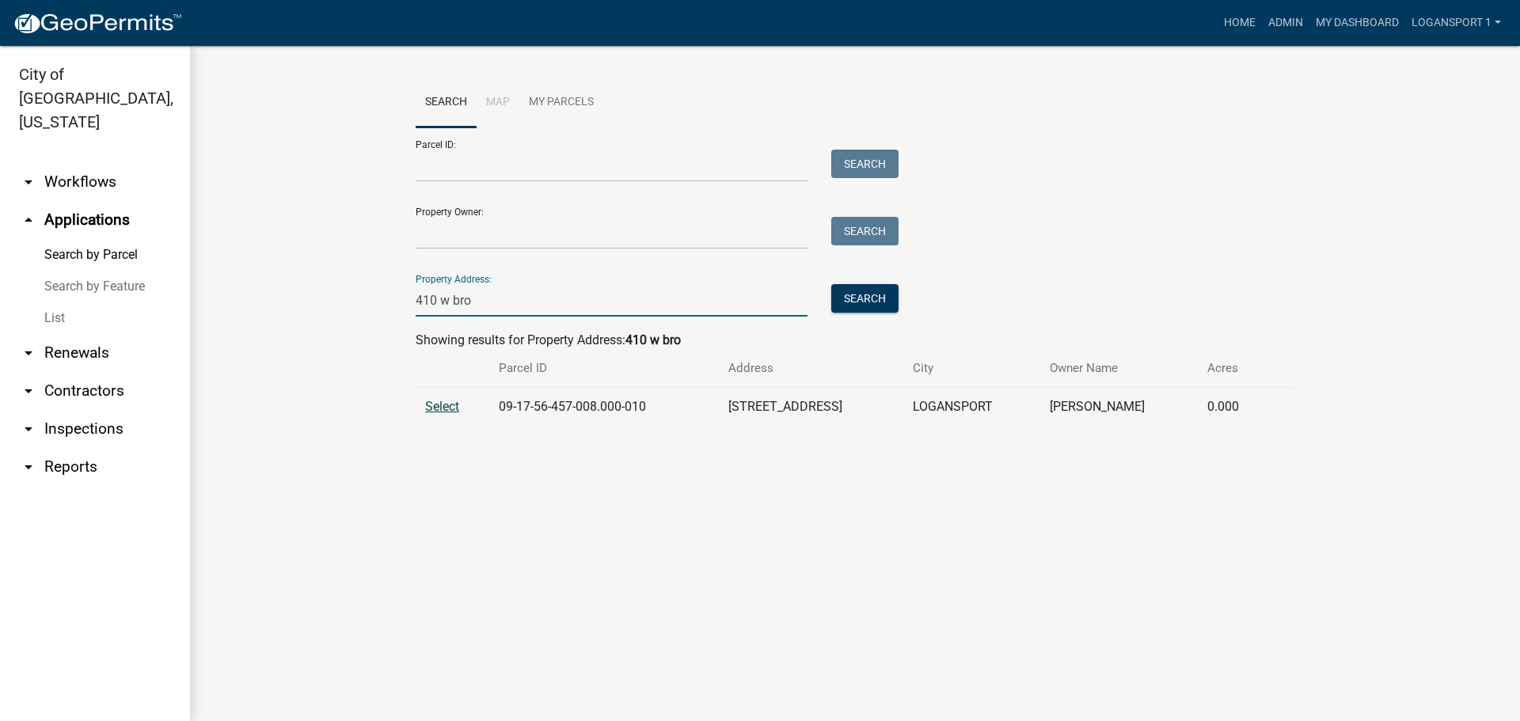
type input "410 w bro"
click at [458, 408] on span "Select" at bounding box center [442, 406] width 34 height 15
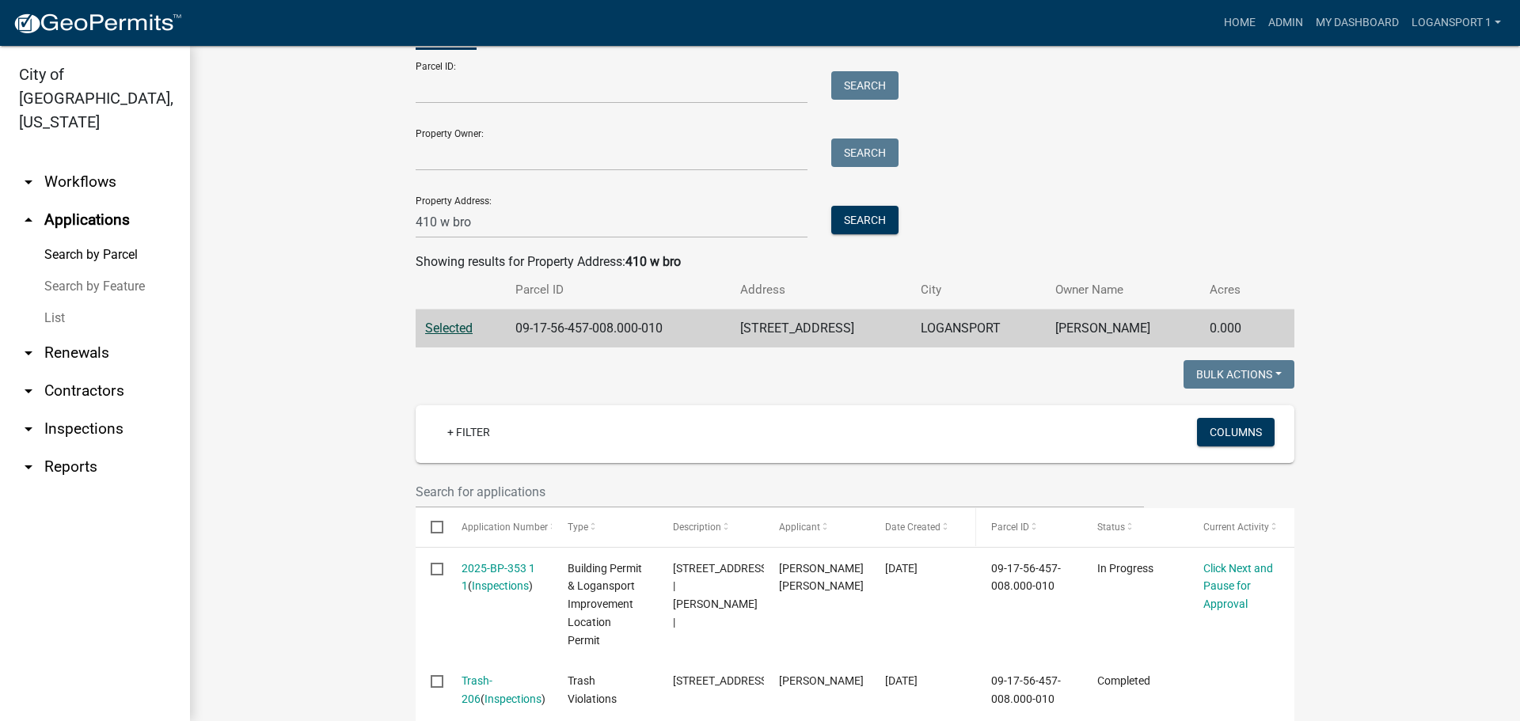
scroll to position [154, 0]
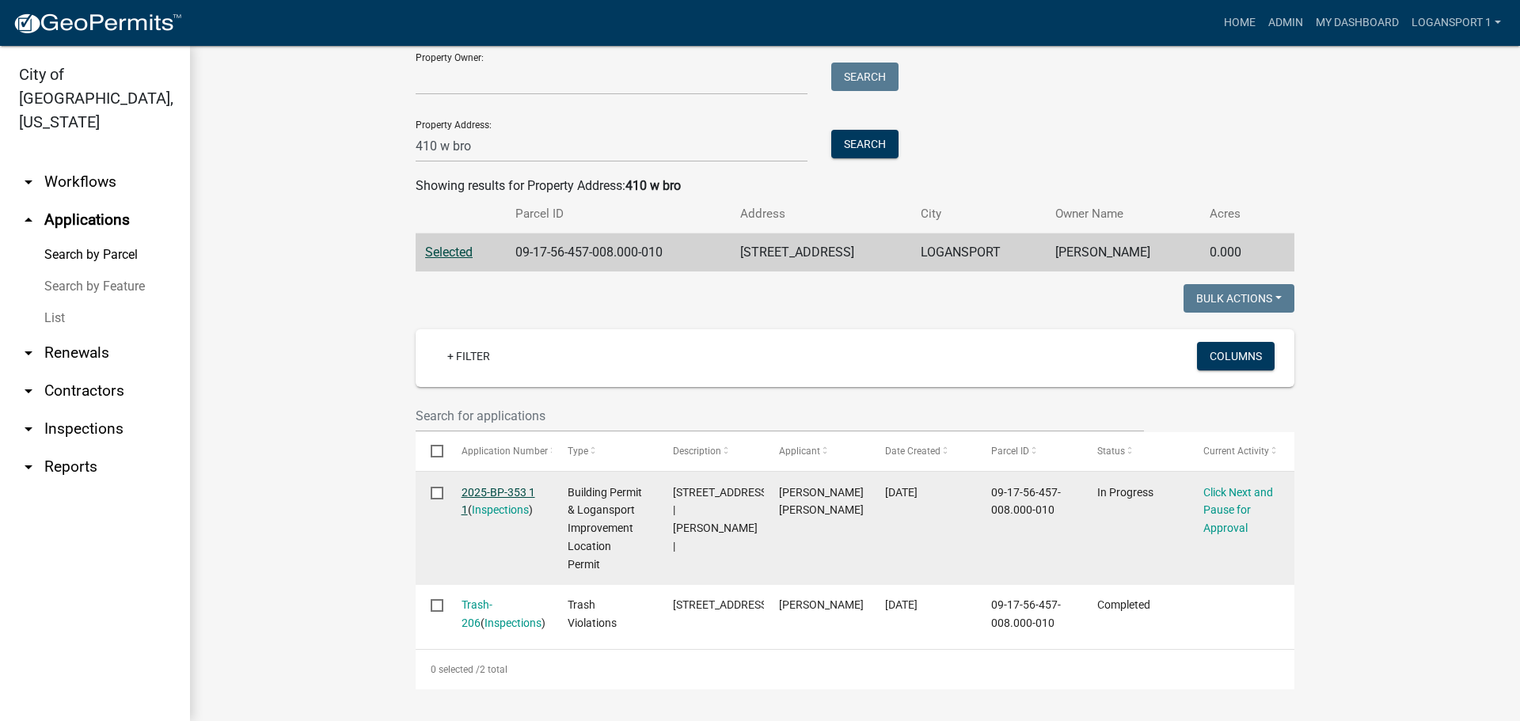
click at [492, 489] on link "2025-BP-353 1 1" at bounding box center [498, 501] width 74 height 31
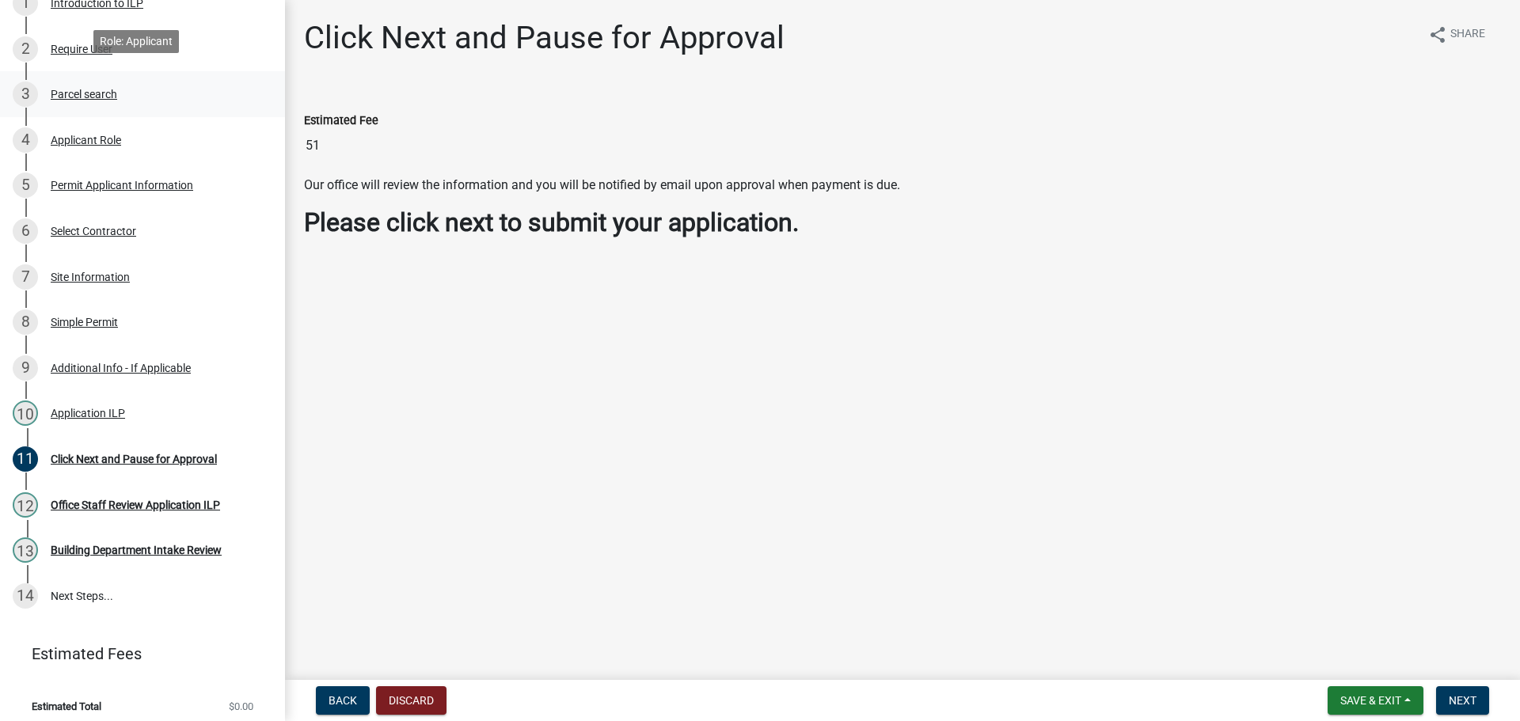
scroll to position [249, 0]
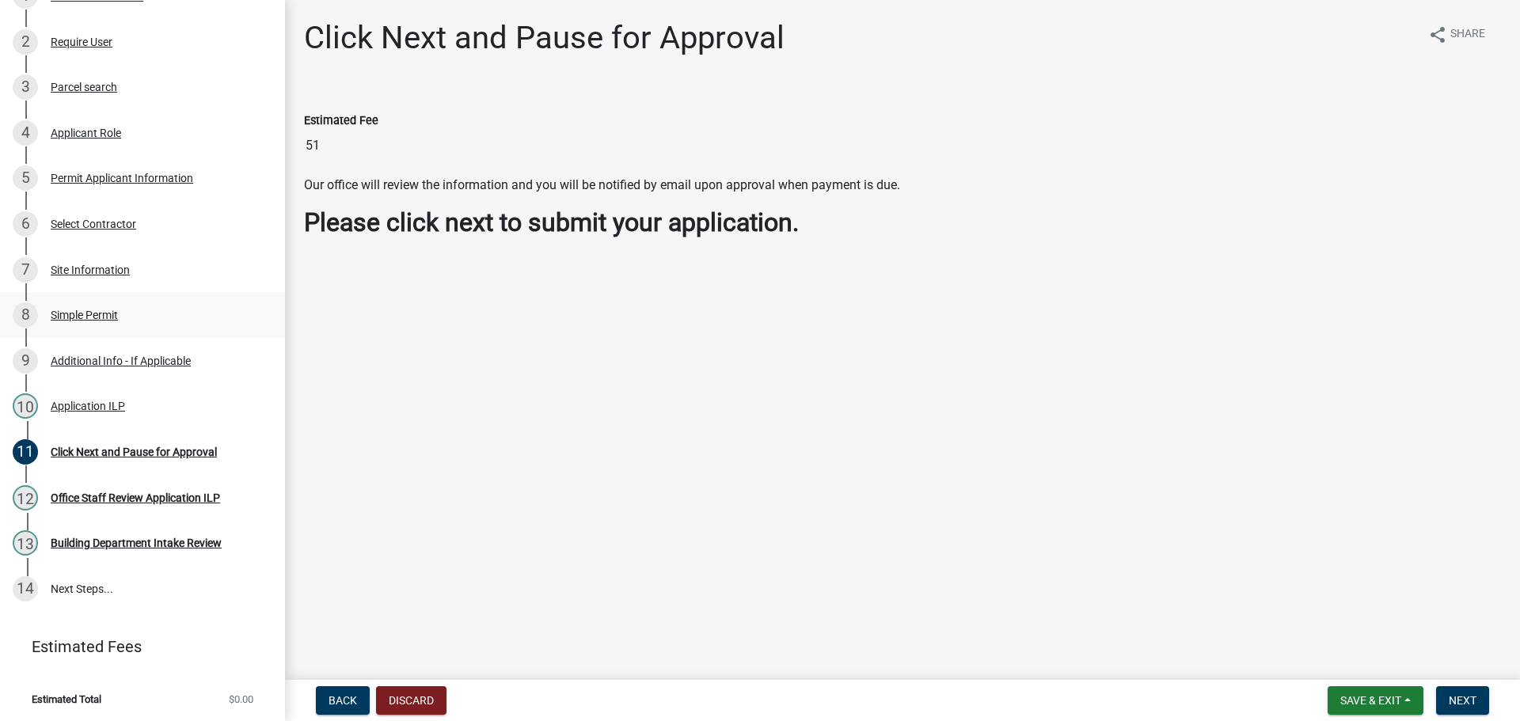
click at [109, 302] on div "8 Simple Permit" at bounding box center [136, 314] width 247 height 25
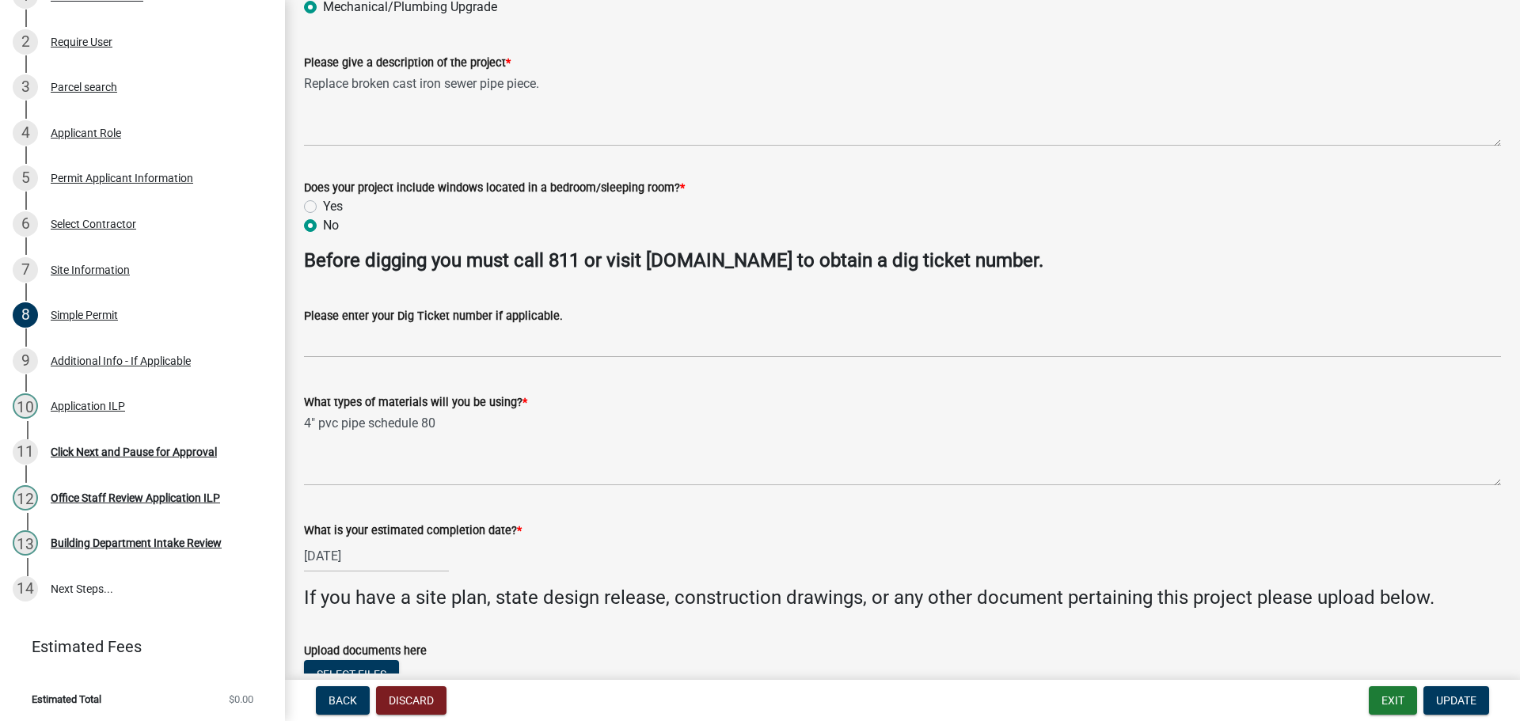
scroll to position [390, 0]
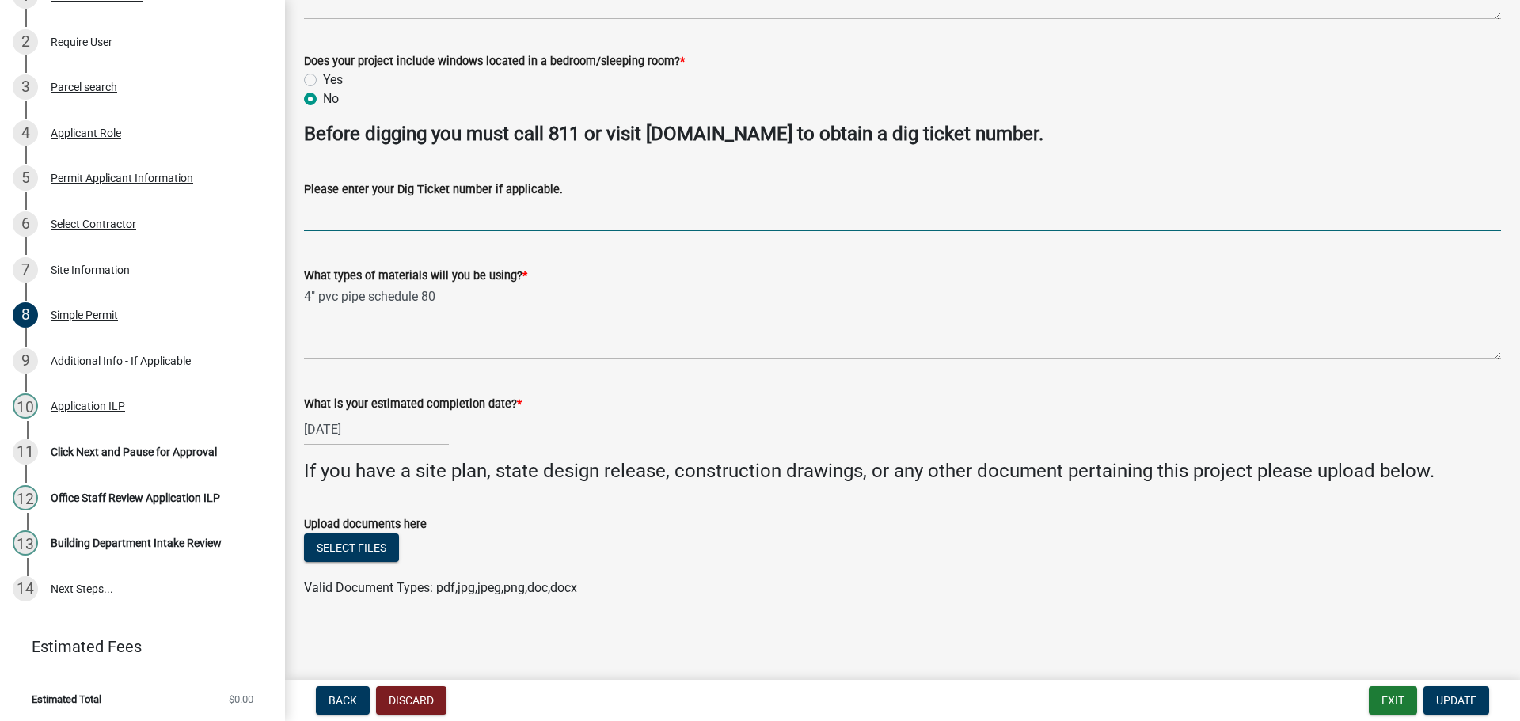
click at [446, 215] on input "Please enter your Dig Ticket number if applicable." at bounding box center [902, 215] width 1197 height 32
type input "25092204613"
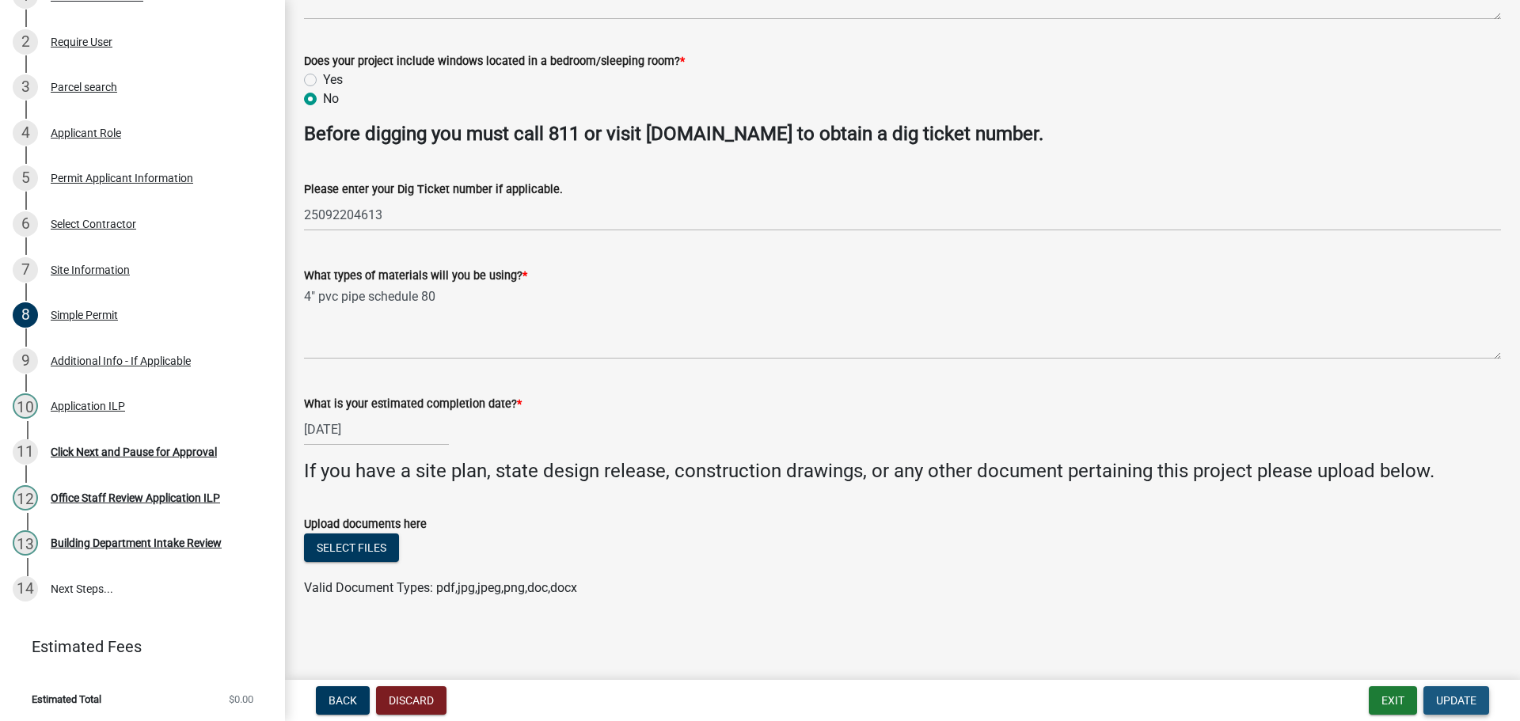
click at [1463, 693] on button "Update" at bounding box center [1456, 700] width 66 height 28
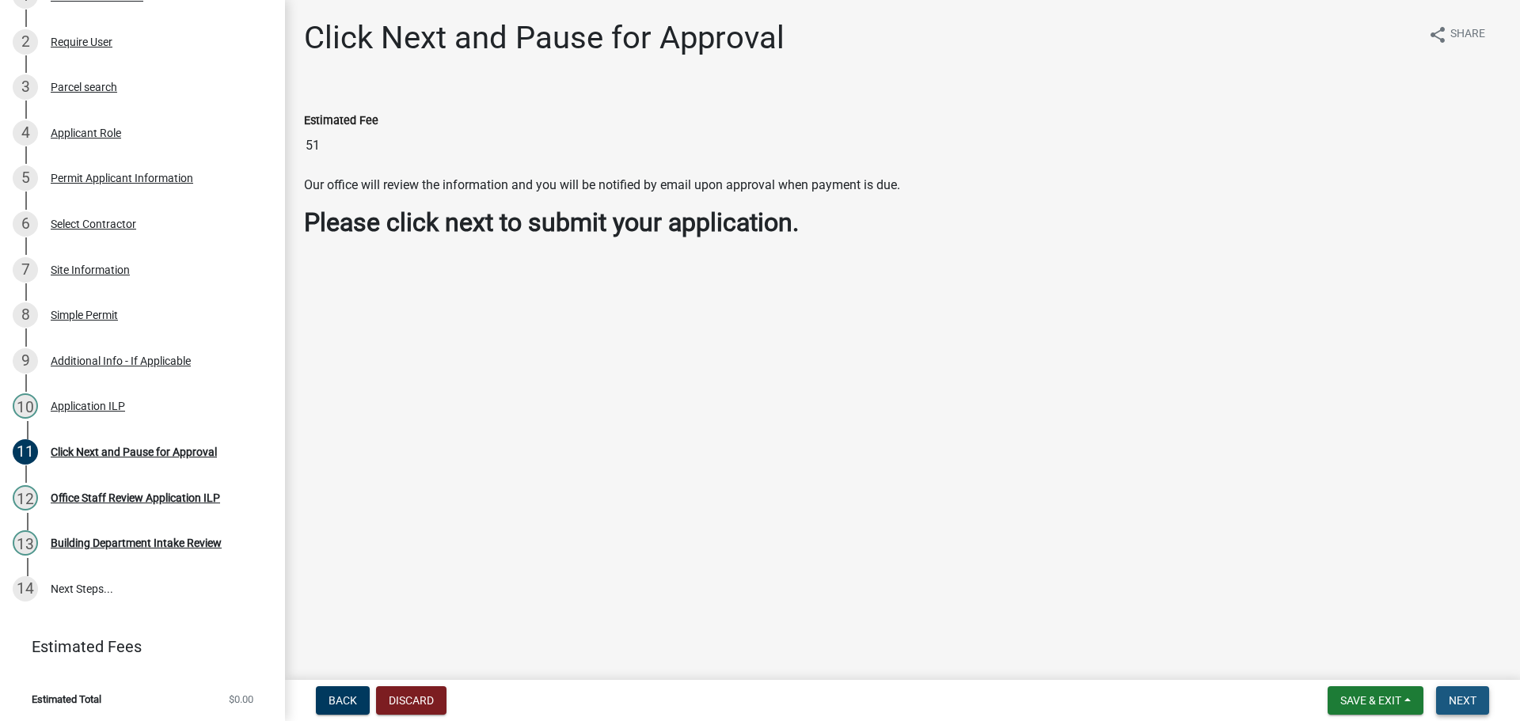
click at [1455, 697] on span "Next" at bounding box center [1463, 700] width 28 height 13
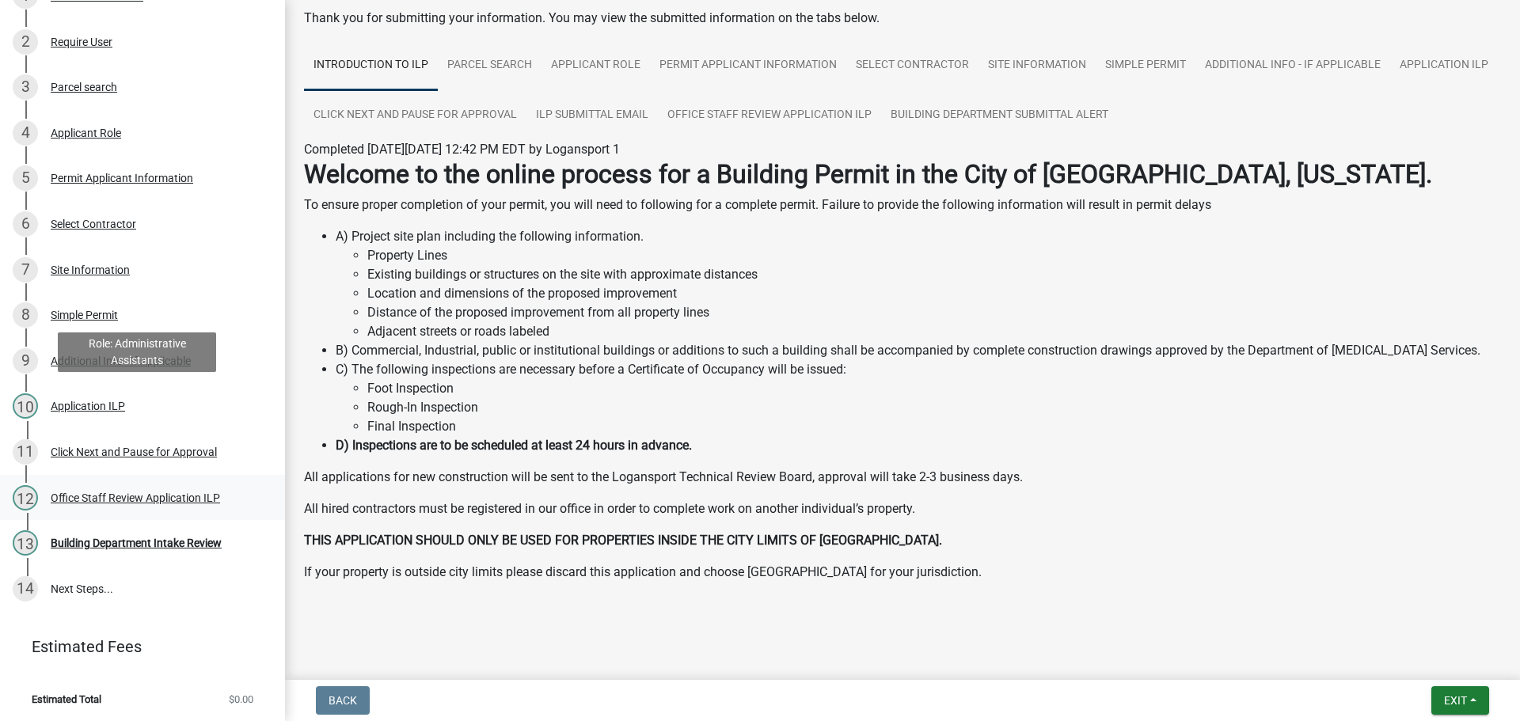
scroll to position [82, 0]
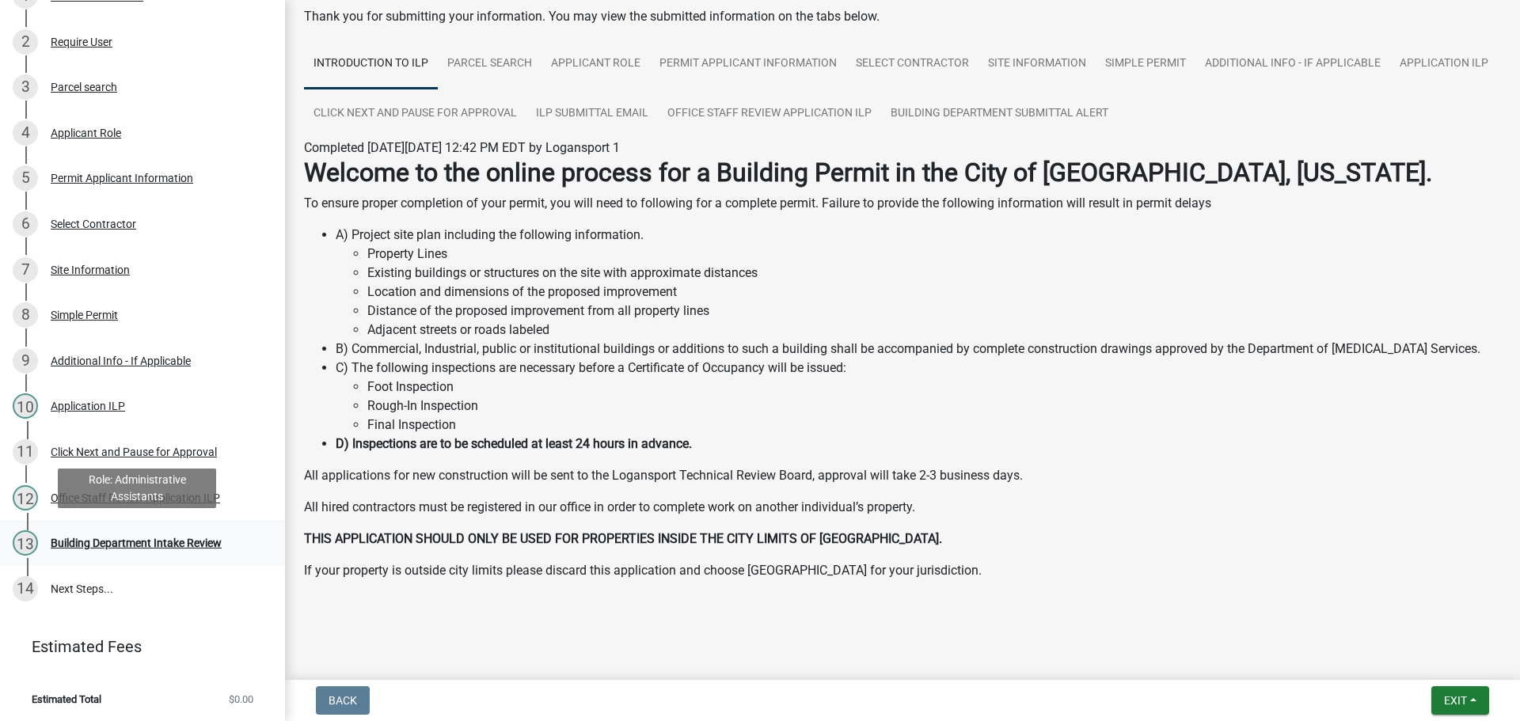
click at [118, 537] on div "Building Department Intake Review" at bounding box center [136, 542] width 171 height 11
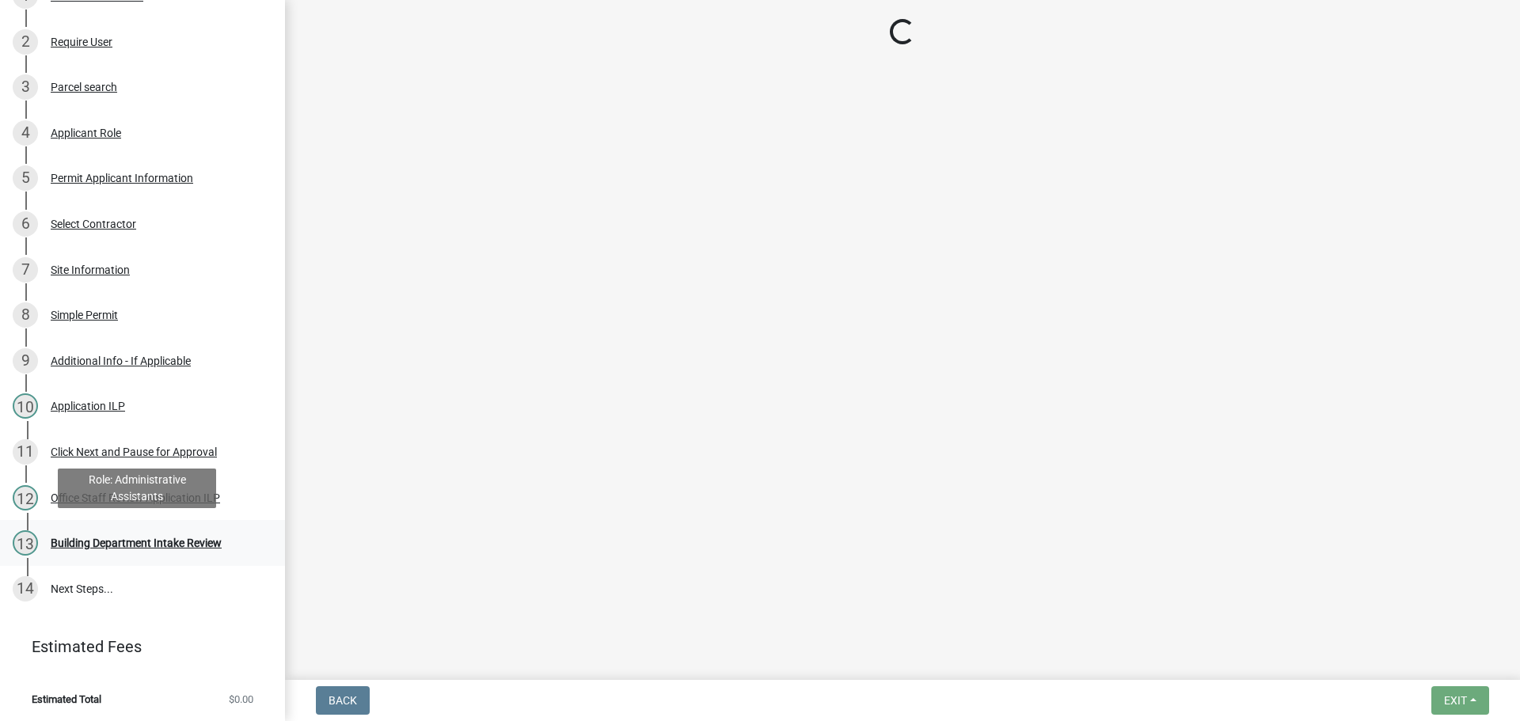
scroll to position [0, 0]
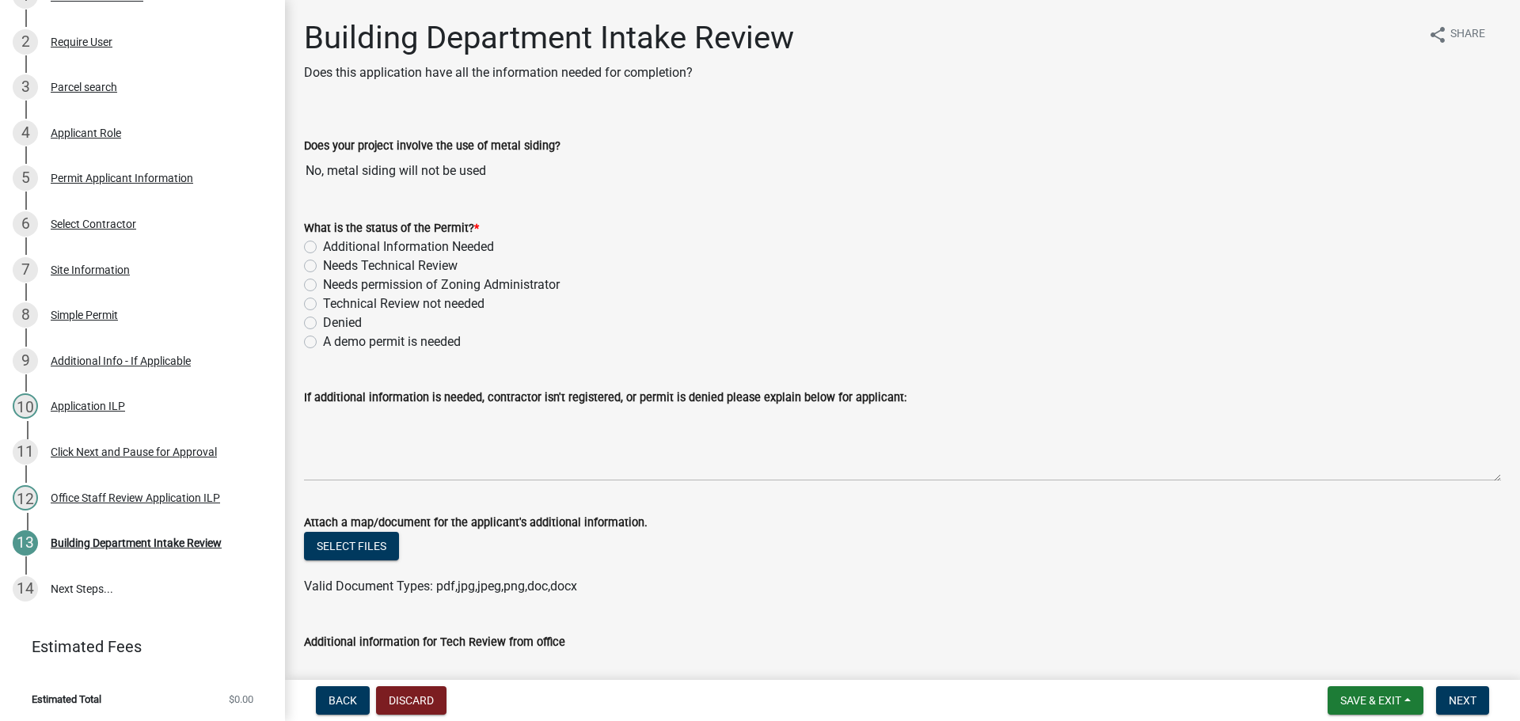
click at [323, 301] on label "Technical Review not needed" at bounding box center [403, 303] width 161 height 19
click at [323, 301] on input "Technical Review not needed" at bounding box center [328, 299] width 10 height 10
radio input "true"
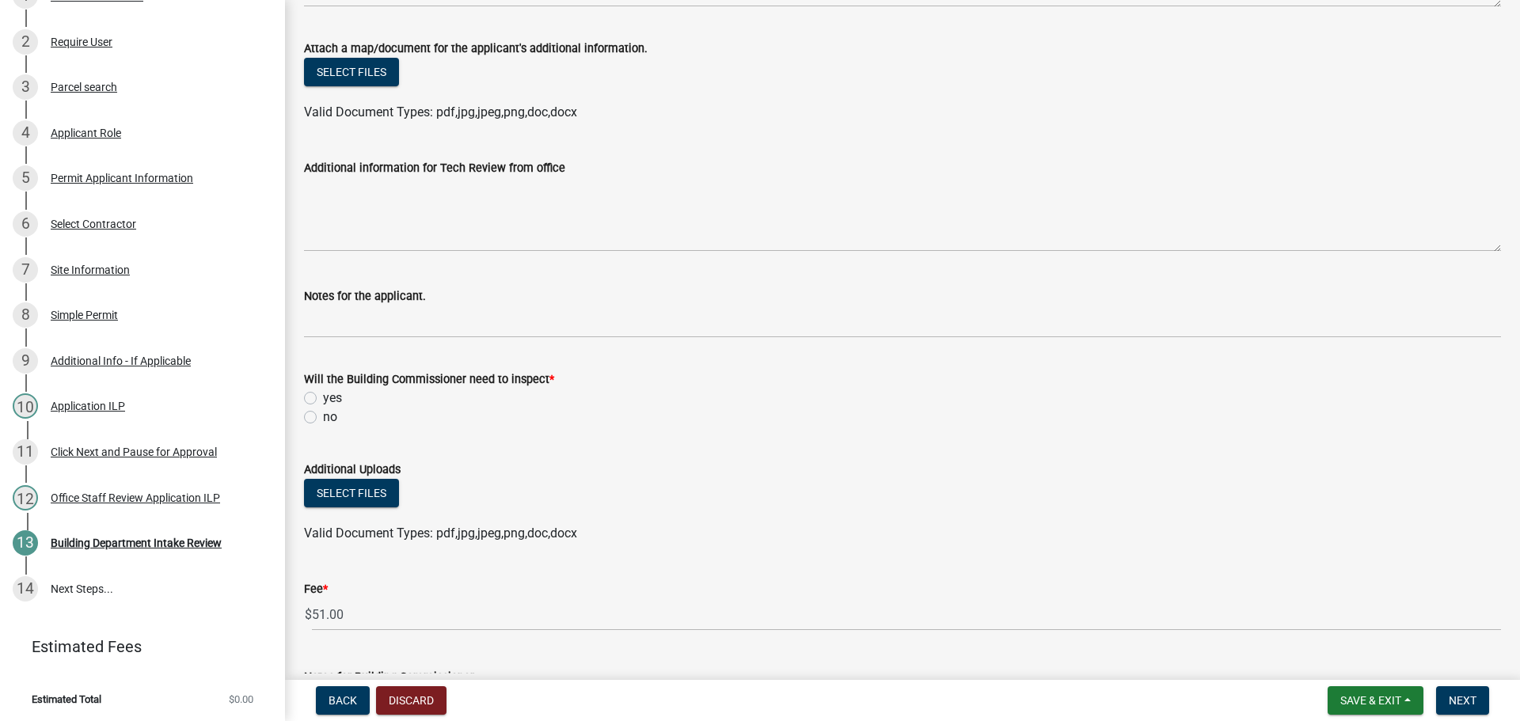
scroll to position [475, 0]
click at [323, 396] on label "yes" at bounding box center [332, 397] width 19 height 19
click at [323, 396] on input "yes" at bounding box center [328, 393] width 10 height 10
radio input "true"
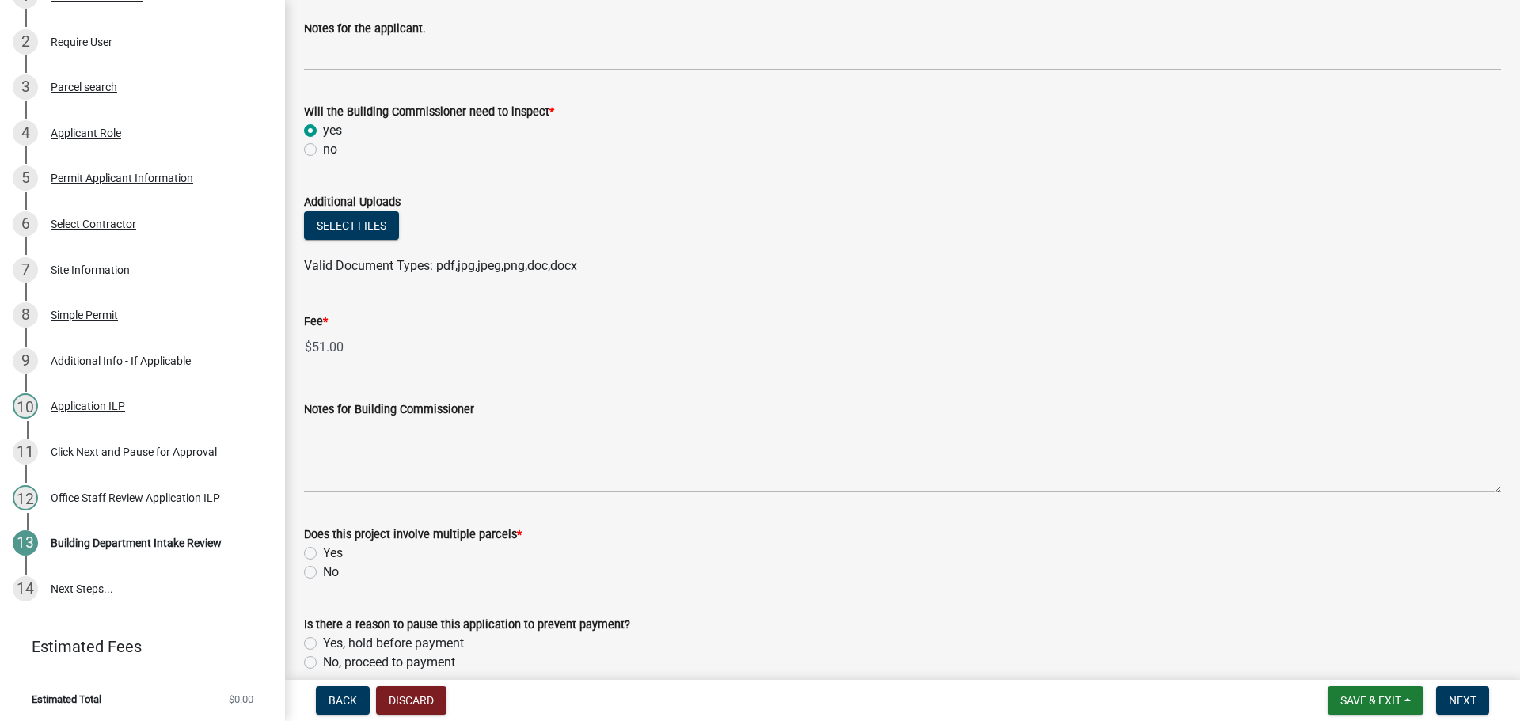
scroll to position [816, 0]
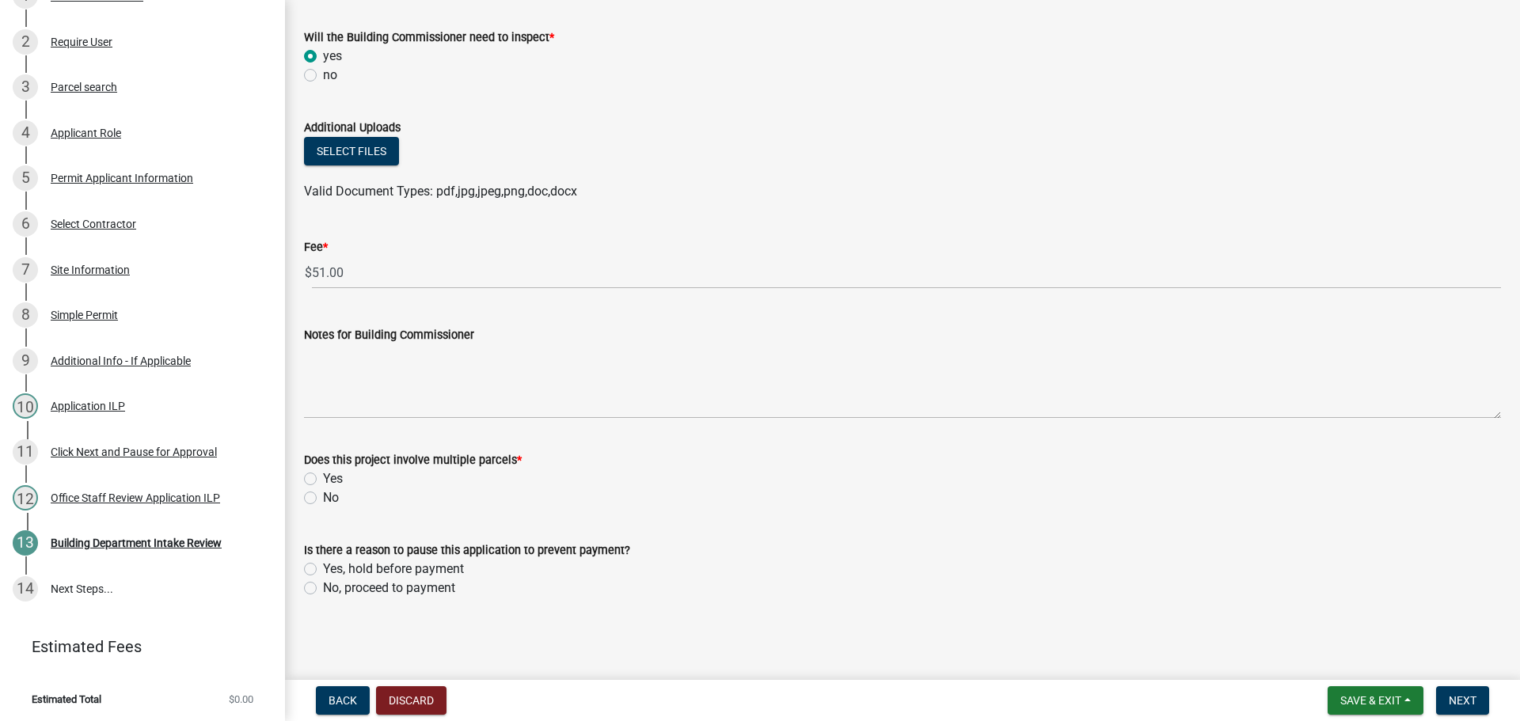
click at [323, 495] on label "No" at bounding box center [331, 497] width 16 height 19
click at [323, 495] on input "No" at bounding box center [328, 493] width 10 height 10
radio input "true"
click at [323, 586] on label "No, proceed to payment" at bounding box center [389, 588] width 132 height 19
click at [323, 586] on input "No, proceed to payment" at bounding box center [328, 584] width 10 height 10
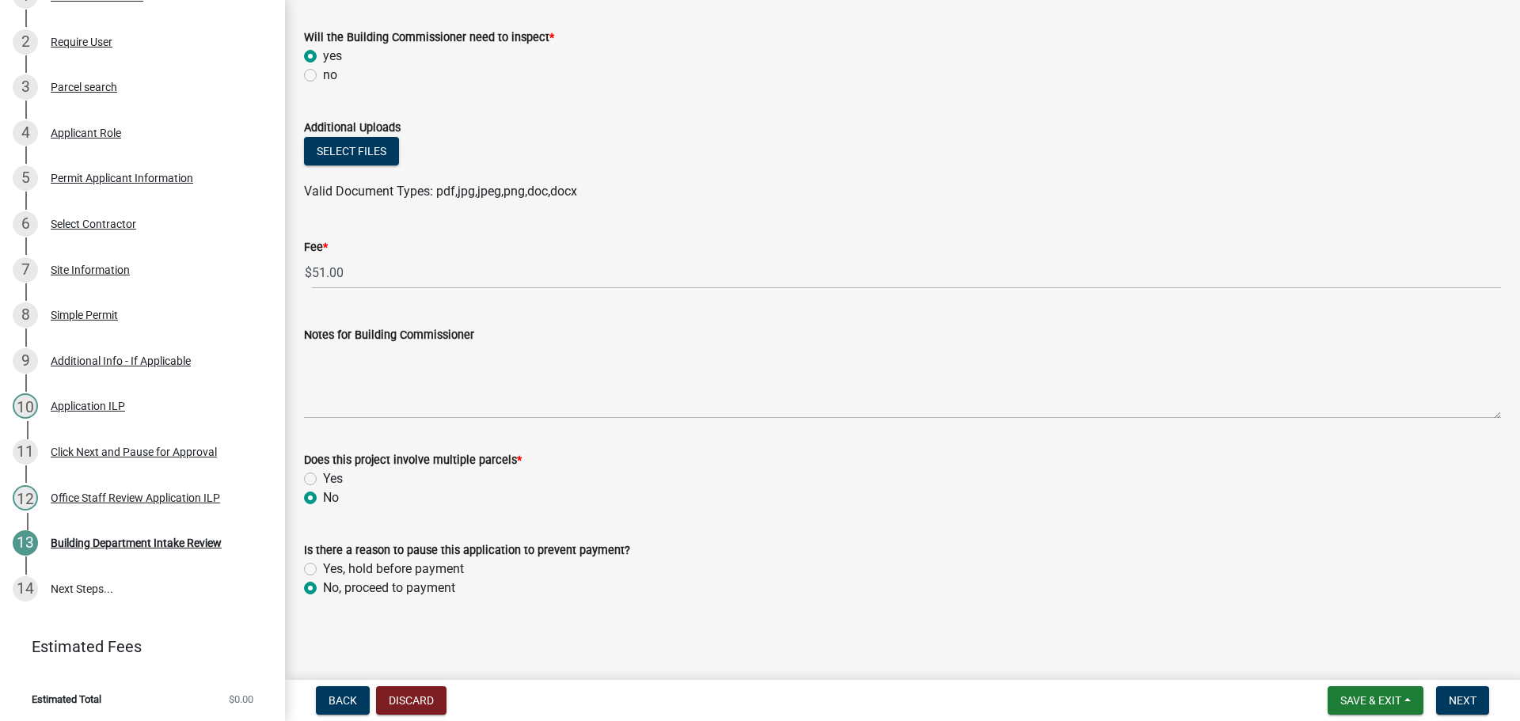
radio input "true"
click at [1458, 691] on button "Next" at bounding box center [1462, 700] width 53 height 28
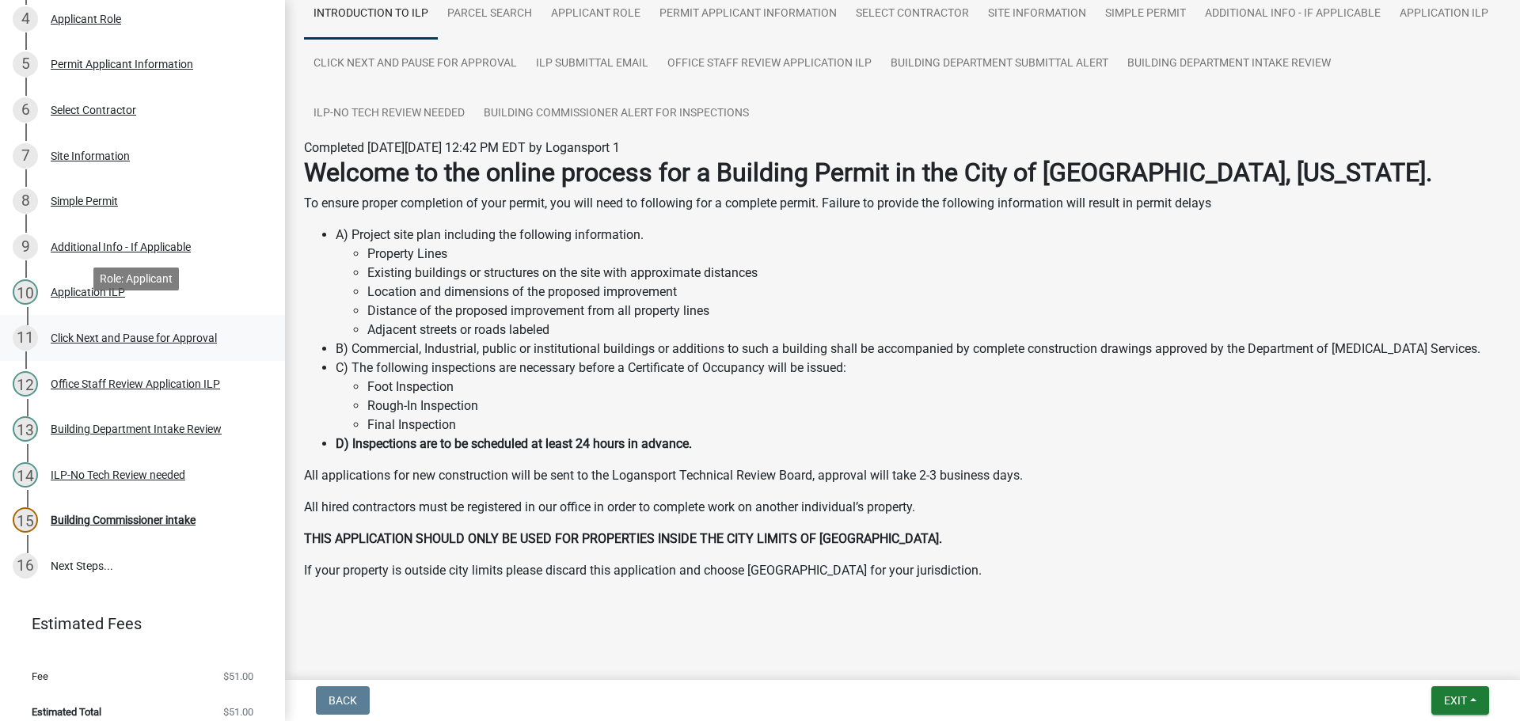
scroll to position [408, 0]
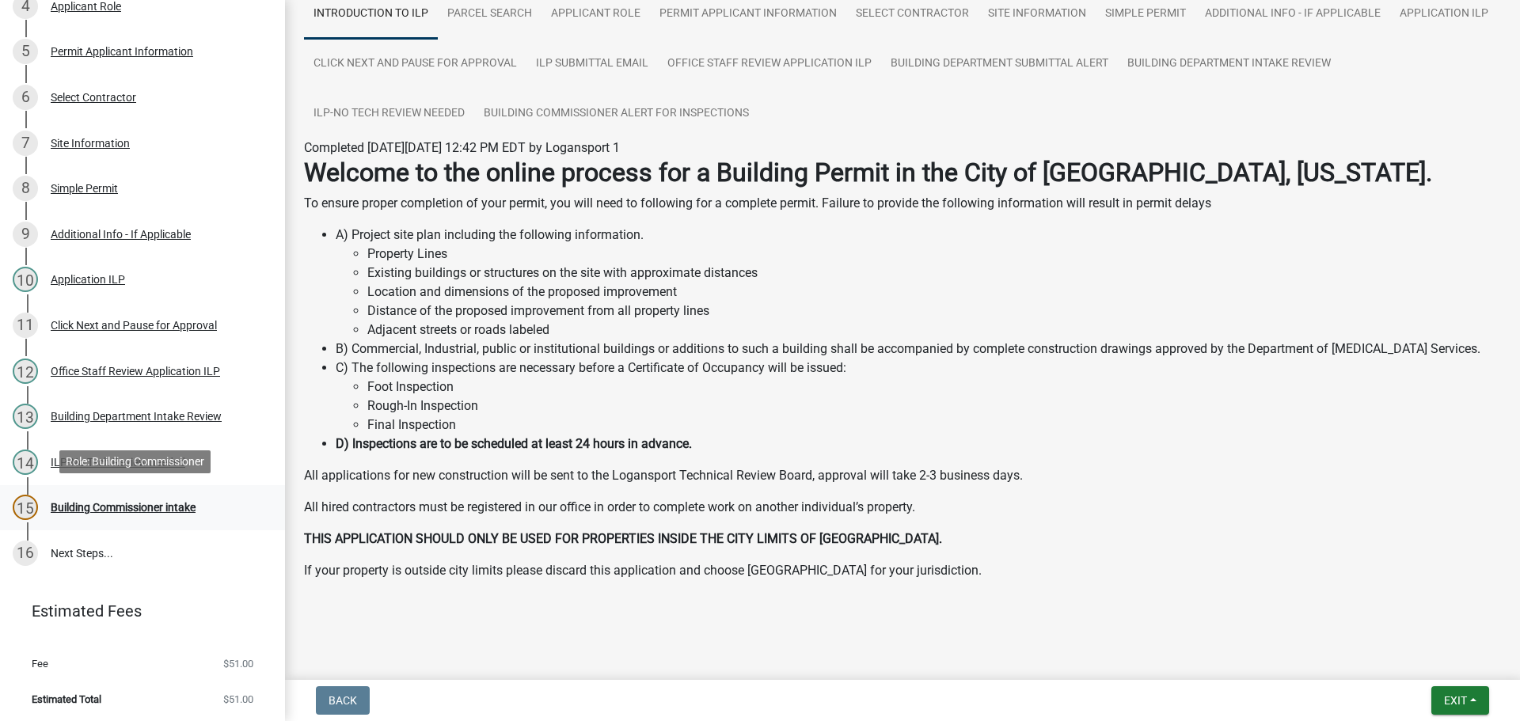
click at [187, 495] on div "15 Building Commissioner intake" at bounding box center [136, 507] width 247 height 25
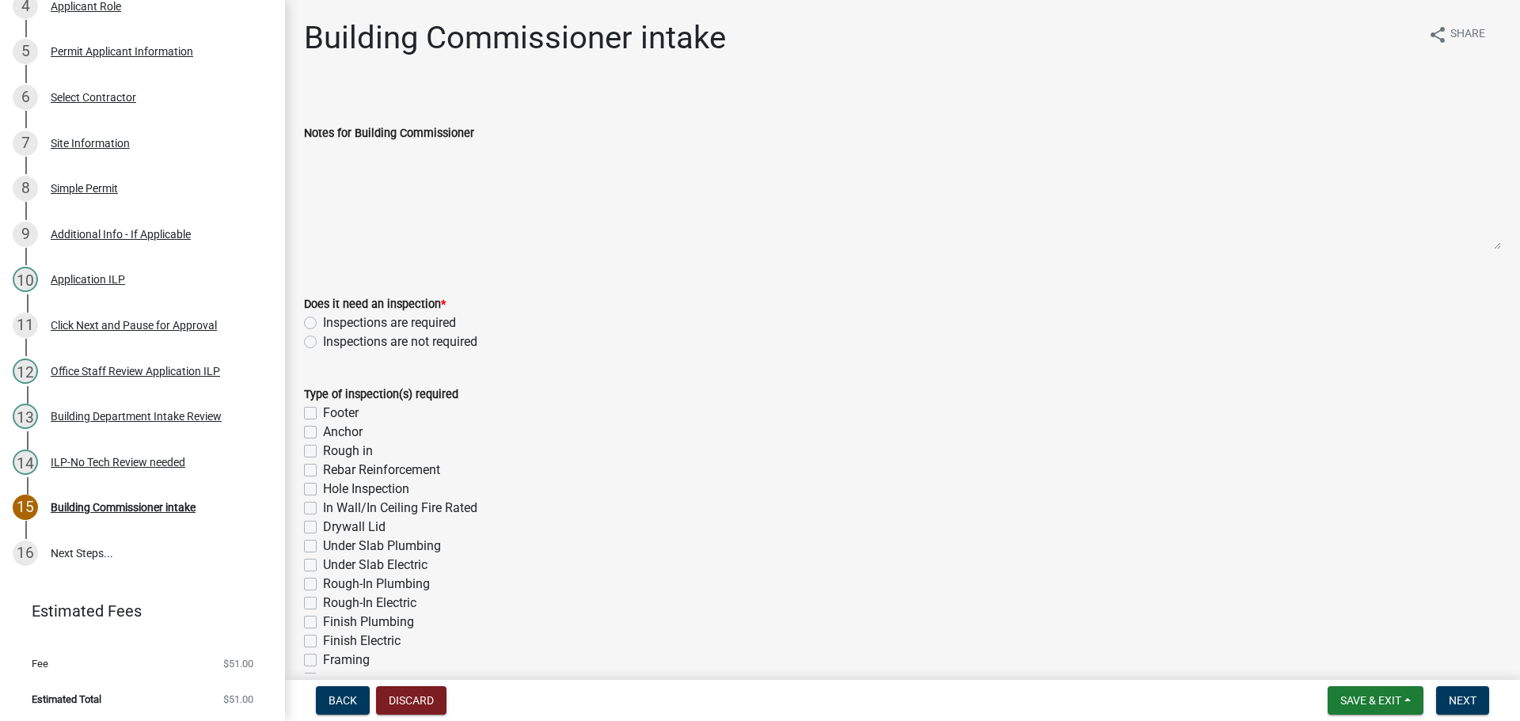
click at [323, 320] on label "Inspections are required" at bounding box center [389, 322] width 133 height 19
click at [323, 320] on input "Inspections are required" at bounding box center [328, 318] width 10 height 10
radio input "true"
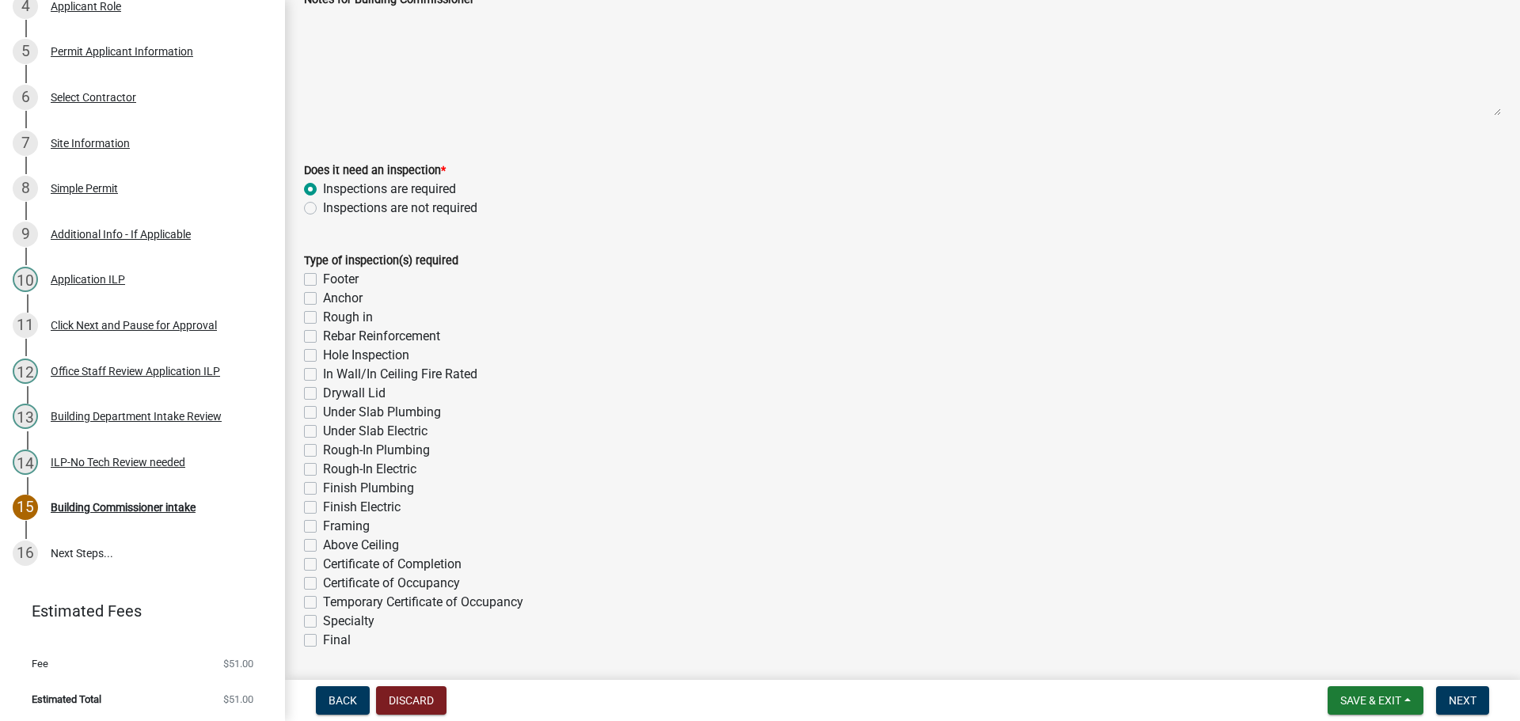
scroll to position [158, 0]
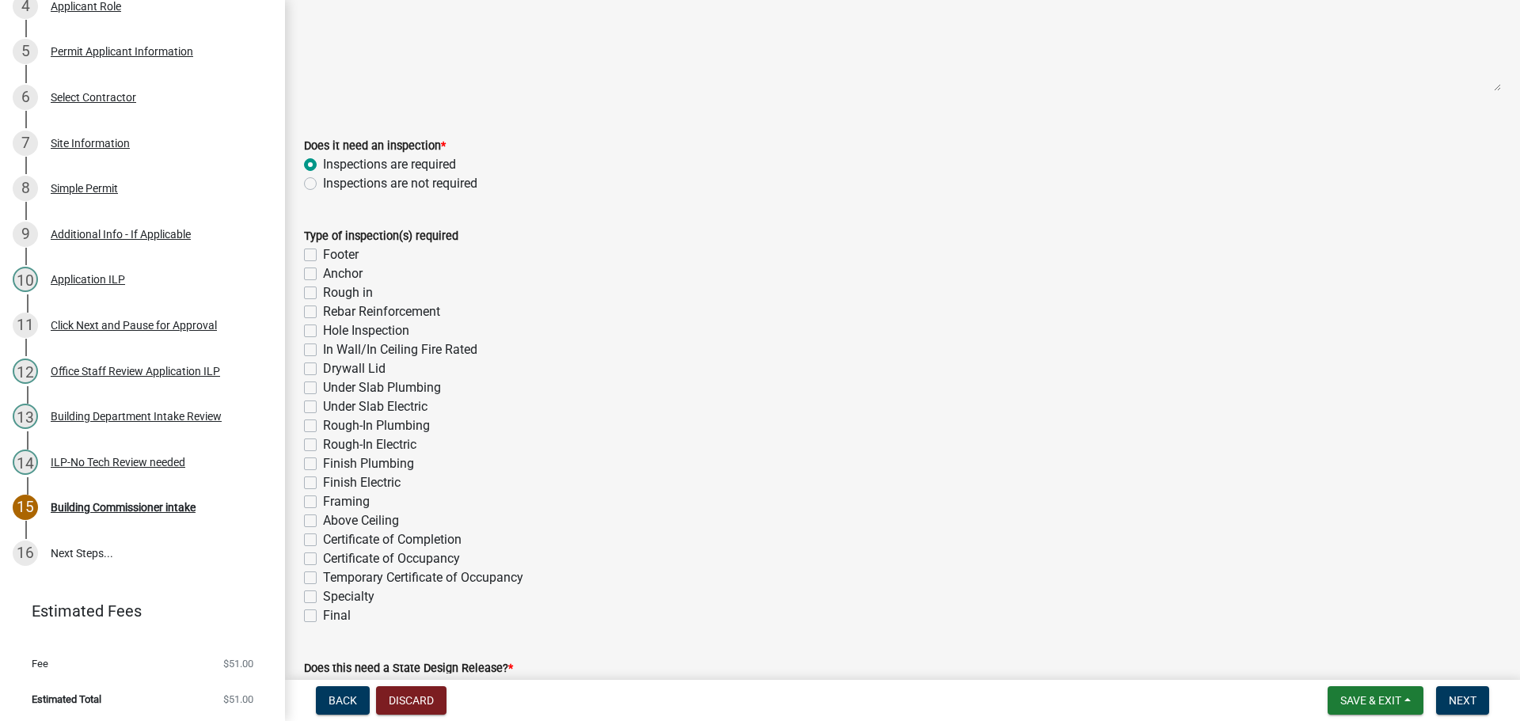
click at [323, 326] on label "Hole Inspection" at bounding box center [366, 330] width 86 height 19
click at [323, 326] on input "Hole Inspection" at bounding box center [328, 326] width 10 height 10
checkbox input "true"
checkbox input "false"
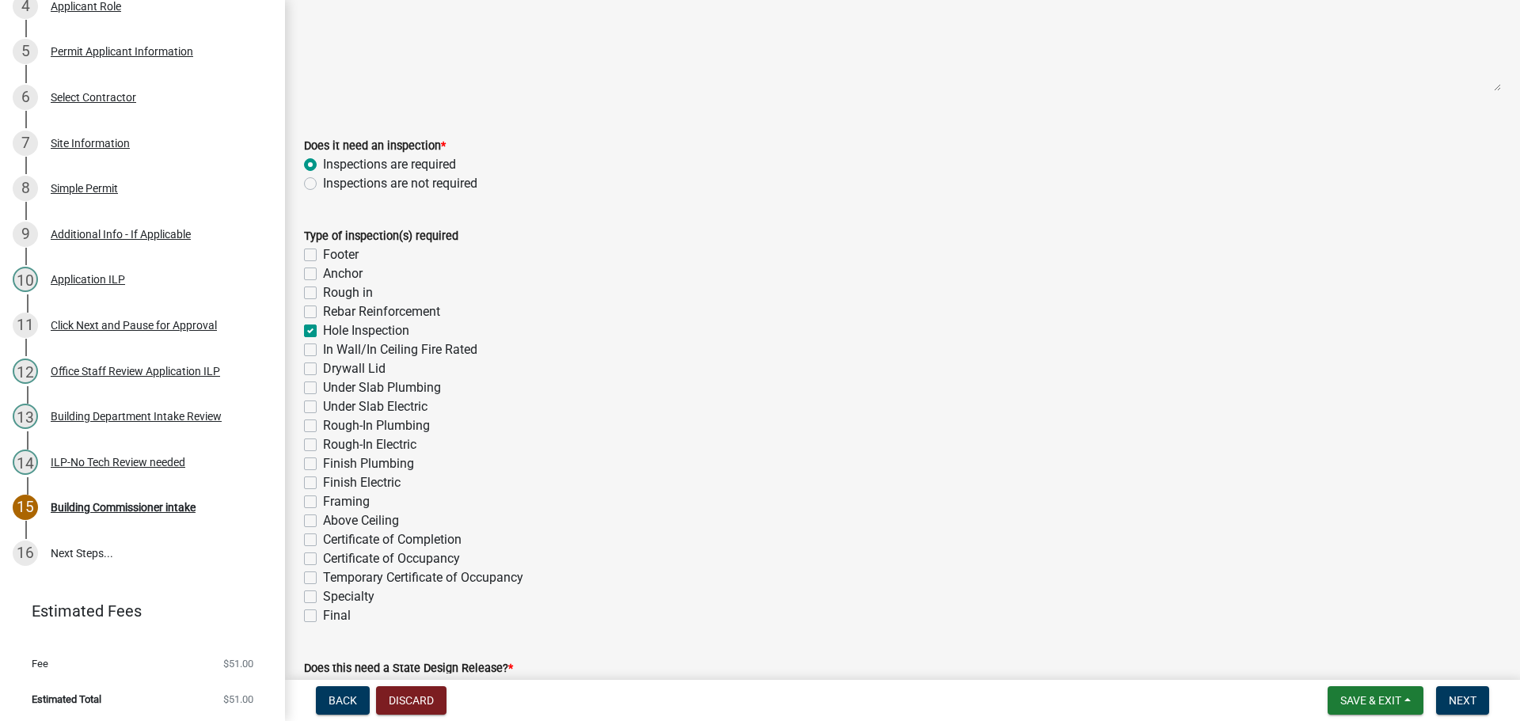
checkbox input "false"
checkbox input "true"
checkbox input "false"
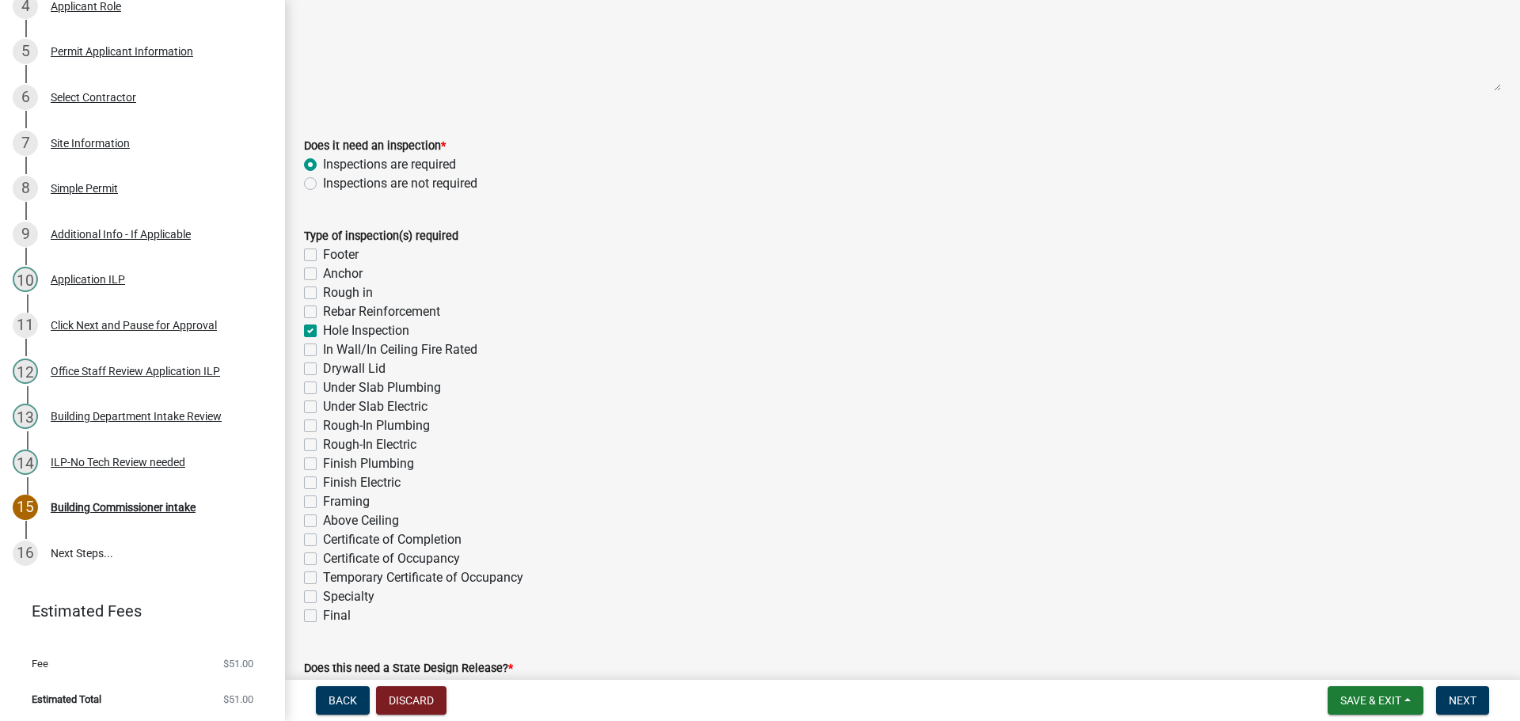
checkbox input "false"
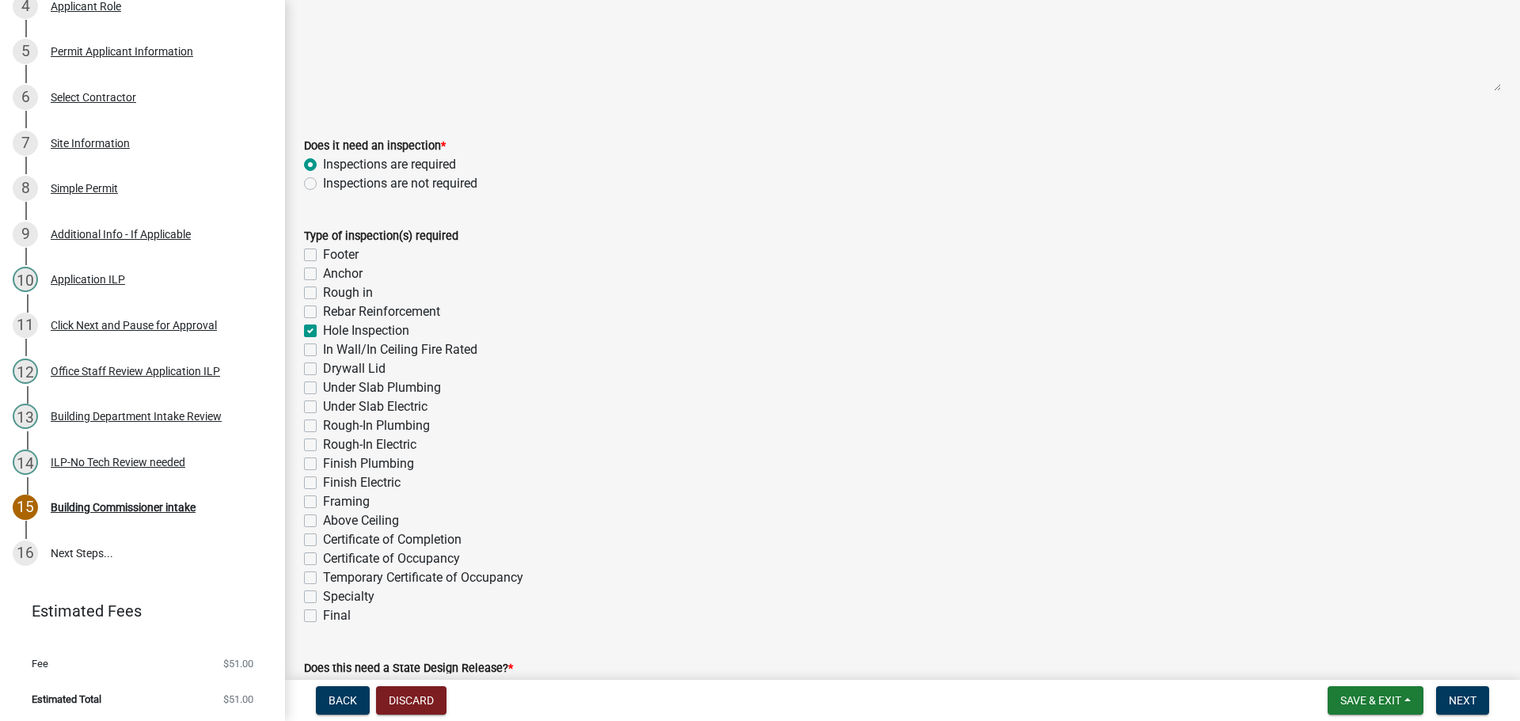
checkbox input "false"
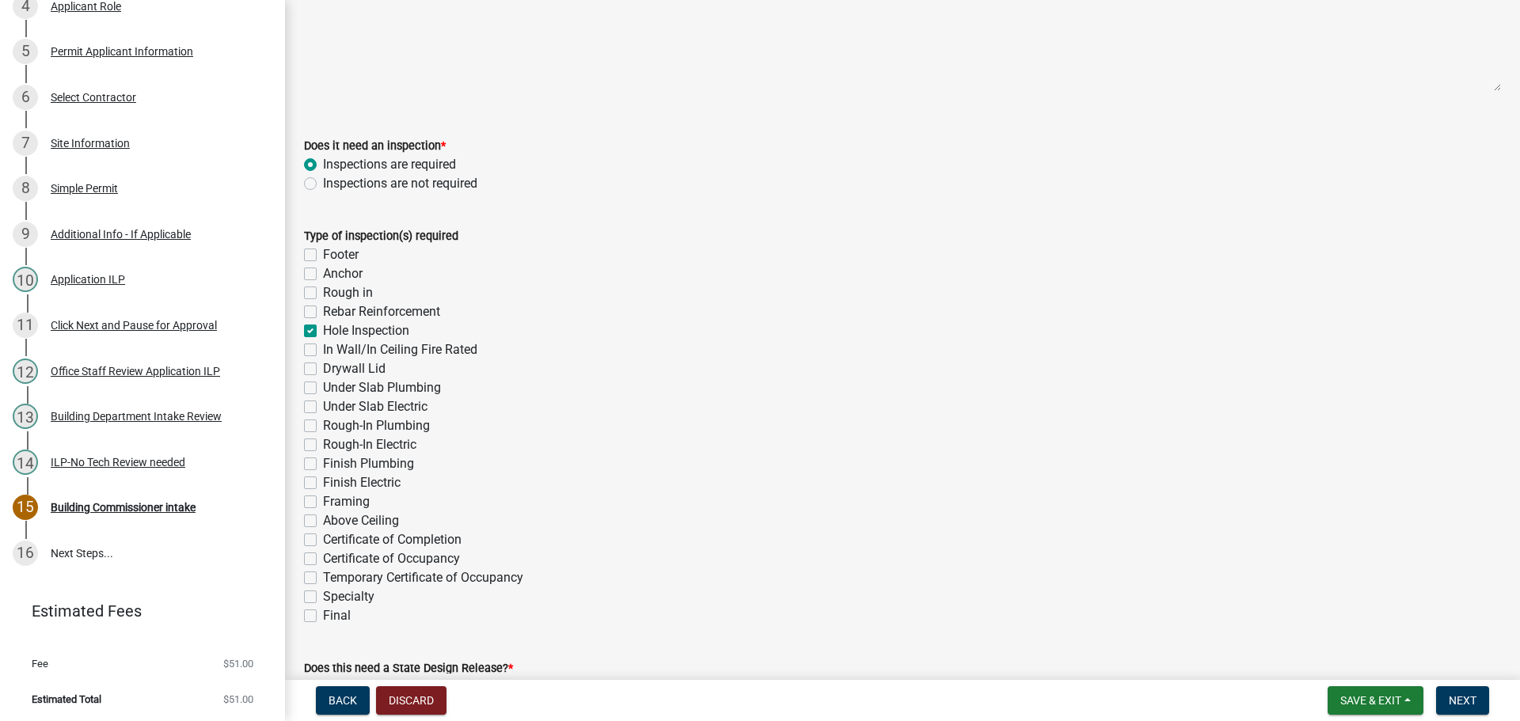
checkbox input "false"
click at [323, 423] on label "Rough-In Plumbing" at bounding box center [376, 425] width 107 height 19
click at [323, 423] on input "Rough-In Plumbing" at bounding box center [328, 421] width 10 height 10
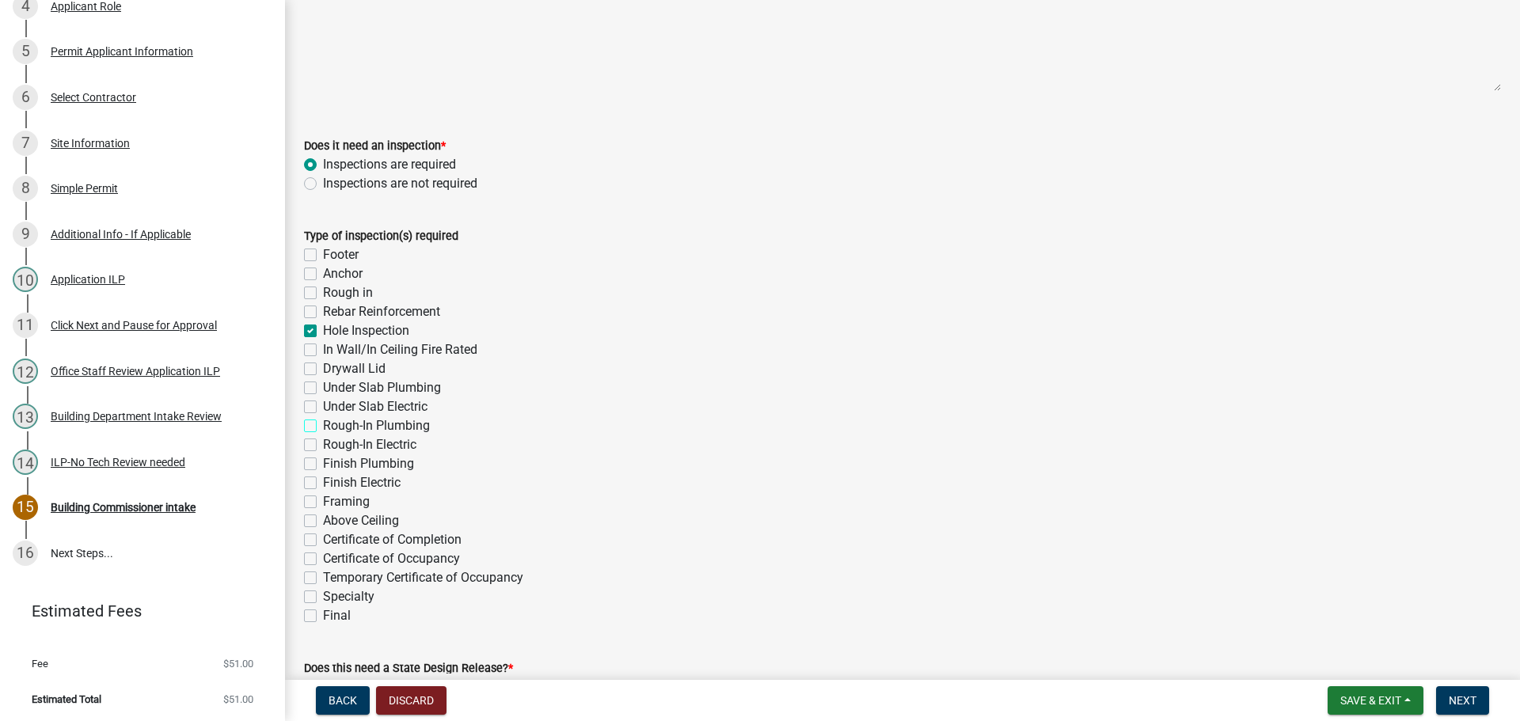
checkbox input "true"
checkbox input "false"
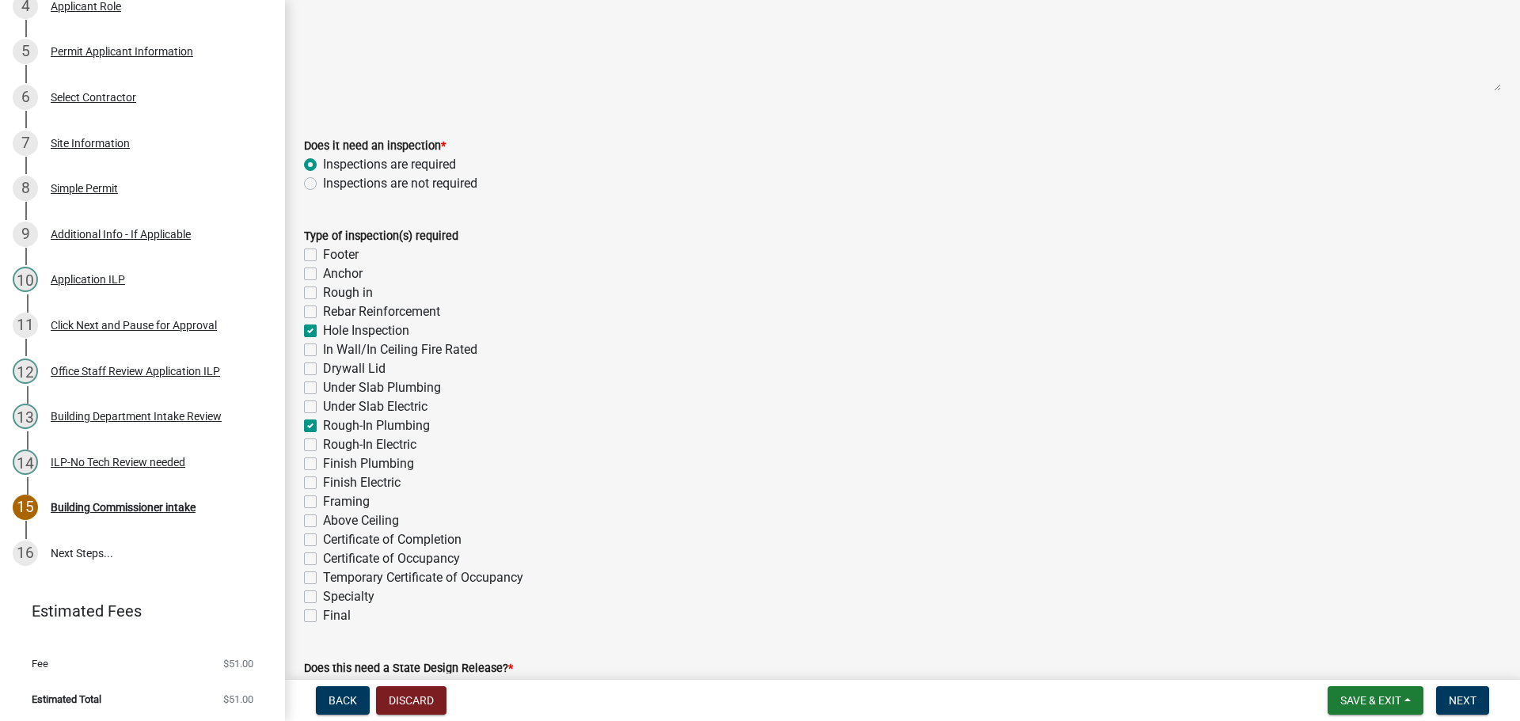
checkbox input "true"
checkbox input "false"
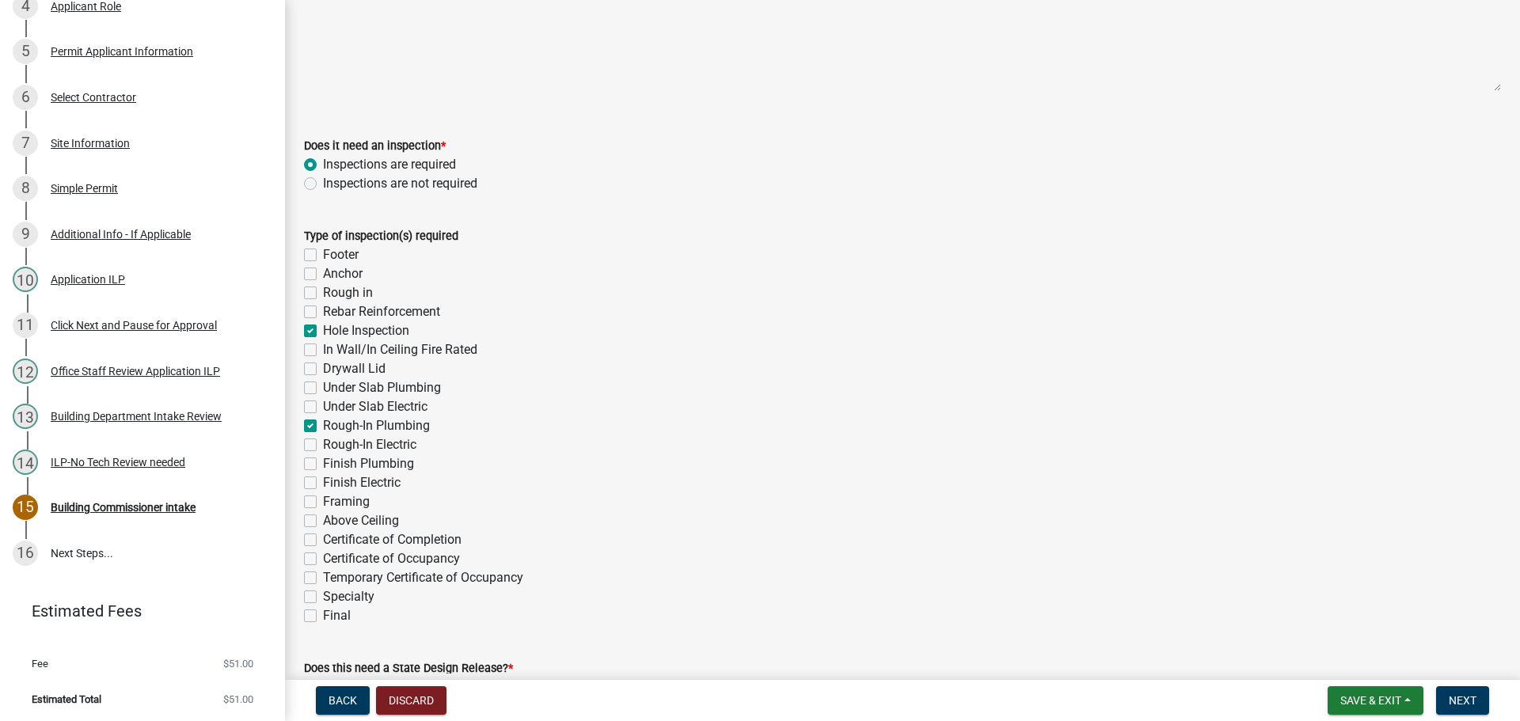
checkbox input "true"
checkbox input "false"
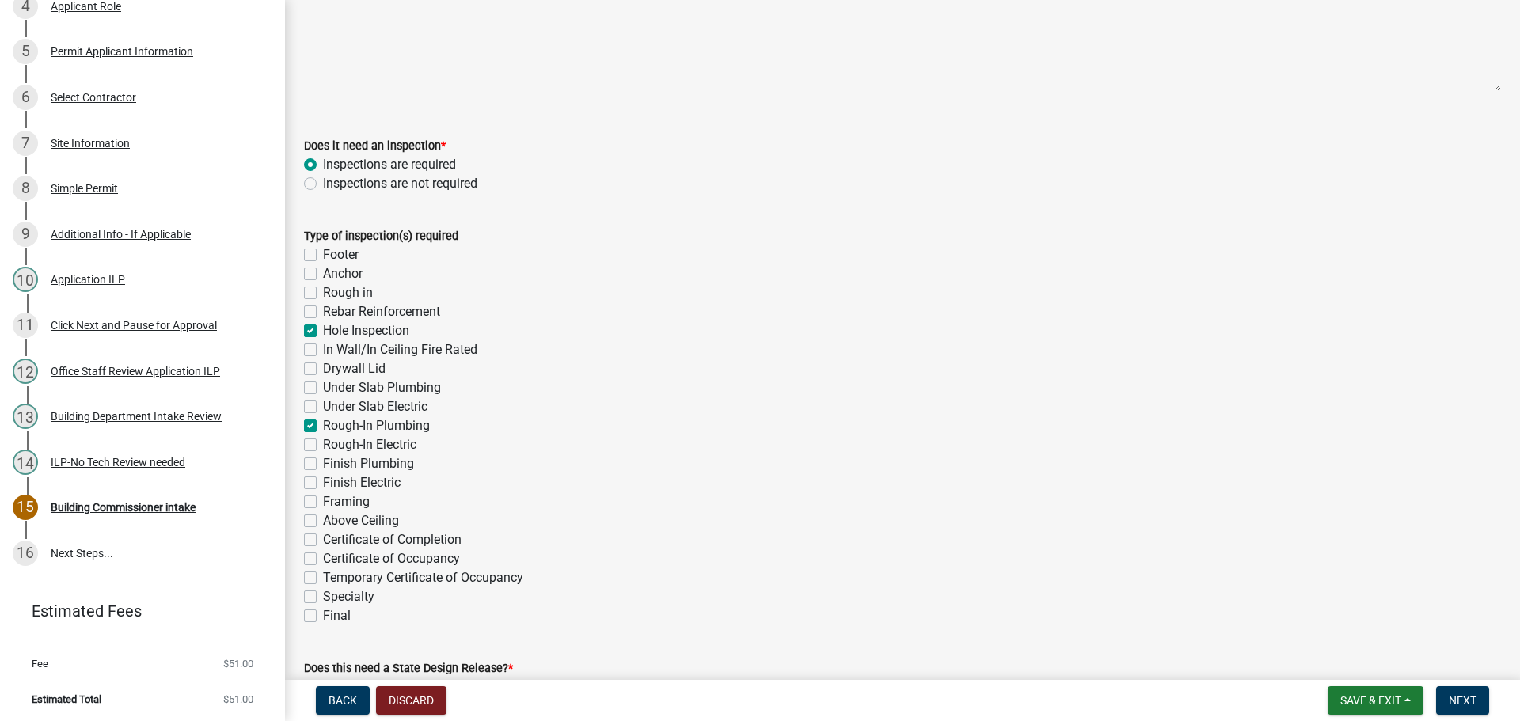
checkbox input "false"
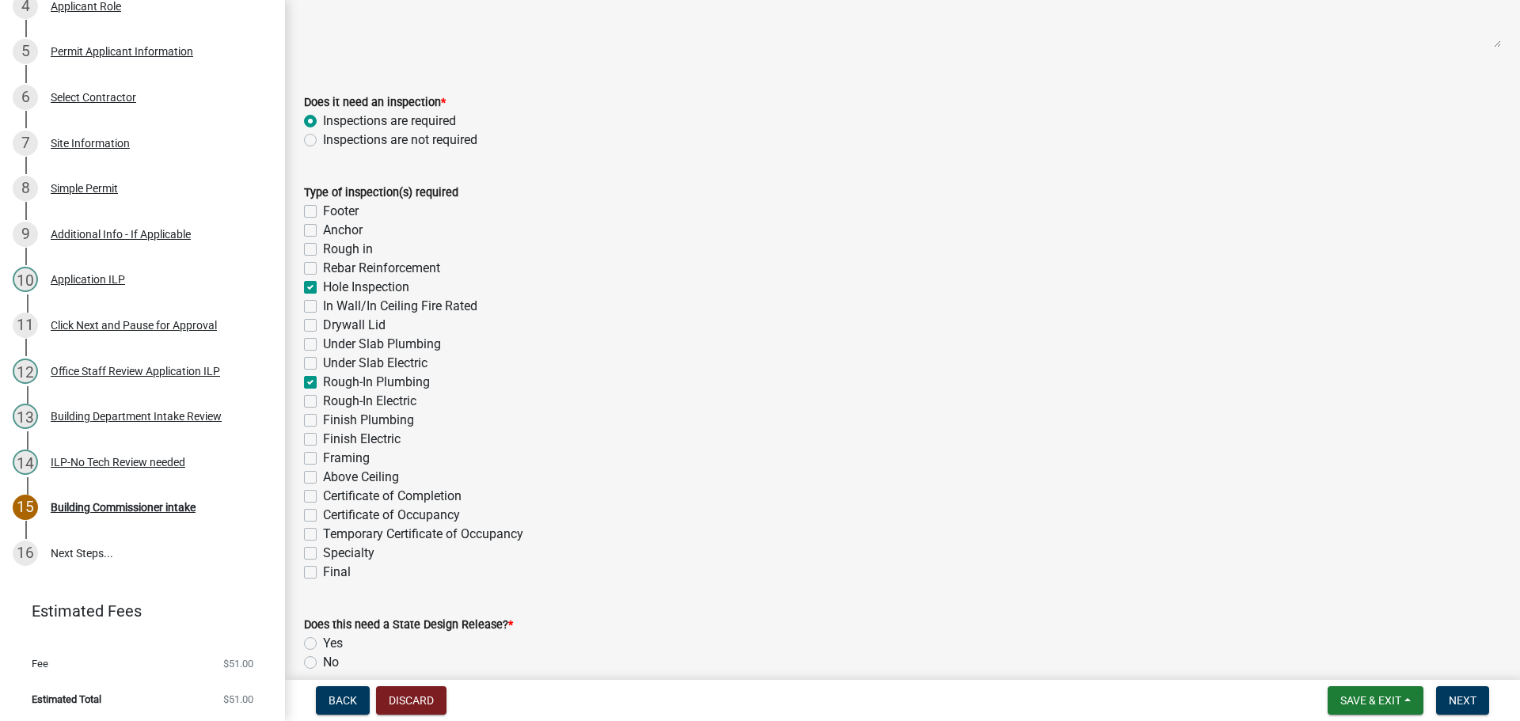
scroll to position [237, 0]
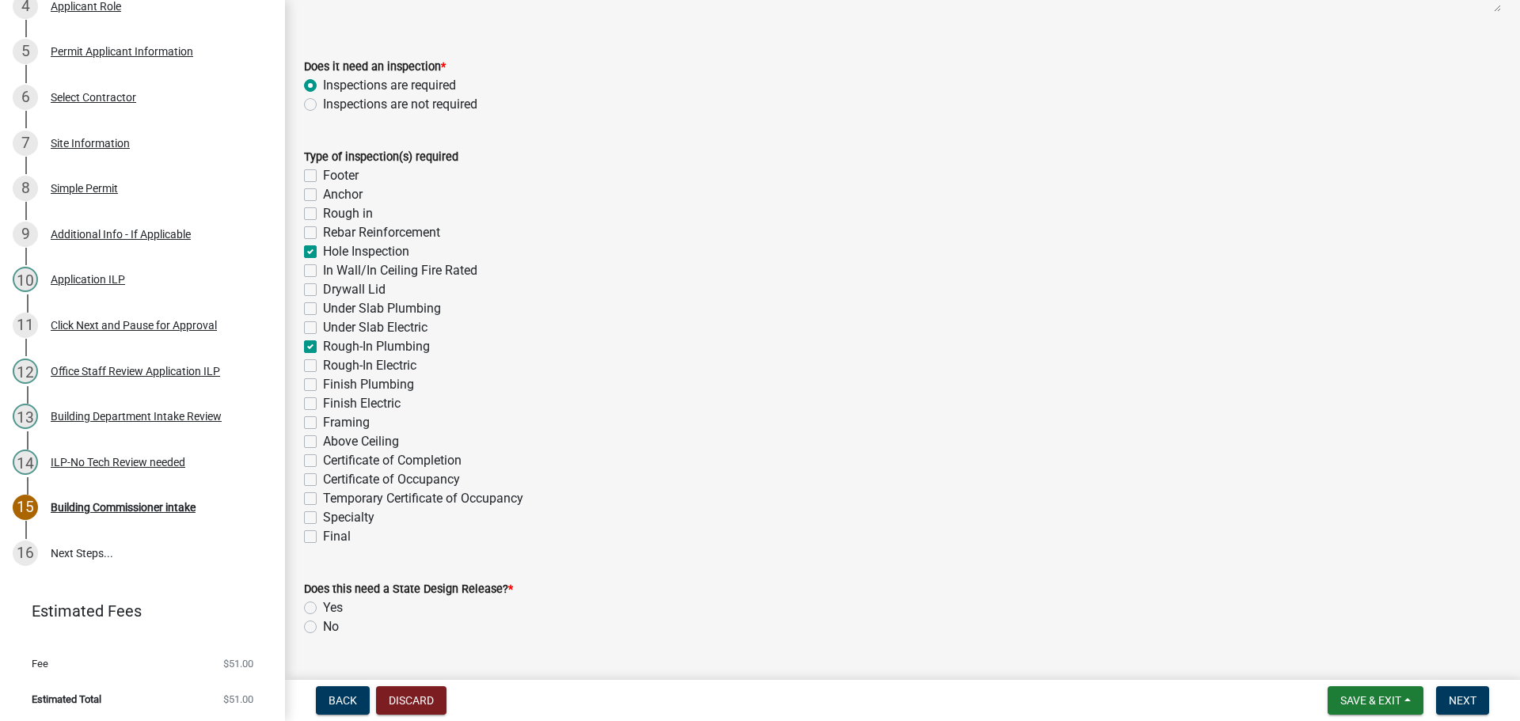
click at [323, 537] on label "Final" at bounding box center [337, 536] width 28 height 19
click at [323, 537] on input "Final" at bounding box center [328, 532] width 10 height 10
checkbox input "true"
checkbox input "false"
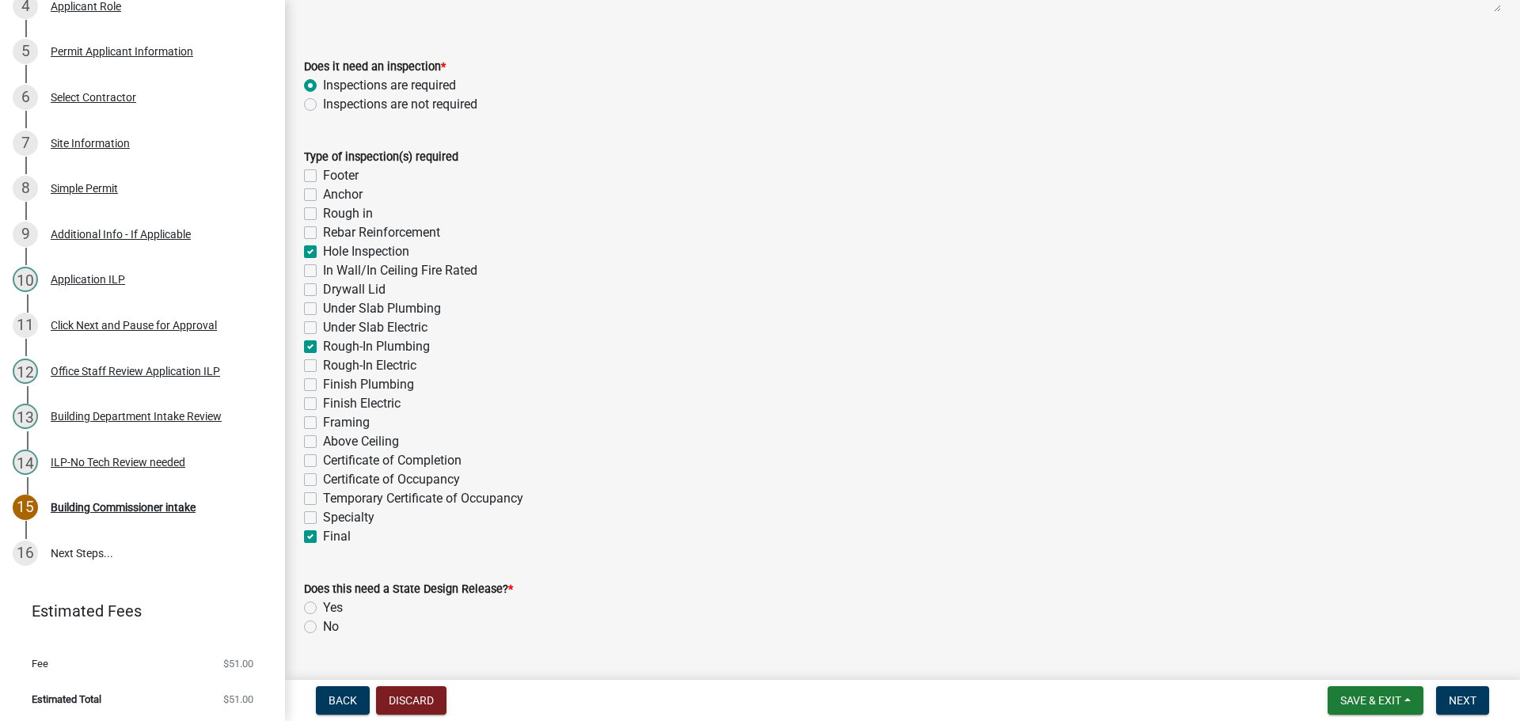
checkbox input "false"
checkbox input "true"
checkbox input "false"
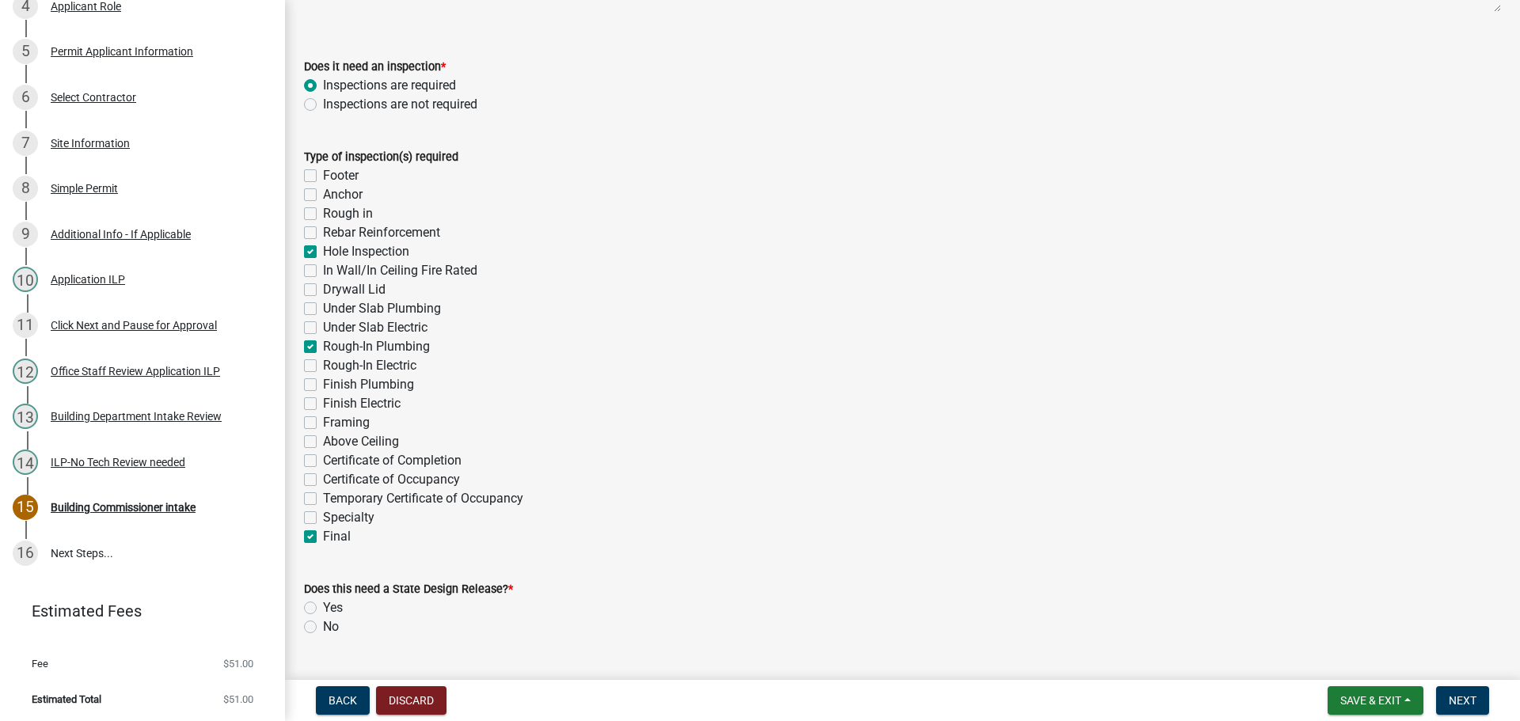
checkbox input "false"
checkbox input "true"
checkbox input "false"
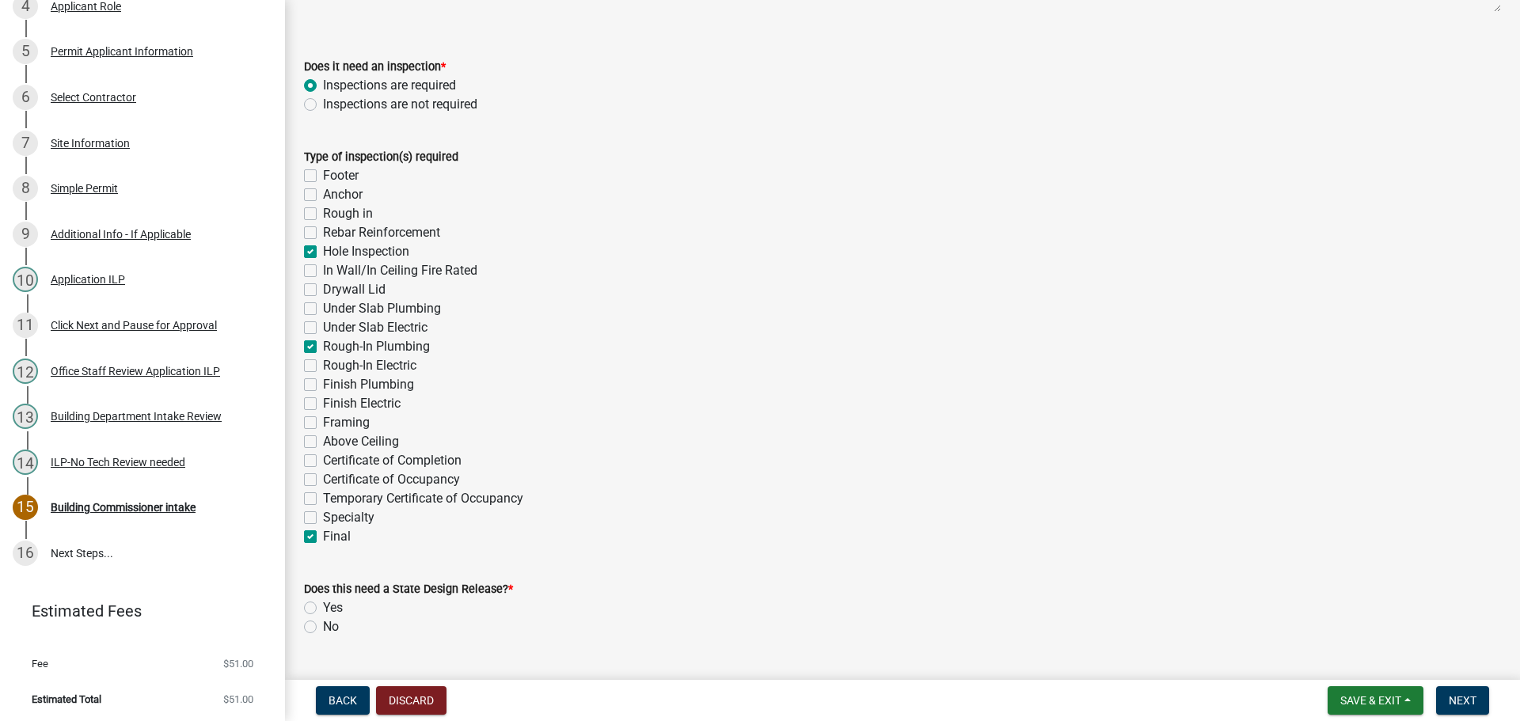
checkbox input "false"
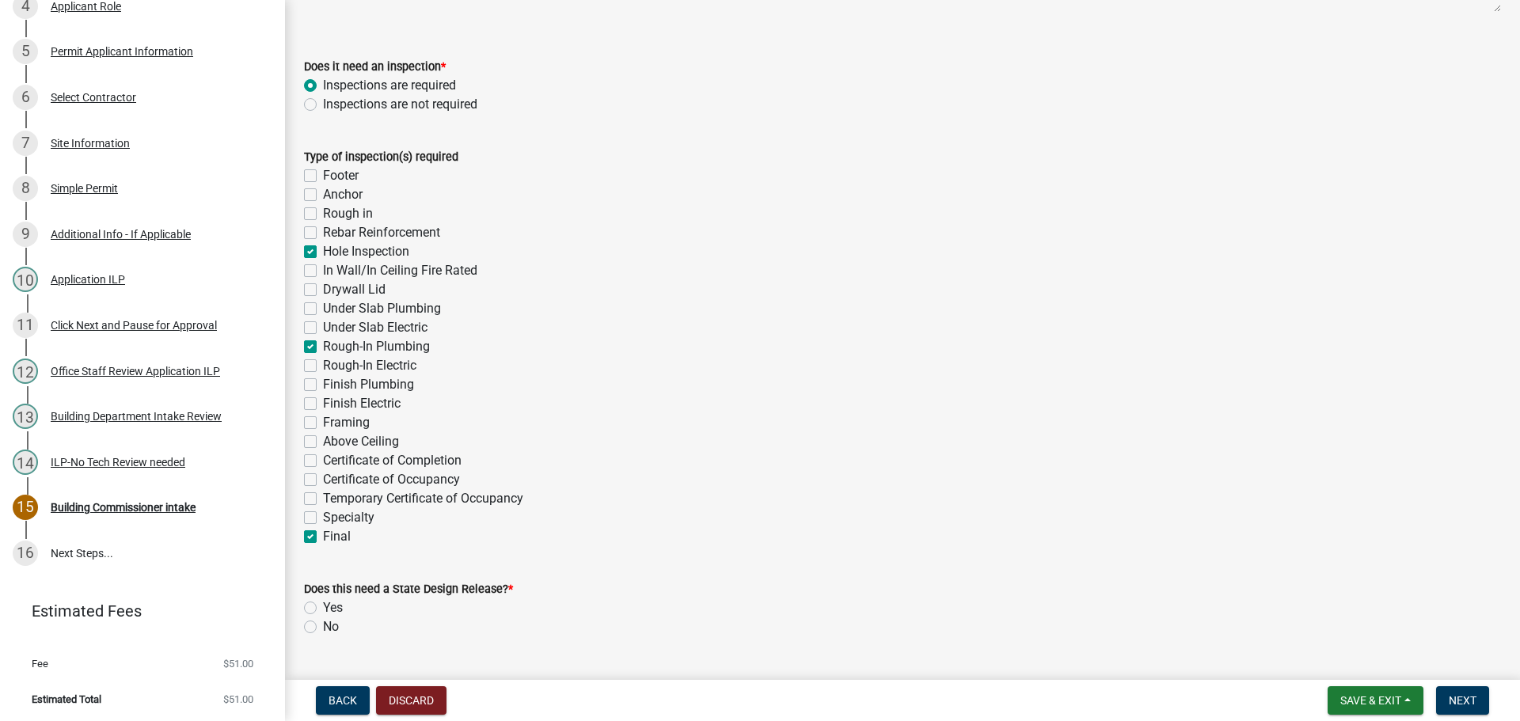
checkbox input "false"
checkbox input "true"
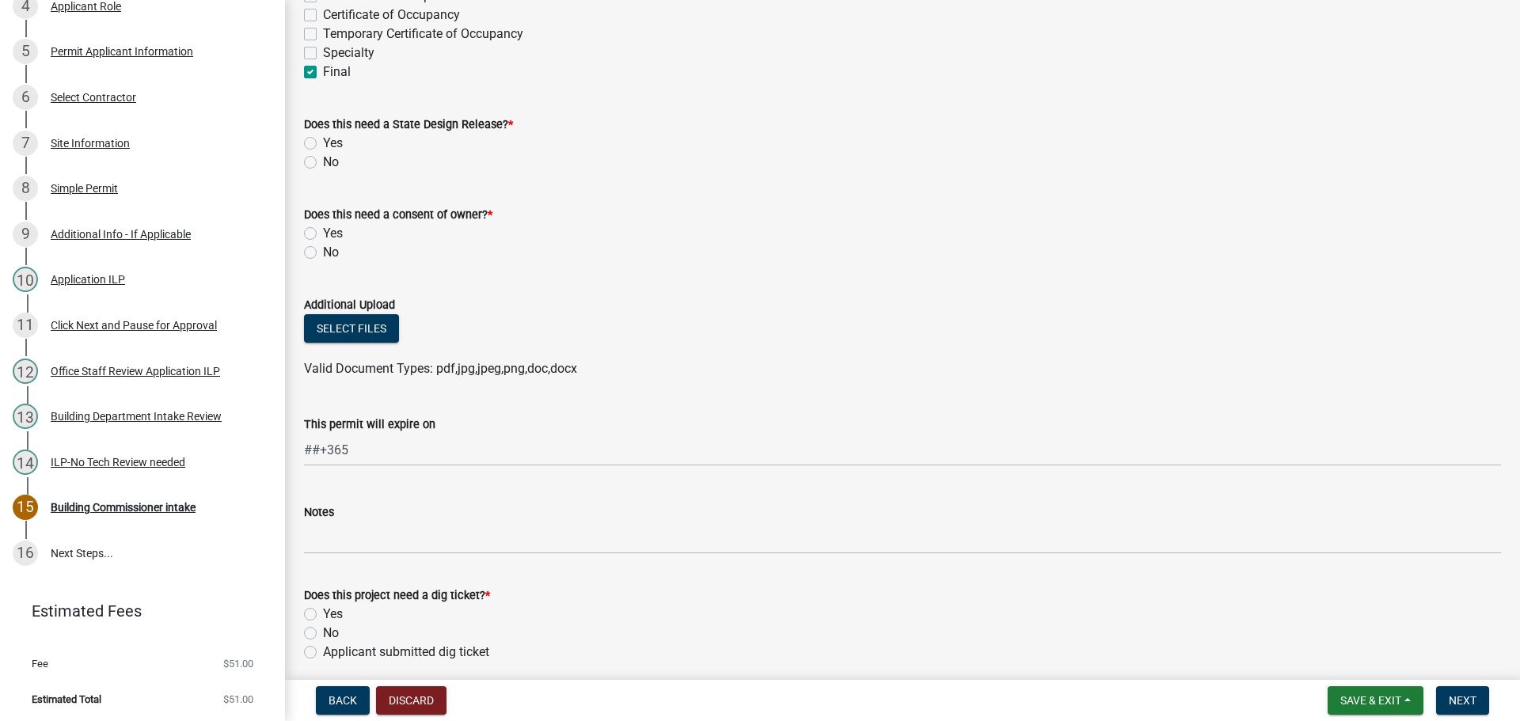
scroll to position [712, 0]
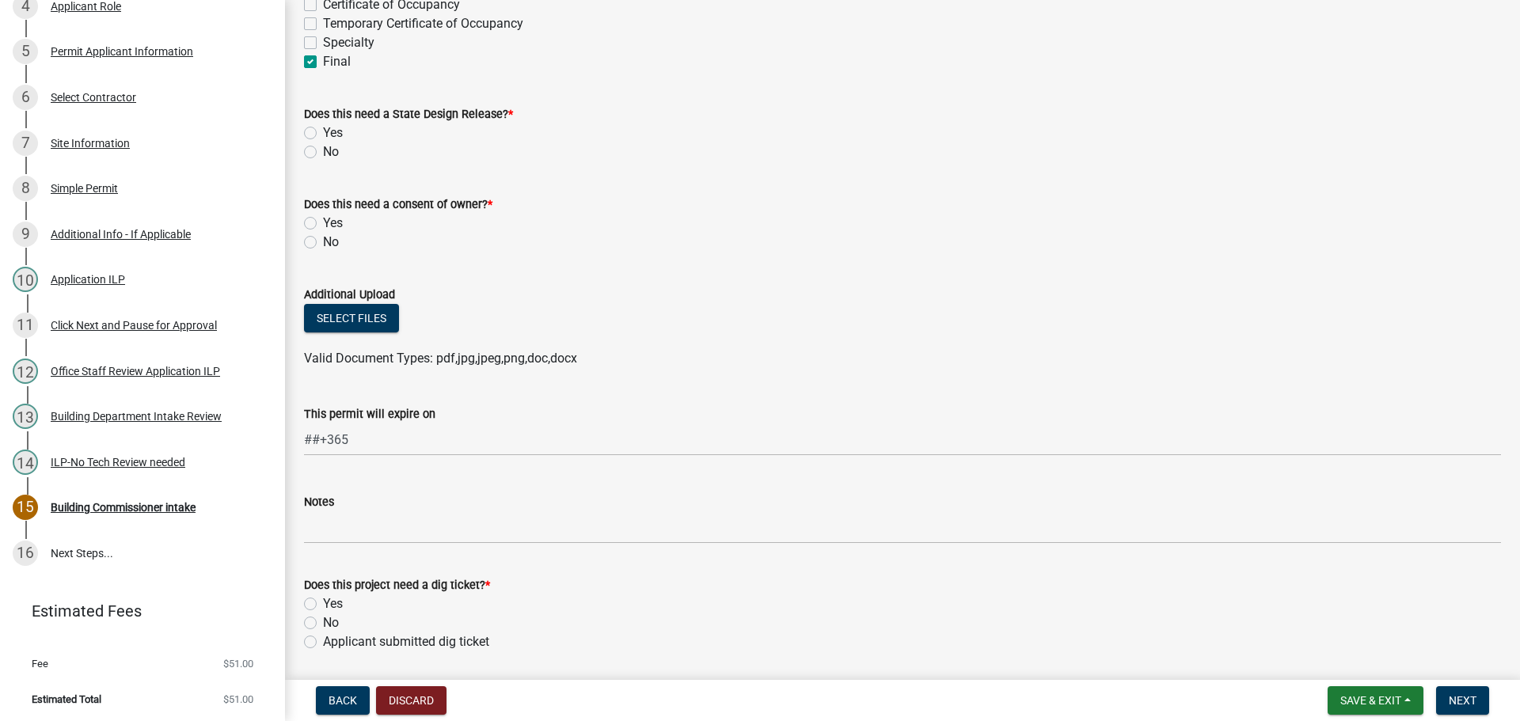
click at [323, 151] on label "No" at bounding box center [331, 151] width 16 height 19
click at [323, 151] on input "No" at bounding box center [328, 147] width 10 height 10
radio input "true"
click at [323, 244] on label "No" at bounding box center [331, 242] width 16 height 19
click at [323, 243] on input "No" at bounding box center [328, 238] width 10 height 10
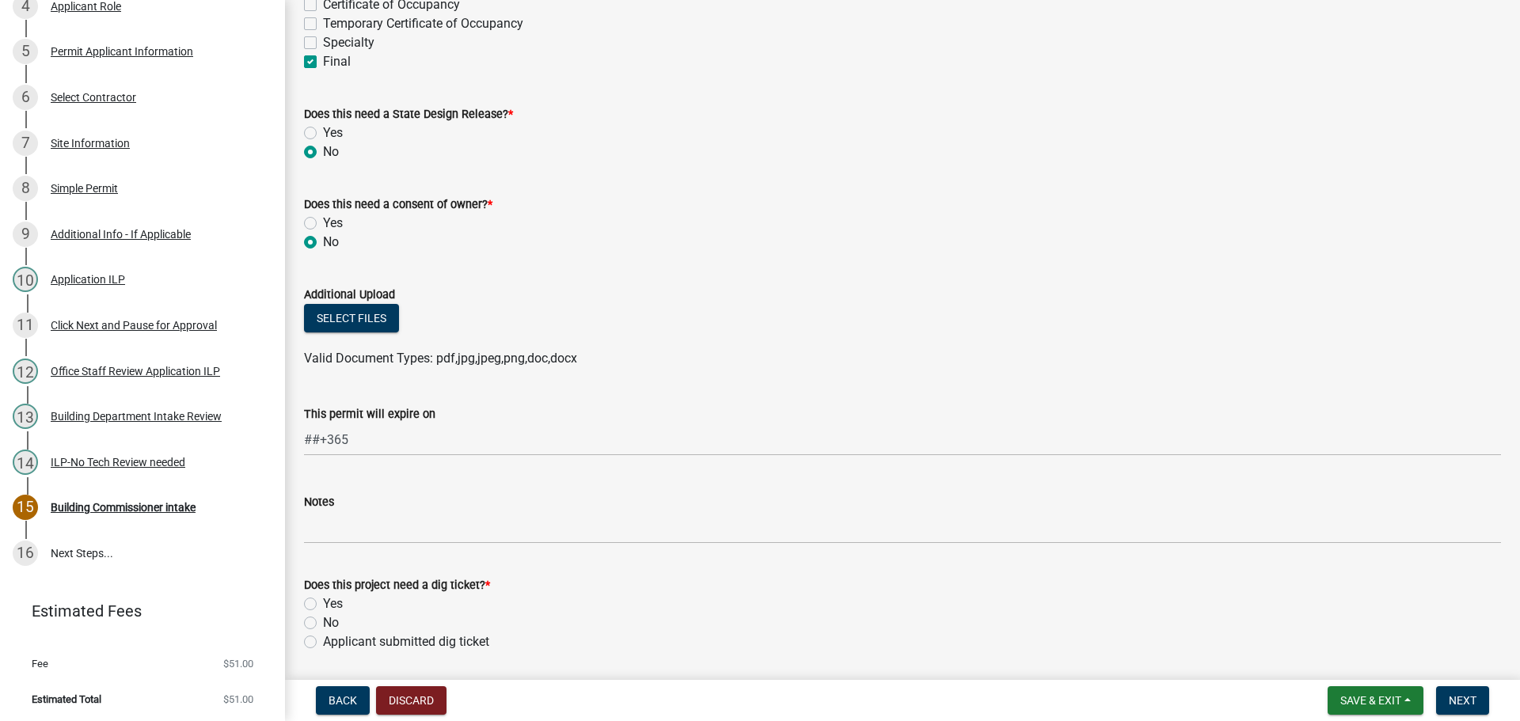
radio input "true"
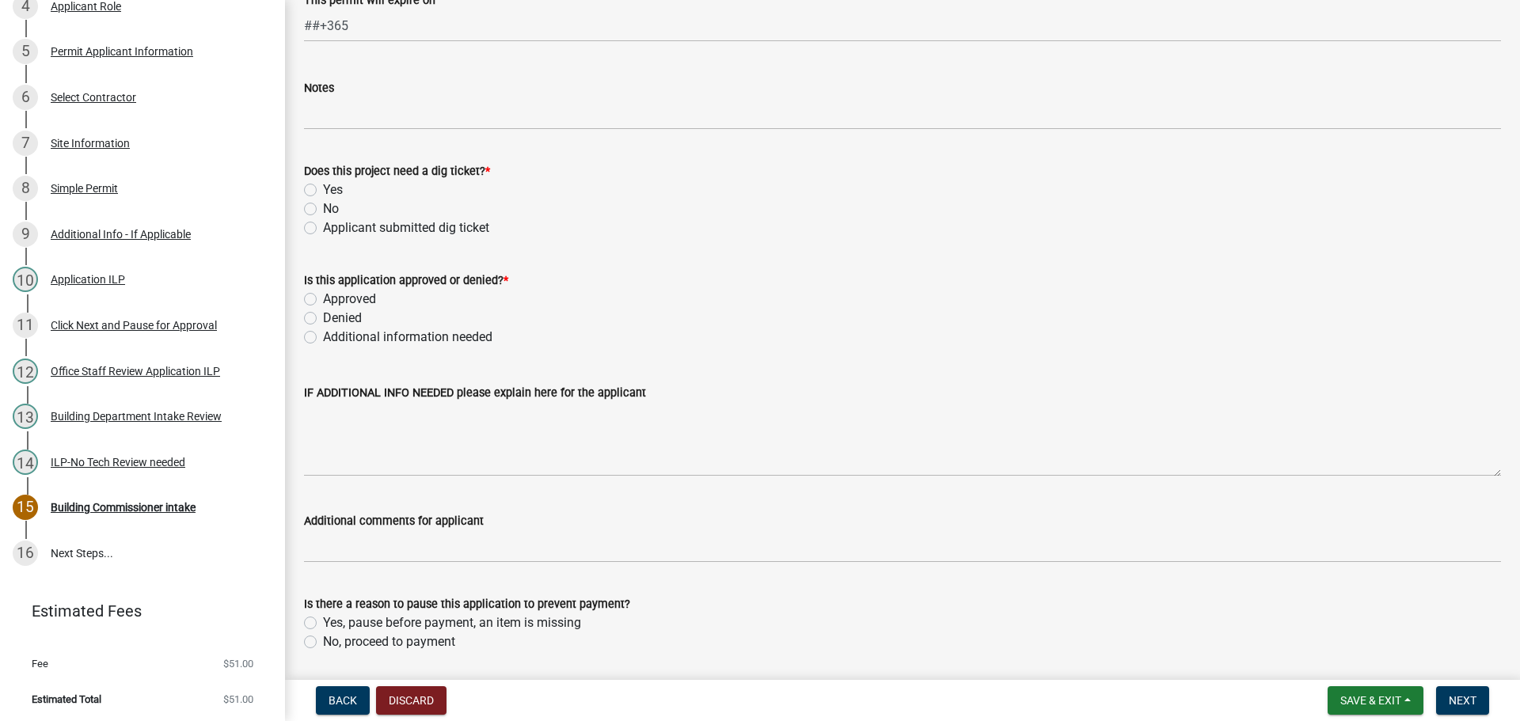
scroll to position [1101, 0]
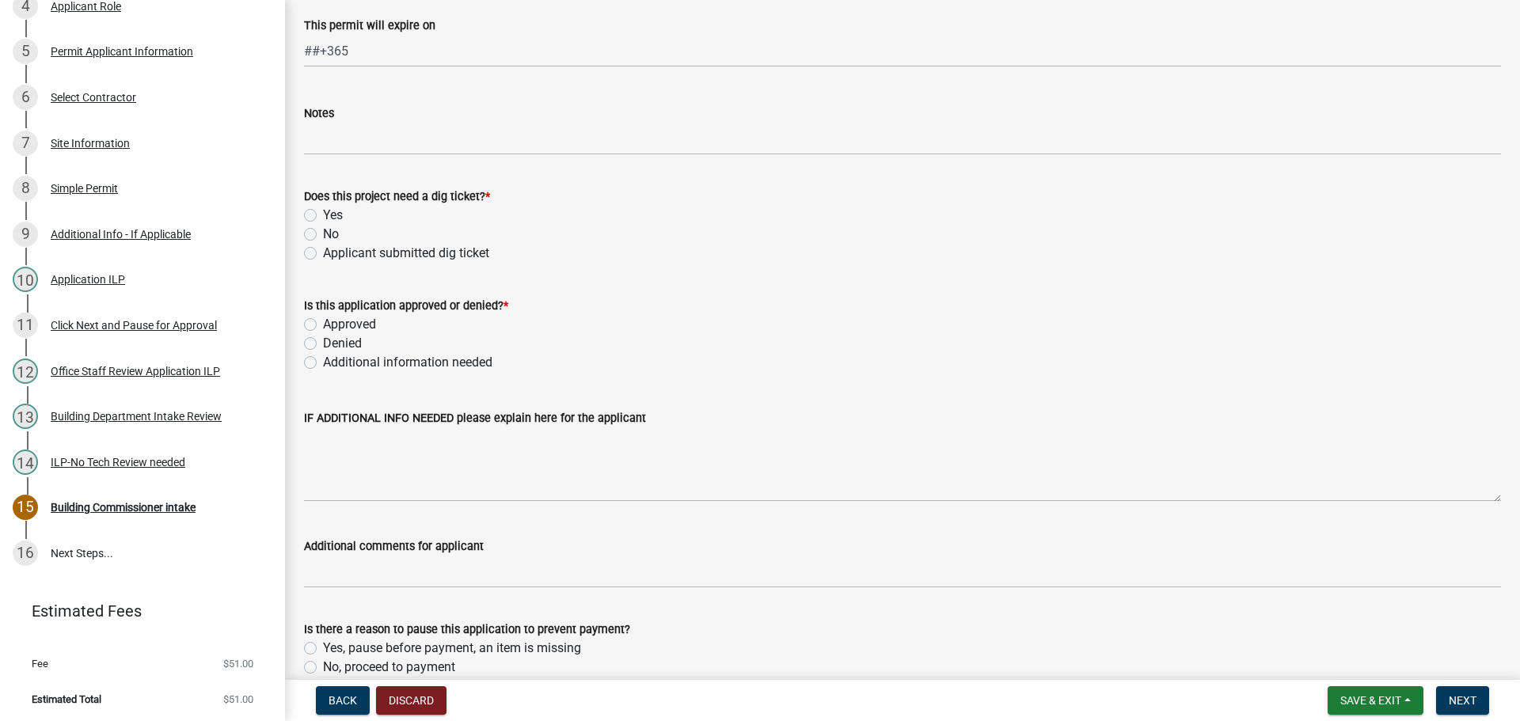
click at [306, 207] on div "Yes" at bounding box center [902, 215] width 1197 height 19
click at [323, 216] on label "Yes" at bounding box center [333, 215] width 20 height 19
click at [323, 216] on input "Yes" at bounding box center [328, 211] width 10 height 10
radio input "true"
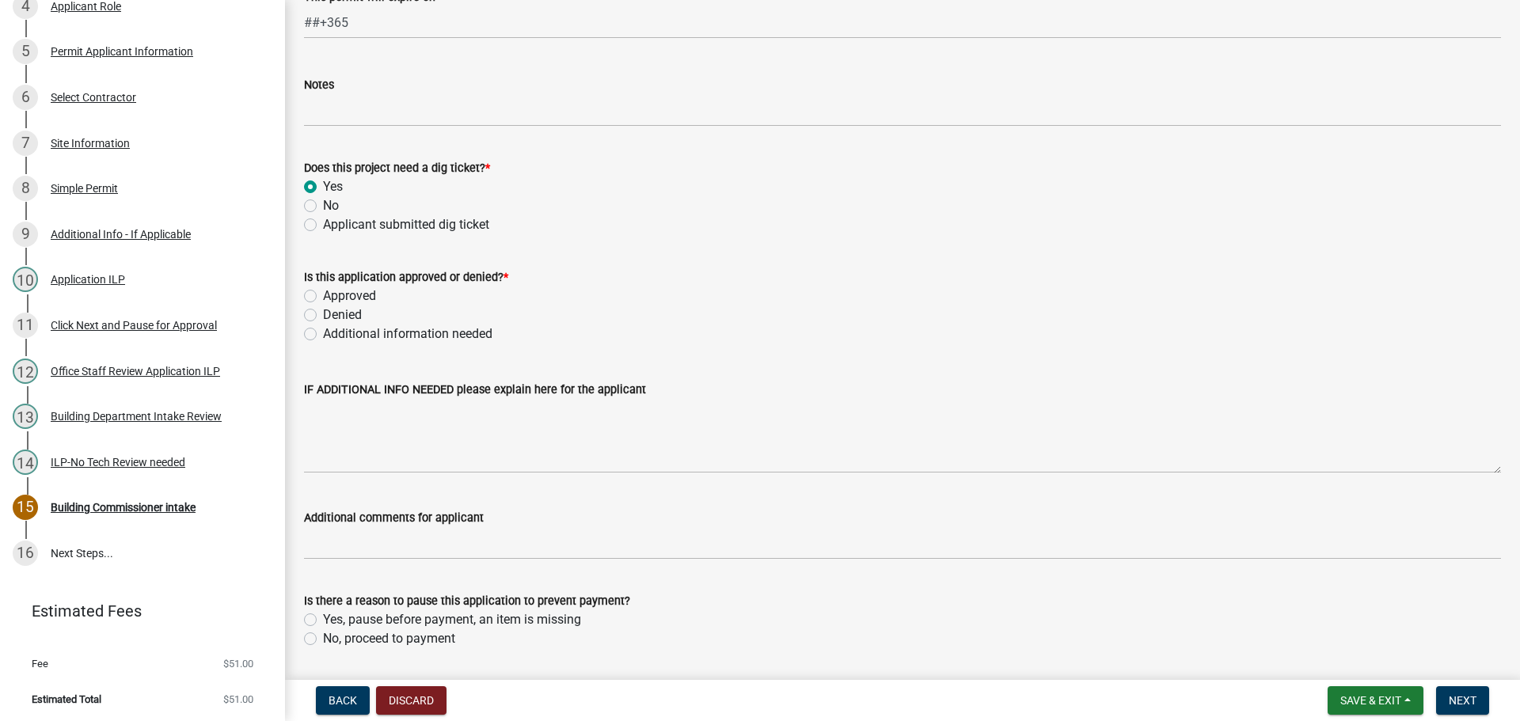
scroll to position [1180, 0]
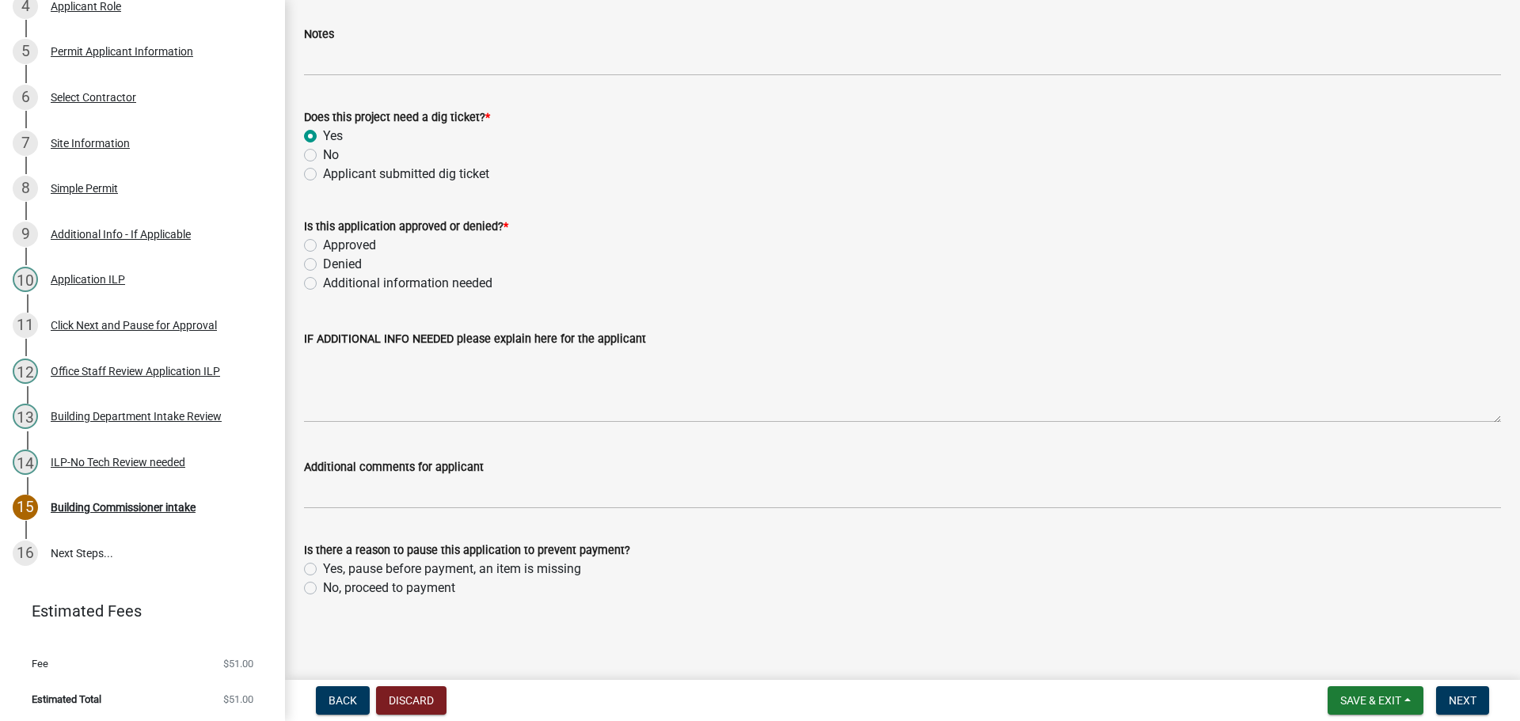
click at [323, 241] on label "Approved" at bounding box center [349, 245] width 53 height 19
click at [323, 241] on input "Approved" at bounding box center [328, 241] width 10 height 10
radio input "true"
click at [323, 568] on label "Yes, pause before payment, an item is missing" at bounding box center [452, 569] width 258 height 19
click at [323, 568] on input "Yes, pause before payment, an item is missing" at bounding box center [328, 565] width 10 height 10
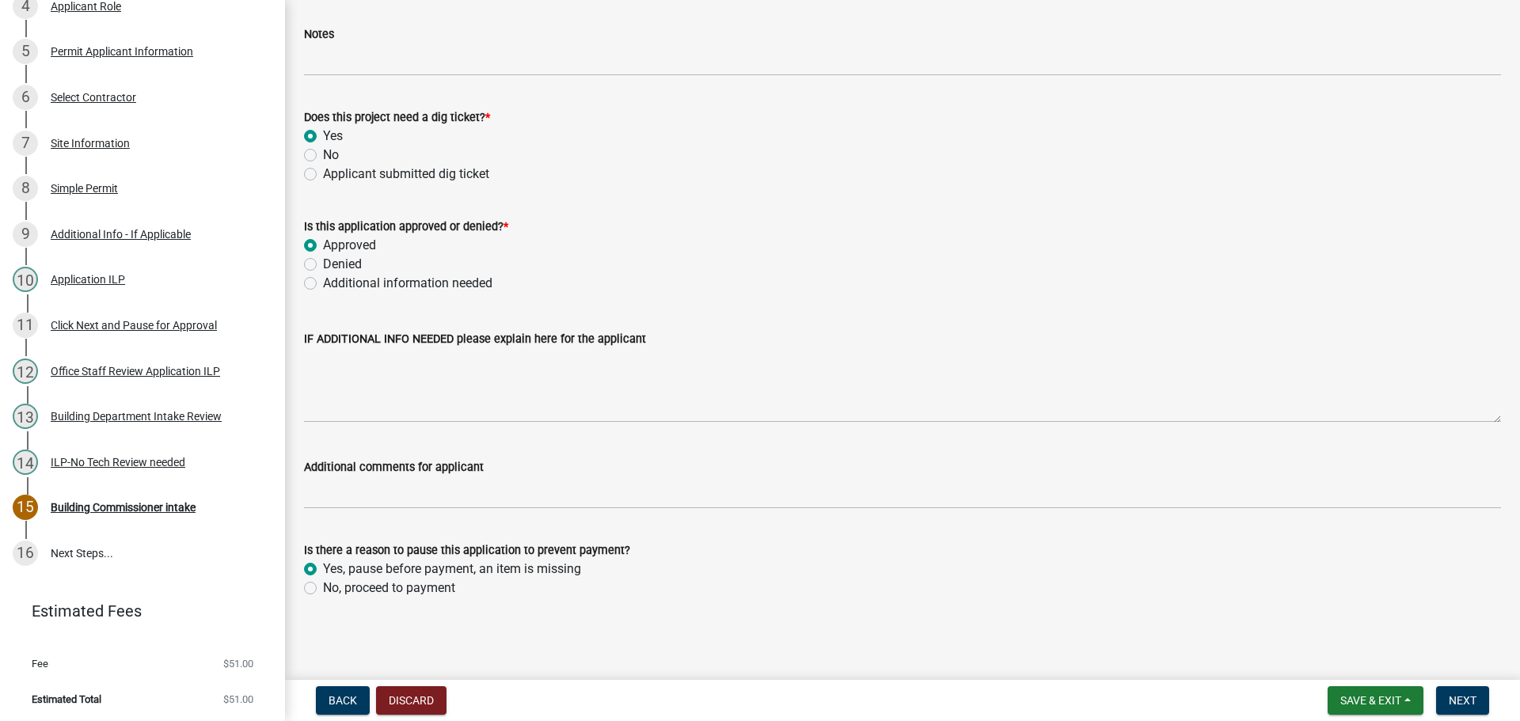
radio input "true"
click at [323, 583] on label "No, proceed to payment" at bounding box center [389, 588] width 132 height 19
click at [323, 583] on input "No, proceed to payment" at bounding box center [328, 584] width 10 height 10
radio input "true"
click at [1461, 708] on button "Next" at bounding box center [1462, 700] width 53 height 28
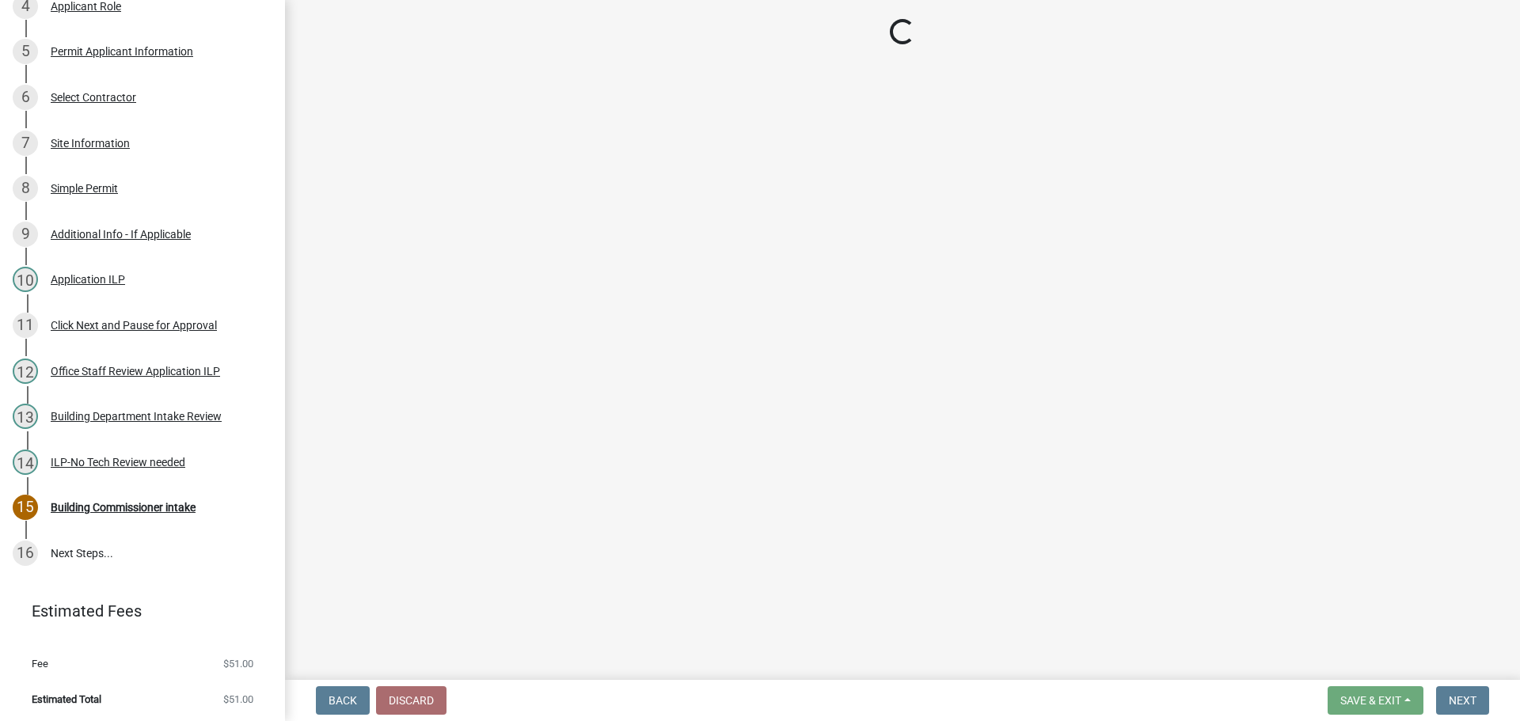
scroll to position [590, 0]
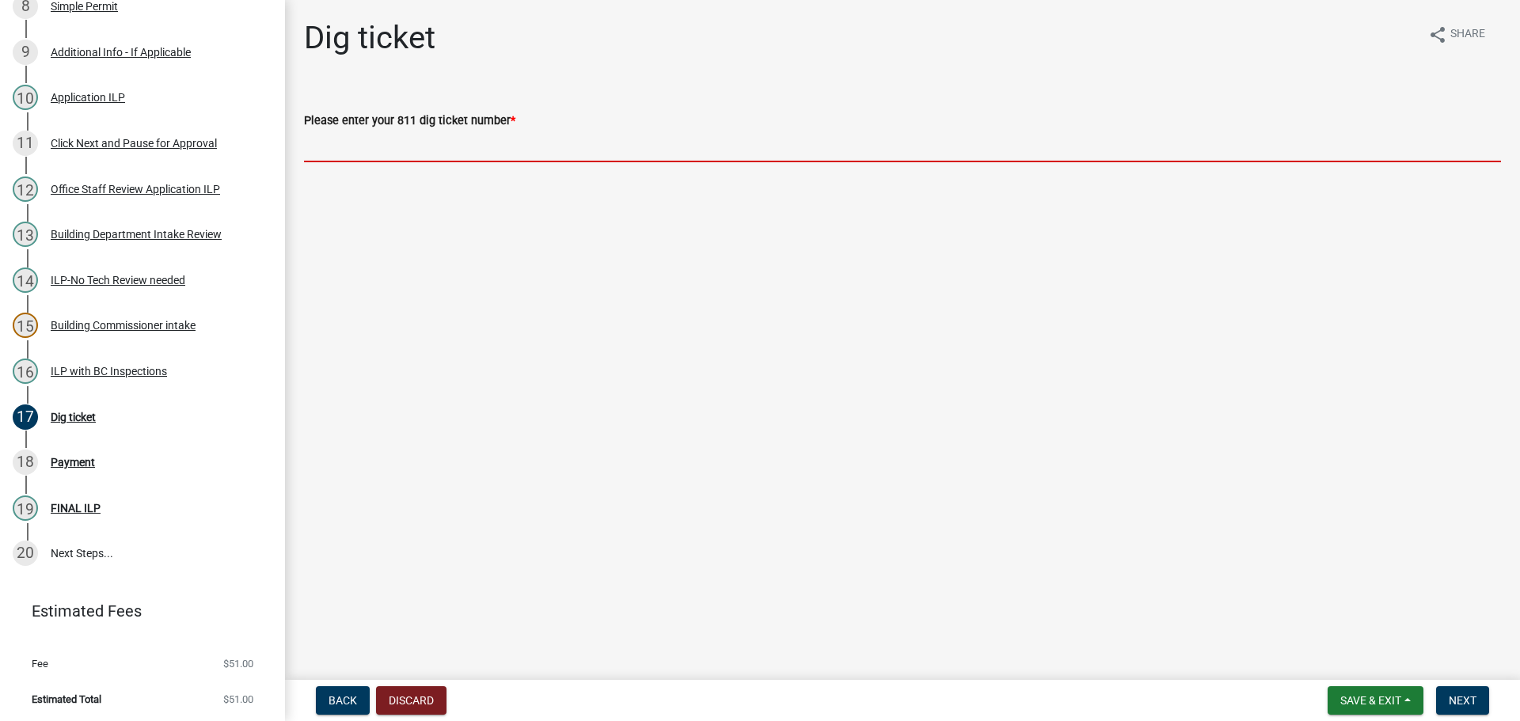
click at [503, 155] on input "Please enter your 811 dig ticket number *" at bounding box center [902, 146] width 1197 height 32
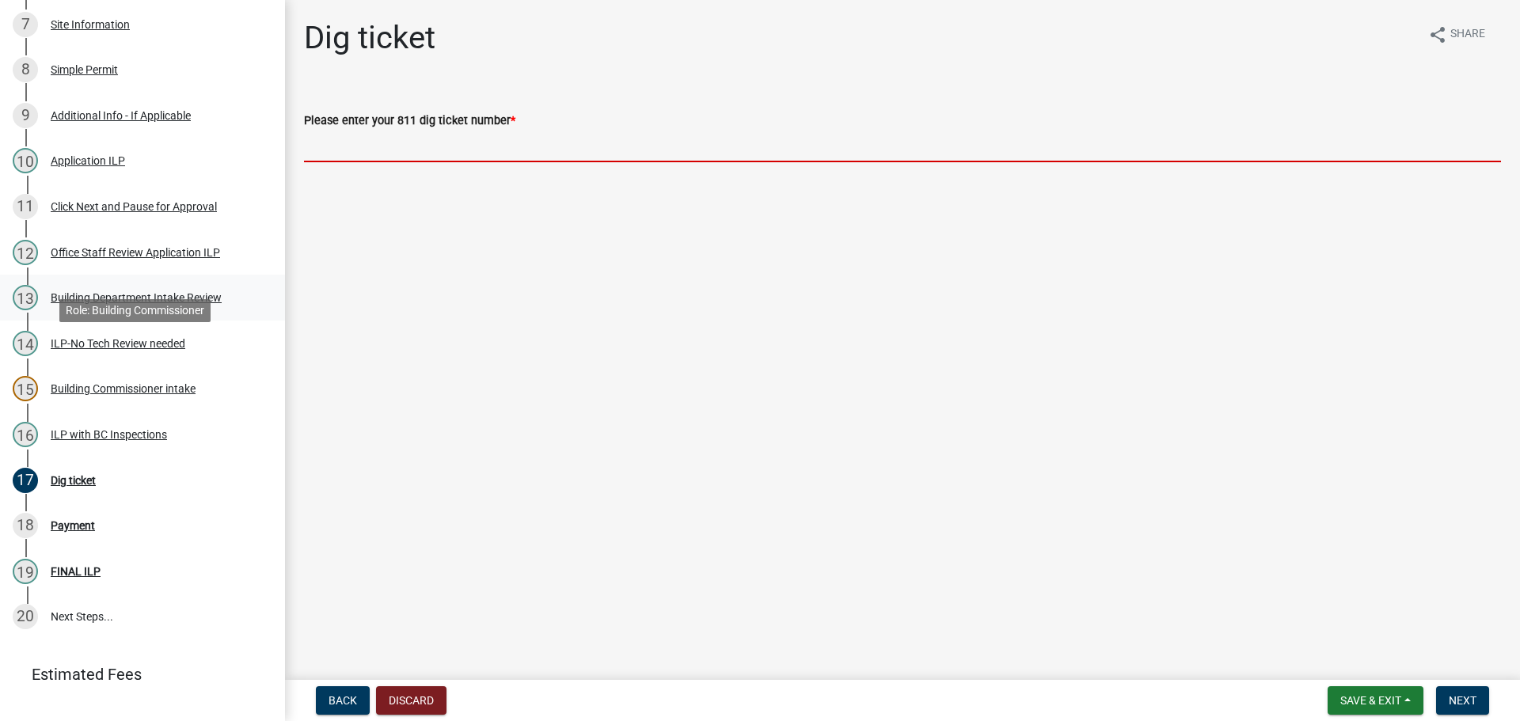
scroll to position [431, 0]
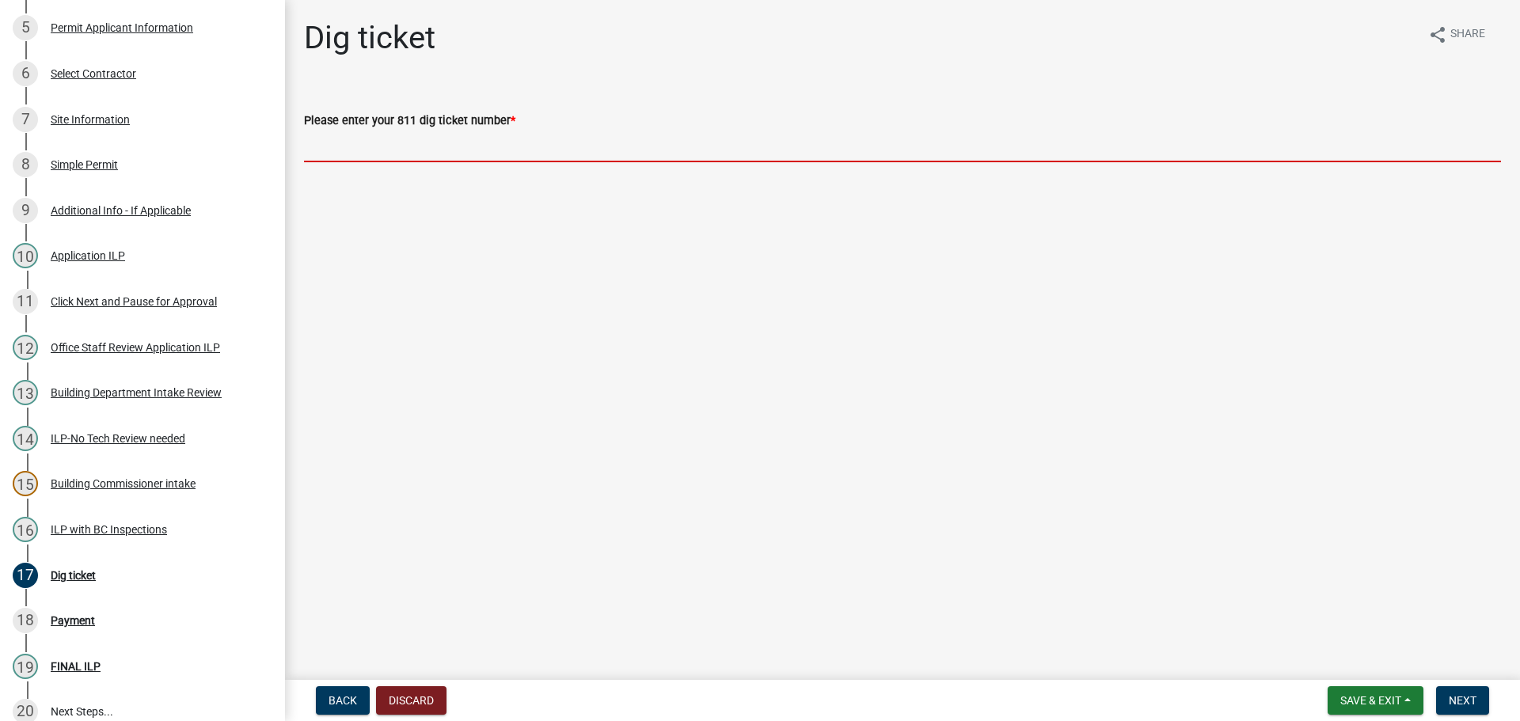
click at [99, 118] on div "Site Information" at bounding box center [90, 119] width 79 height 11
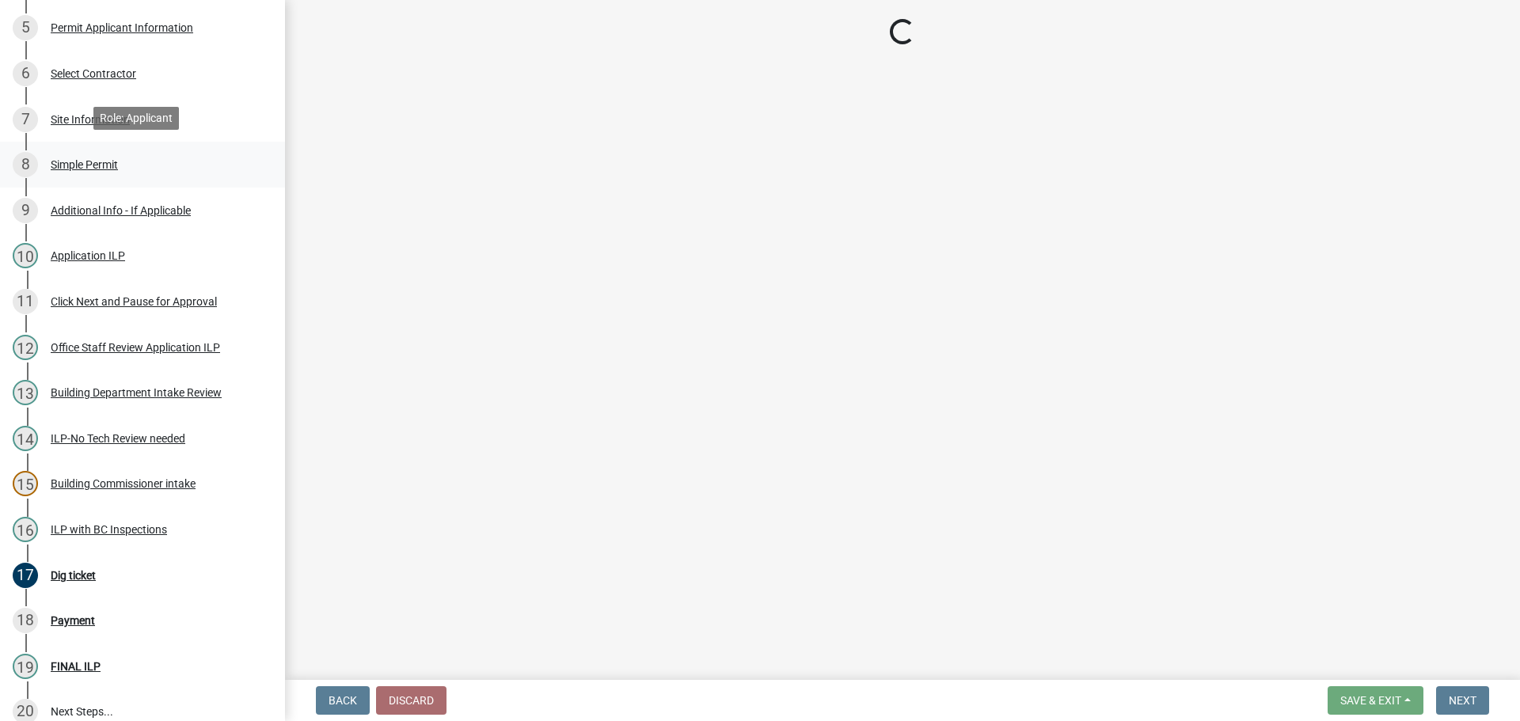
select select "62802869-e470-474a-8a4c-8dbe1ccdd5ac"
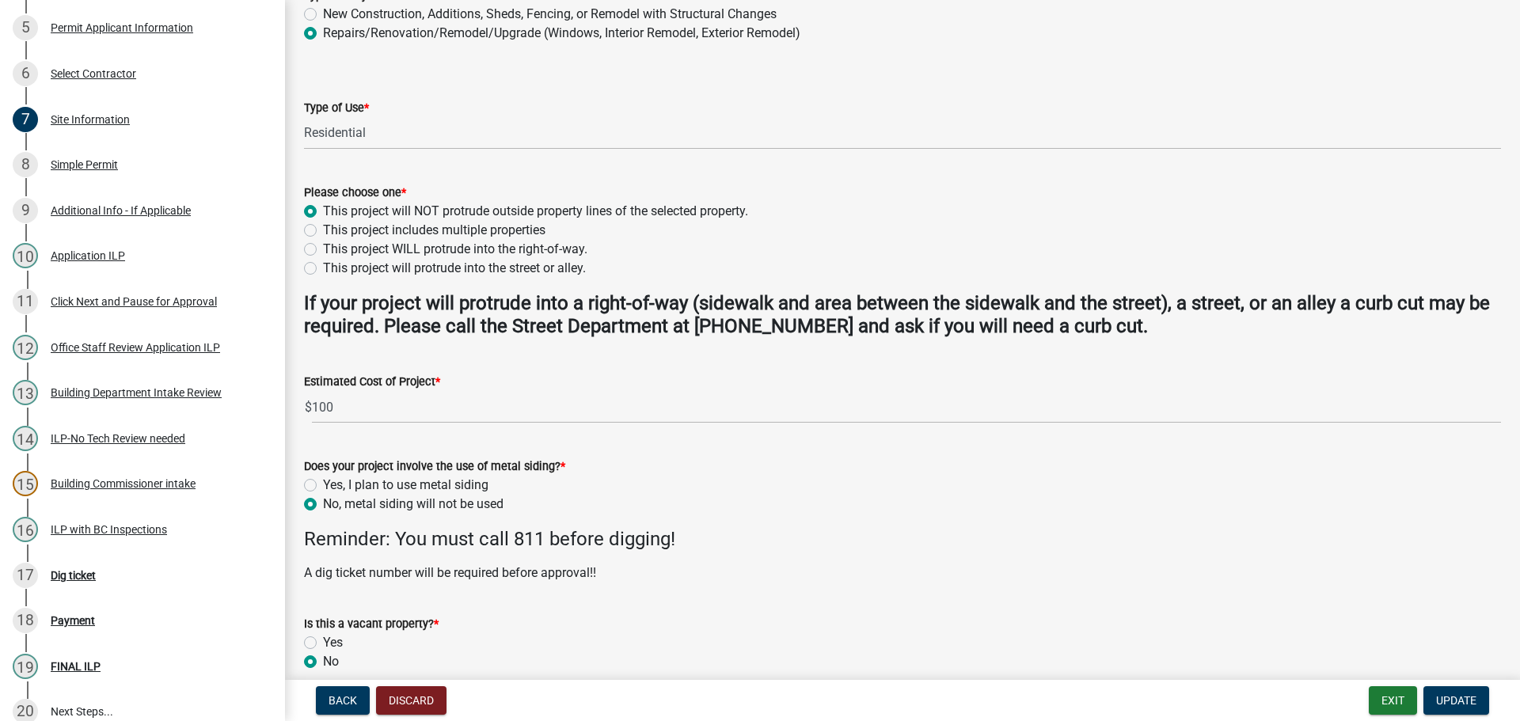
scroll to position [396, 0]
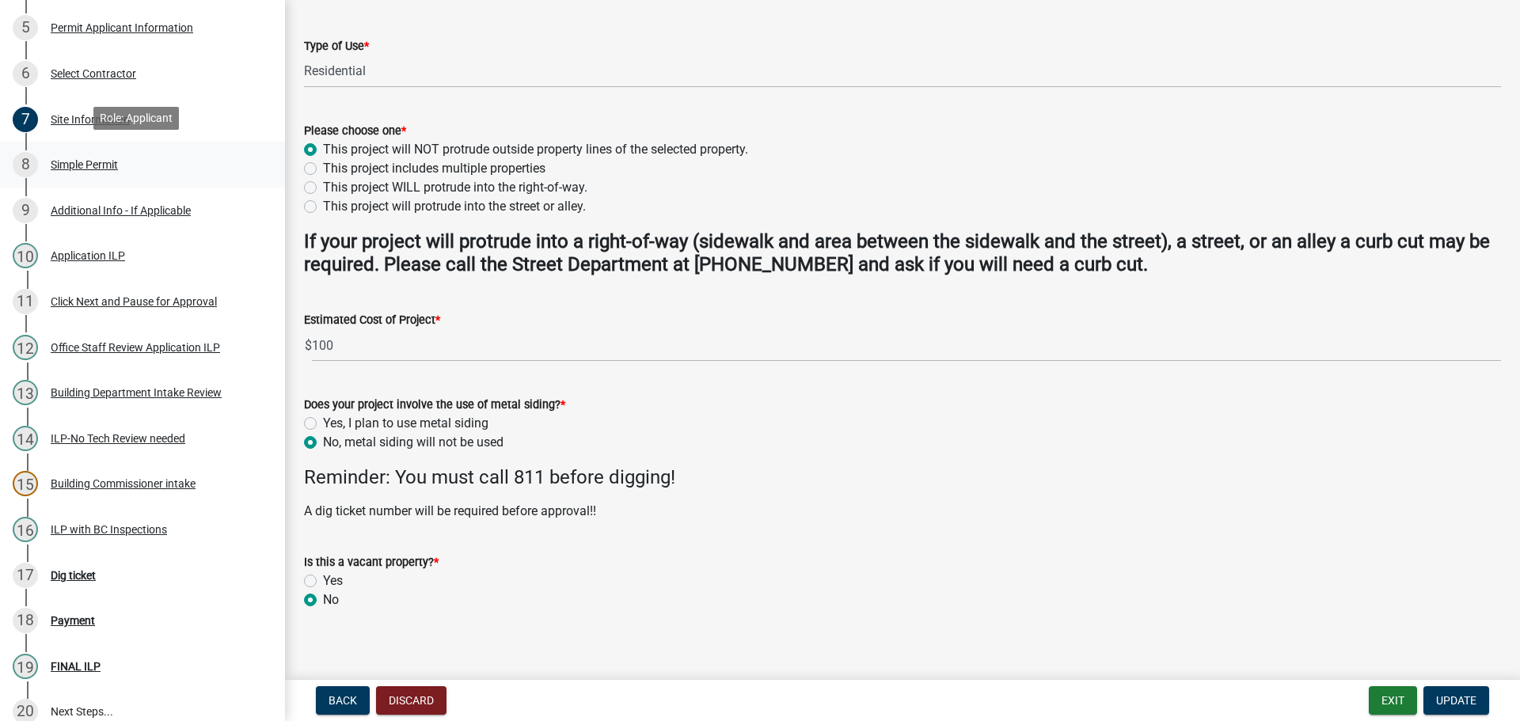
click at [101, 164] on div "Simple Permit" at bounding box center [84, 164] width 67 height 11
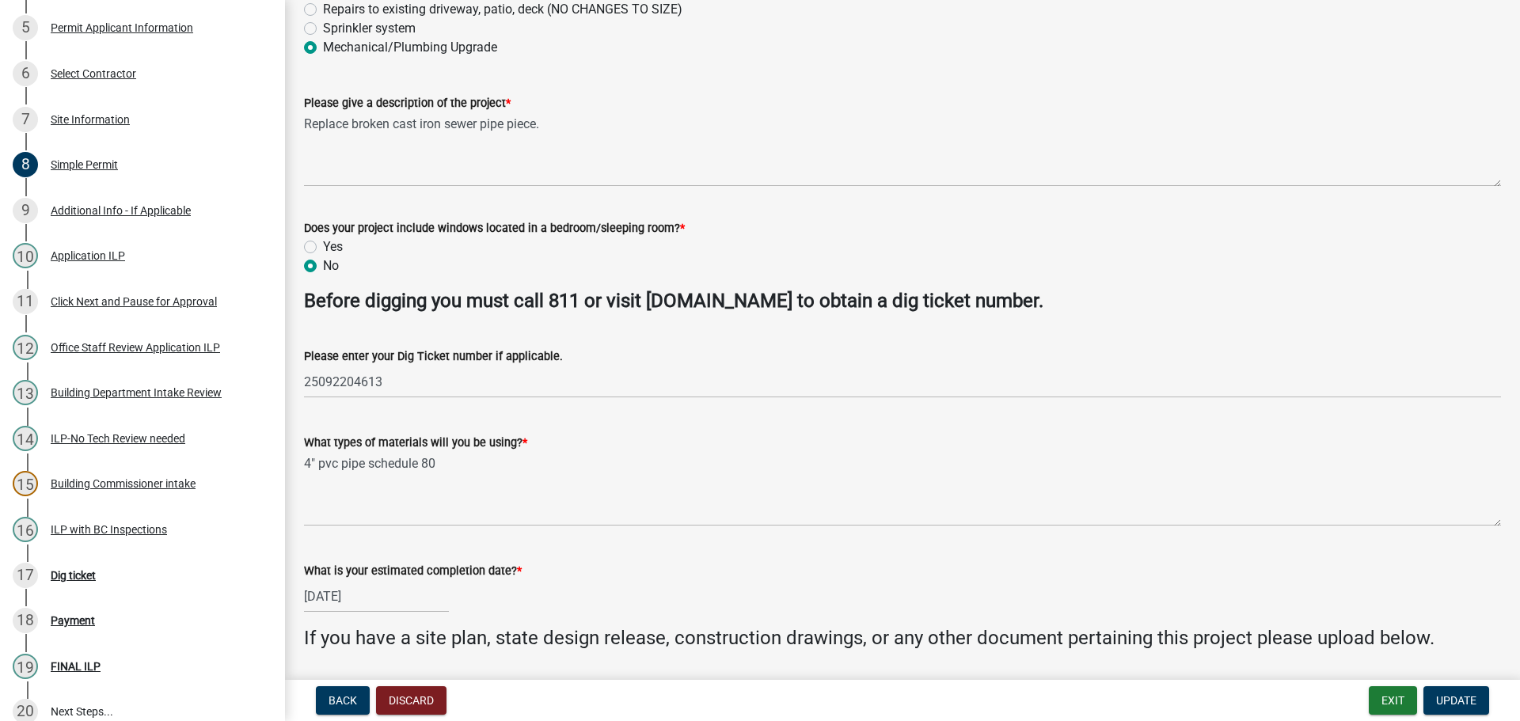
scroll to position [237, 0]
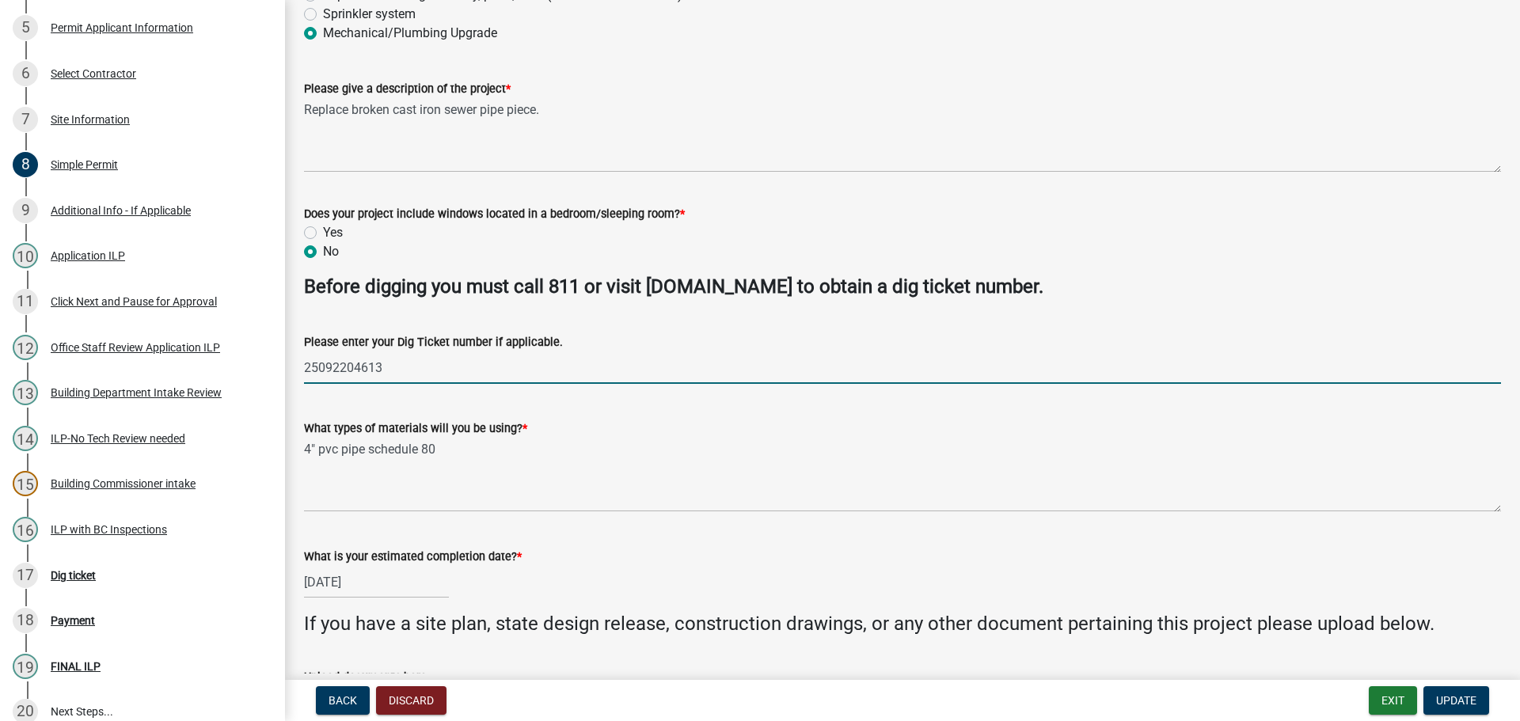
click at [347, 366] on input "25092204613" at bounding box center [902, 367] width 1197 height 32
click at [73, 570] on div "Dig ticket" at bounding box center [73, 575] width 45 height 11
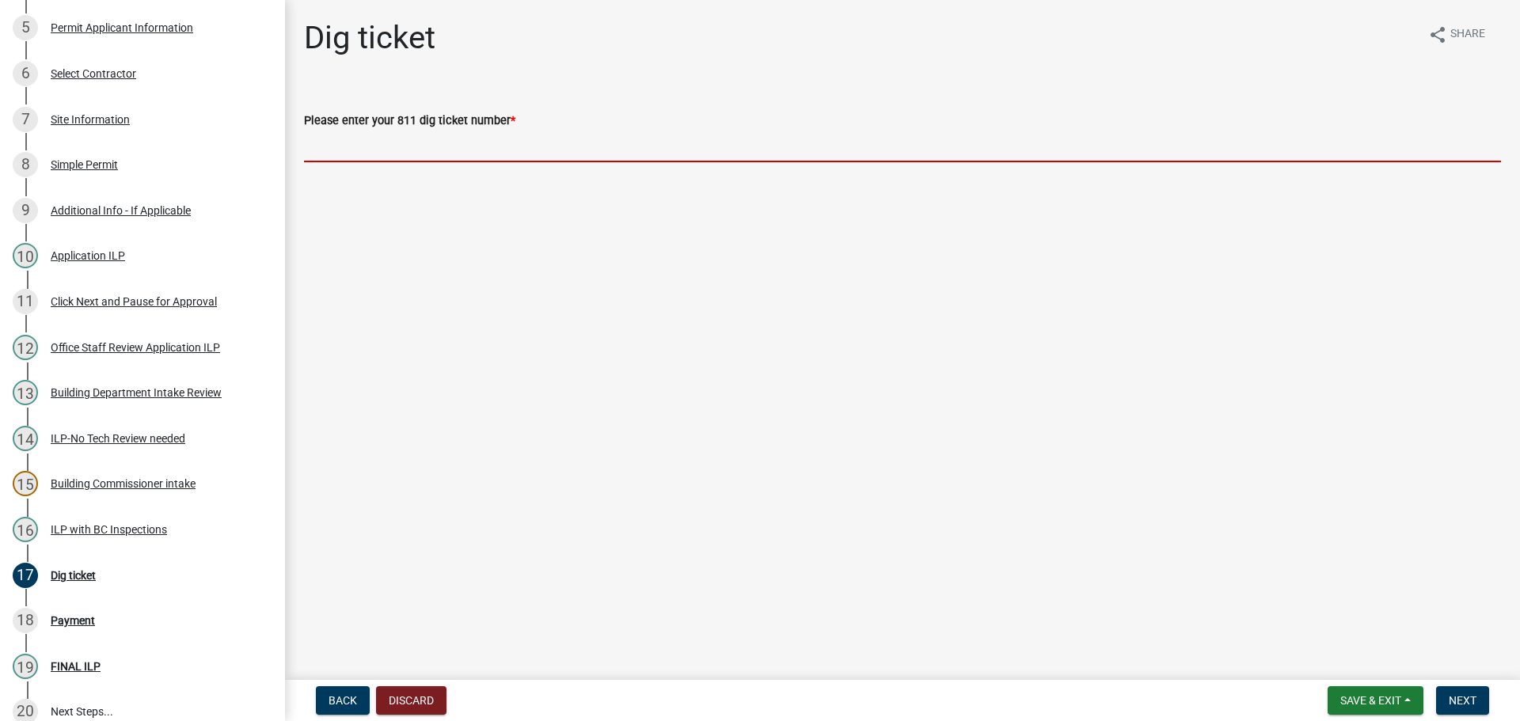
click at [476, 152] on input "Please enter your 811 dig ticket number *" at bounding box center [902, 146] width 1197 height 32
paste input "25092204613"
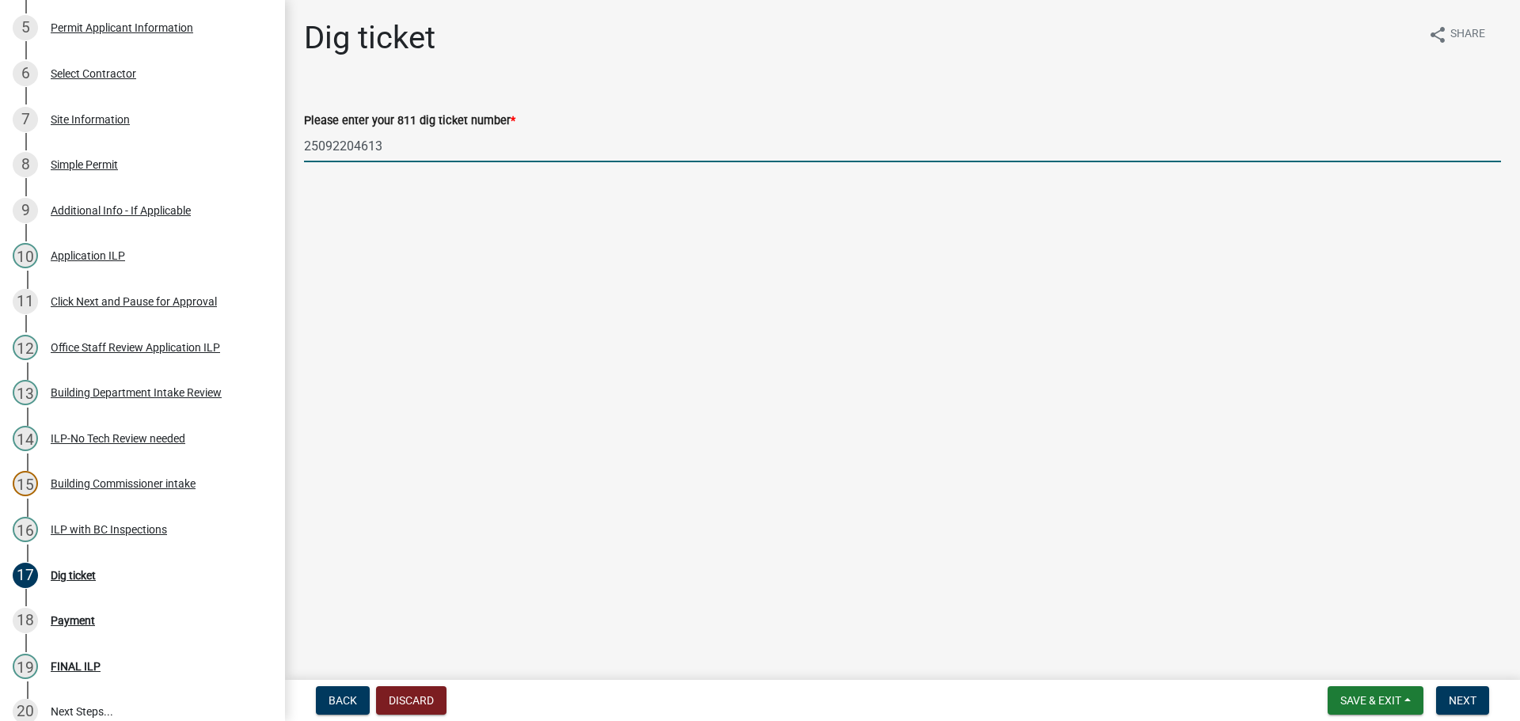
type input "25092204613"
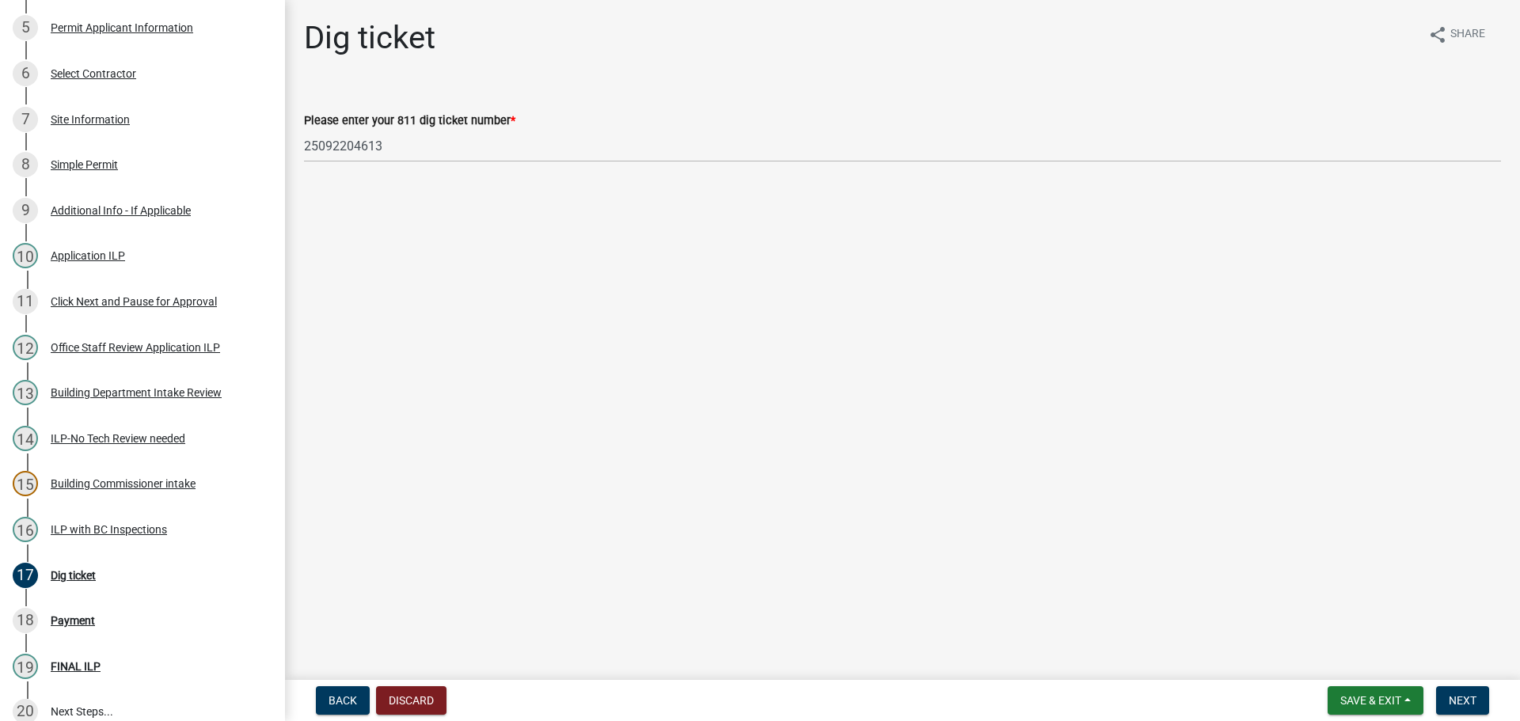
click at [1468, 682] on nav "Back Discard Save & Exit Save Save & Exit Next" at bounding box center [902, 700] width 1235 height 41
click at [1468, 689] on button "Next" at bounding box center [1462, 700] width 53 height 28
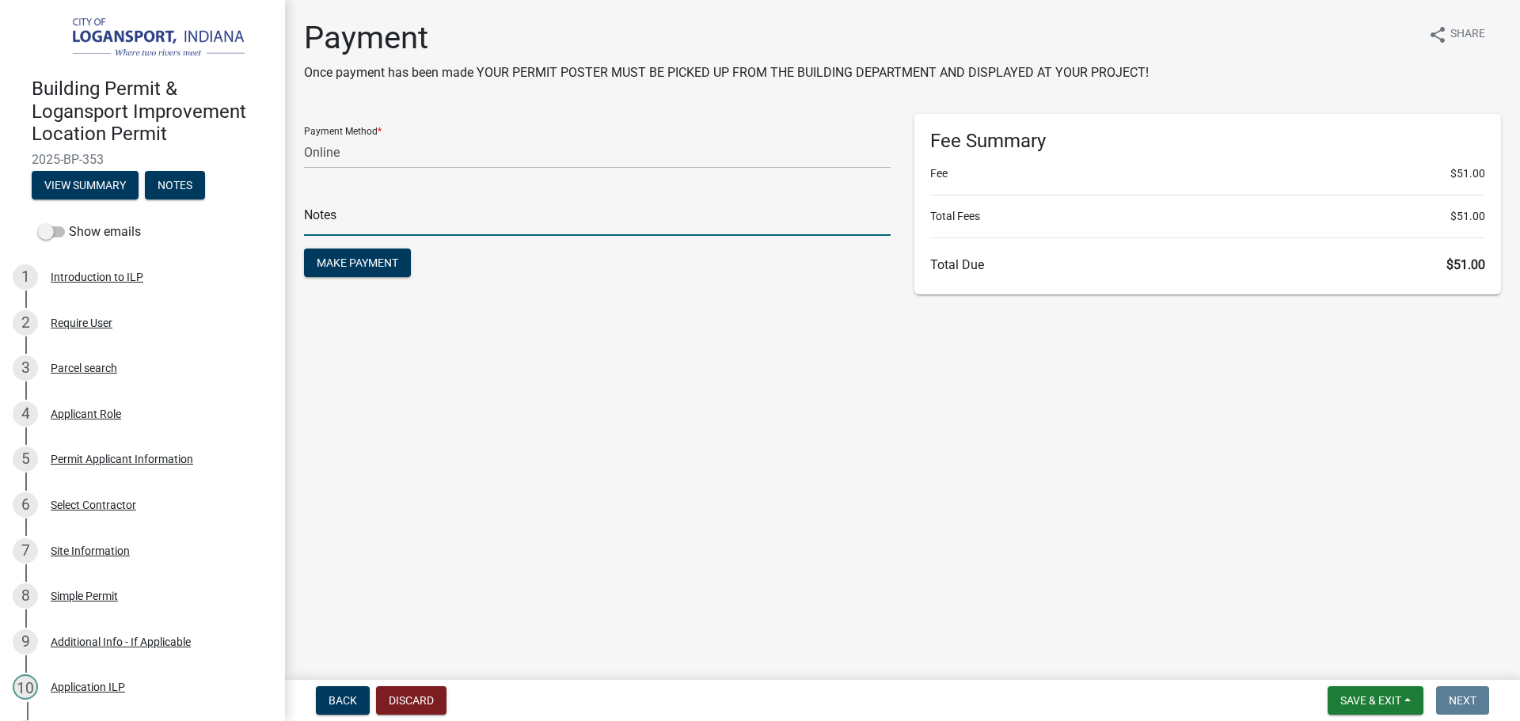
click at [372, 215] on input "text" at bounding box center [597, 219] width 587 height 32
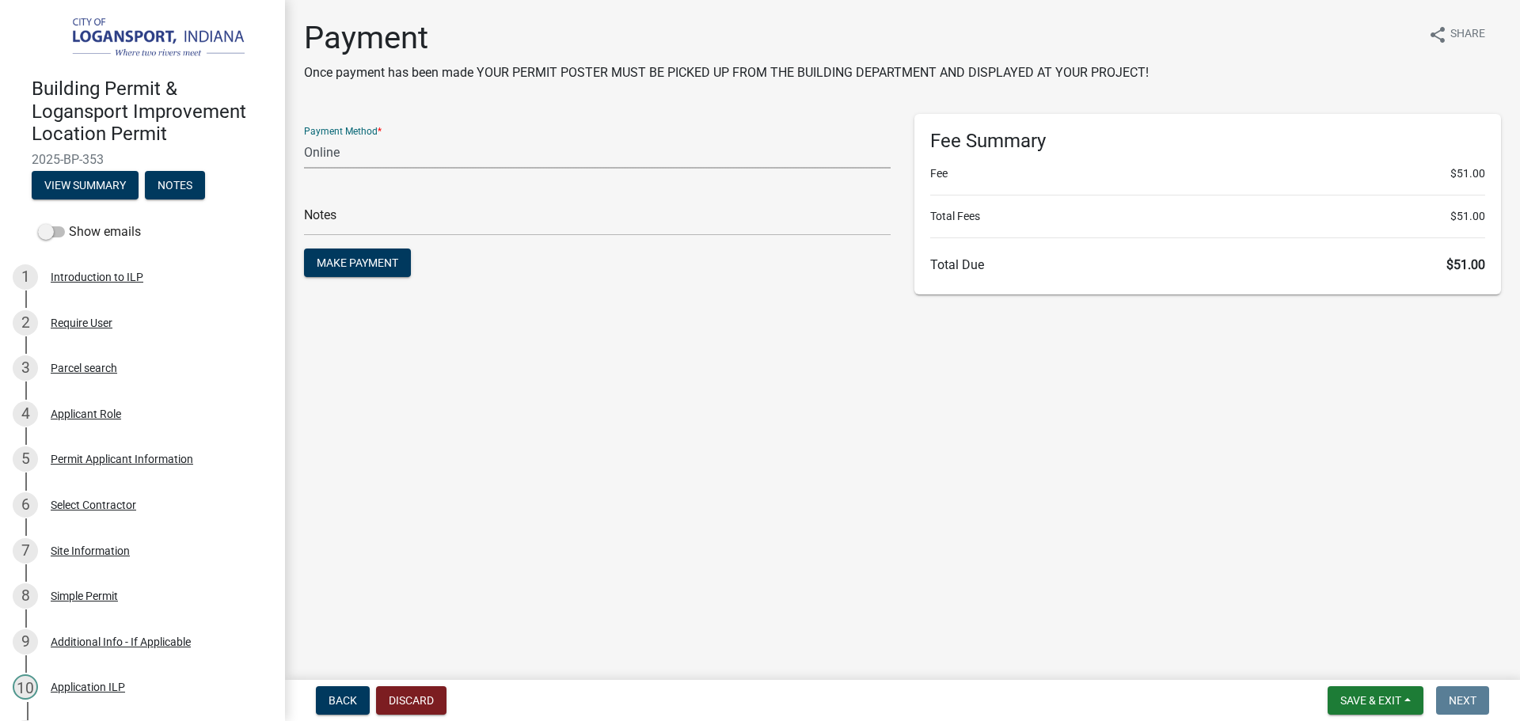
click at [344, 152] on select "Credit Card POS Check Cash Online" at bounding box center [597, 152] width 587 height 32
select select "2: 1"
click at [304, 136] on select "Credit Card POS Check Cash Online" at bounding box center [597, 152] width 587 height 32
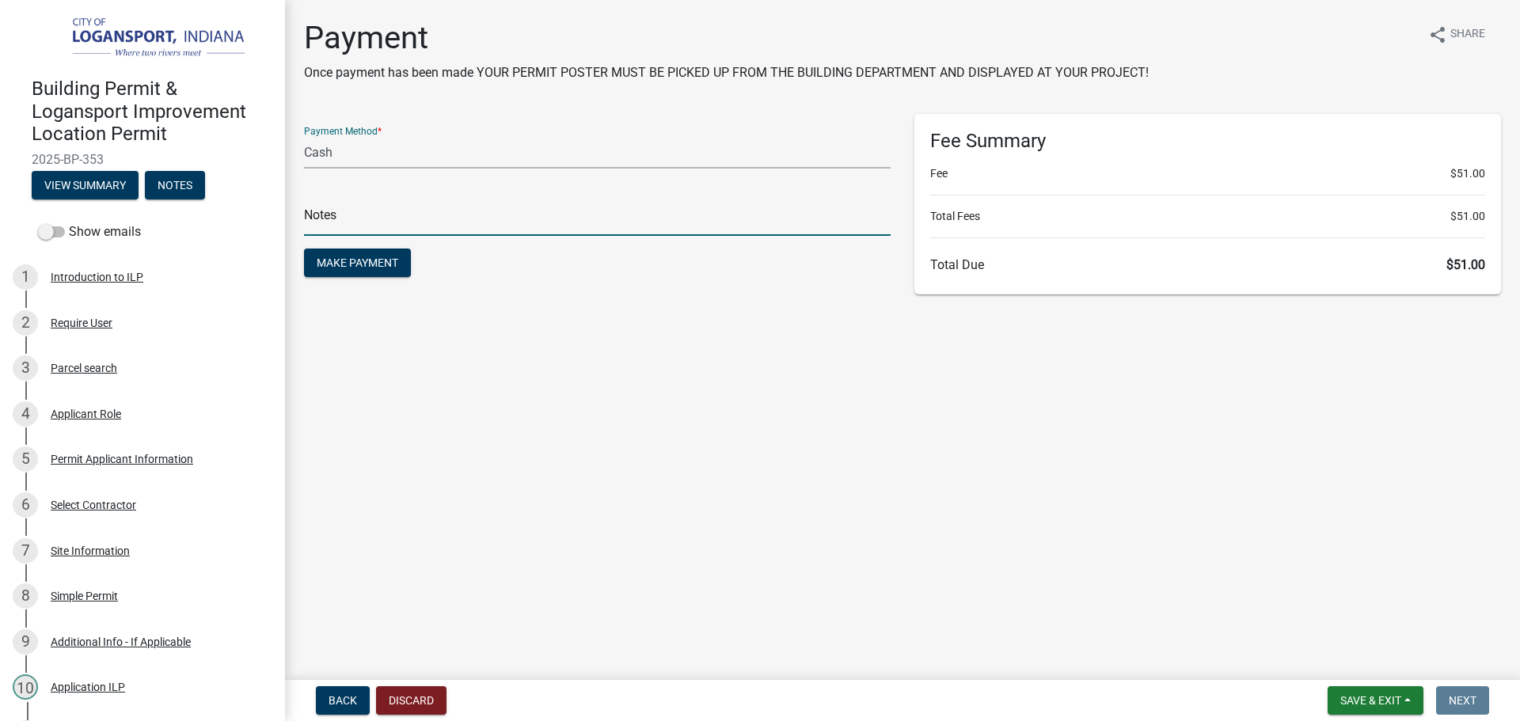
click at [360, 206] on input "text" at bounding box center [597, 219] width 587 height 32
type input "118374"
click at [356, 266] on span "Make Payment" at bounding box center [358, 262] width 82 height 13
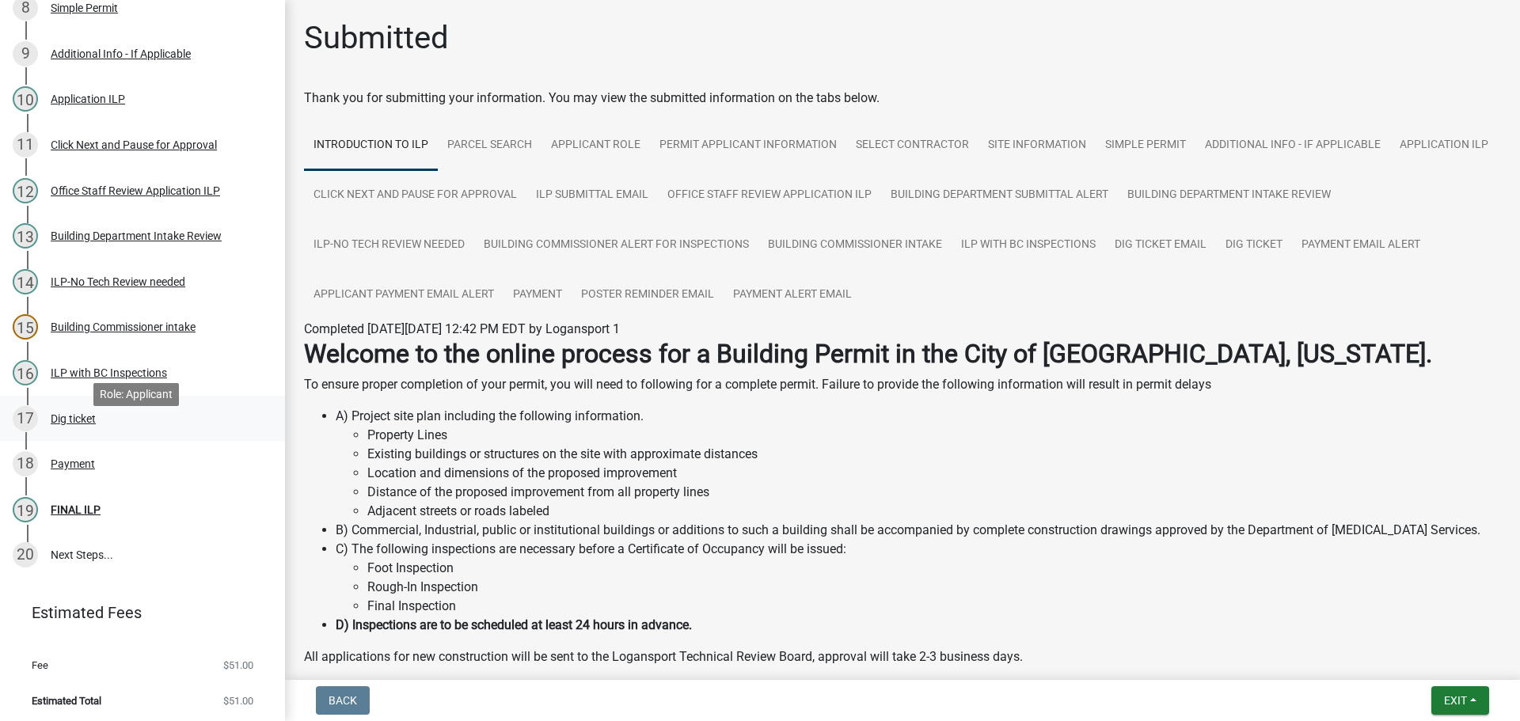
scroll to position [590, 0]
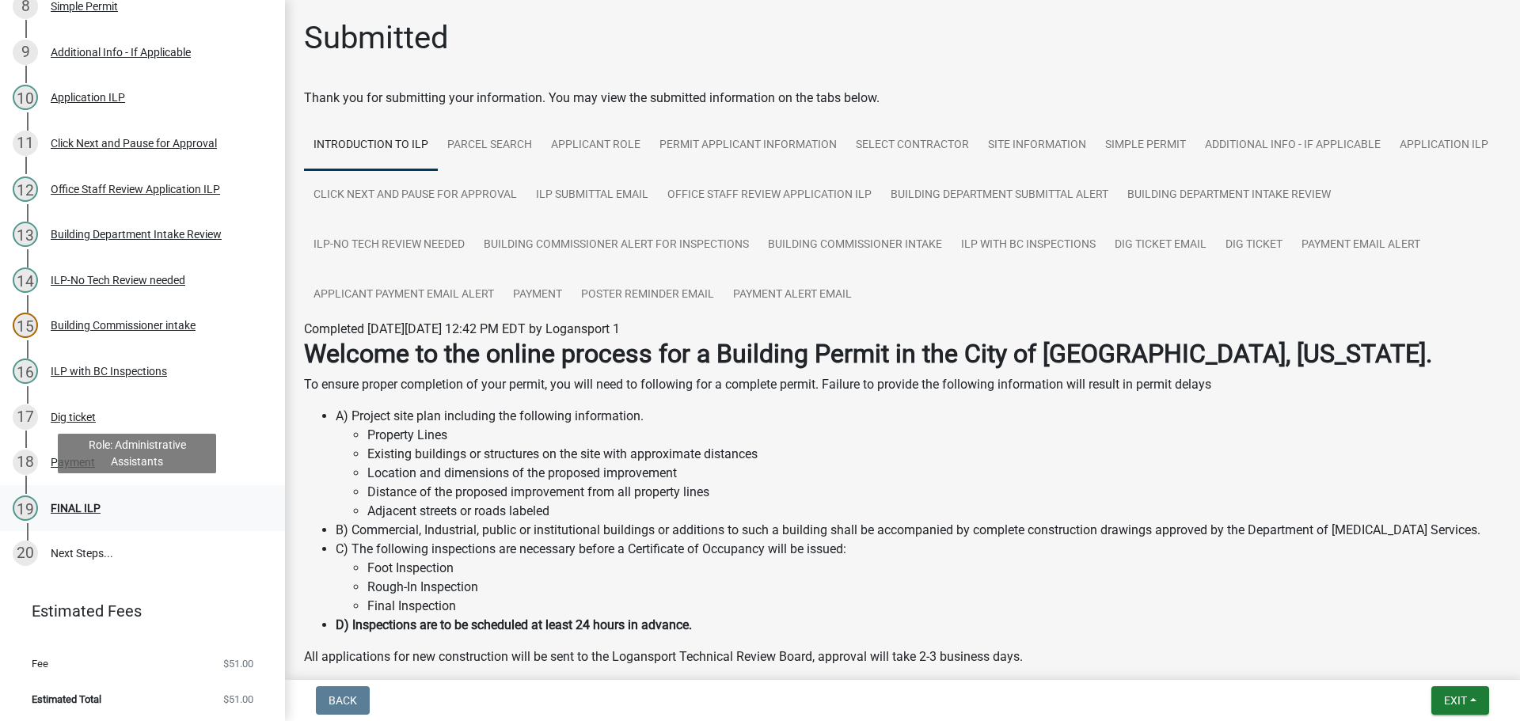
click at [55, 496] on div "19 FINAL ILP" at bounding box center [136, 508] width 247 height 25
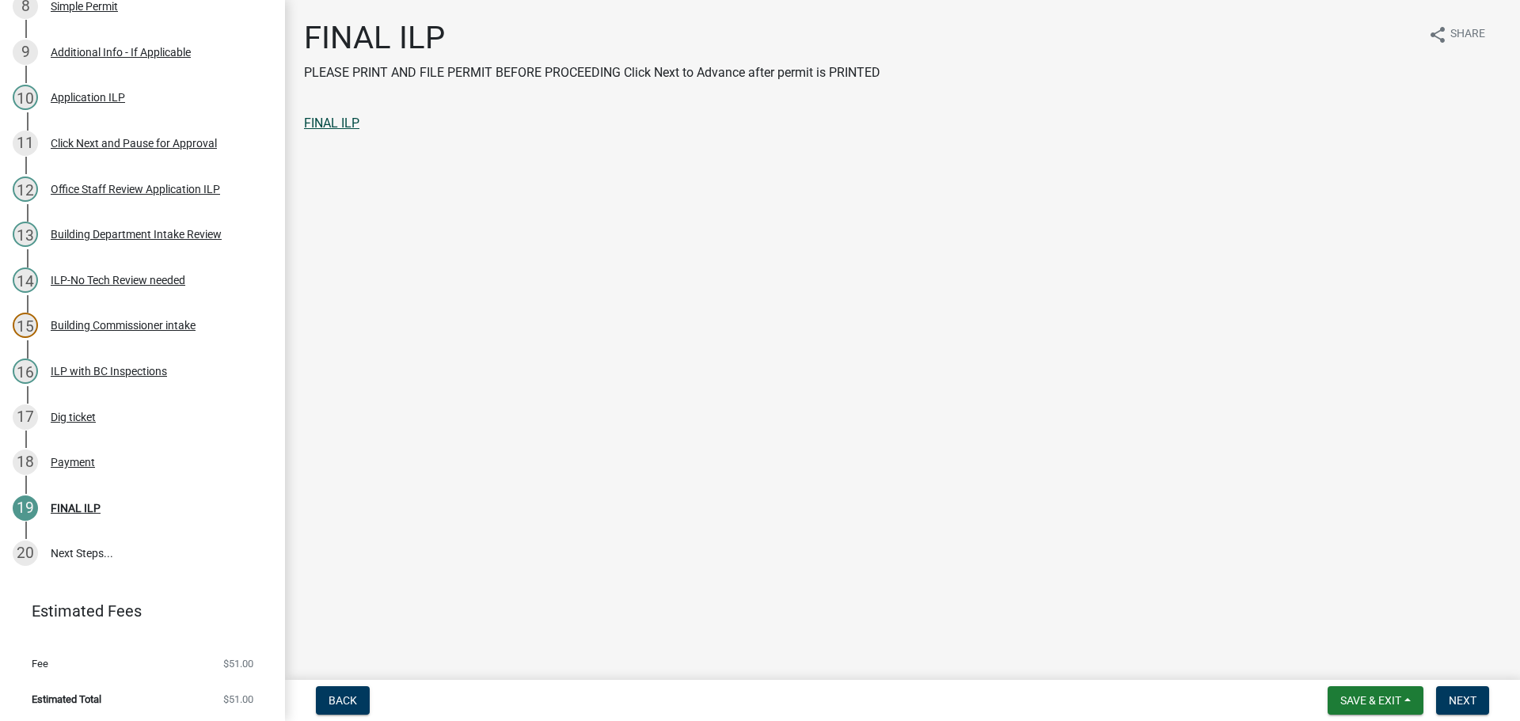
click at [347, 117] on link "FINAL ILP" at bounding box center [331, 123] width 55 height 15
click at [1475, 693] on button "Next" at bounding box center [1462, 700] width 53 height 28
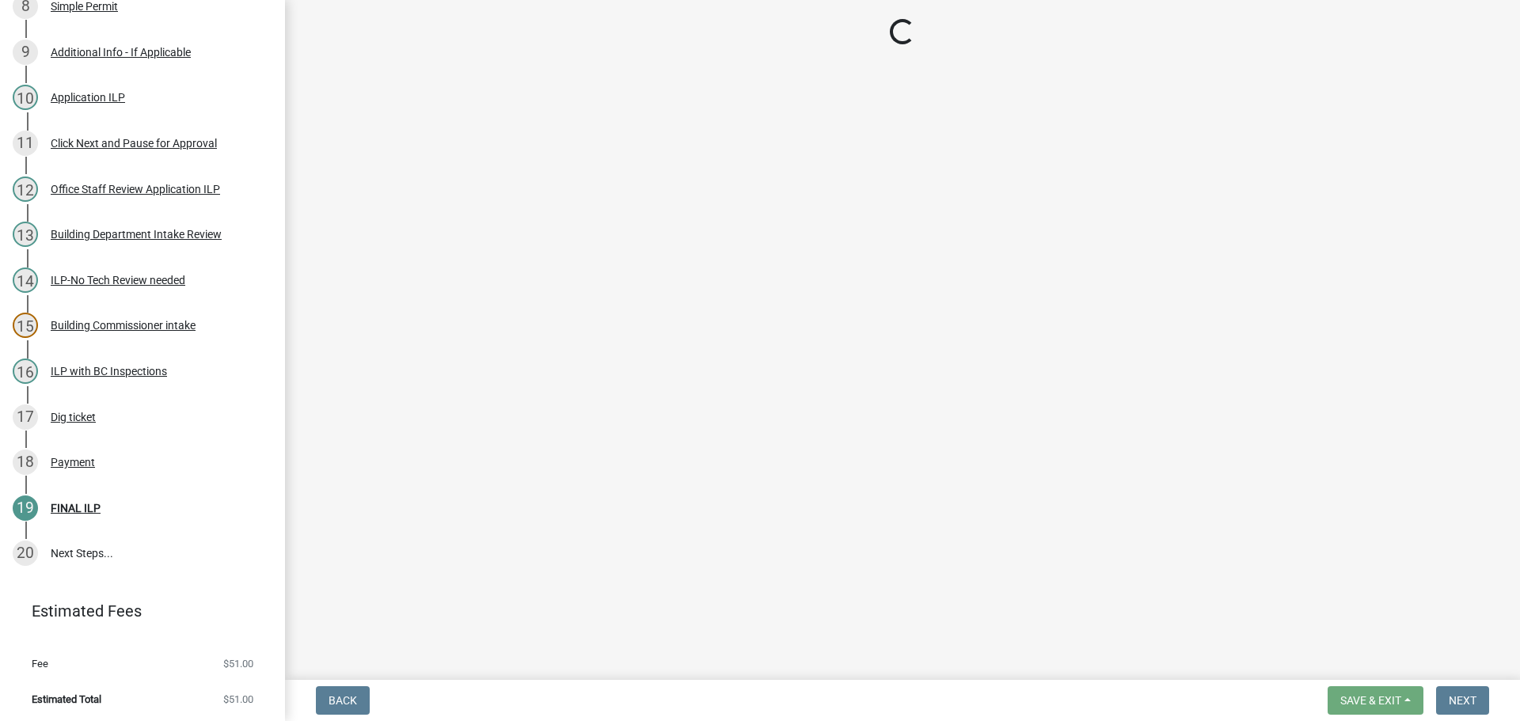
scroll to position [726, 0]
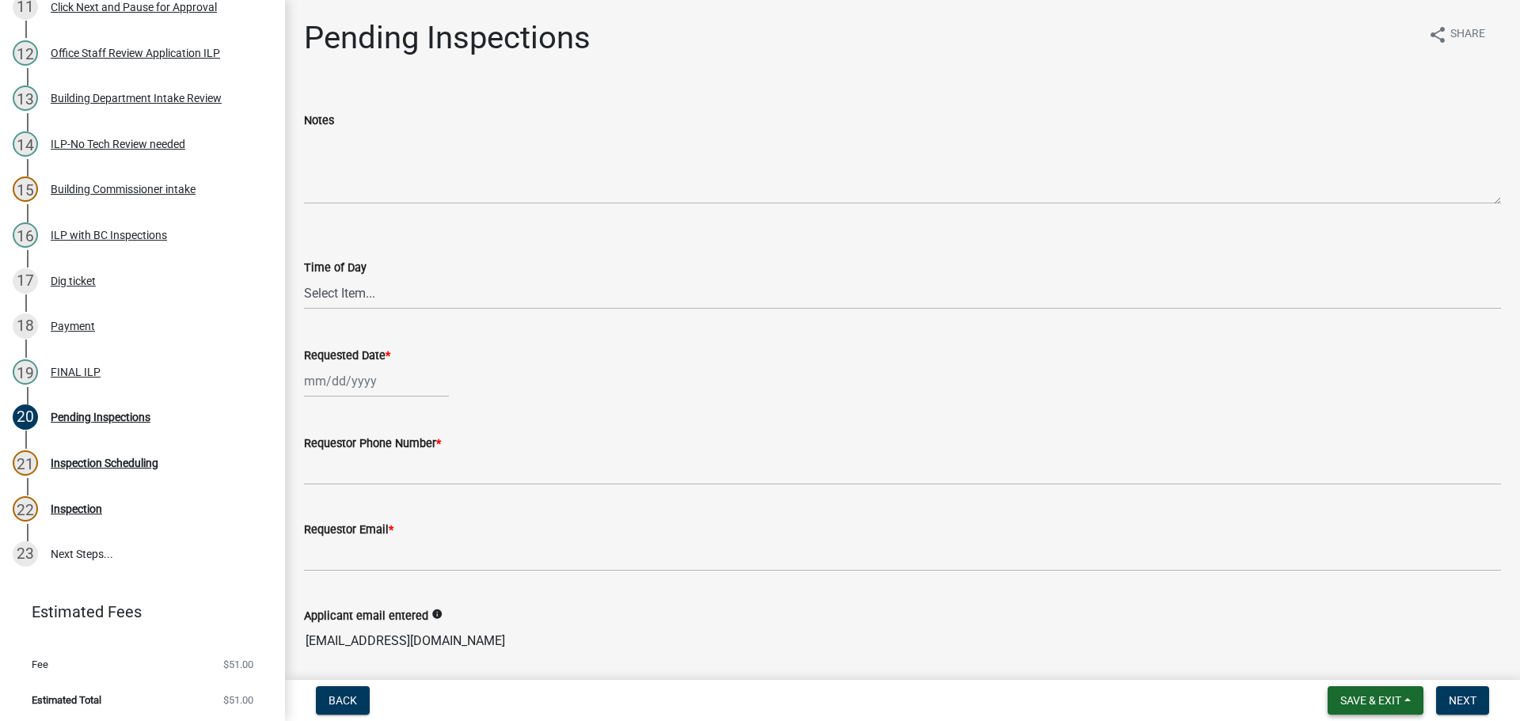
click at [1411, 698] on button "Save & Exit" at bounding box center [1375, 700] width 96 height 28
click at [1361, 655] on button "Save & Exit" at bounding box center [1360, 659] width 127 height 38
